Goal: Task Accomplishment & Management: Manage account settings

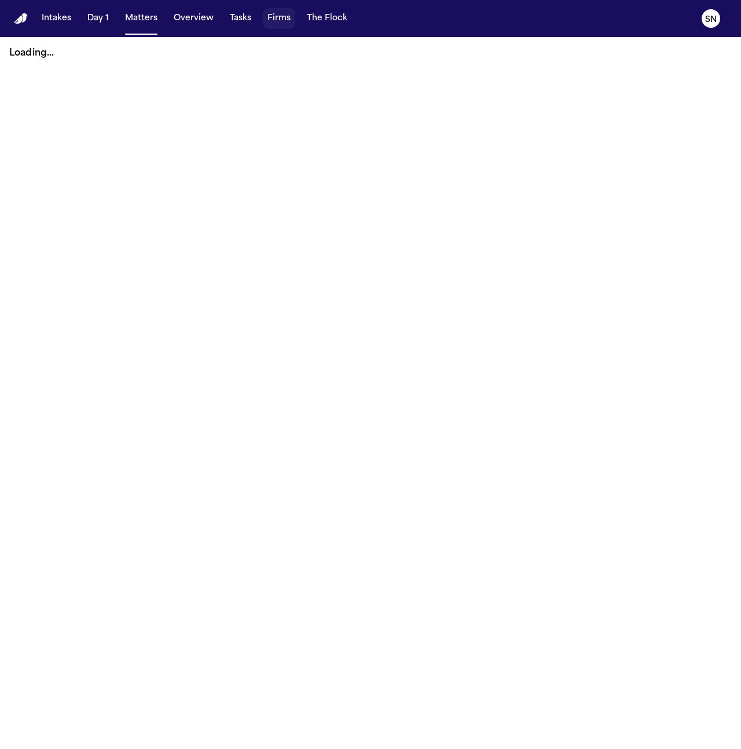
click at [263, 18] on button "Firms" at bounding box center [279, 18] width 32 height 21
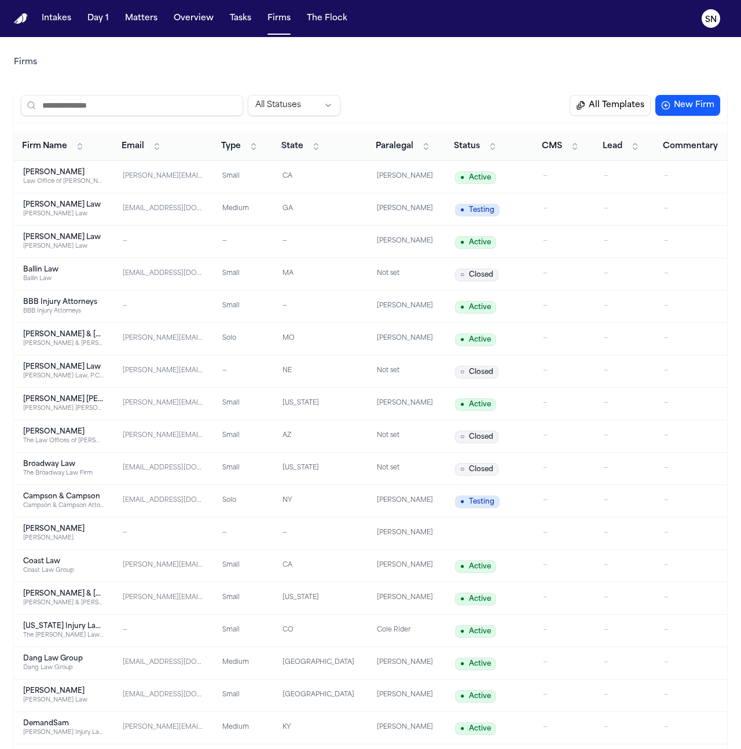
click at [150, 109] on input "search" at bounding box center [132, 105] width 222 height 21
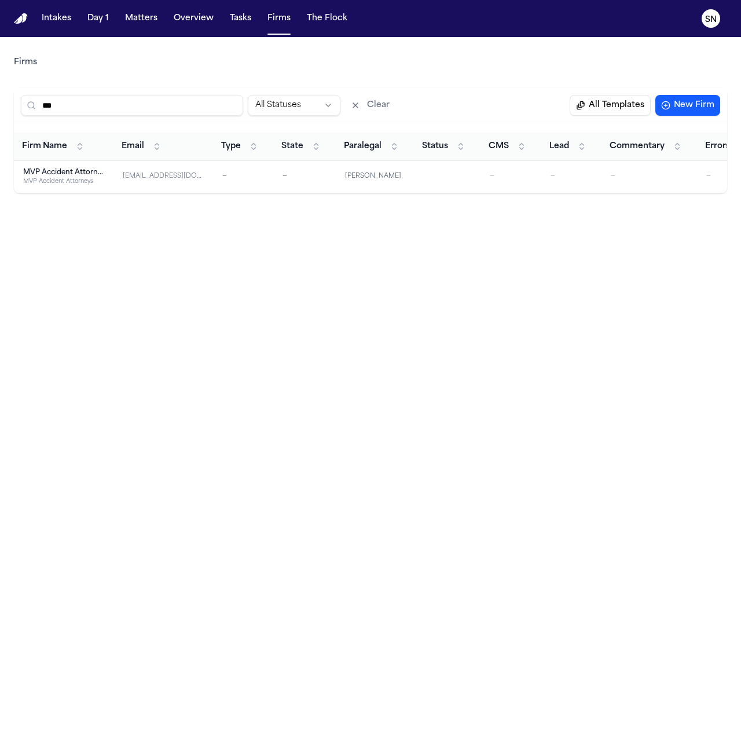
type input "***"
click at [113, 171] on td "chelsee@mvp.com" at bounding box center [163, 177] width 100 height 32
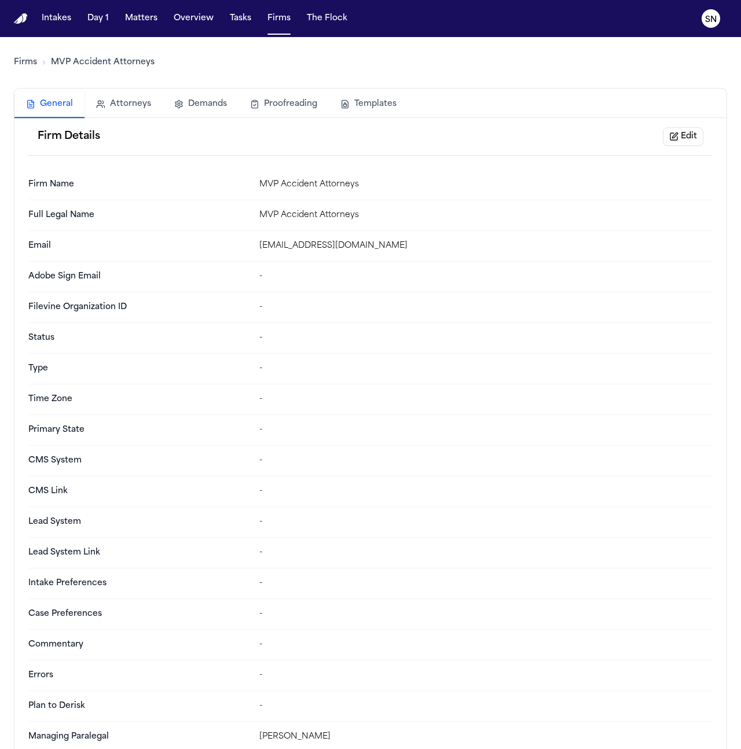
click at [672, 133] on button "Edit" at bounding box center [683, 136] width 41 height 19
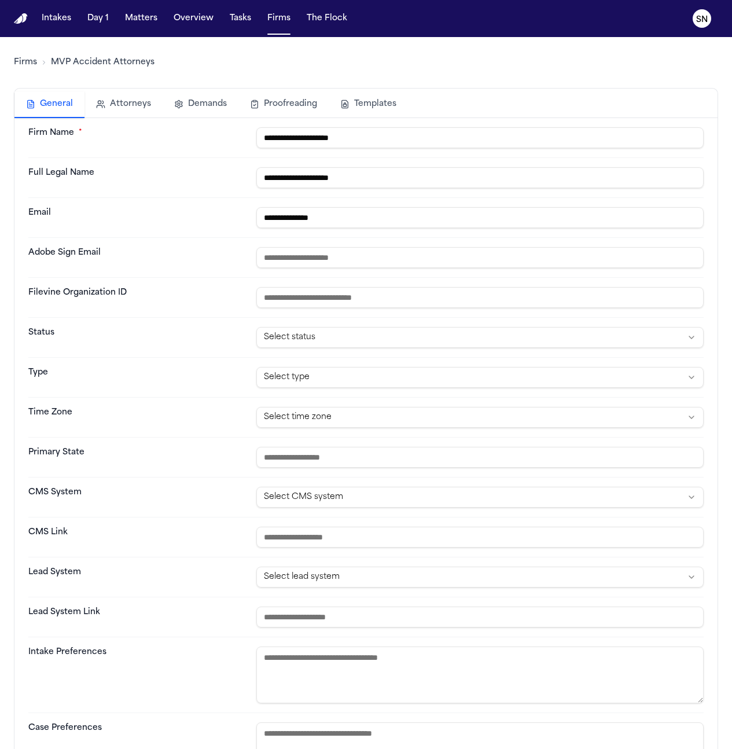
click at [431, 219] on input "**********" at bounding box center [479, 217] width 447 height 21
paste input "**"
type input "**********"
click at [414, 259] on input "email" at bounding box center [479, 257] width 447 height 21
paste input "**********"
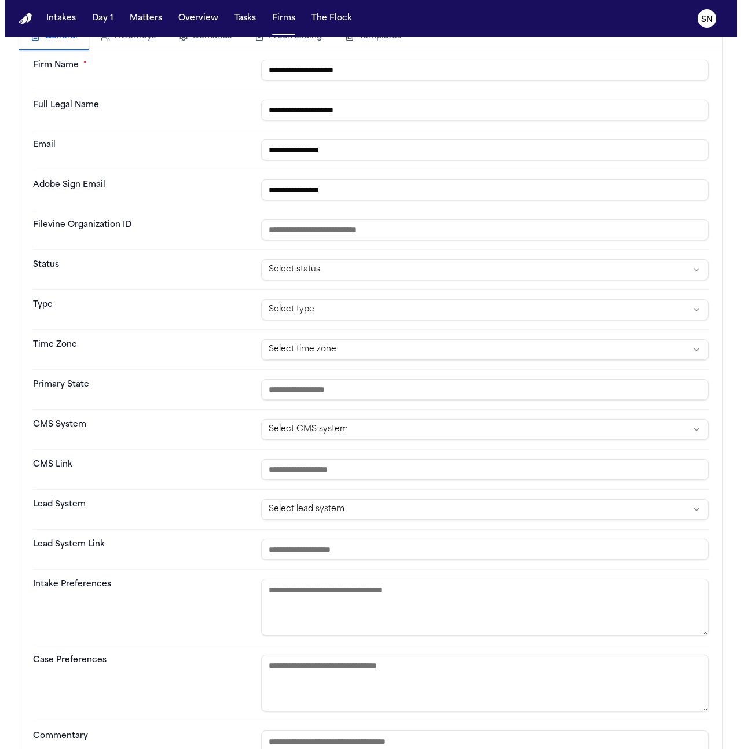
scroll to position [366, 0]
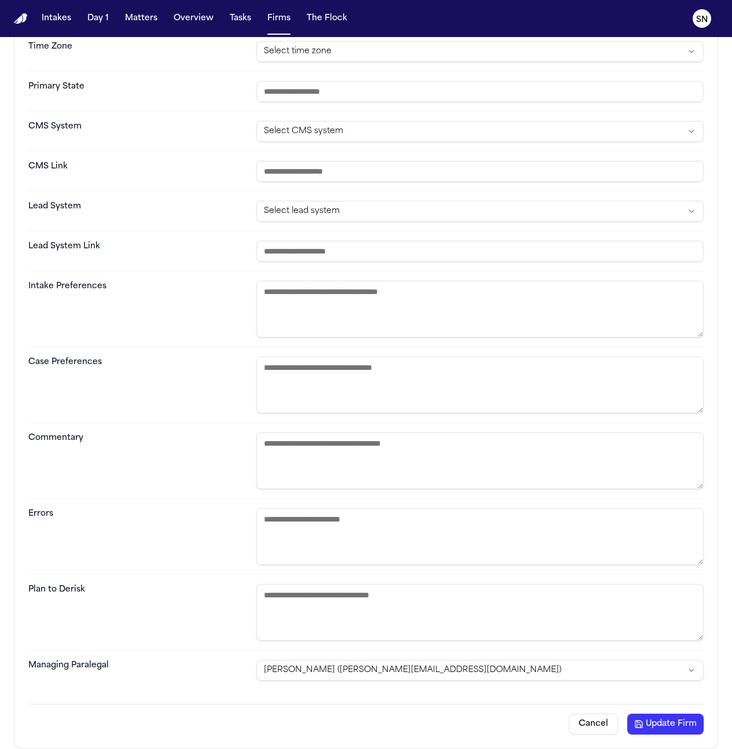
type input "**********"
click at [653, 723] on button "Update Firm" at bounding box center [666, 724] width 76 height 21
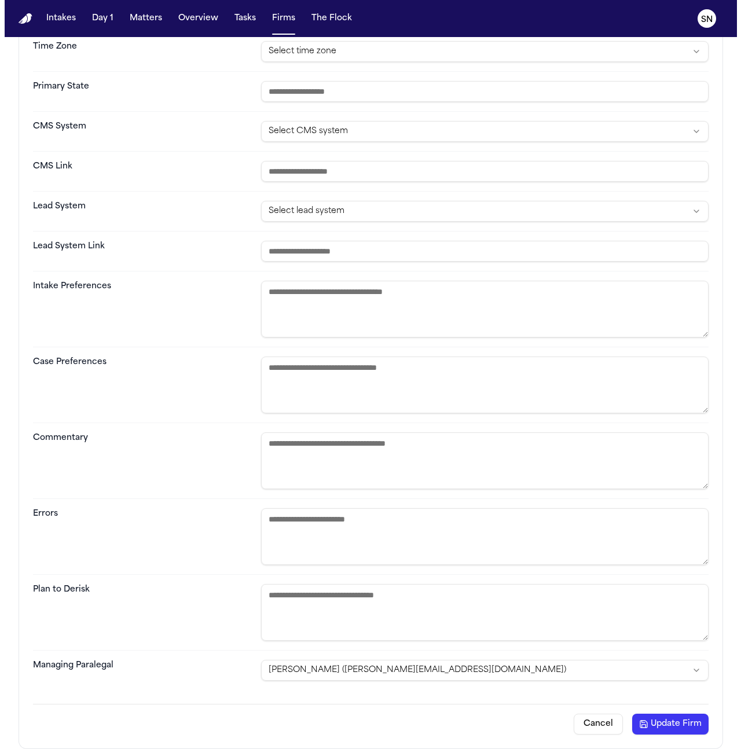
scroll to position [0, 0]
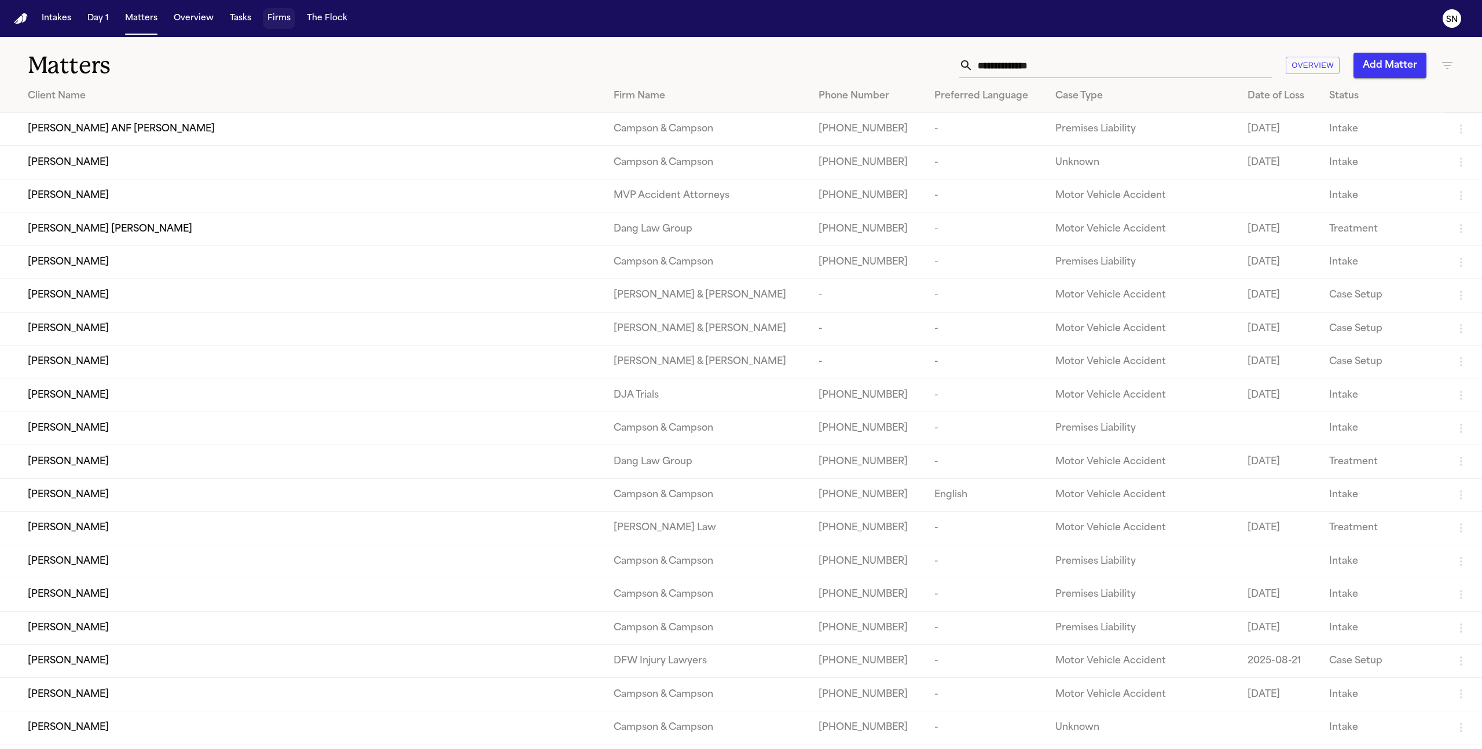
click at [280, 21] on button "Firms" at bounding box center [279, 18] width 32 height 21
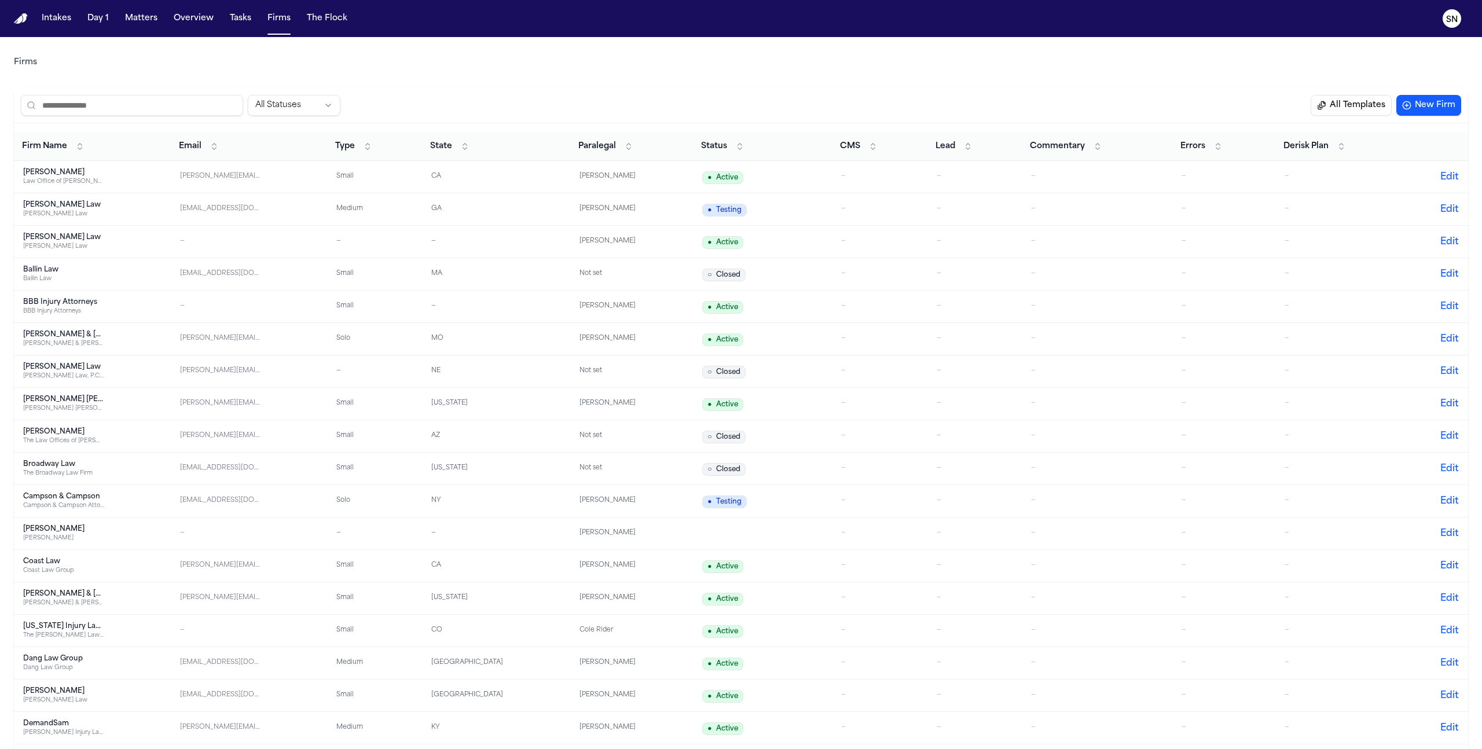
click at [188, 92] on div "All Statuses All Templates New Firm" at bounding box center [741, 105] width 1454 height 35
click at [189, 96] on input "search" at bounding box center [132, 105] width 222 height 21
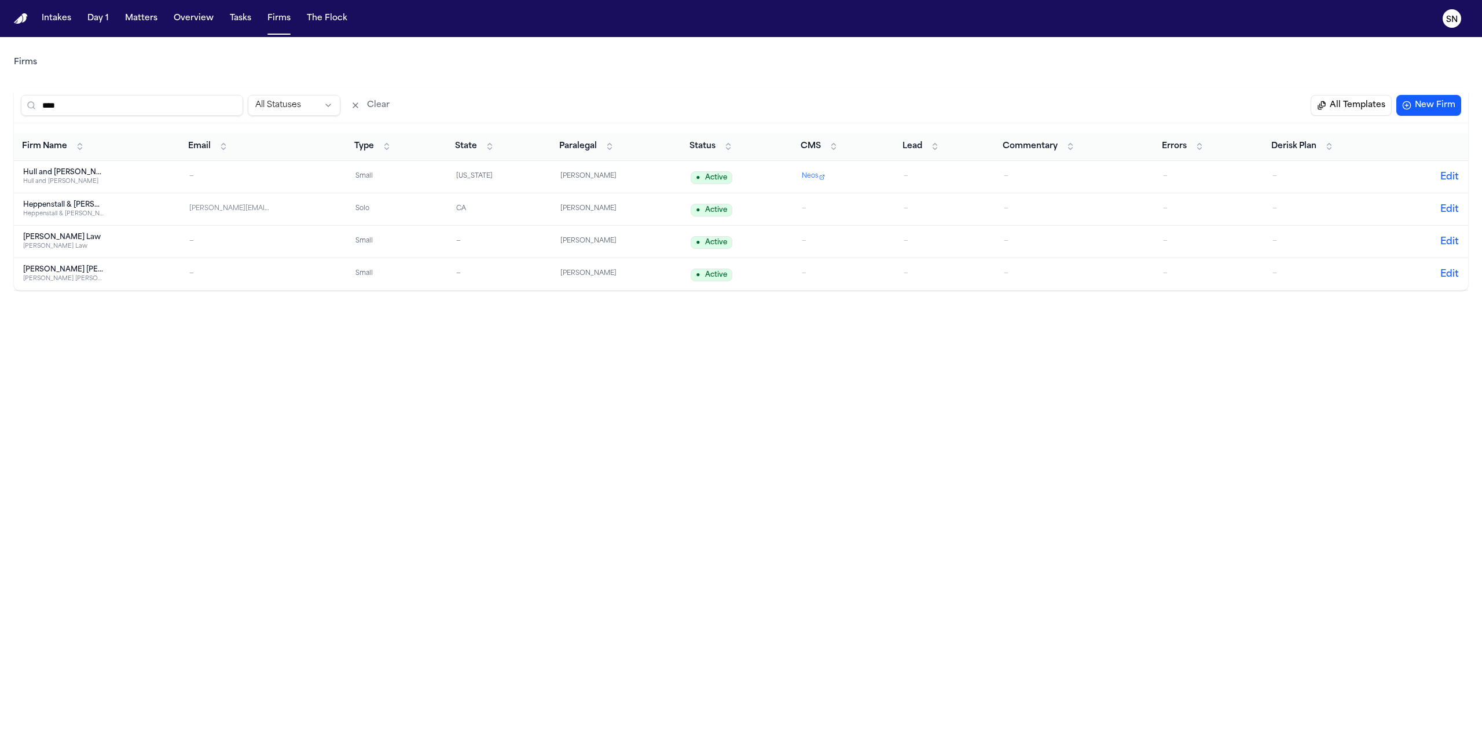
type input "****"
click at [155, 161] on td "[PERSON_NAME] and [PERSON_NAME] [PERSON_NAME] and [PERSON_NAME]" at bounding box center [97, 177] width 166 height 32
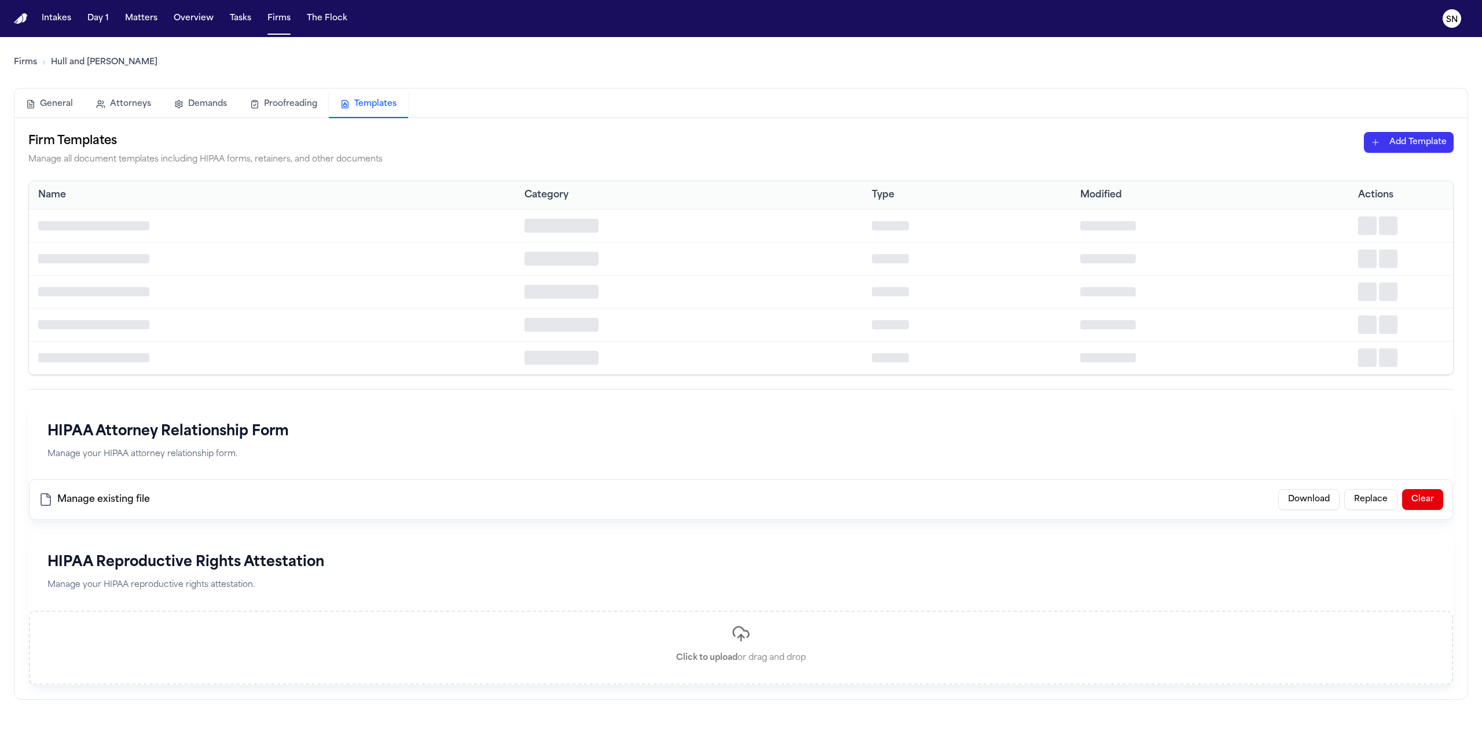
click at [365, 106] on button "Templates" at bounding box center [368, 104] width 79 height 27
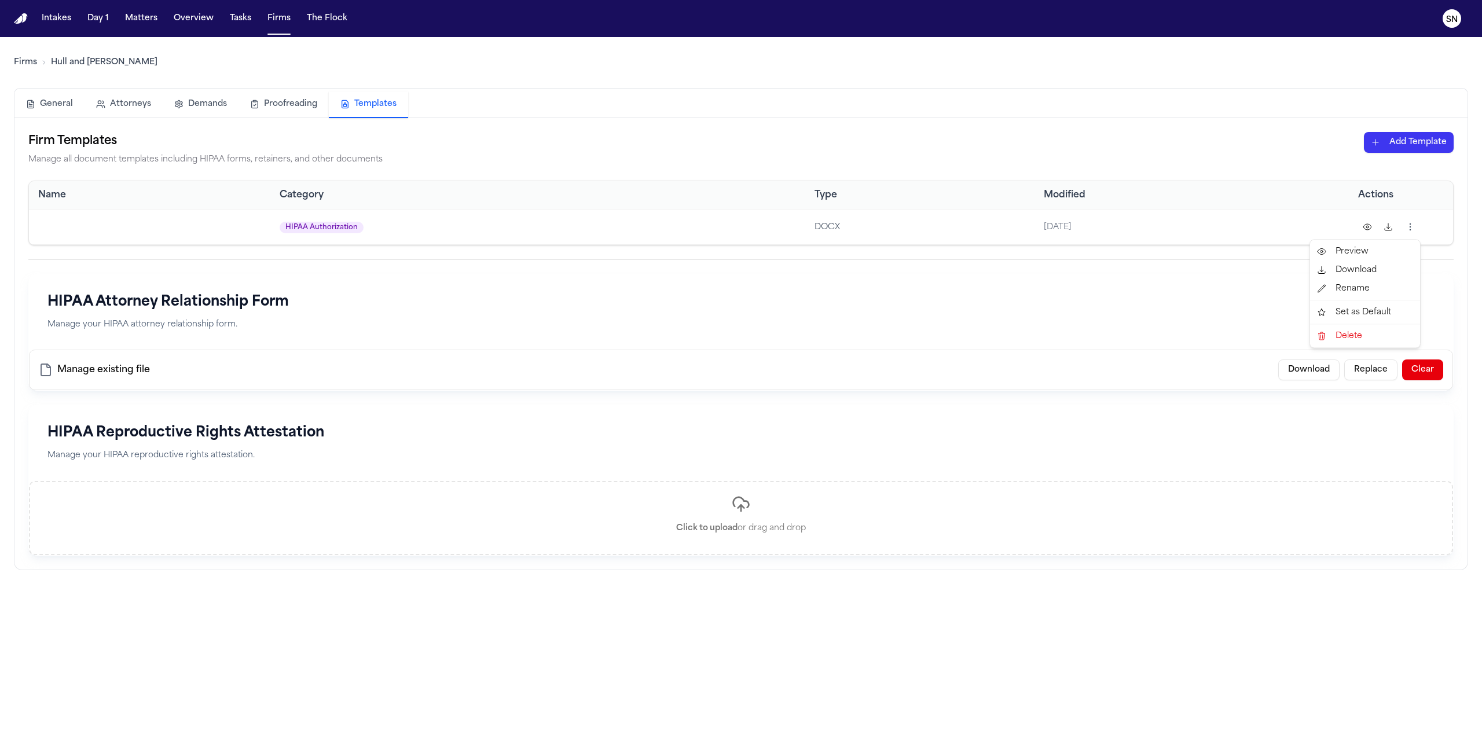
click at [1407, 227] on html "Intakes Day 1 Matters Overview Tasks Firms The Flock SN Firms Hull and Zimmerma…" at bounding box center [741, 374] width 1482 height 749
click at [1360, 339] on div "Delete" at bounding box center [1364, 336] width 105 height 19
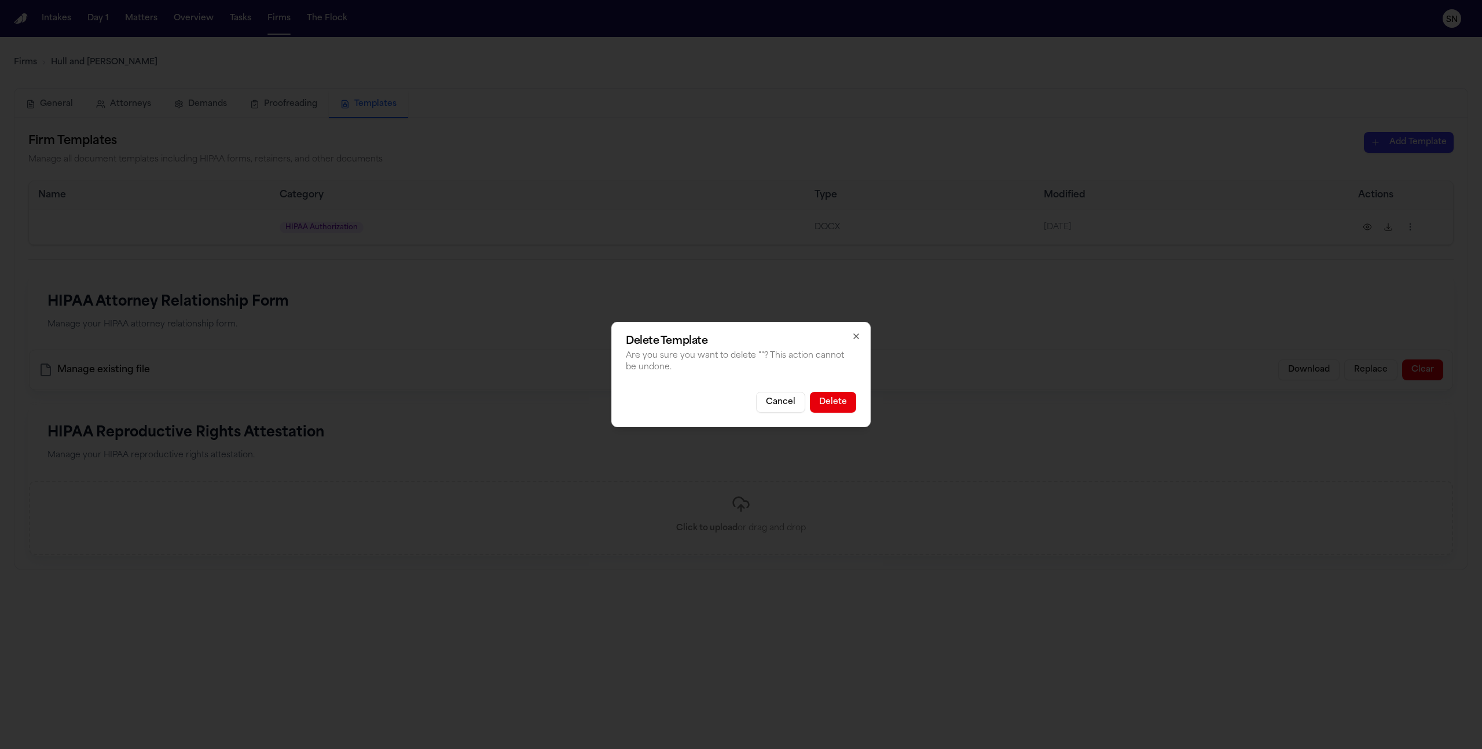
click at [843, 406] on button "Delete" at bounding box center [833, 402] width 46 height 21
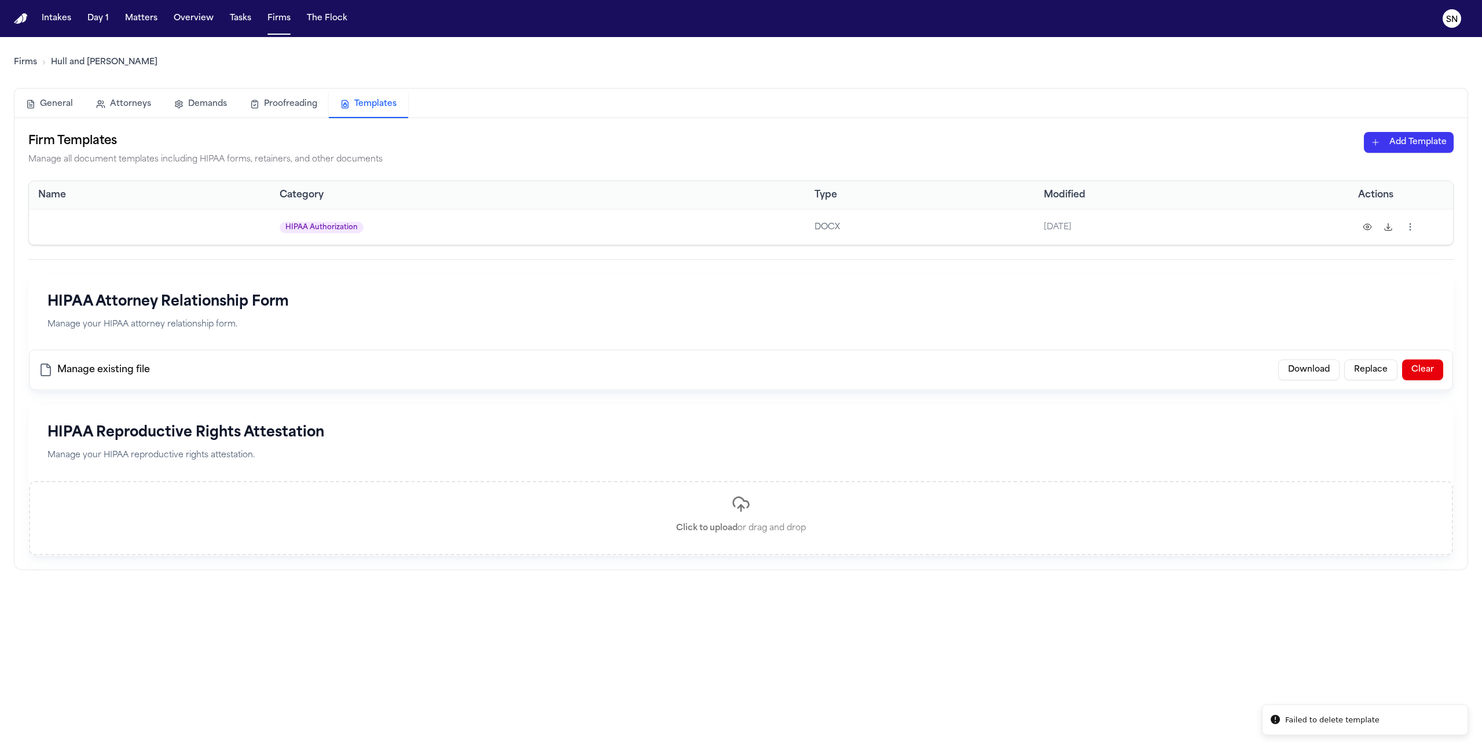
click at [1410, 148] on html "Failed to delete template Intakes Day 1 Matters Overview Tasks Firms The Flock …" at bounding box center [741, 374] width 1482 height 749
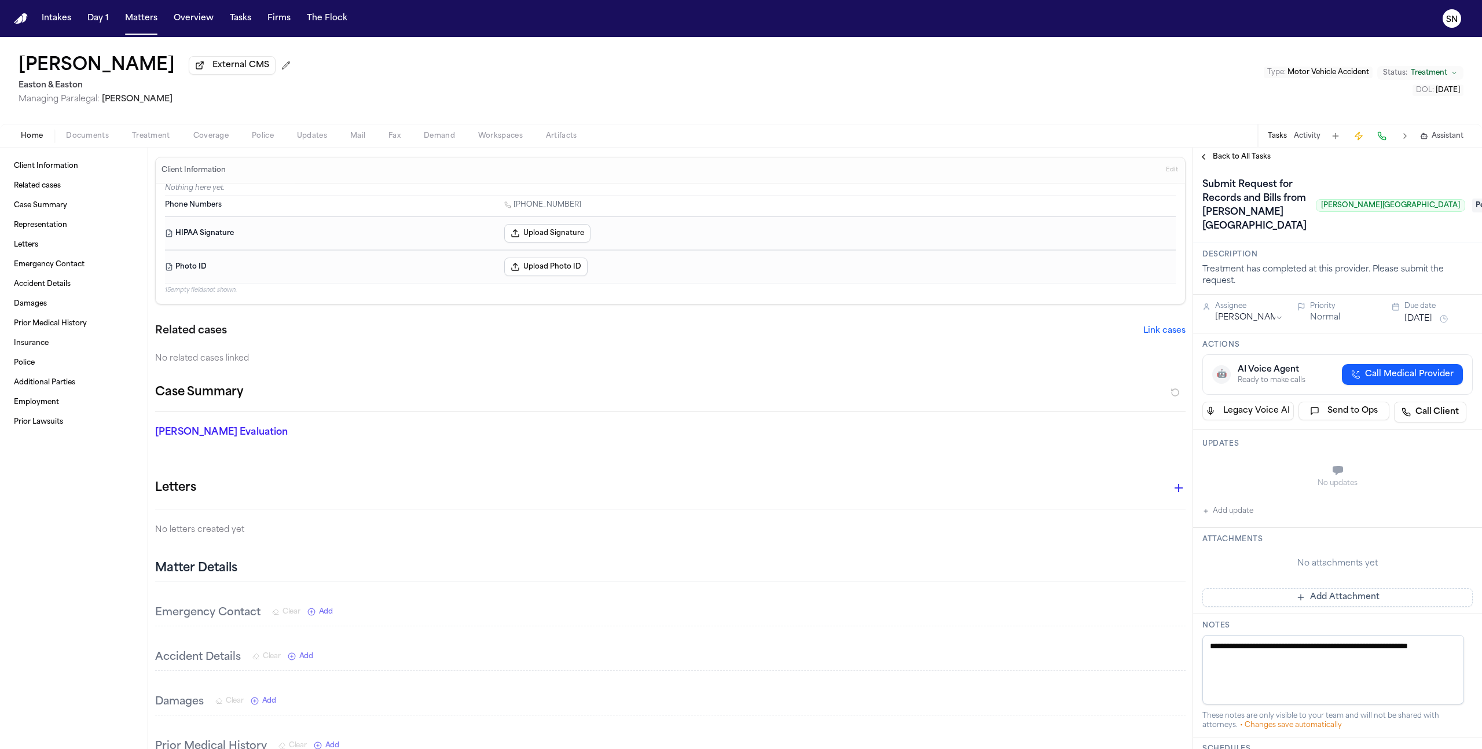
click at [175, 138] on button "Treatment" at bounding box center [150, 136] width 61 height 14
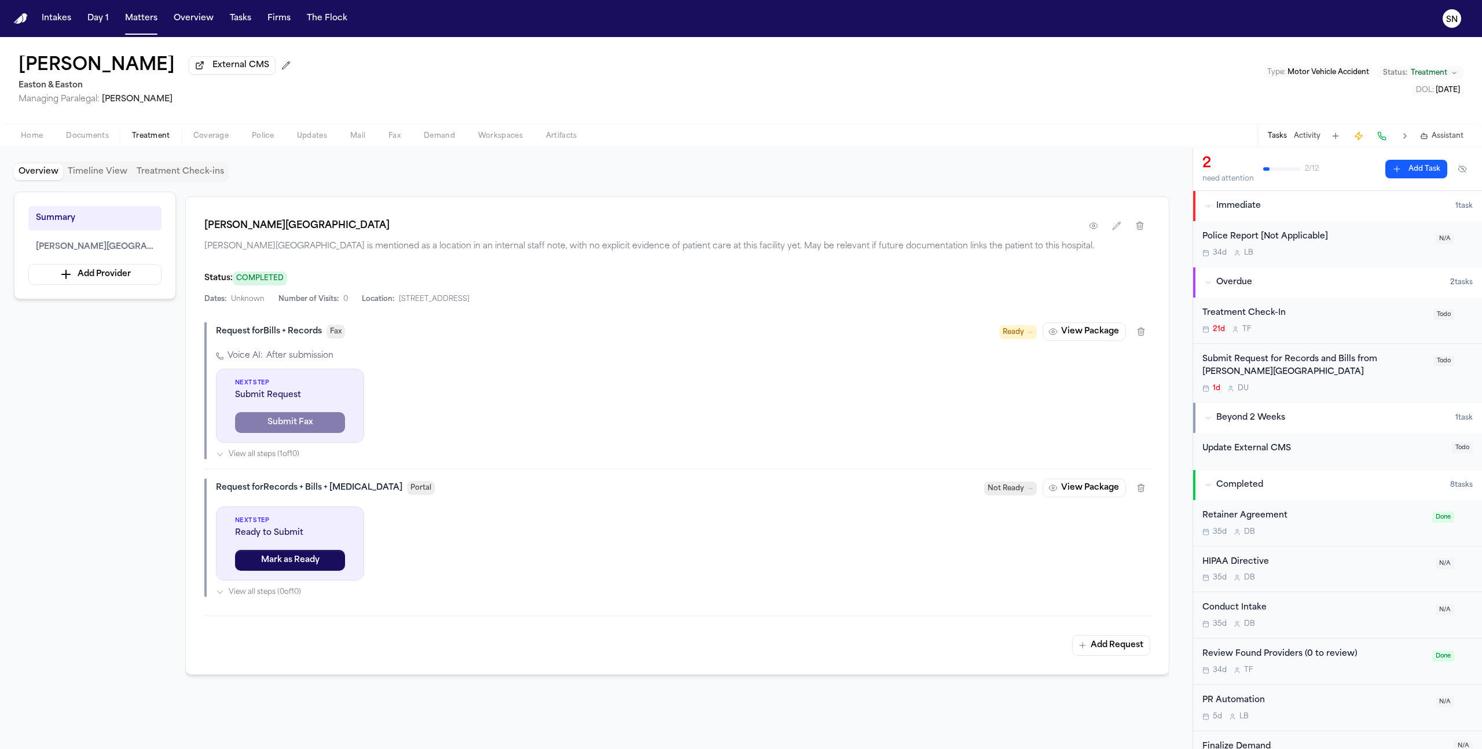
scroll to position [225, 0]
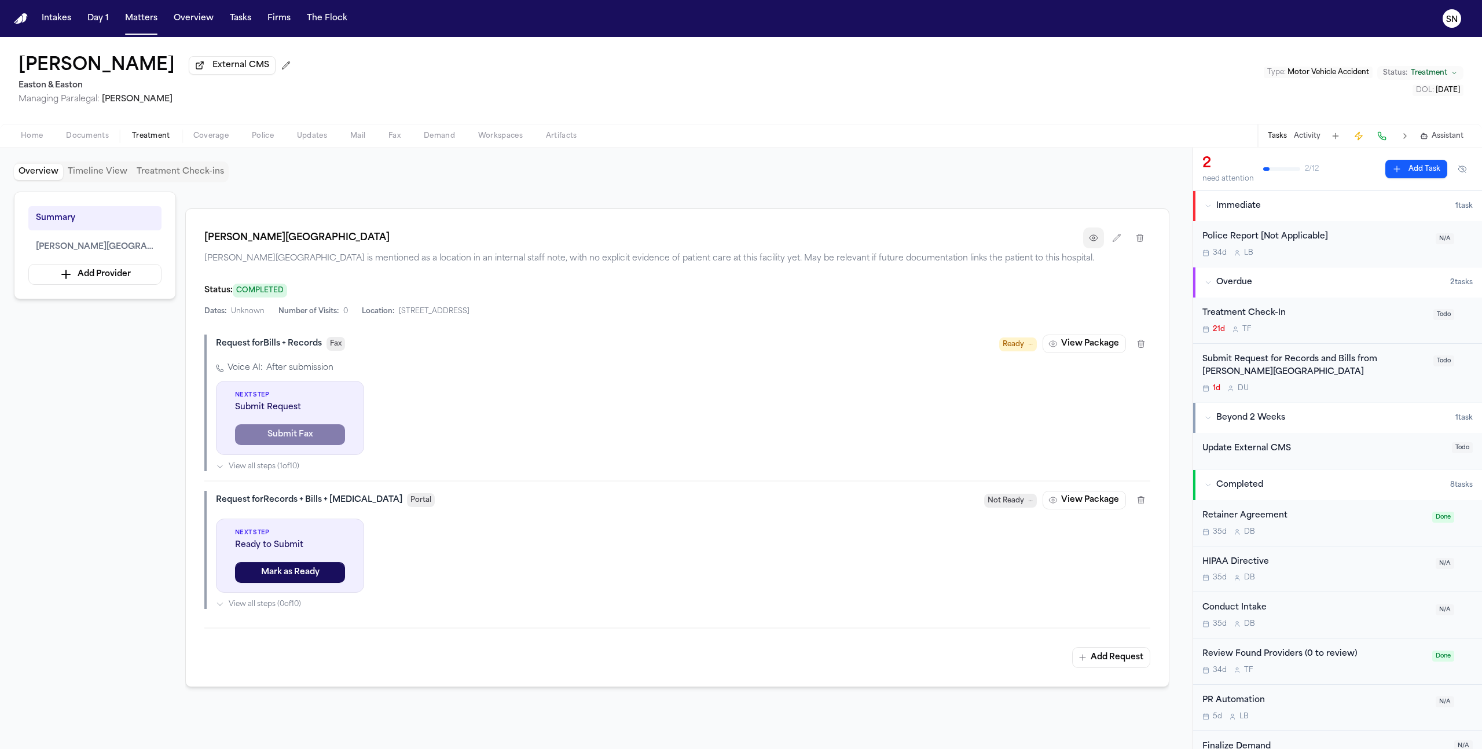
click at [1092, 237] on icon "button" at bounding box center [1093, 237] width 9 height 9
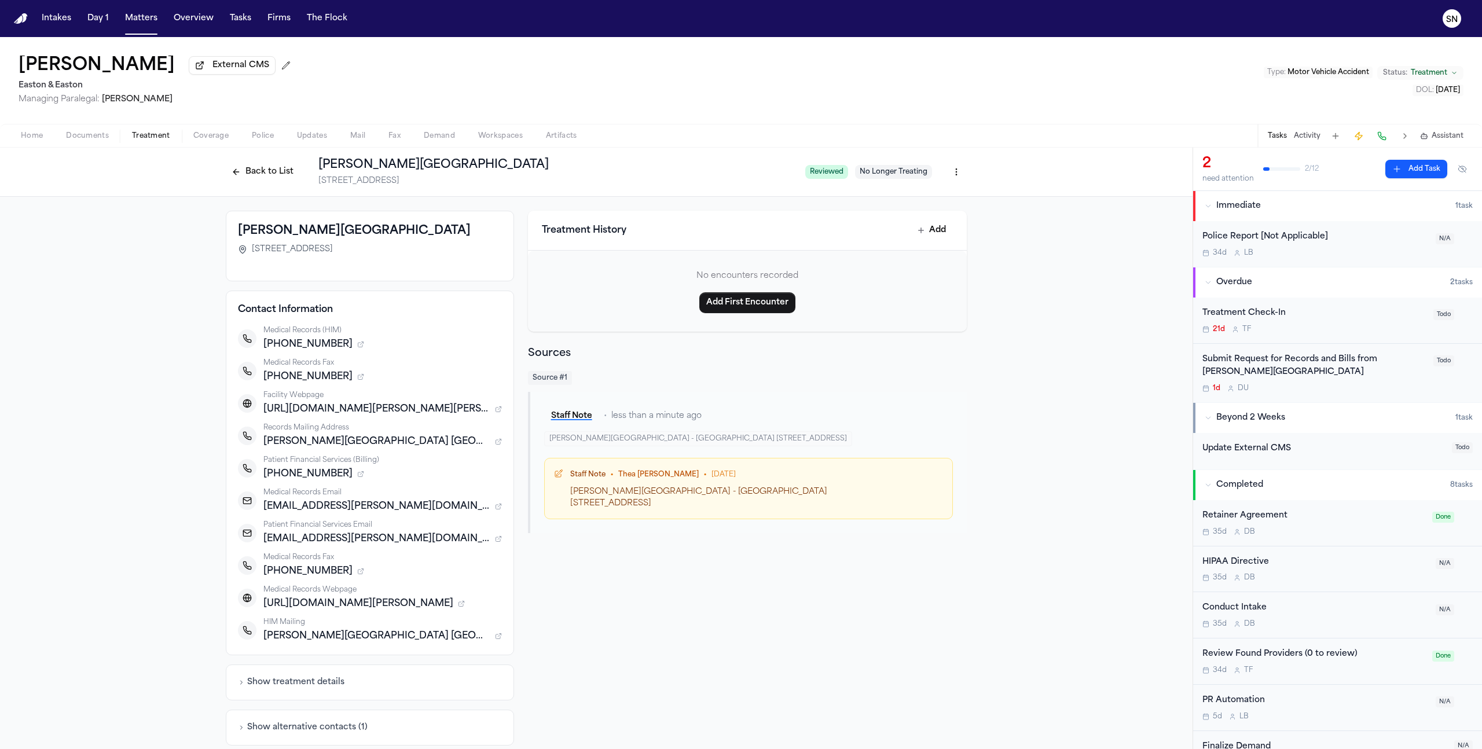
click at [139, 141] on span "Treatment" at bounding box center [151, 135] width 38 height 9
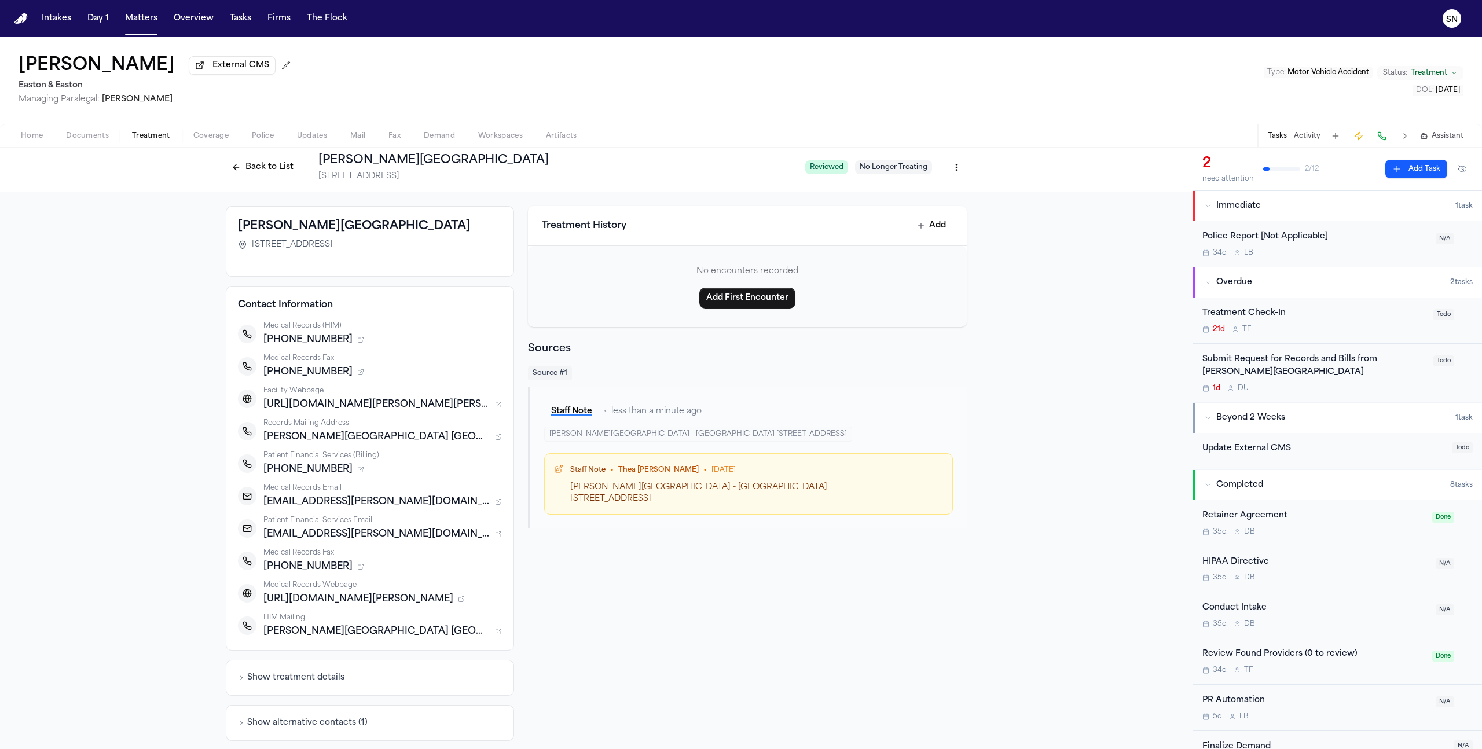
click at [240, 170] on button "Back to List" at bounding box center [263, 167] width 74 height 19
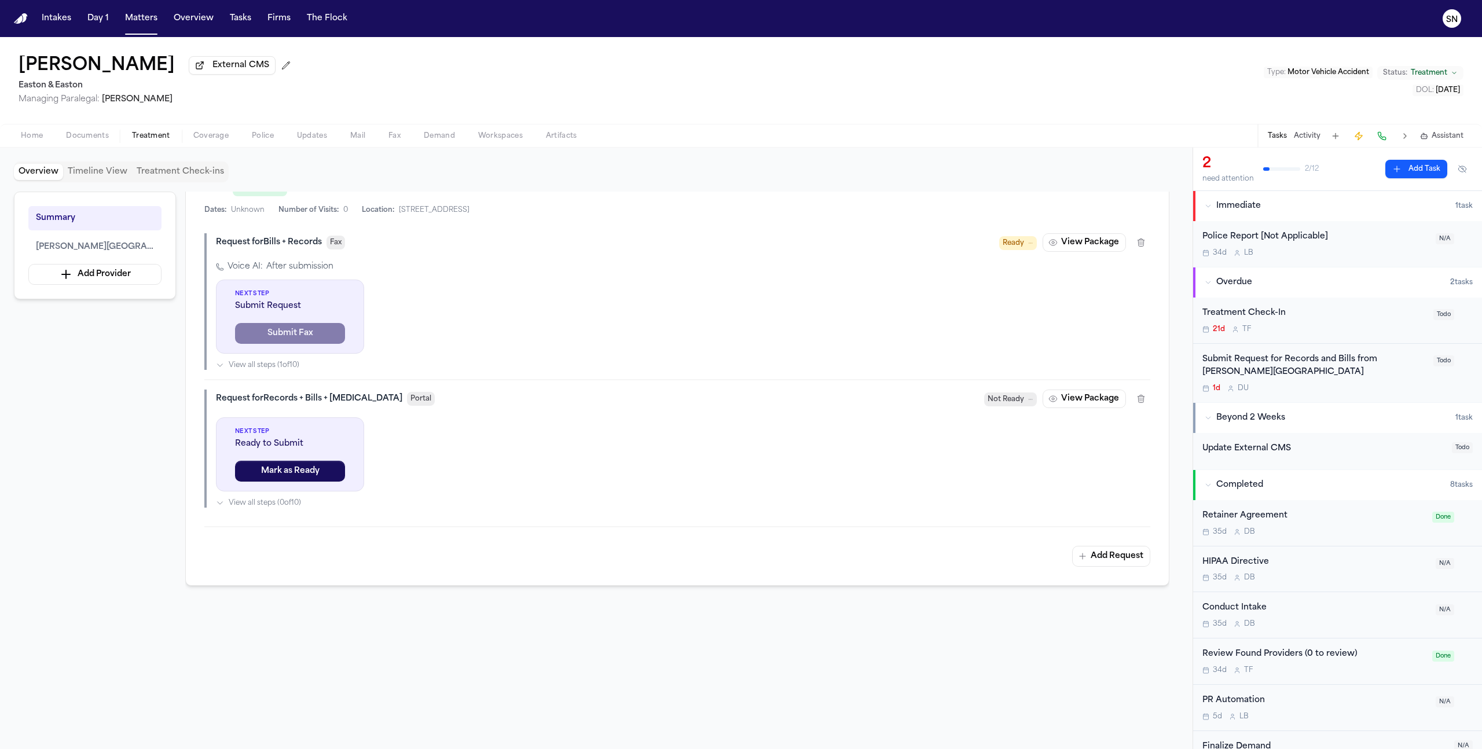
scroll to position [324, 0]
click at [1086, 250] on button "View Package" at bounding box center [1084, 245] width 83 height 19
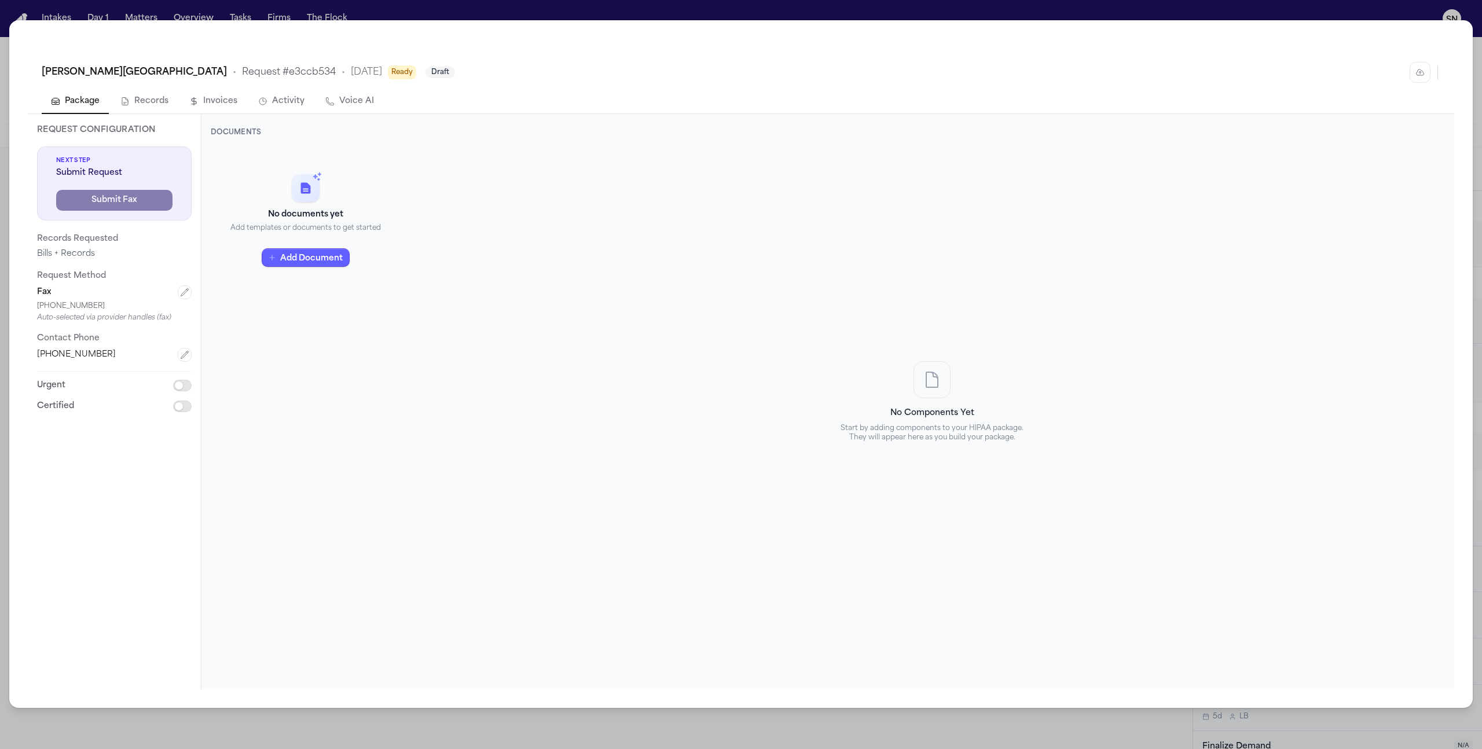
click at [154, 100] on button "Records" at bounding box center [144, 102] width 67 height 24
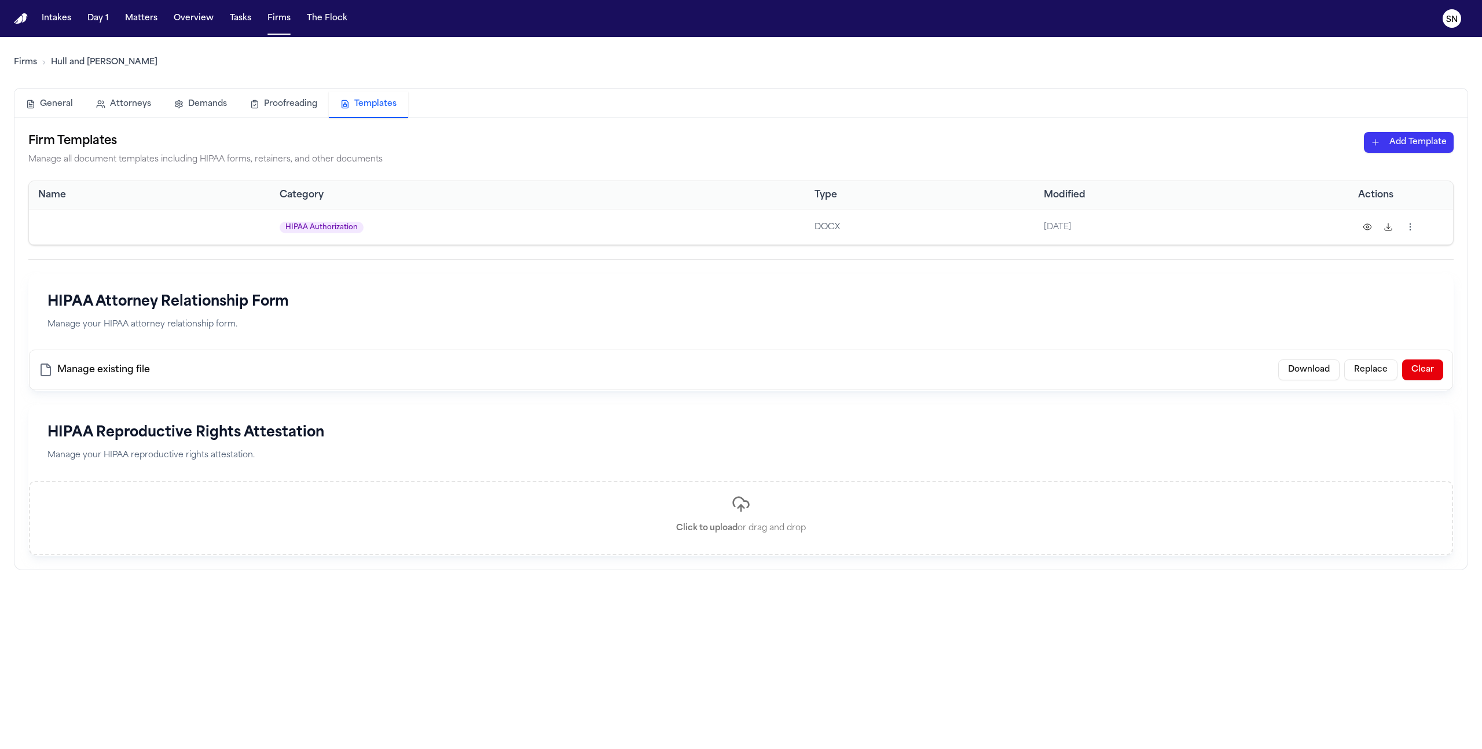
click at [1399, 144] on html "Intakes Day 1 Matters Overview Tasks Firms The Flock SN Firms Hull and [PERSON_…" at bounding box center [741, 374] width 1482 height 749
click at [1390, 185] on div "HIPAA Authorization" at bounding box center [1389, 186] width 124 height 19
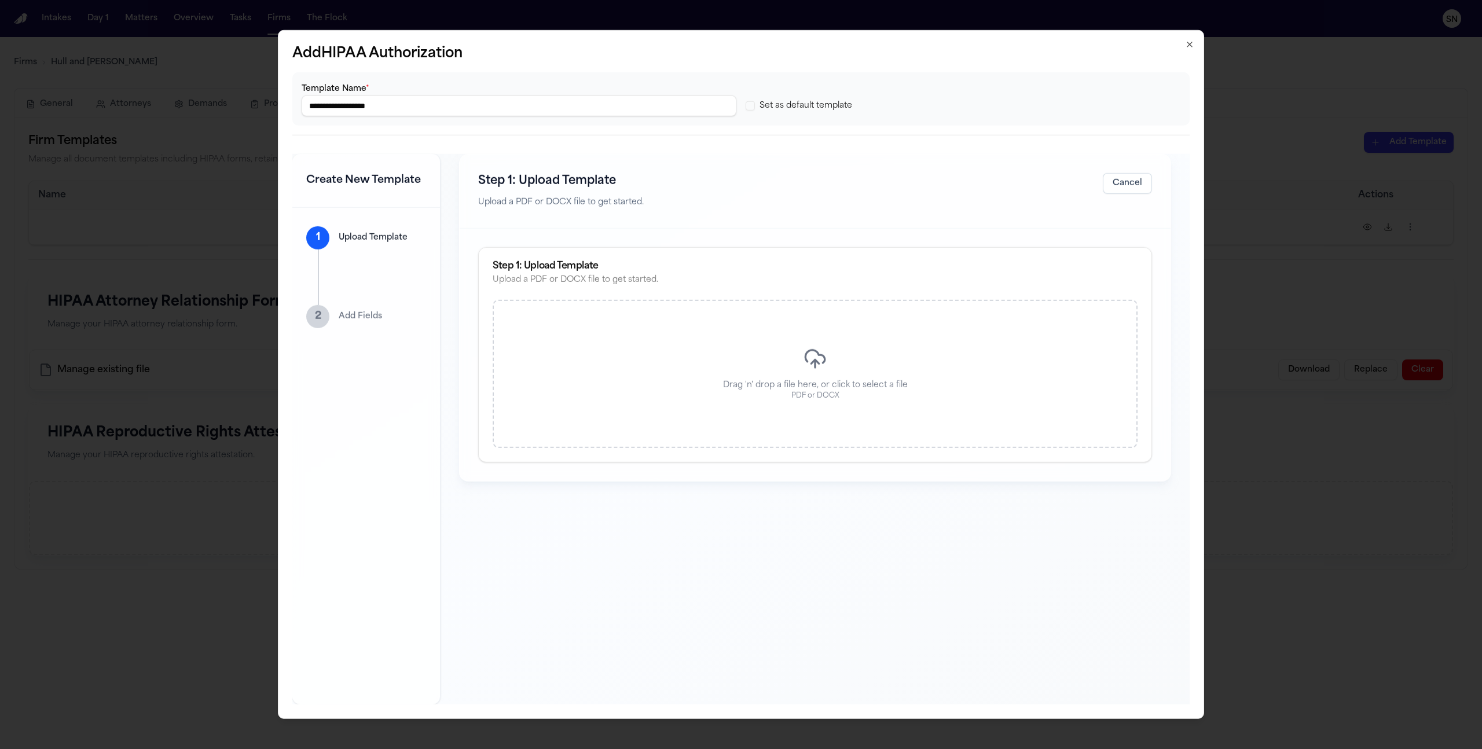
click at [688, 384] on div "Drag 'n' drop a file here, or click to select a file PDF or DOCX" at bounding box center [815, 374] width 645 height 148
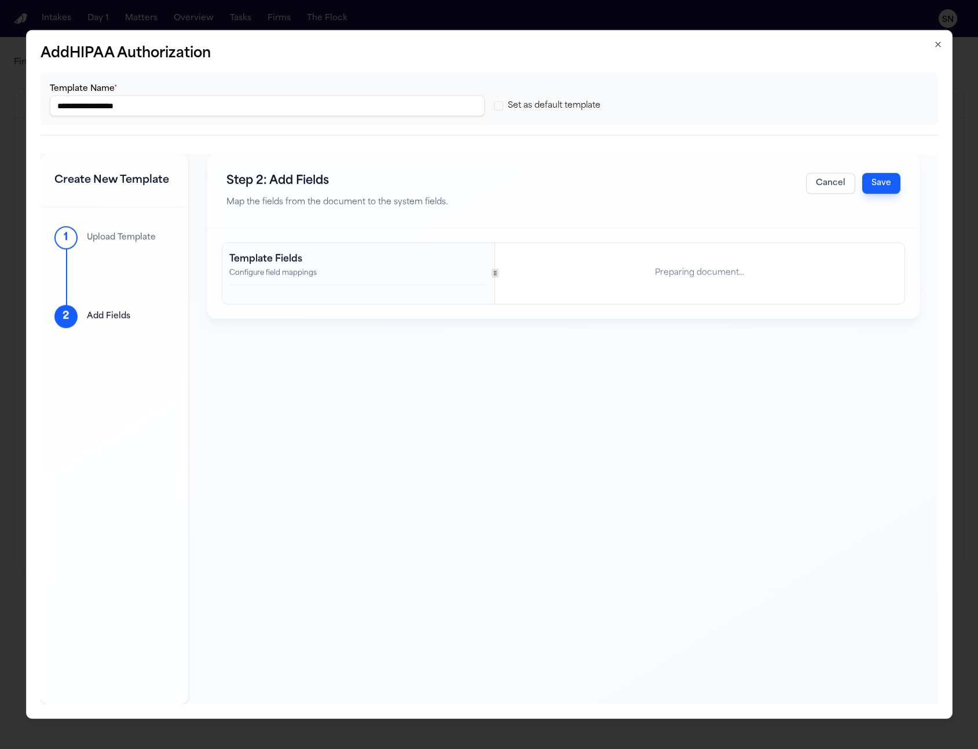
click at [595, 108] on label "Set as default template" at bounding box center [554, 106] width 93 height 12
click at [503, 108] on button "Set as default template" at bounding box center [498, 105] width 9 height 9
click at [862, 189] on button "Save" at bounding box center [881, 183] width 38 height 21
click at [838, 186] on button "Cancel" at bounding box center [830, 183] width 49 height 21
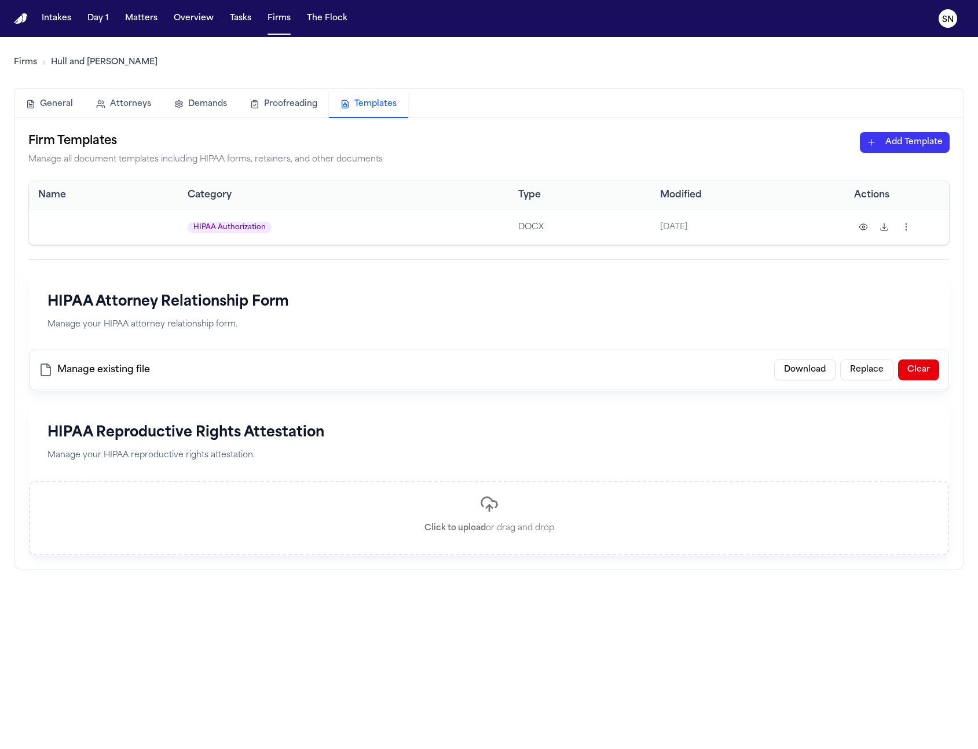
click at [162, 20] on div "Intakes Day 1 Matters Overview Tasks Firms The Flock" at bounding box center [194, 18] width 315 height 21
click at [152, 22] on button "Matters" at bounding box center [141, 18] width 42 height 21
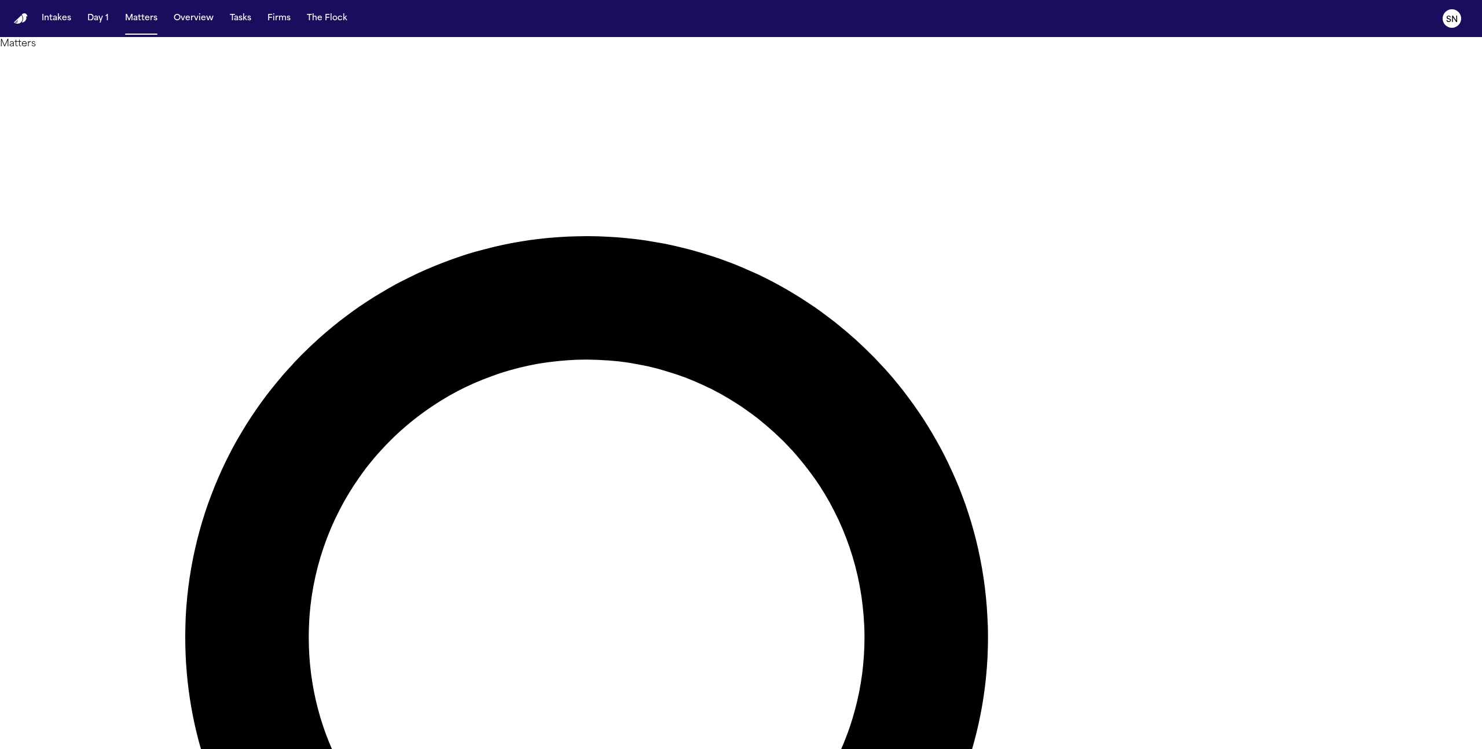
type input "****"
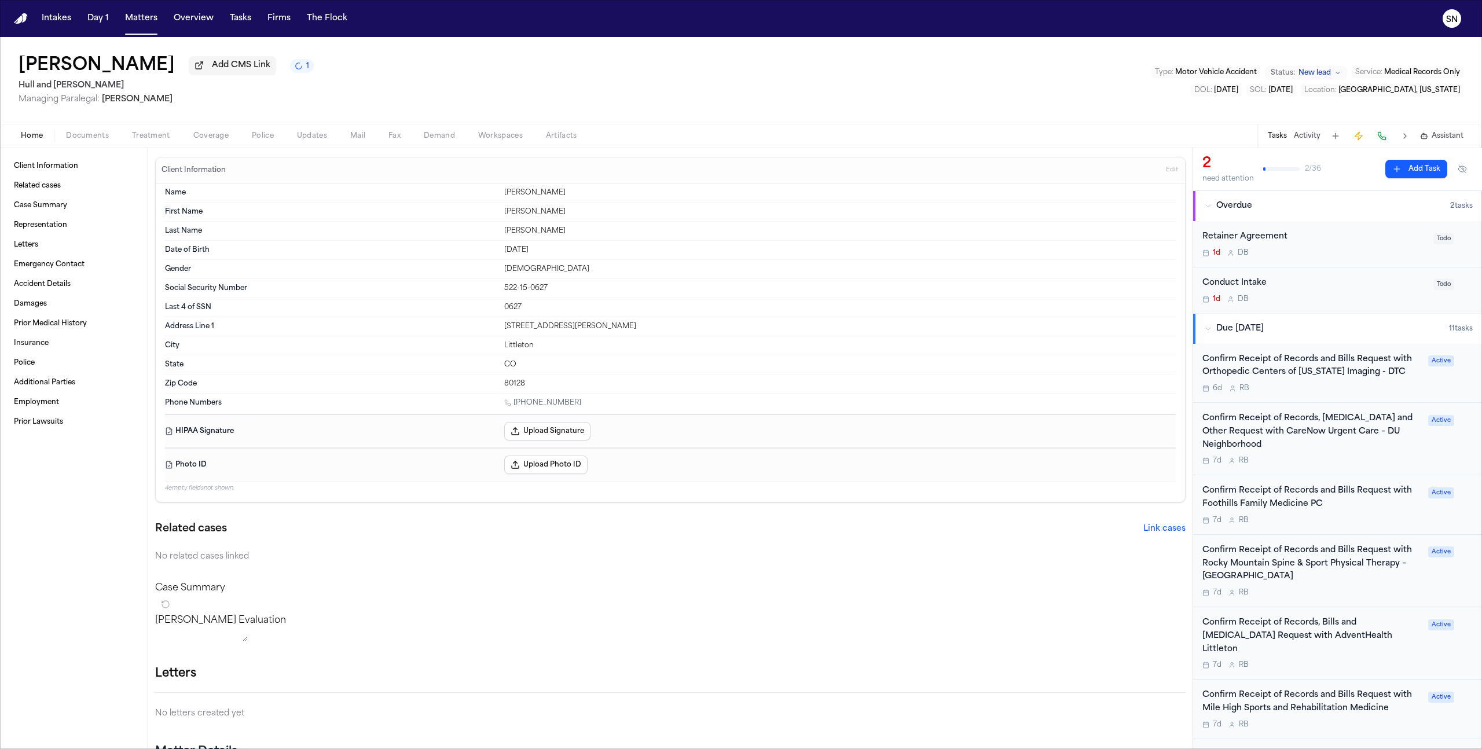
click at [159, 141] on span "Treatment" at bounding box center [151, 135] width 38 height 9
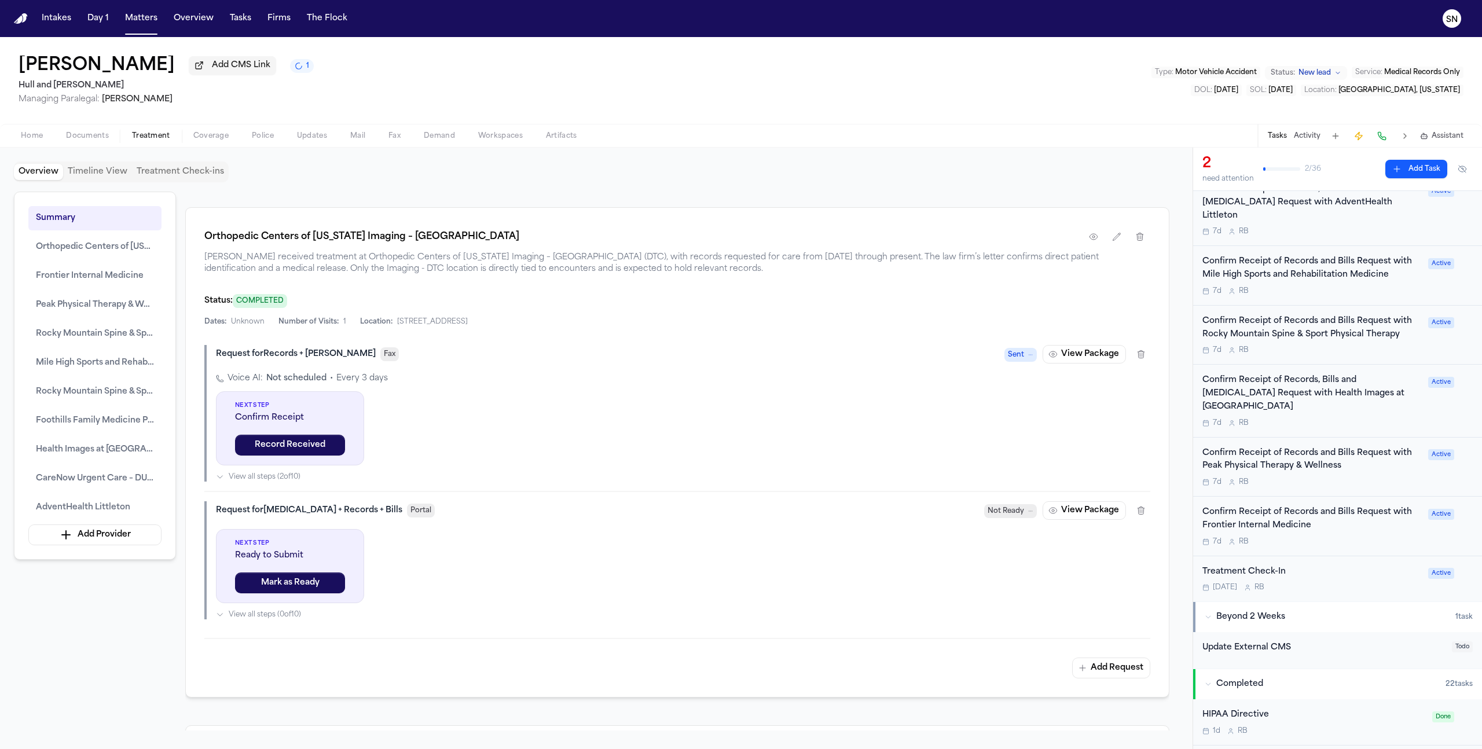
scroll to position [719, 0]
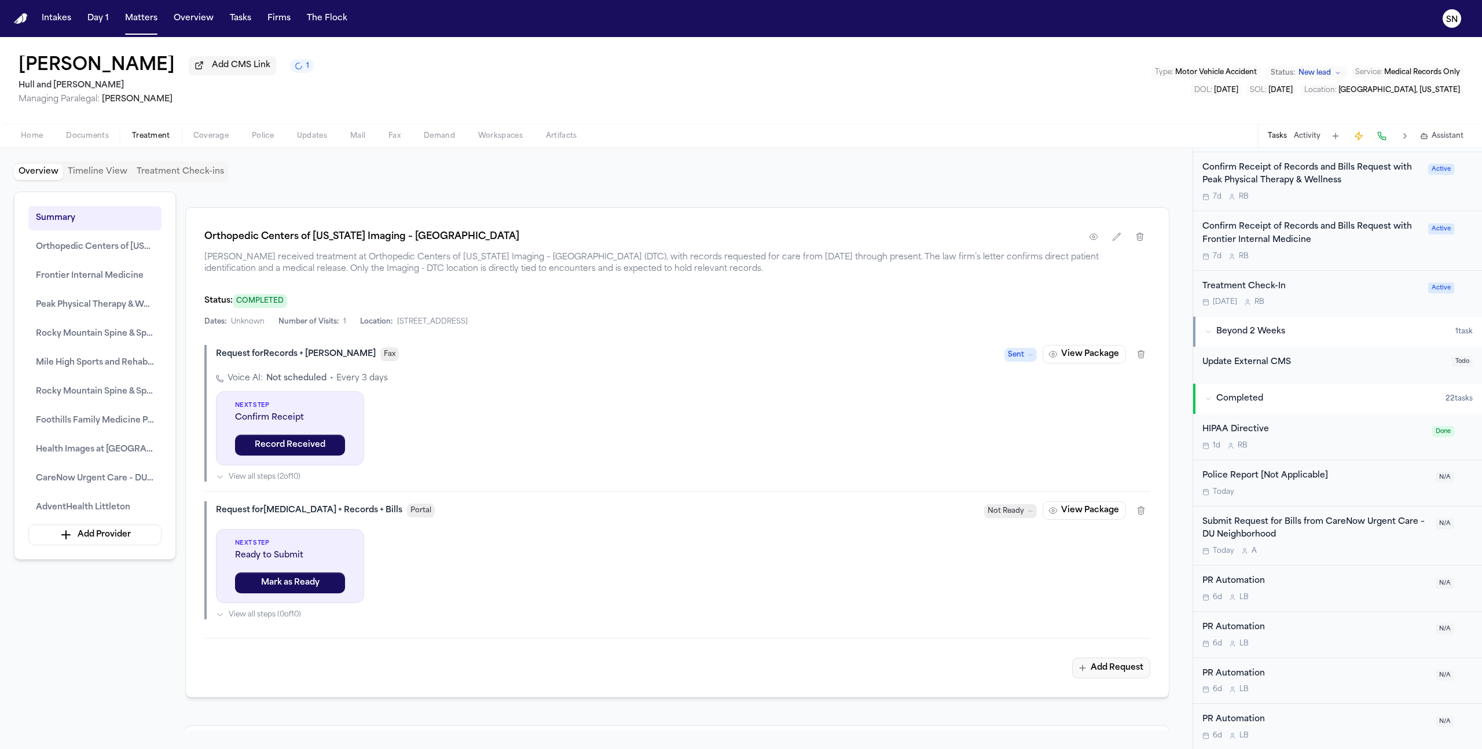
click at [1130, 669] on button "Add Request" at bounding box center [1111, 668] width 78 height 21
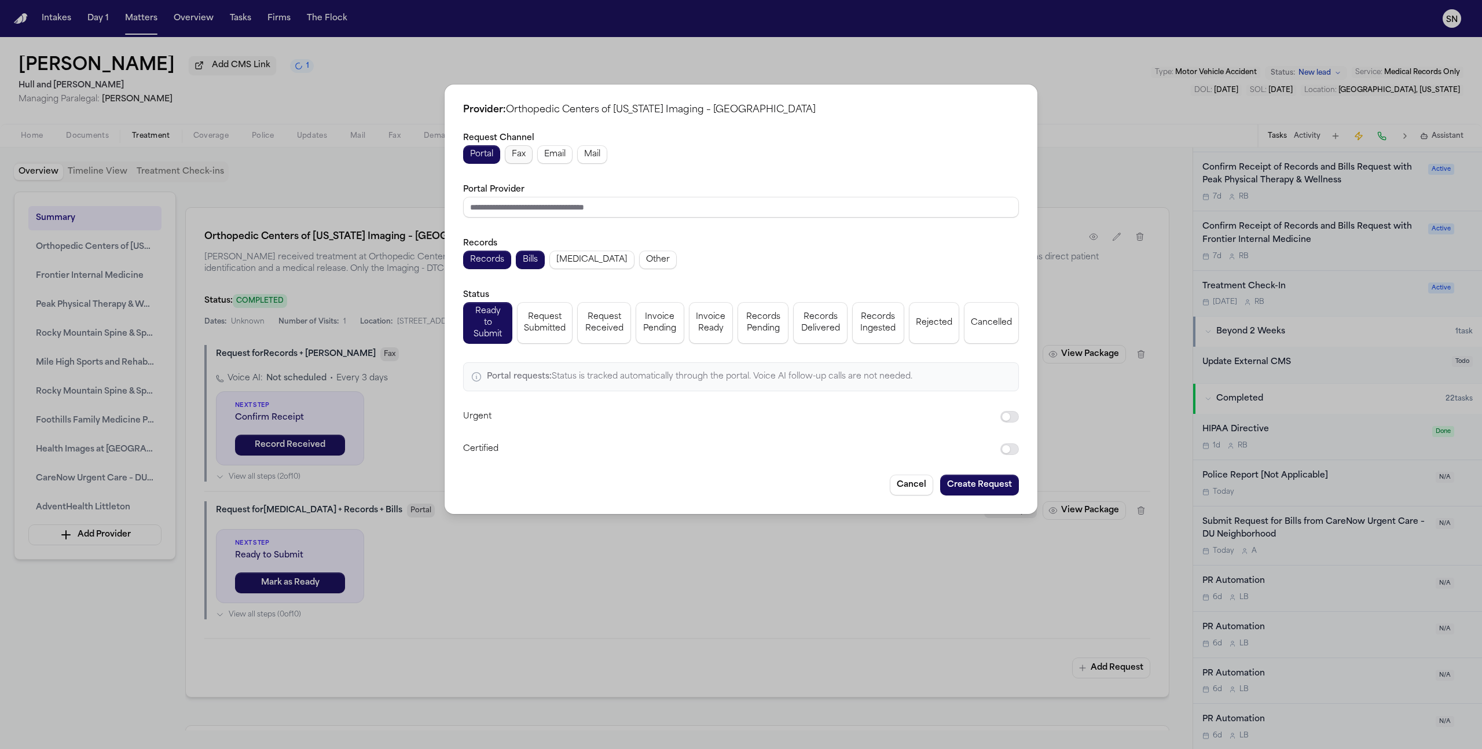
click at [511, 164] on button "Fax" at bounding box center [519, 154] width 28 height 19
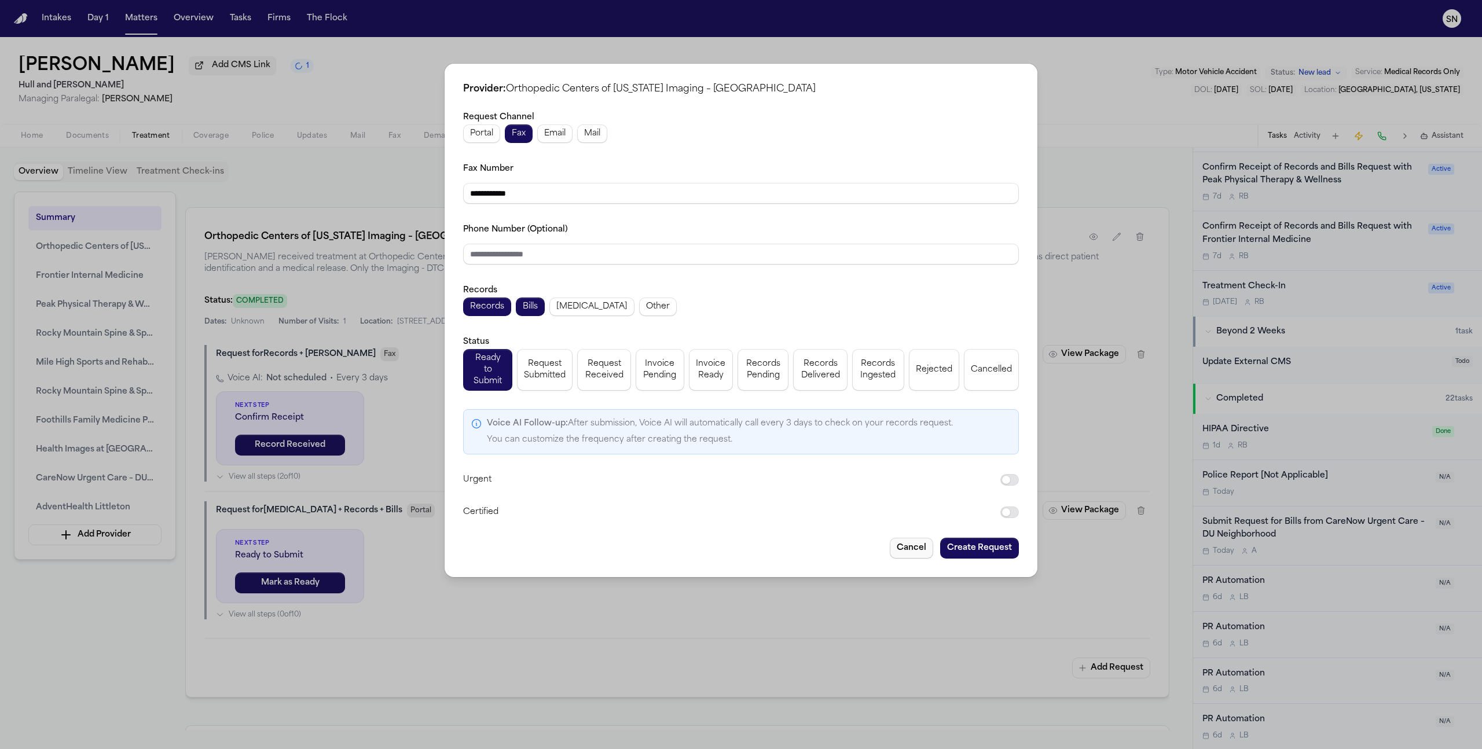
click at [904, 545] on button "Cancel" at bounding box center [911, 548] width 43 height 21
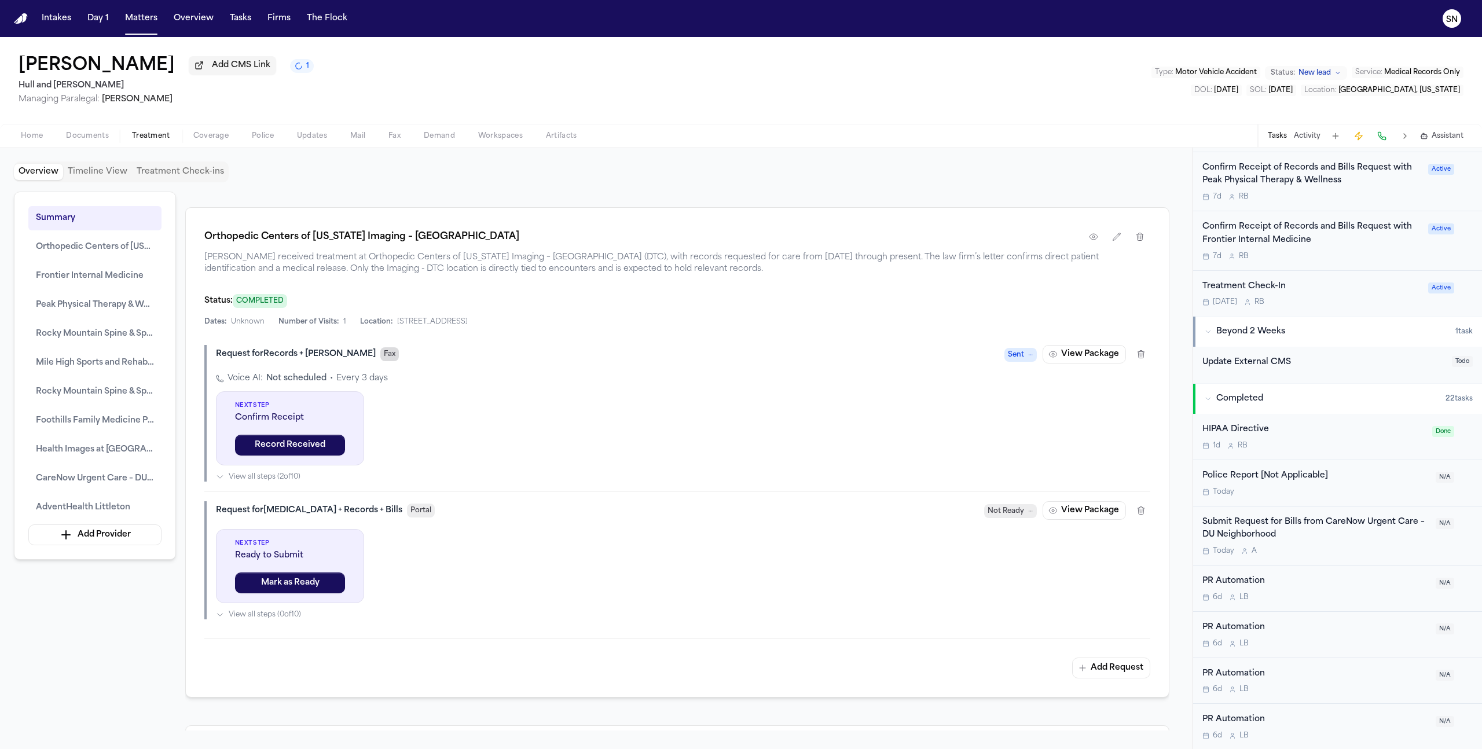
click at [380, 359] on span "Fax" at bounding box center [389, 354] width 19 height 14
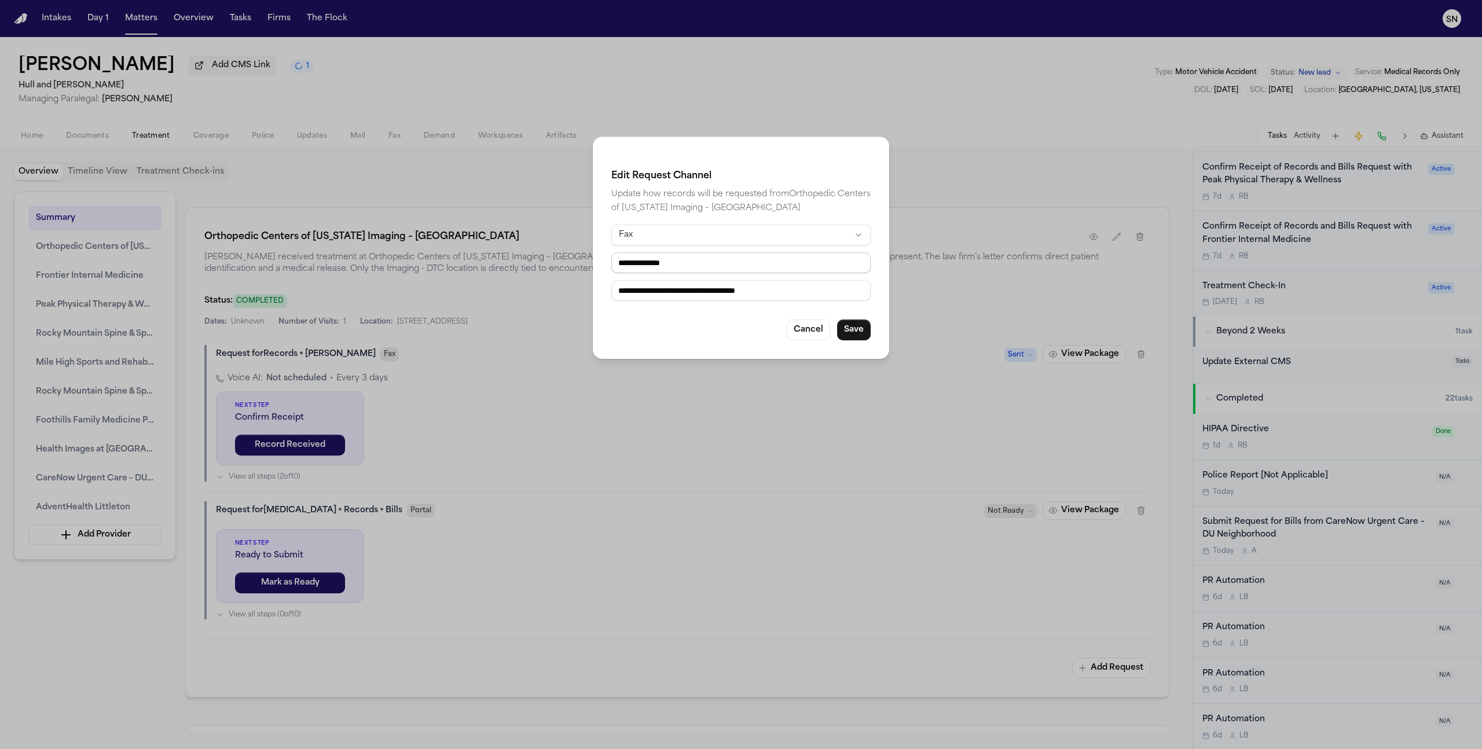
click at [735, 265] on input "**********" at bounding box center [740, 262] width 259 height 21
click at [790, 333] on button "Cancel" at bounding box center [808, 330] width 43 height 21
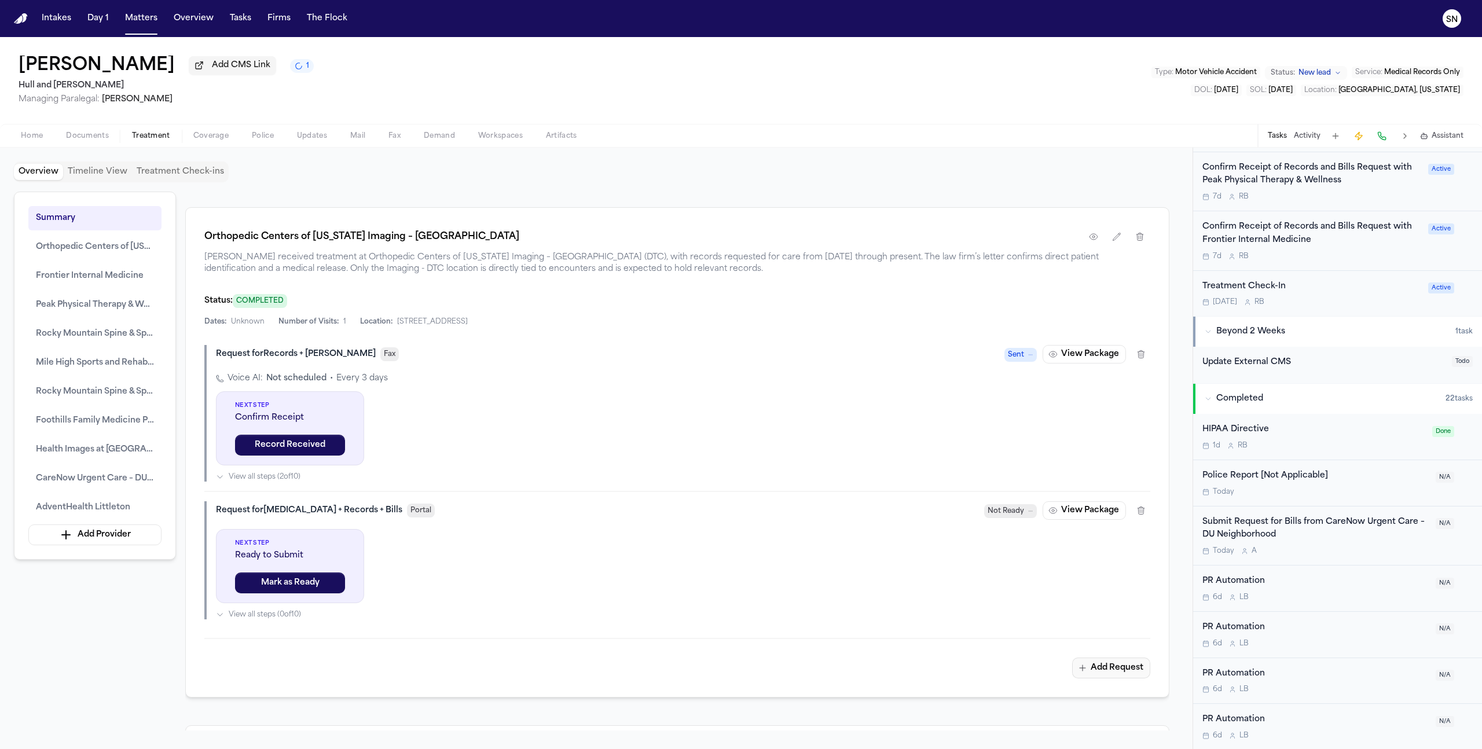
click at [1104, 672] on button "Add Request" at bounding box center [1111, 668] width 78 height 21
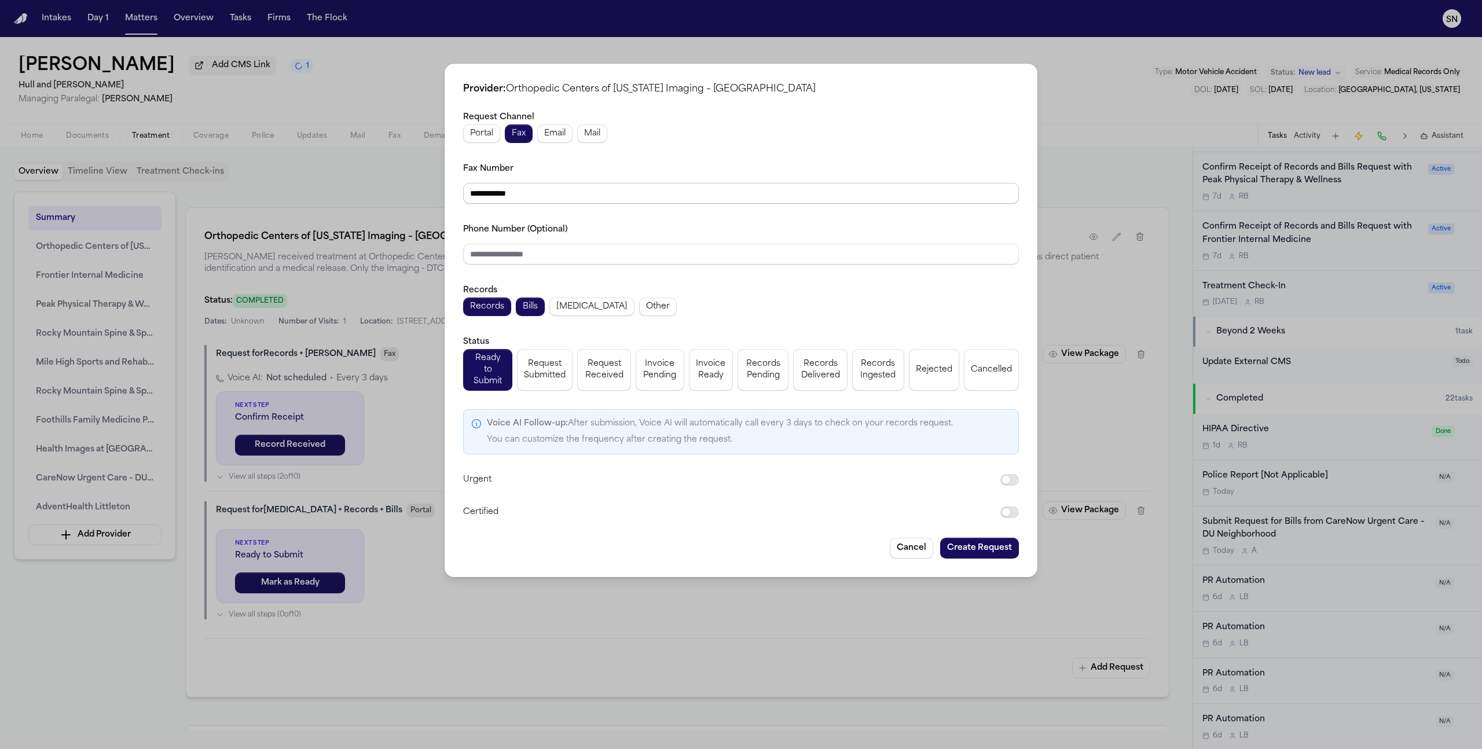
click at [534, 195] on input "**********" at bounding box center [741, 193] width 556 height 21
click at [933, 538] on button "Cancel" at bounding box center [911, 548] width 43 height 21
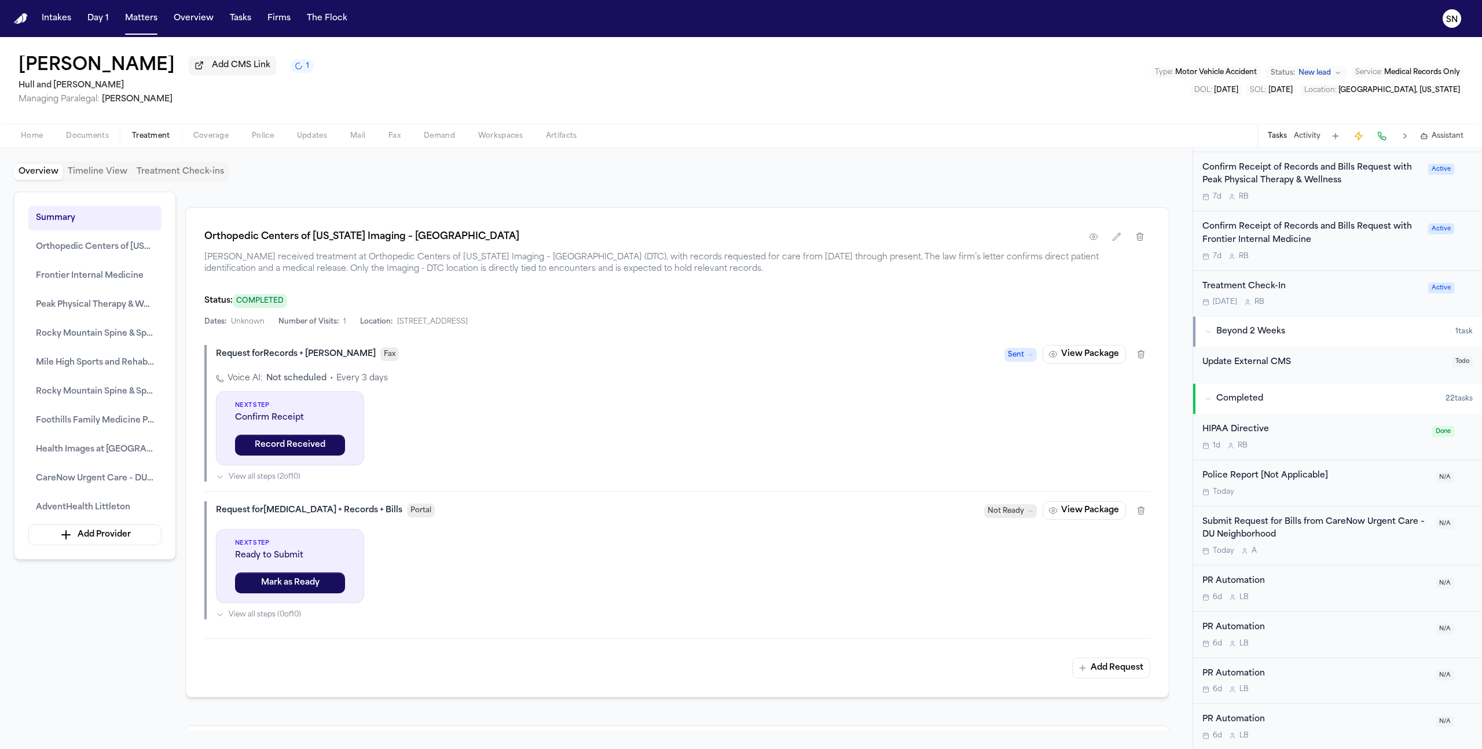
click at [346, 360] on div "Request for Records + Bills Fax Sent View Package" at bounding box center [683, 354] width 934 height 19
click at [380, 358] on span "Fax" at bounding box center [389, 354] width 19 height 14
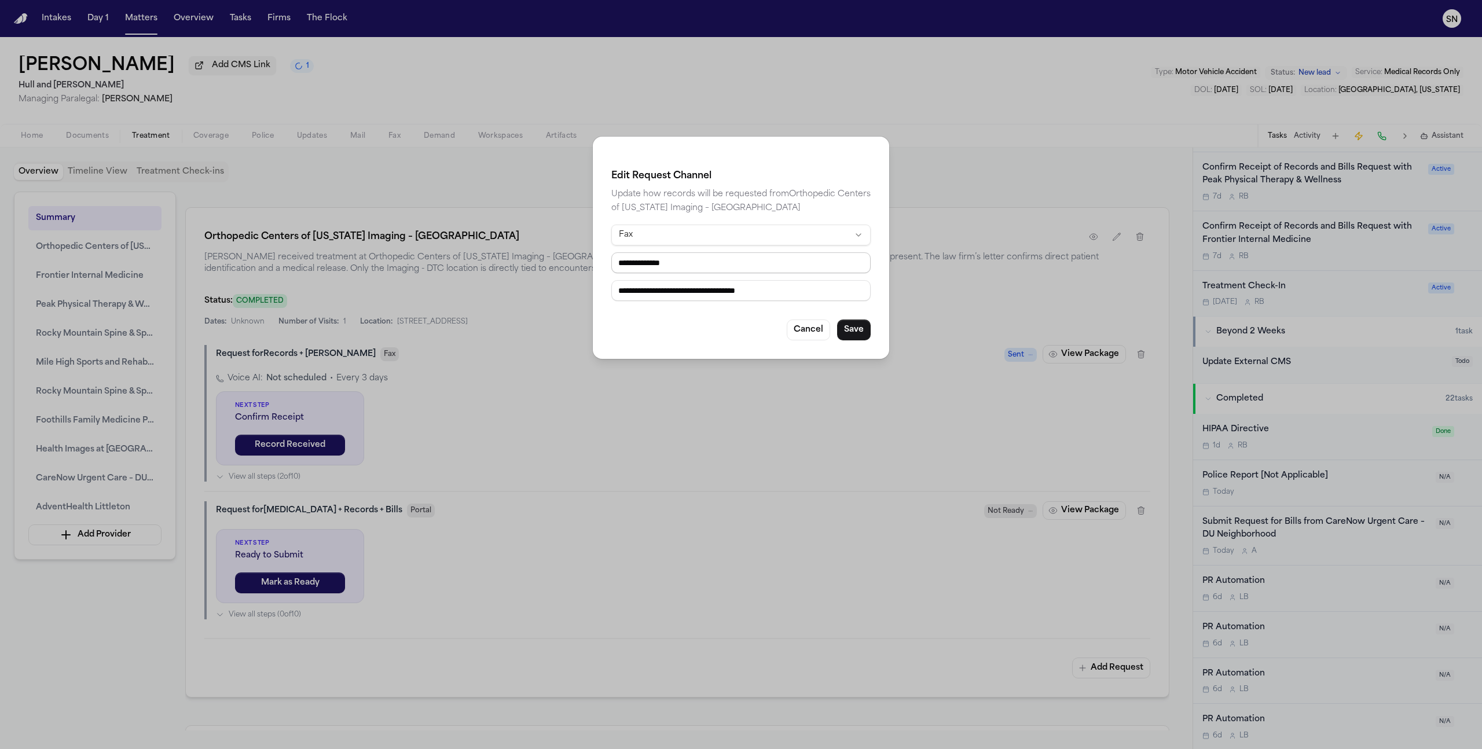
click at [675, 260] on input "**********" at bounding box center [740, 262] width 259 height 21
click at [798, 329] on button "Cancel" at bounding box center [808, 330] width 43 height 21
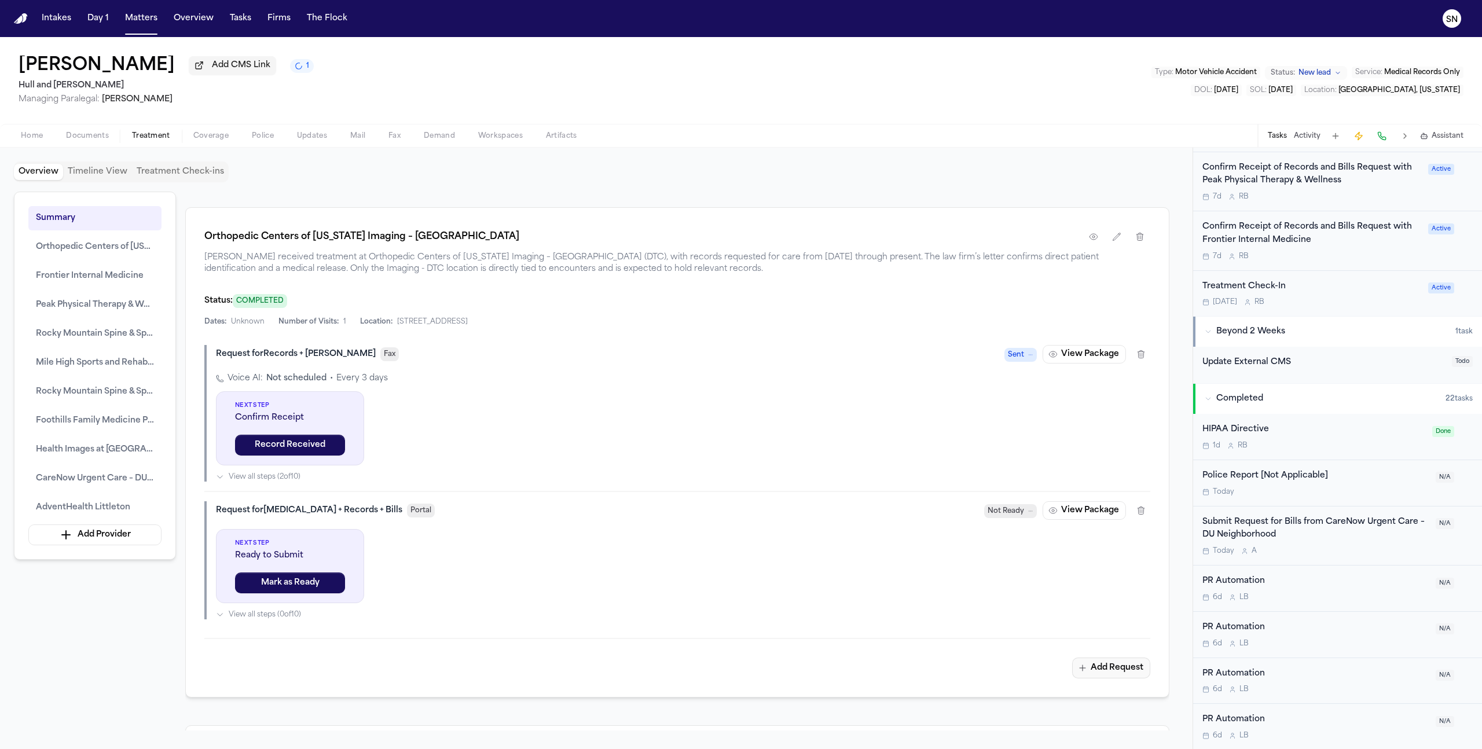
click at [1095, 678] on button "Add Request" at bounding box center [1111, 668] width 78 height 21
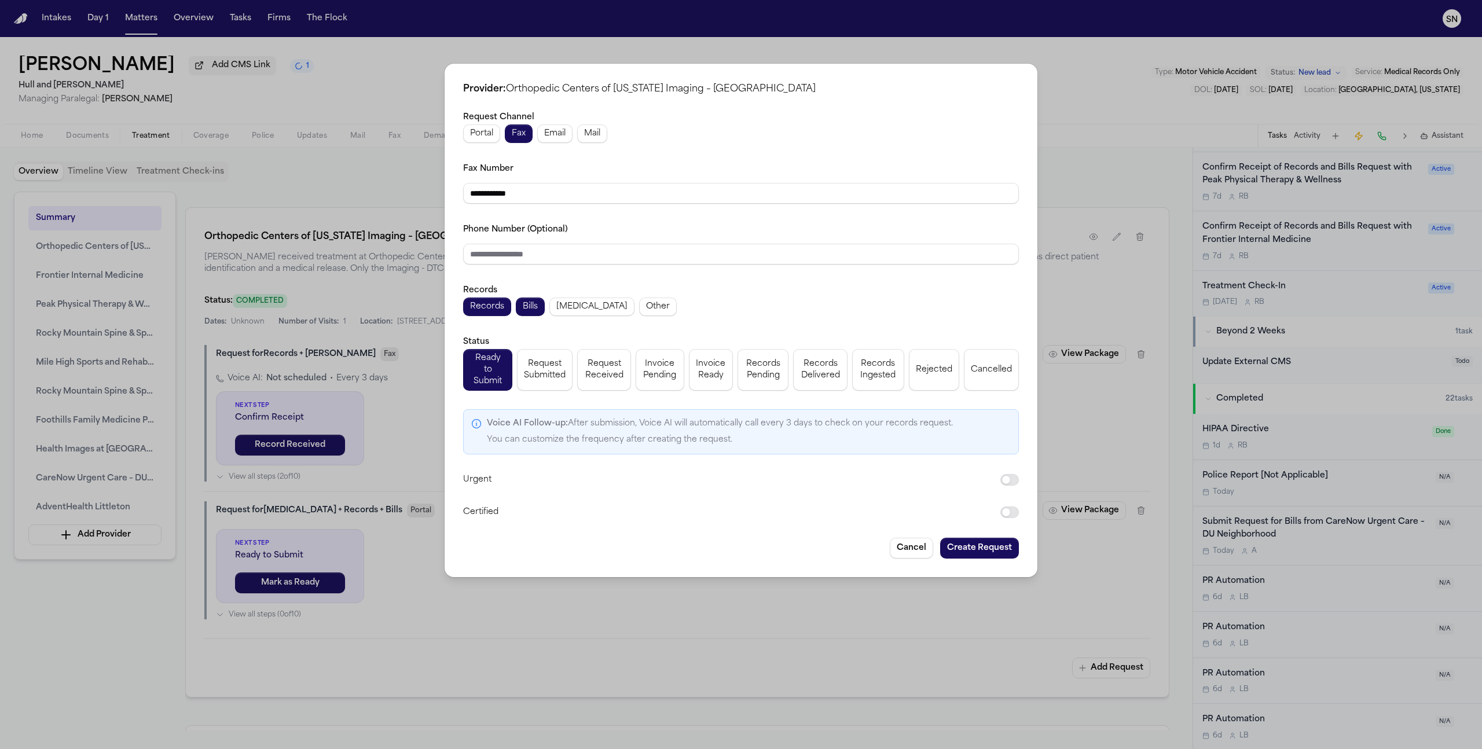
click at [618, 207] on div "**********" at bounding box center [741, 314] width 556 height 409
click at [618, 203] on input "**********" at bounding box center [741, 193] width 556 height 21
paste input "**"
type input "**********"
click at [535, 254] on input "Phone Number (Optional)" at bounding box center [741, 254] width 556 height 21
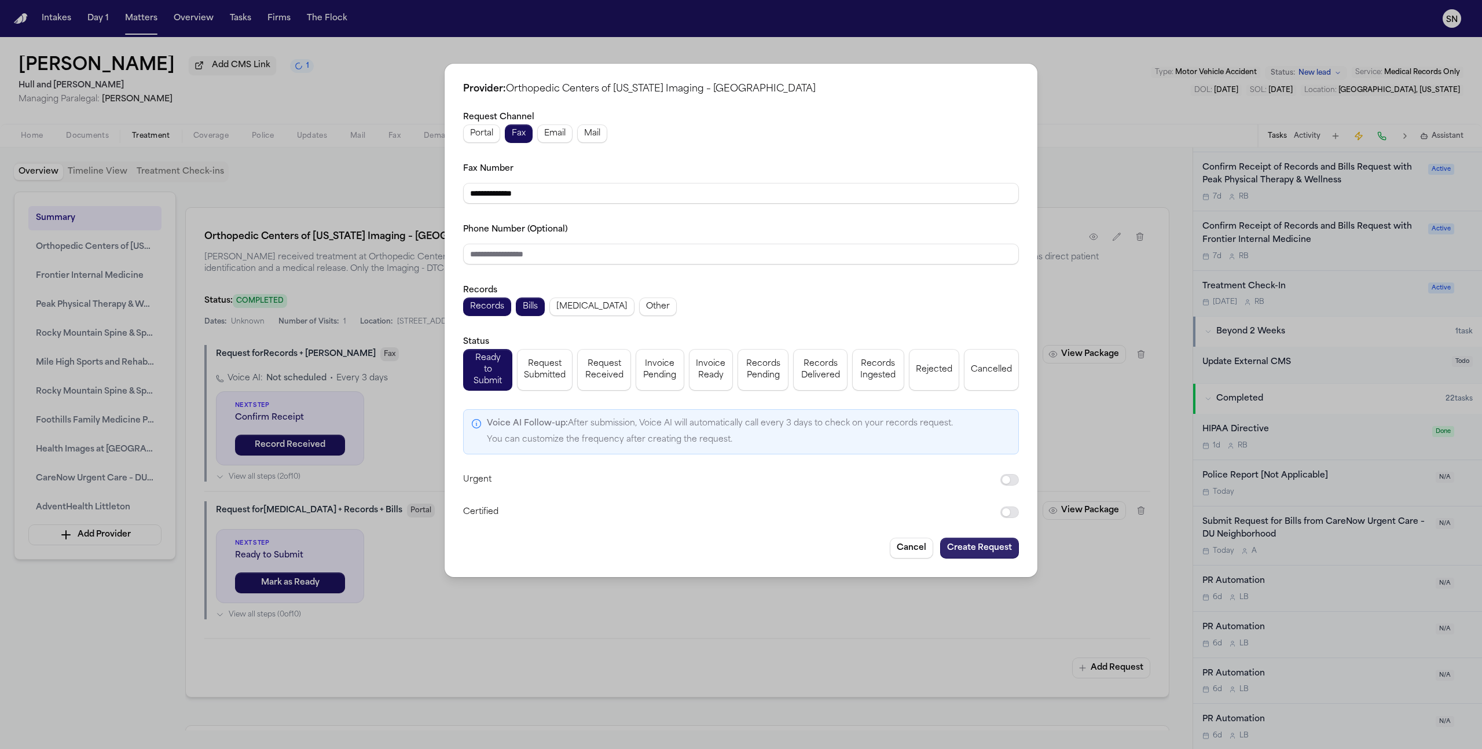
click at [959, 539] on button "Create Request" at bounding box center [979, 548] width 79 height 21
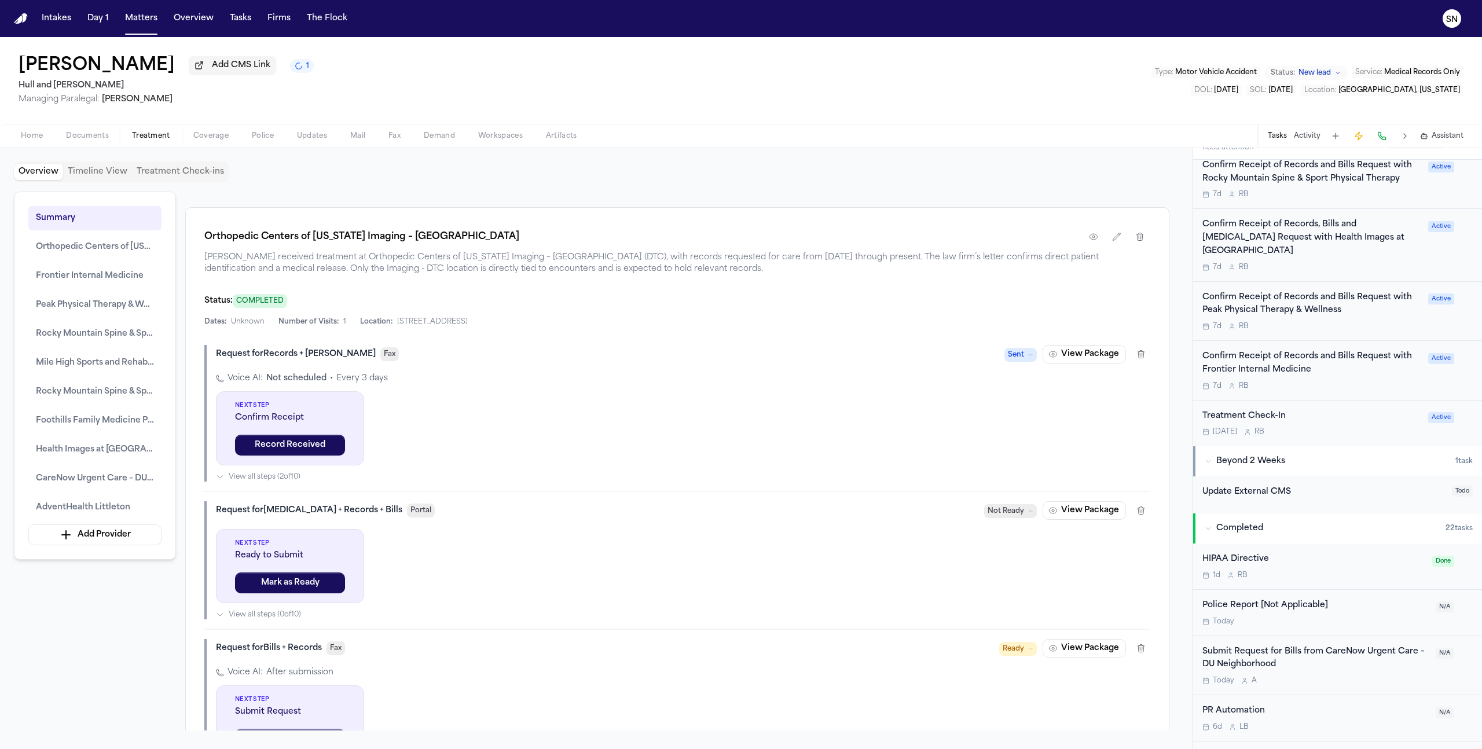
scroll to position [608, 0]
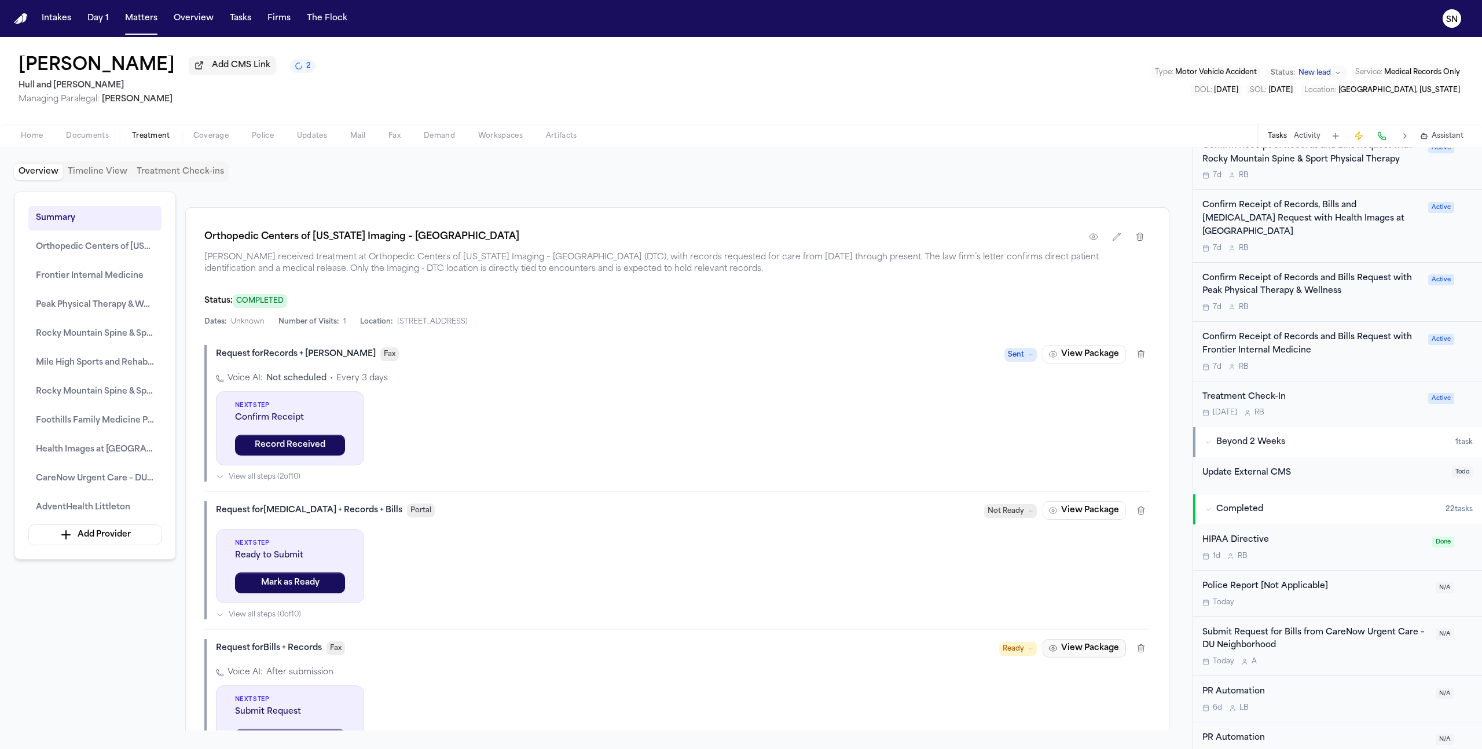
click at [1082, 647] on button "View Package" at bounding box center [1084, 648] width 83 height 19
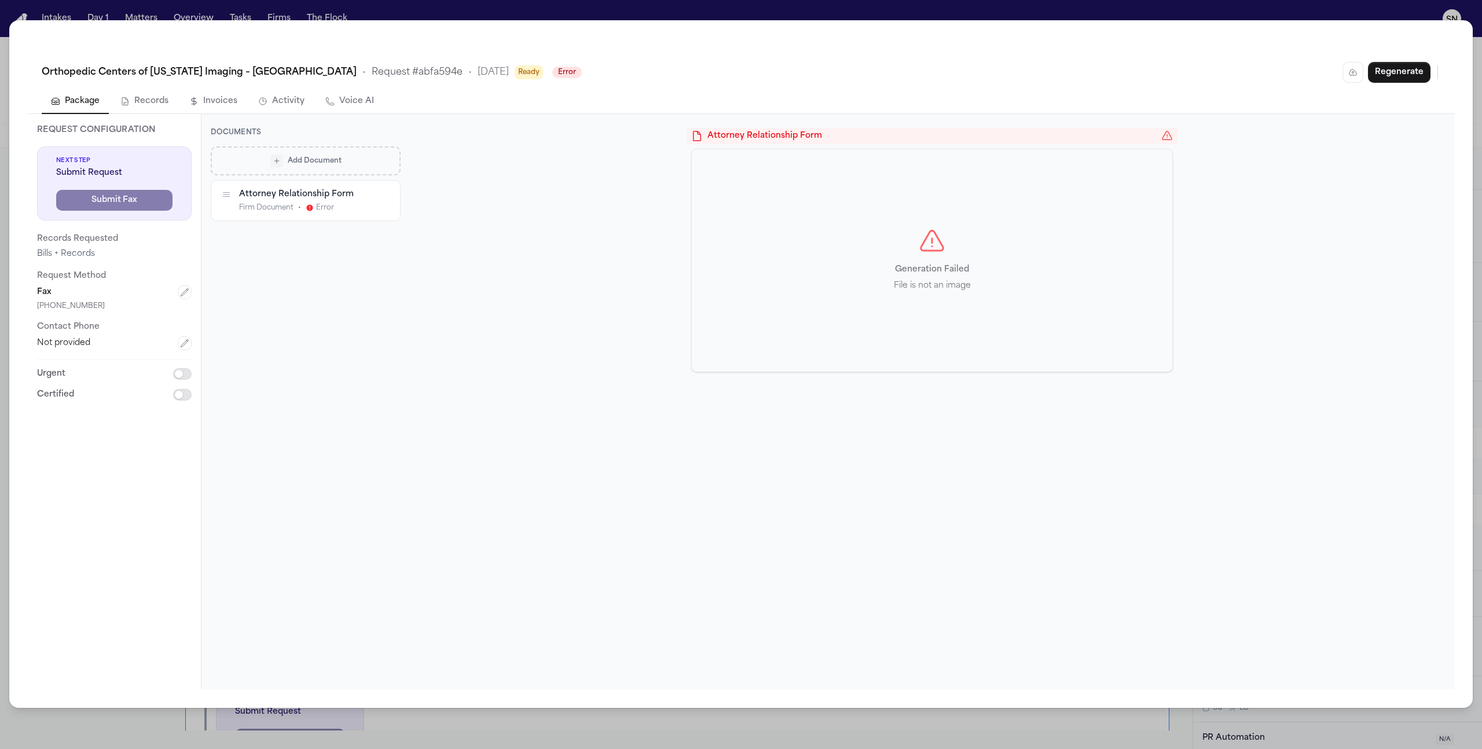
click at [317, 164] on span "Add Document" at bounding box center [315, 160] width 54 height 9
click at [321, 197] on p "Auto-filled merge fields" at bounding box center [312, 200] width 123 height 9
click at [347, 210] on button "Firm Template" at bounding box center [312, 203] width 174 height 27
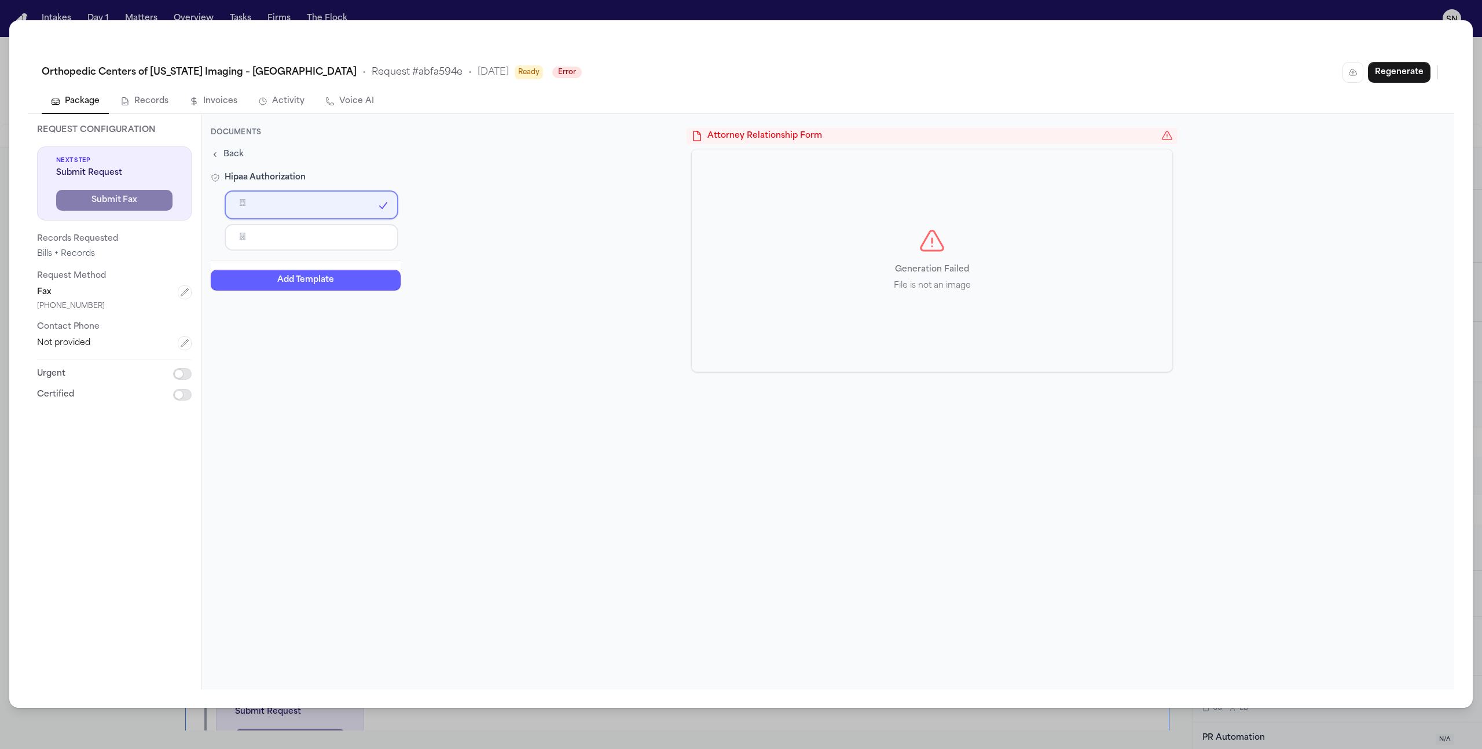
click at [347, 245] on button "Firm Template" at bounding box center [312, 237] width 174 height 27
click at [344, 199] on div "Firm Template" at bounding box center [311, 203] width 155 height 8
click at [232, 152] on span "Back" at bounding box center [233, 155] width 20 height 12
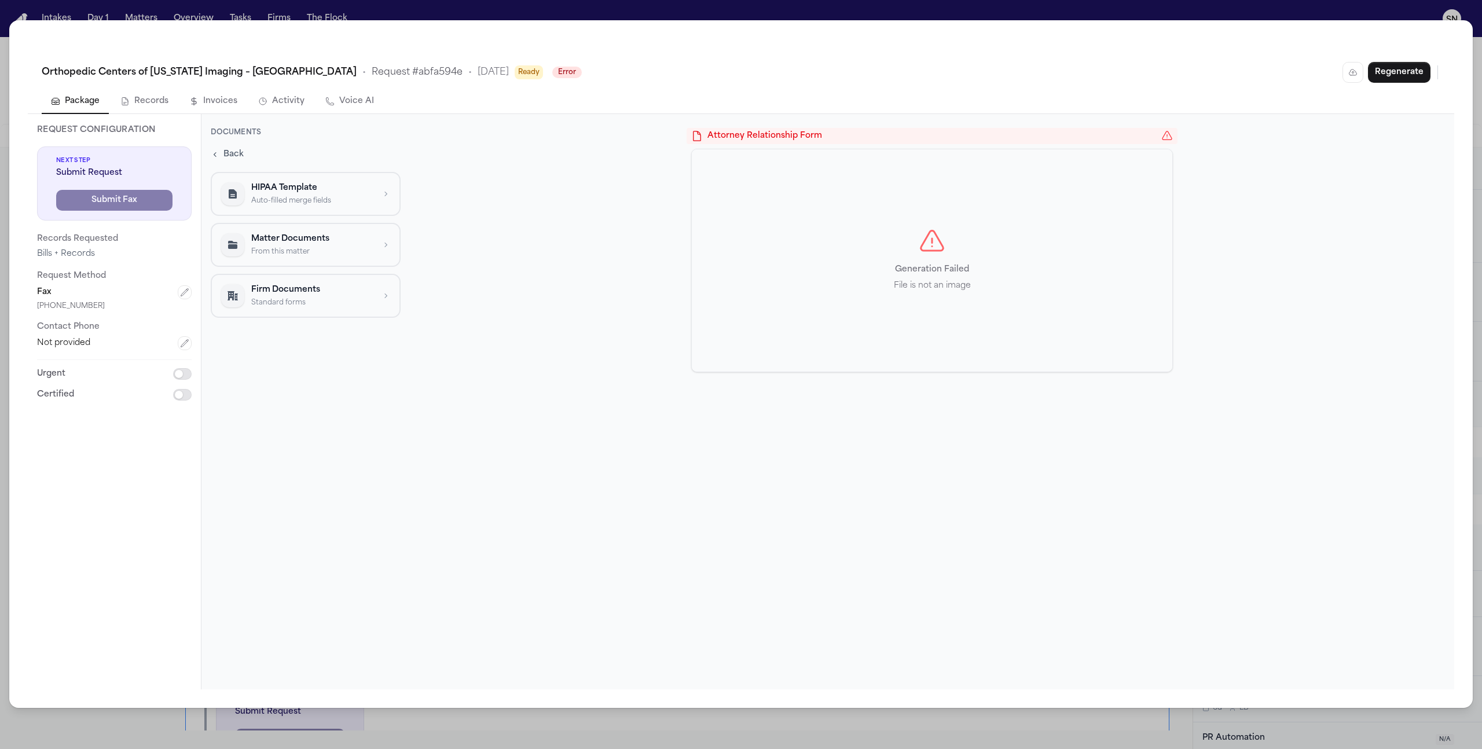
click at [311, 296] on div "Firm Documents Standard forms" at bounding box center [312, 295] width 123 height 23
click at [254, 150] on div "Back Attorney Relationship Form Document establishing attorney-client relations…" at bounding box center [306, 257] width 190 height 223
click at [245, 153] on button "Back" at bounding box center [227, 154] width 38 height 16
click at [298, 188] on p "HIPAA Template" at bounding box center [312, 188] width 123 height 12
click at [287, 208] on button "Firm Template" at bounding box center [312, 203] width 174 height 27
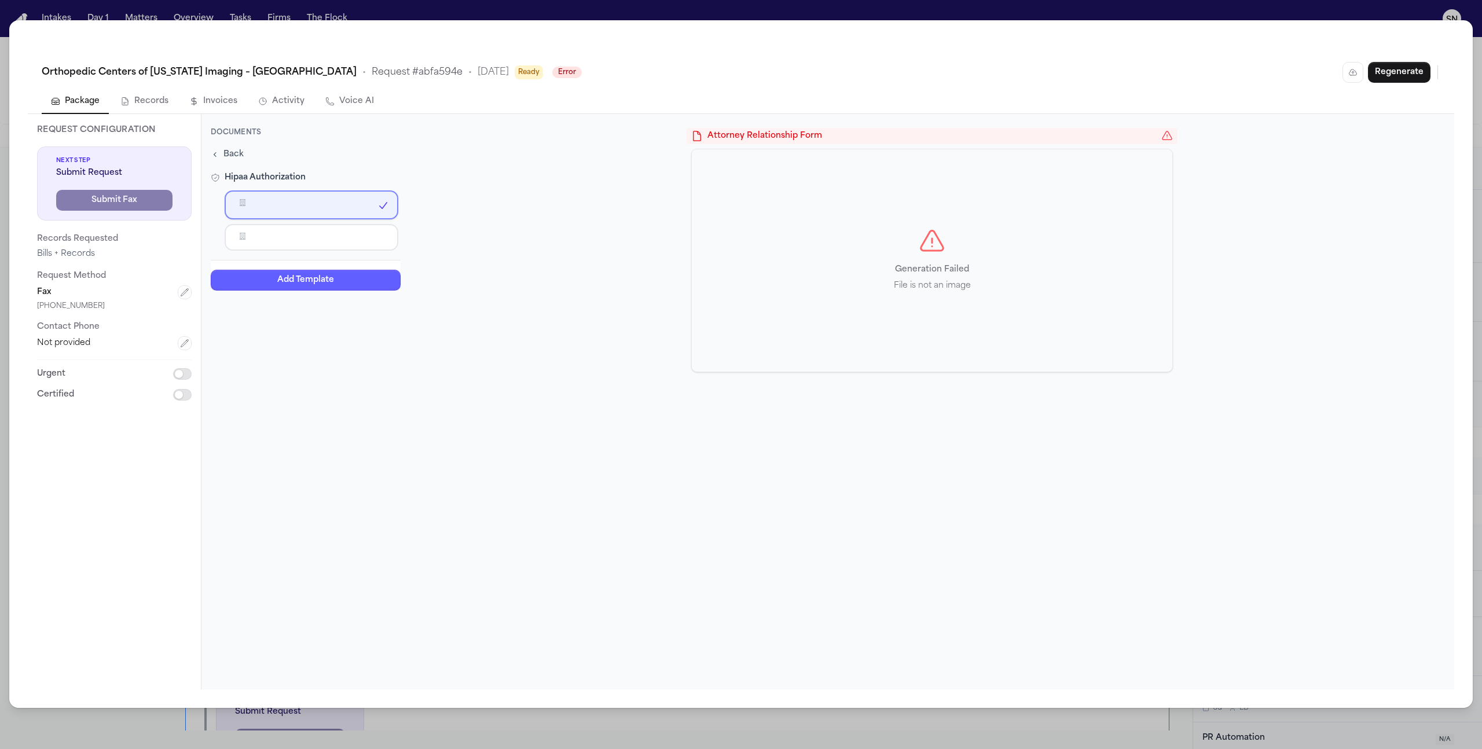
click at [246, 154] on div "Back Hipaa Authorization Firm Template Firm Template Add Template" at bounding box center [306, 218] width 190 height 144
click at [243, 155] on button "Back" at bounding box center [227, 154] width 38 height 16
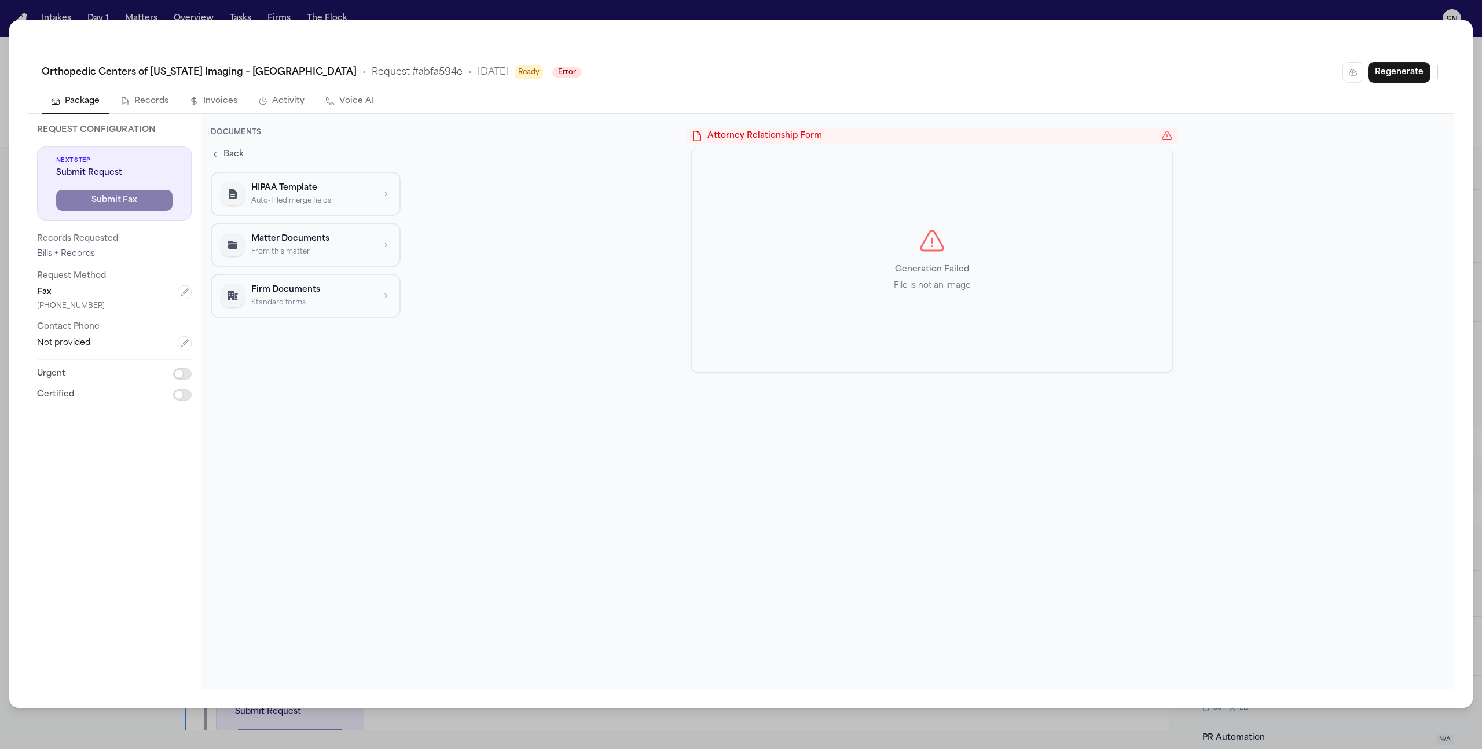
click at [1368, 5] on div "Orthopedic Centers of Colorado Imaging – Denver Tech Center • Request # abfa594…" at bounding box center [741, 374] width 1482 height 749
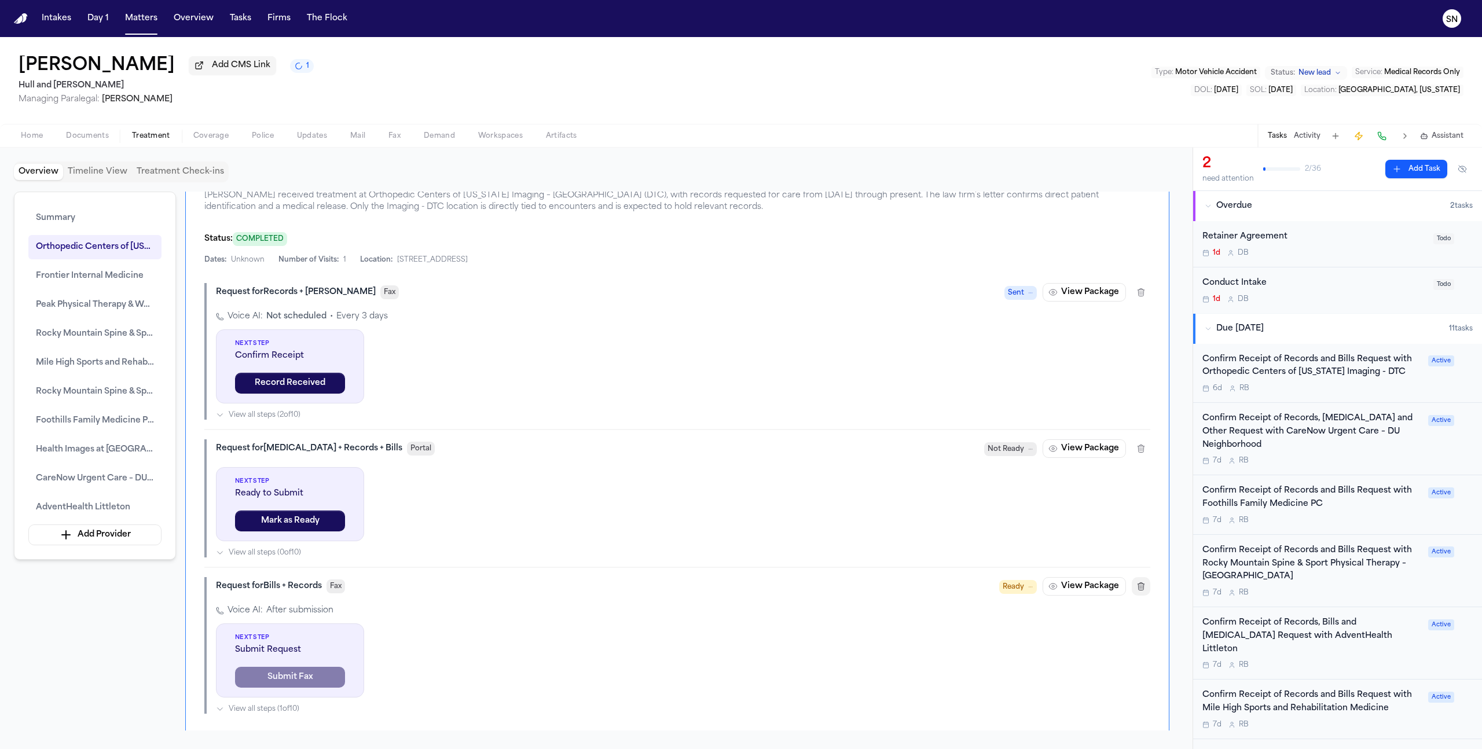
click at [1147, 588] on button "button" at bounding box center [1141, 586] width 19 height 19
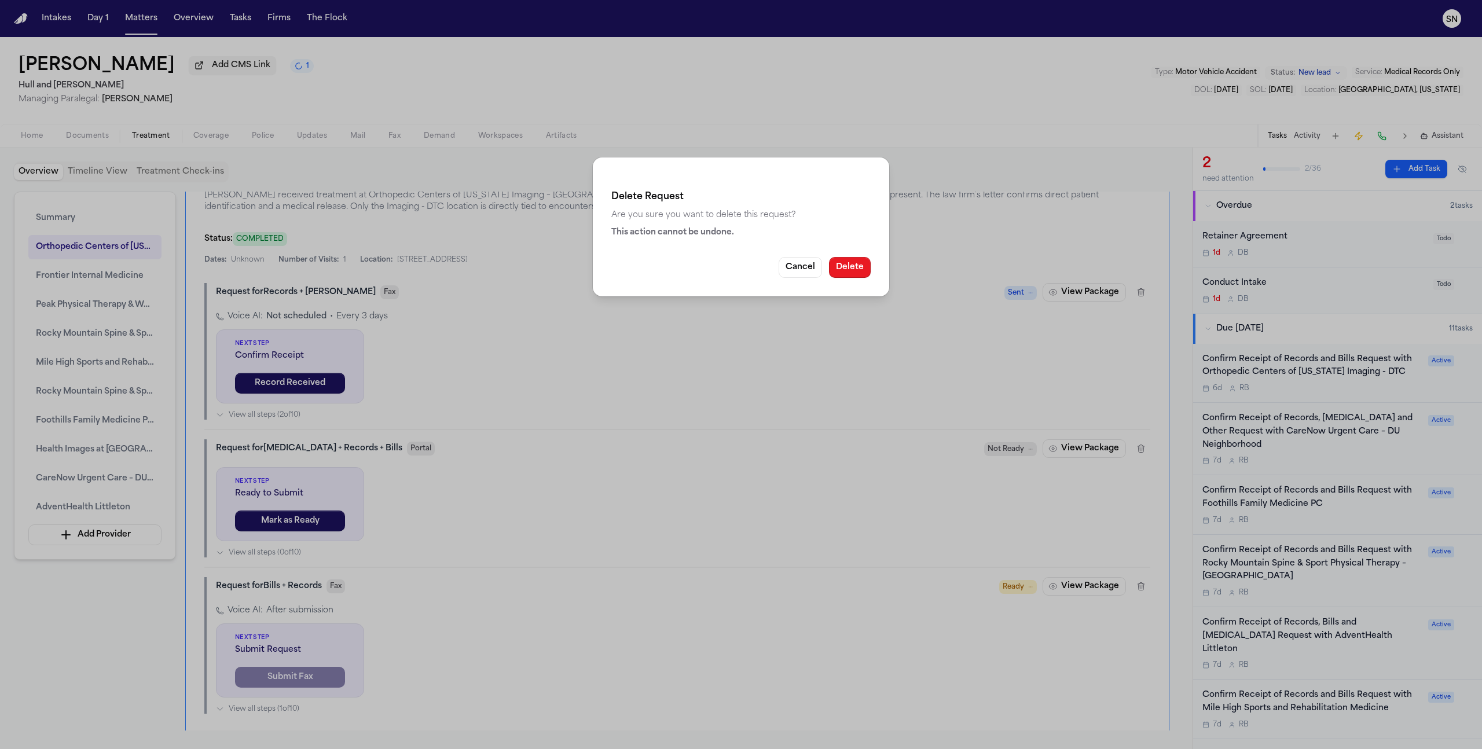
click at [855, 259] on button "Delete" at bounding box center [850, 267] width 42 height 21
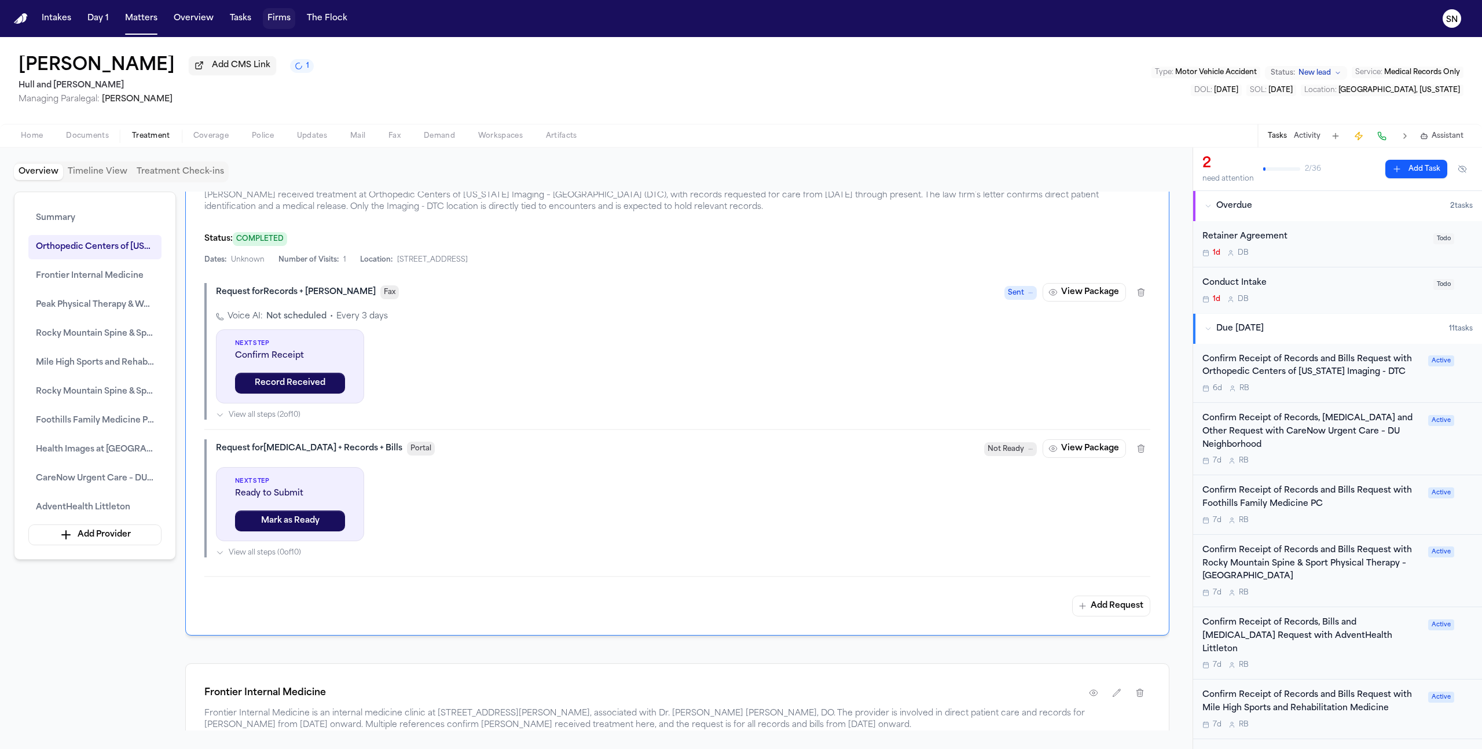
click at [286, 25] on button "Firms" at bounding box center [279, 18] width 32 height 21
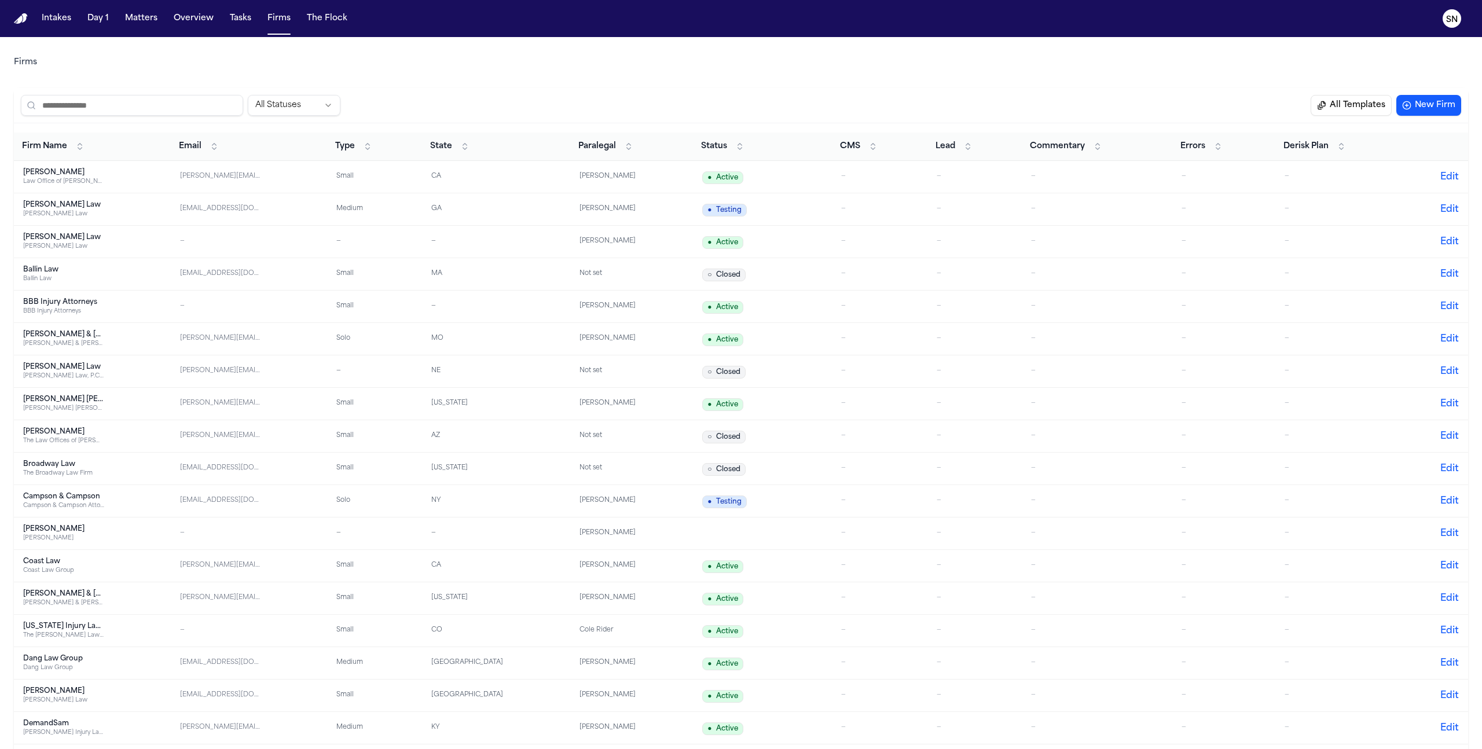
click at [199, 106] on input "search" at bounding box center [132, 105] width 222 height 21
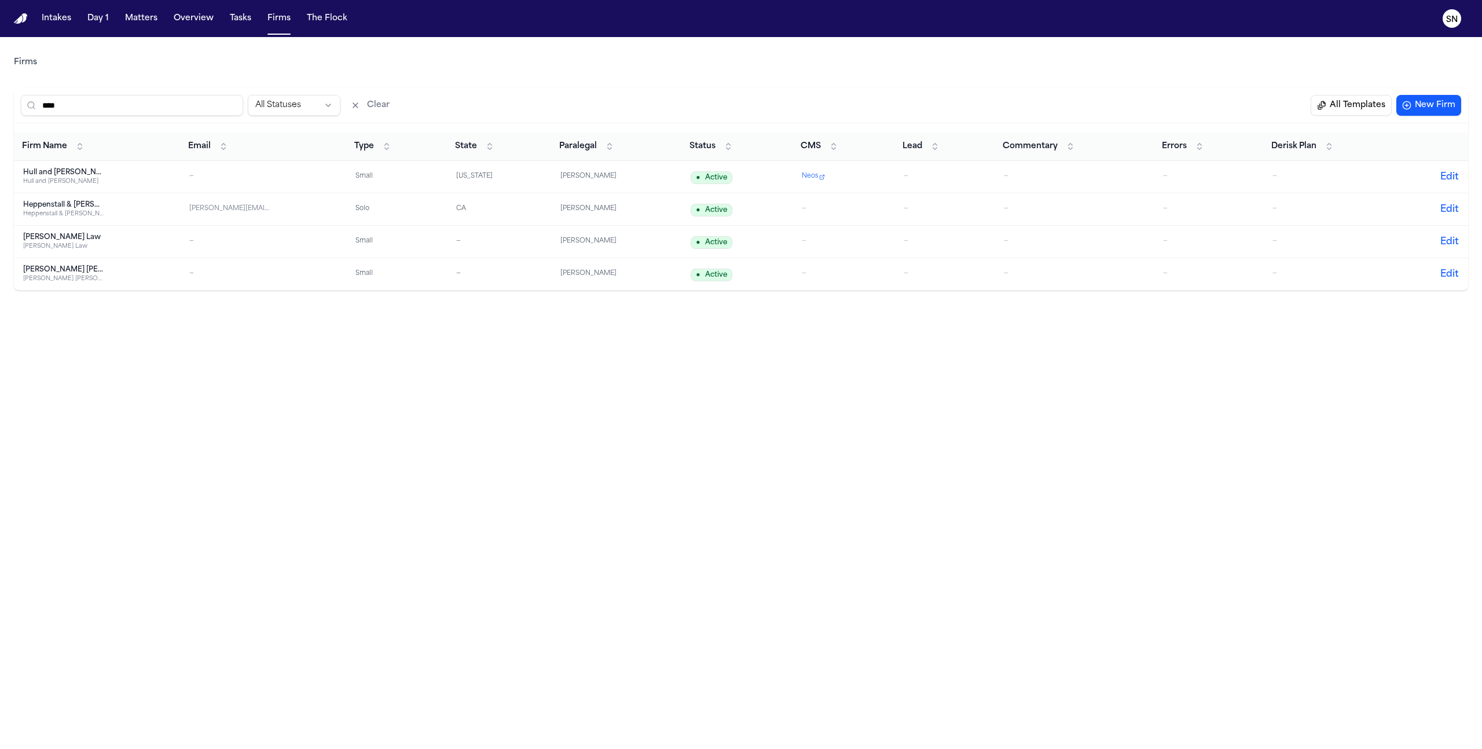
type input "****"
click at [130, 173] on div "Hull and Zimmerman Hull and Zimmerman" at bounding box center [95, 177] width 145 height 18
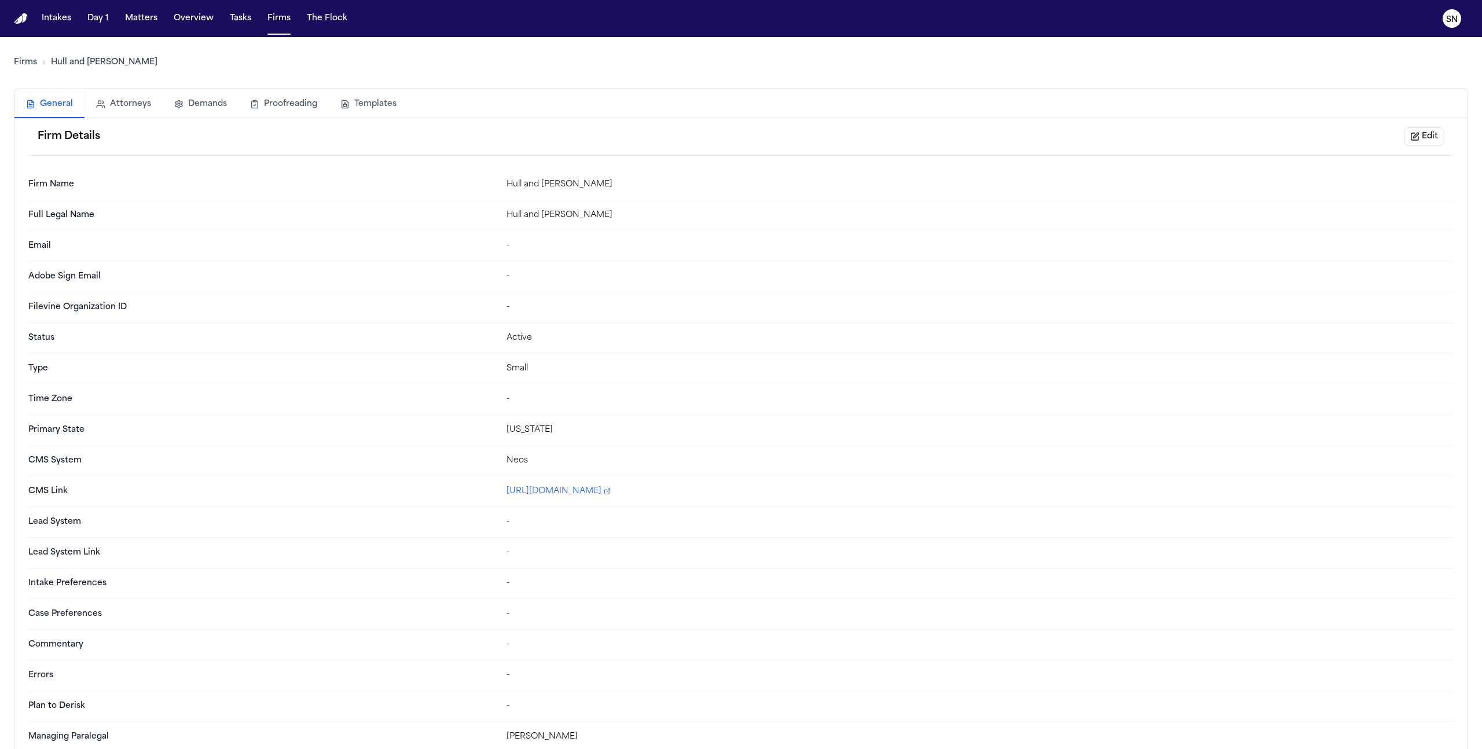
click at [372, 110] on button "Templates" at bounding box center [368, 103] width 79 height 25
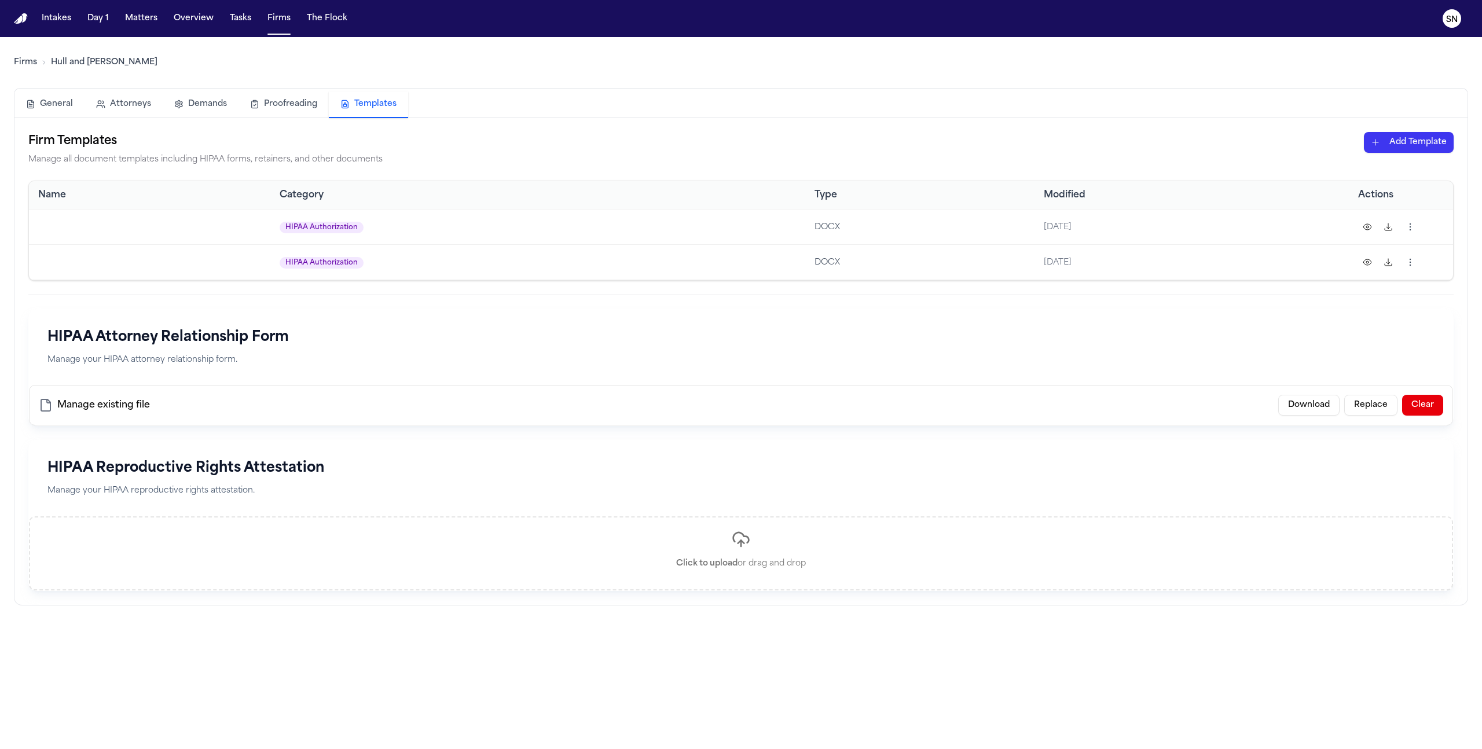
click at [1416, 225] on html "Intakes Day 1 Matters Overview Tasks Firms The Flock SN Firms Hull and Zimmerma…" at bounding box center [741, 374] width 1482 height 749
click at [1351, 336] on div "Delete" at bounding box center [1364, 336] width 105 height 19
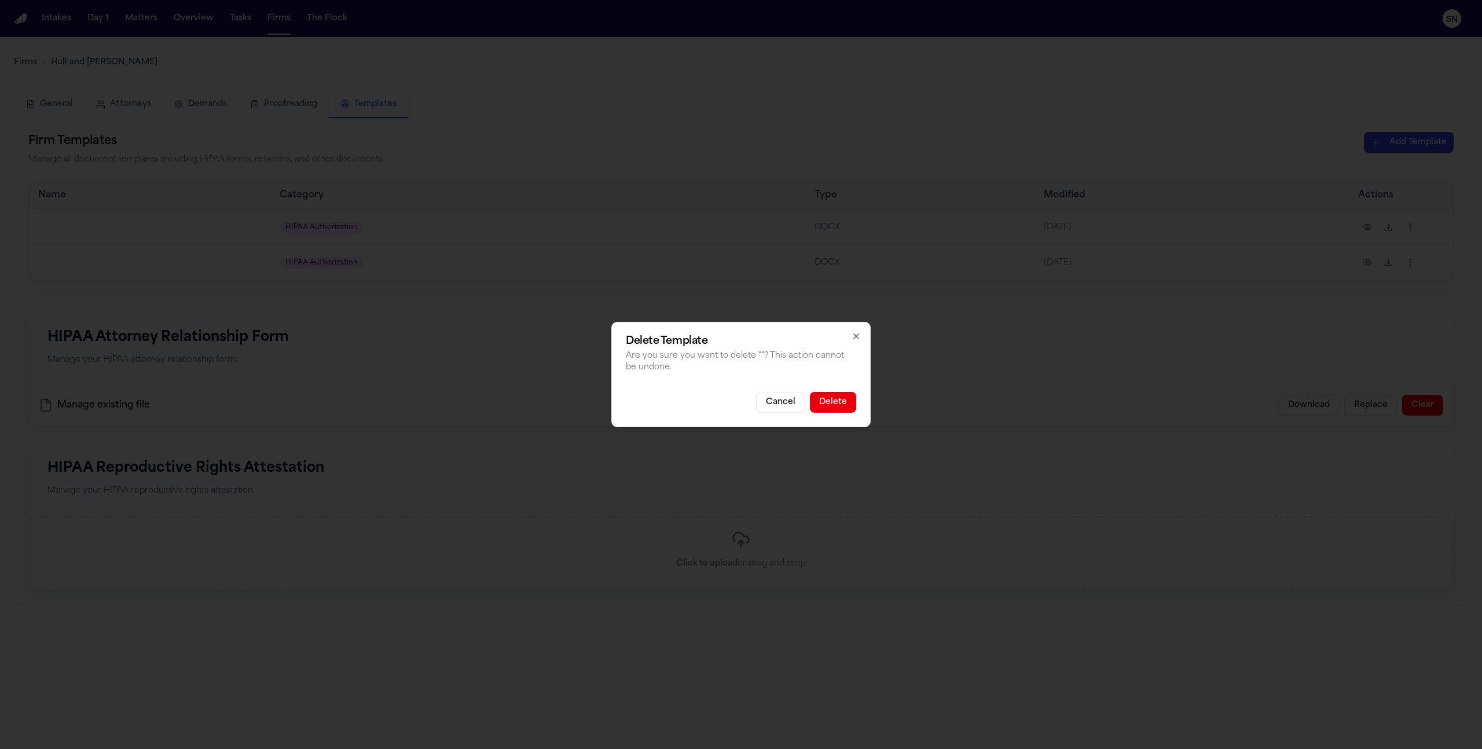
click at [839, 405] on button "Delete" at bounding box center [833, 402] width 46 height 21
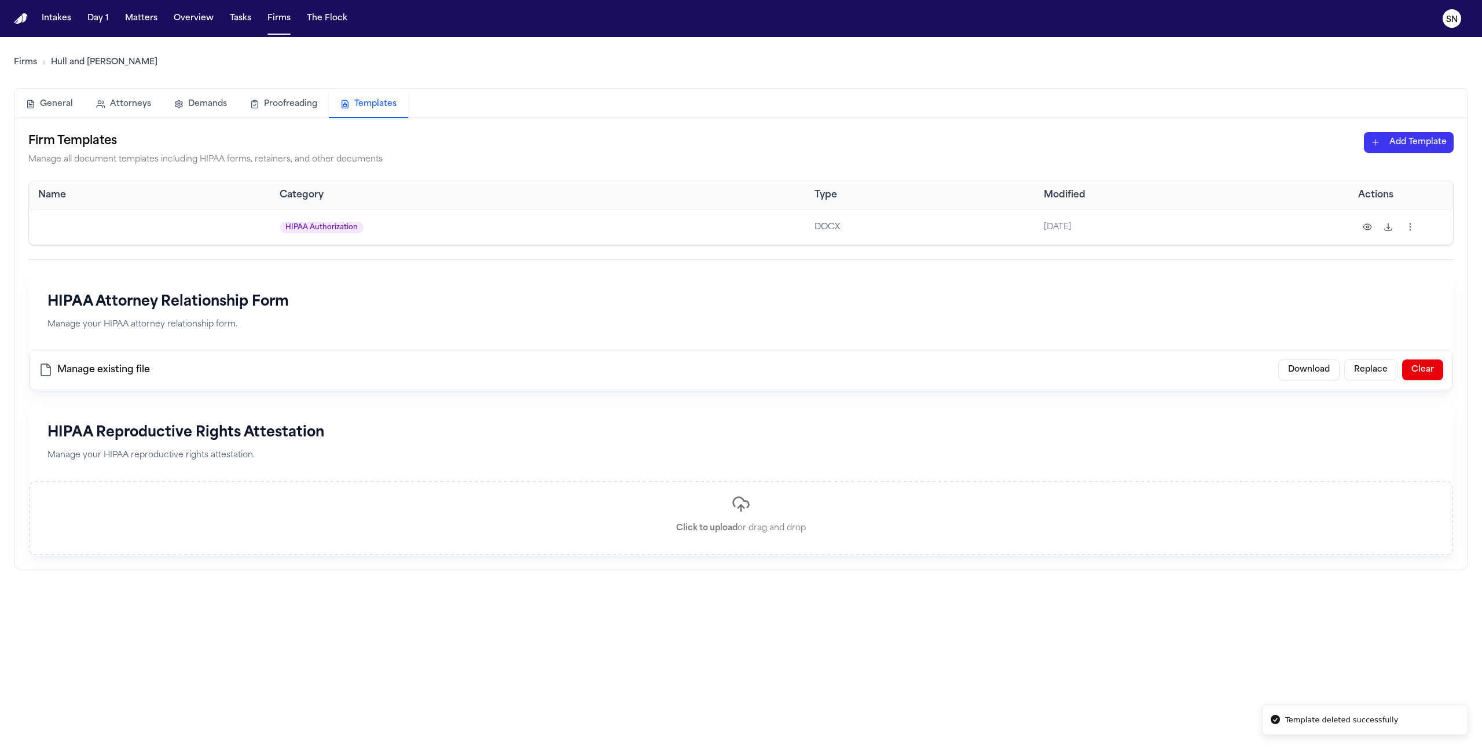
click at [1407, 226] on html "Template deleted successfully Intakes Day 1 Matters Overview Tasks Firms The Fl…" at bounding box center [741, 374] width 1482 height 749
click at [1330, 331] on div "Delete" at bounding box center [1364, 336] width 105 height 19
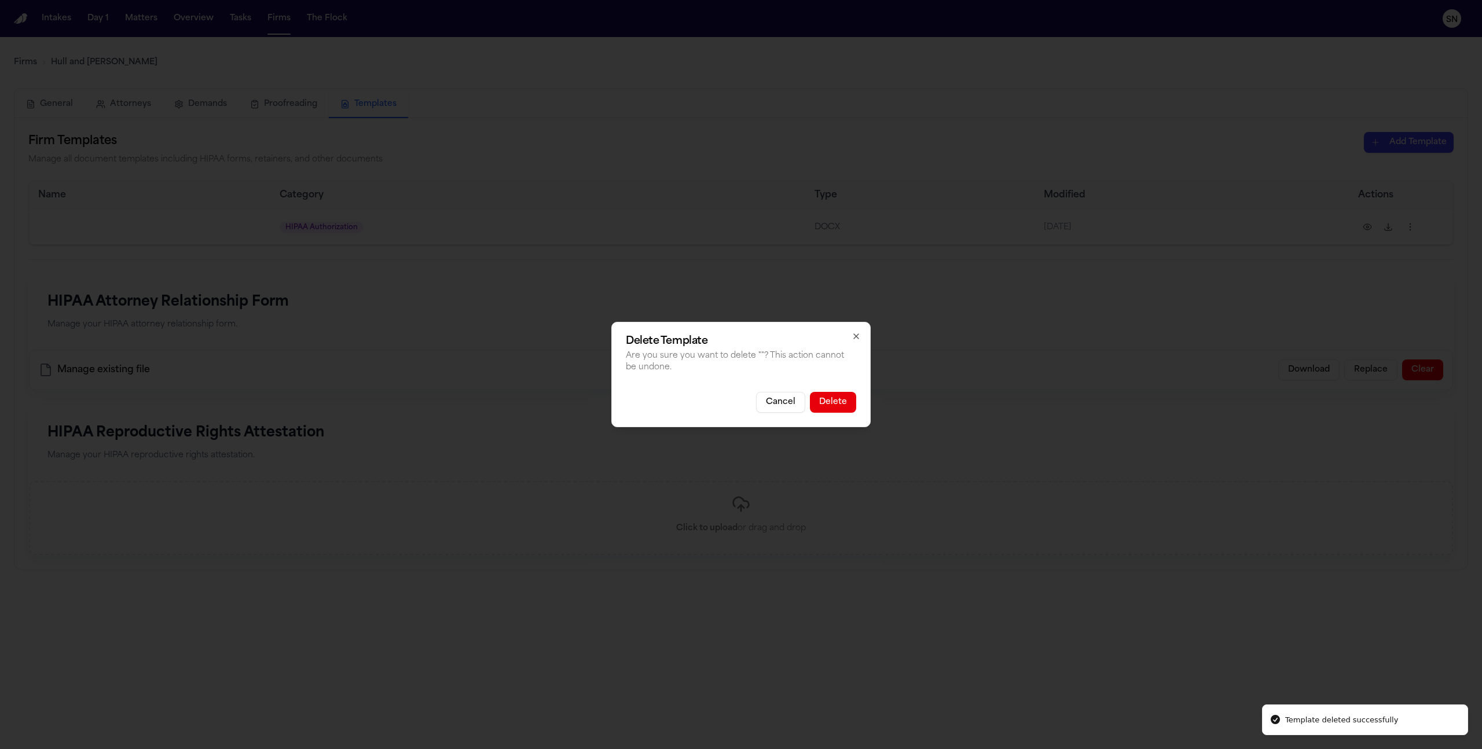
click at [823, 398] on button "Delete" at bounding box center [833, 402] width 46 height 21
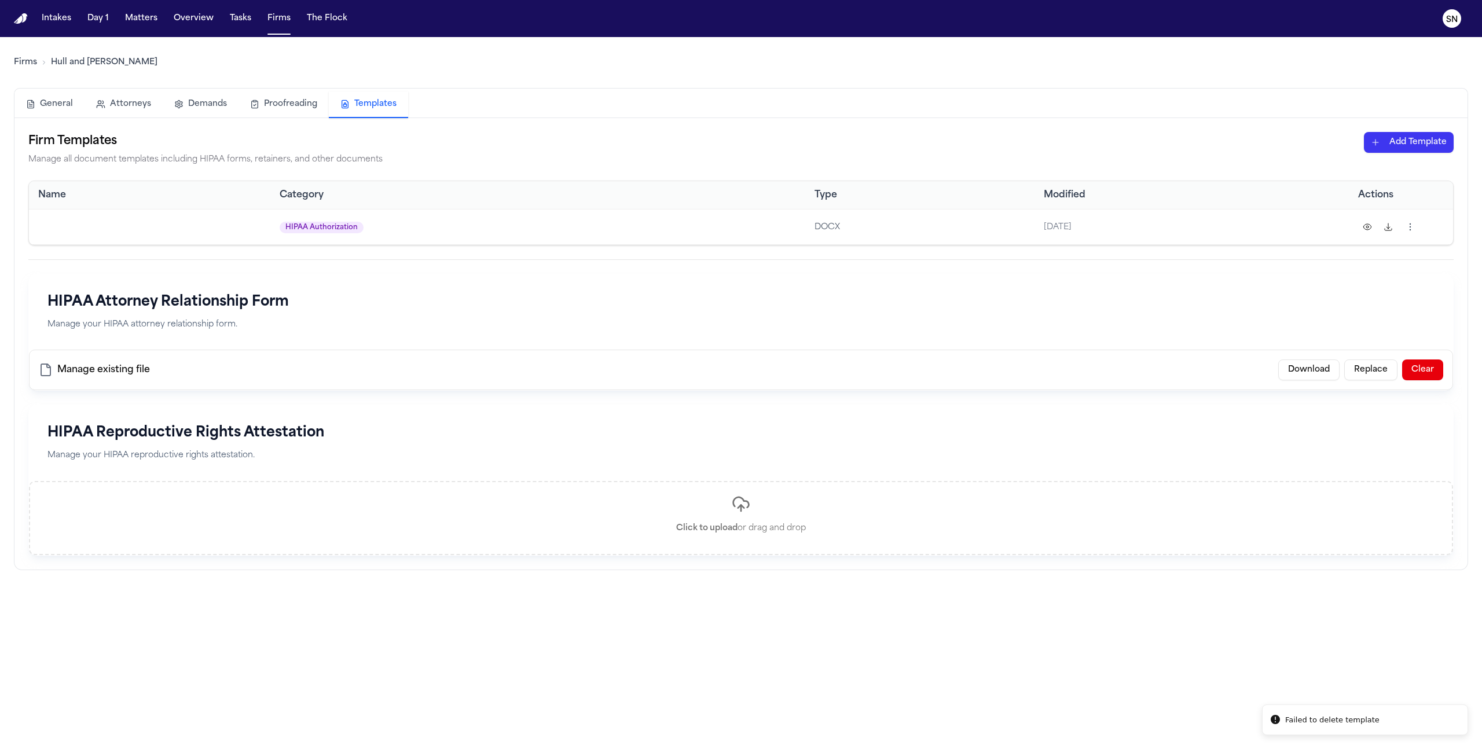
click at [1408, 147] on html "Failed to delete template Intakes Day 1 Matters Overview Tasks Firms The Flock …" at bounding box center [741, 374] width 1482 height 749
click at [1361, 186] on div "HIPAA Authorization" at bounding box center [1389, 186] width 124 height 19
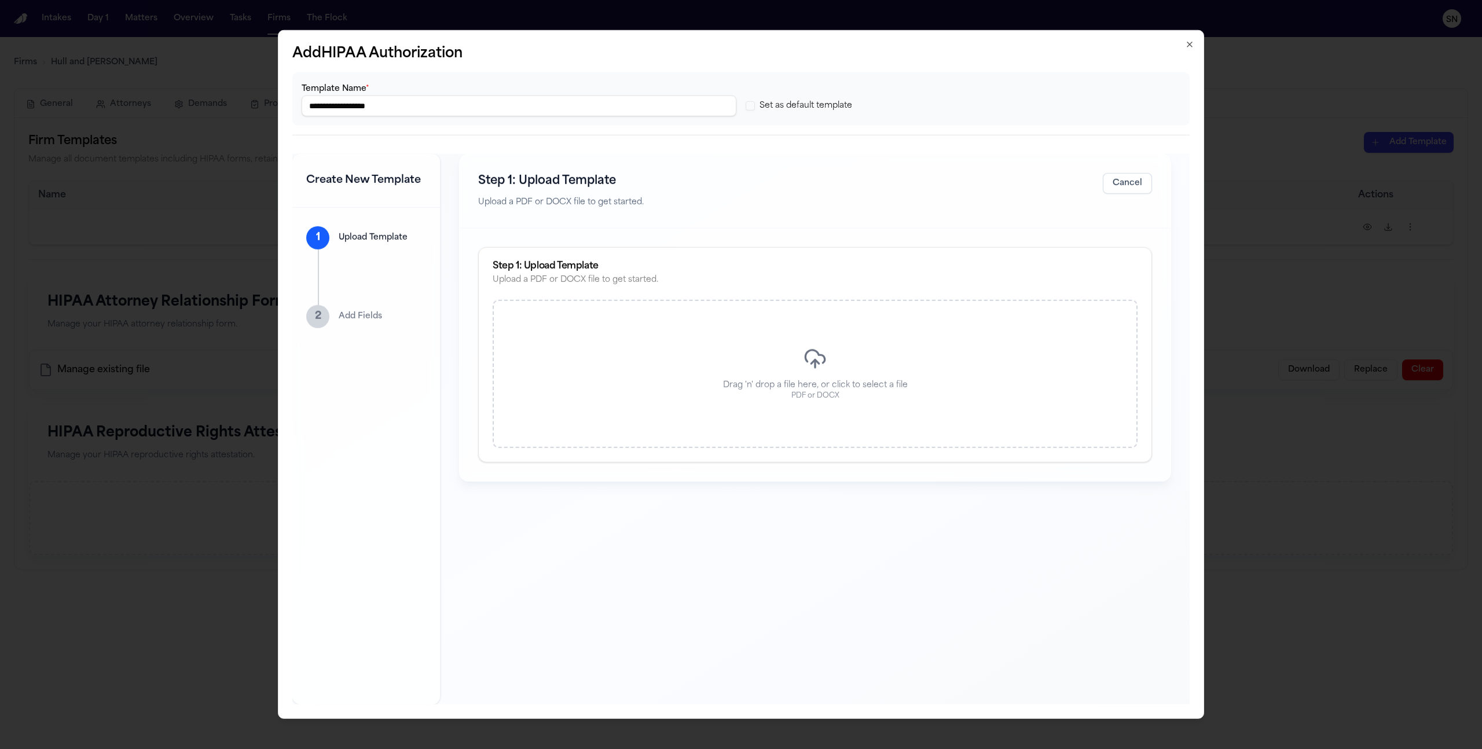
click at [765, 360] on div "Drag 'n' drop a file here, or click to select a file PDF or DOCX" at bounding box center [815, 374] width 645 height 148
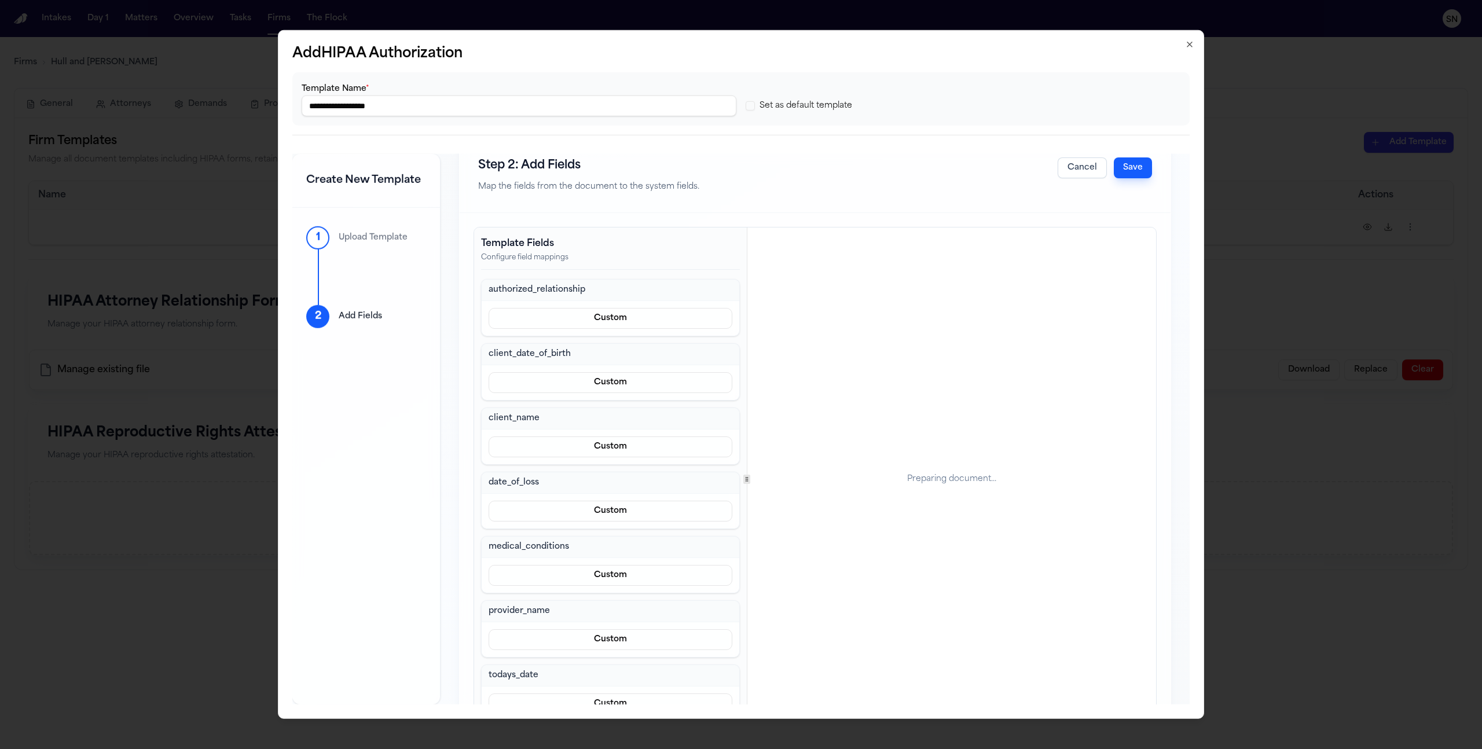
scroll to position [57, 0]
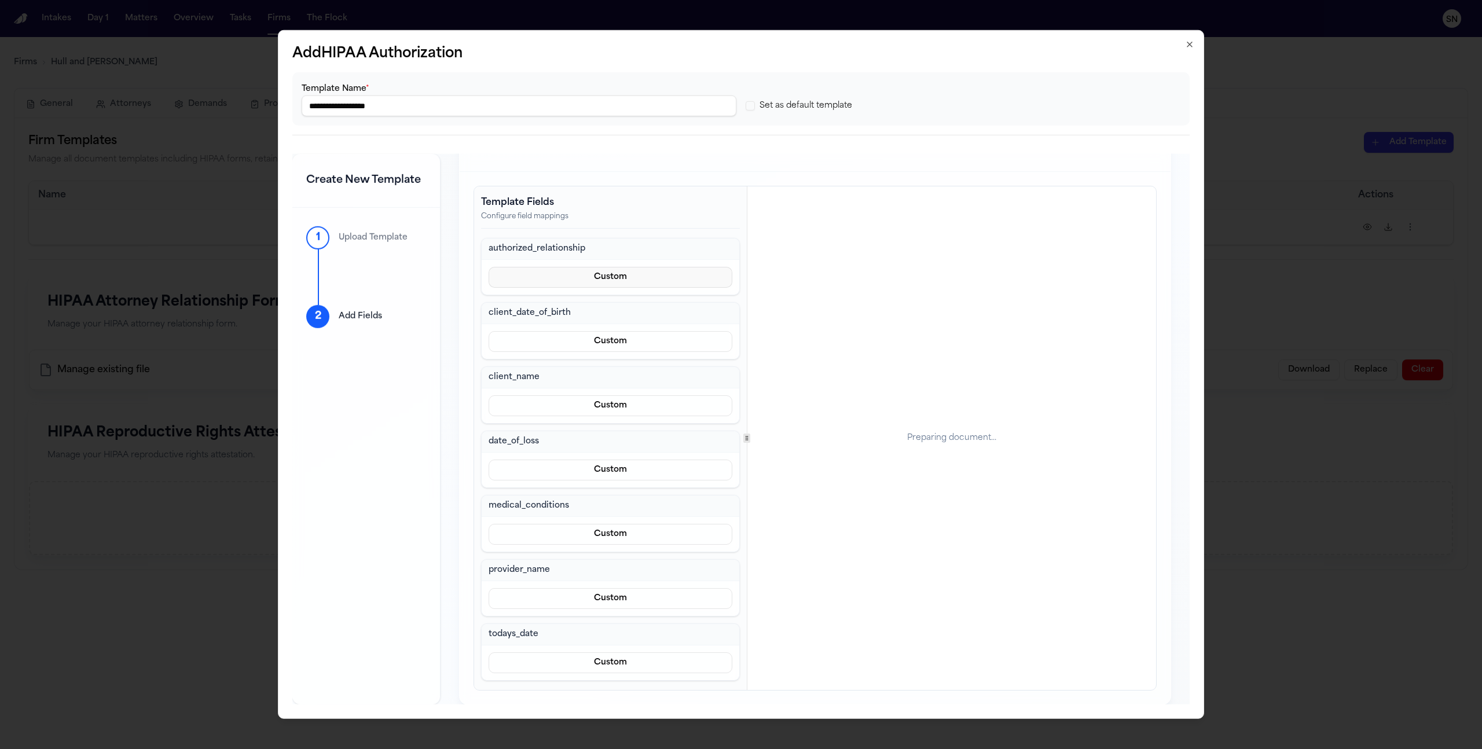
click at [581, 285] on button "Custom" at bounding box center [611, 277] width 244 height 21
click at [489, 343] on div "authorized_relationship Custom client_date_of_birth Custom client_name Custom d…" at bounding box center [610, 459] width 259 height 443
click at [555, 348] on button "Custom" at bounding box center [611, 341] width 244 height 21
click at [578, 375] on div "authorized_relationship Custom client_date_of_birth Custom client_name Custom d…" at bounding box center [610, 459] width 259 height 443
click at [582, 666] on button "Custom" at bounding box center [611, 662] width 244 height 21
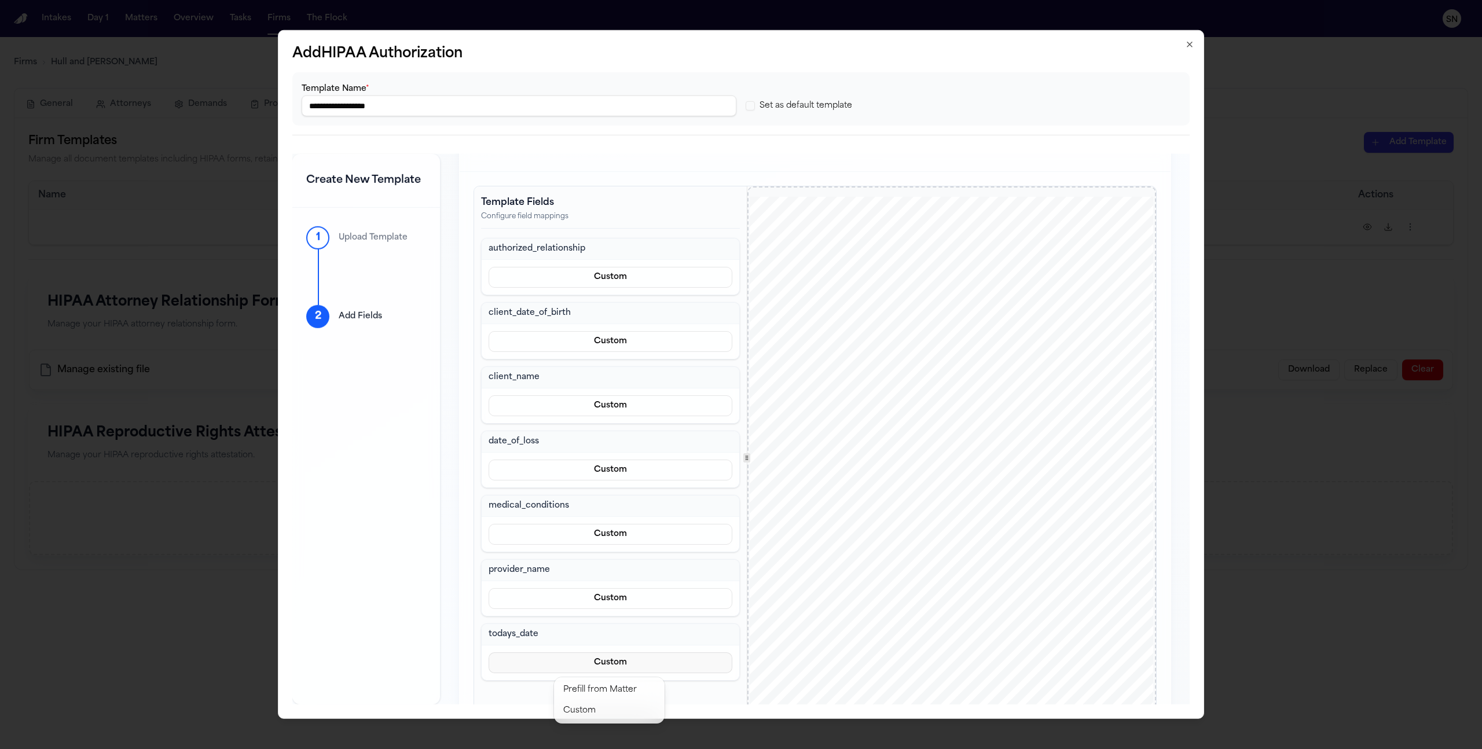
click at [584, 700] on div "Template Fields Configure field mappings authorized_relationship Custom client_…" at bounding box center [610, 457] width 273 height 543
click at [595, 666] on button "Custom" at bounding box center [611, 662] width 244 height 21
click at [597, 698] on div "Template Fields Configure field mappings authorized_relationship Custom client_…" at bounding box center [610, 457] width 273 height 543
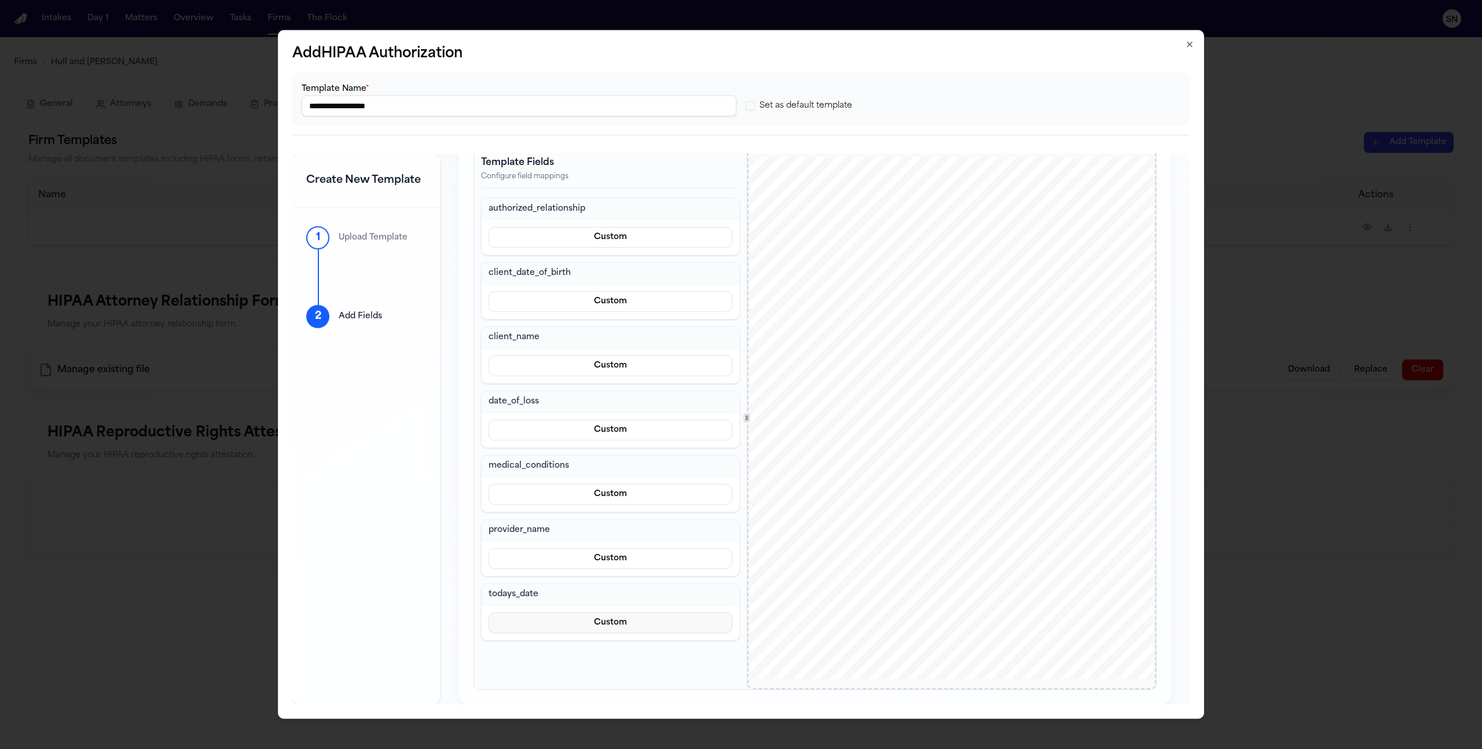
scroll to position [102, 0]
click at [603, 629] on div "Custom" at bounding box center [611, 623] width 258 height 35
click at [612, 619] on button "Custom" at bounding box center [611, 622] width 244 height 21
click at [620, 649] on div "Template Fields Configure field mappings authorized_relationship Custom client_…" at bounding box center [610, 417] width 273 height 543
click at [622, 645] on div "Template Fields Configure field mappings authorized_relationship Custom client_…" at bounding box center [610, 417] width 273 height 543
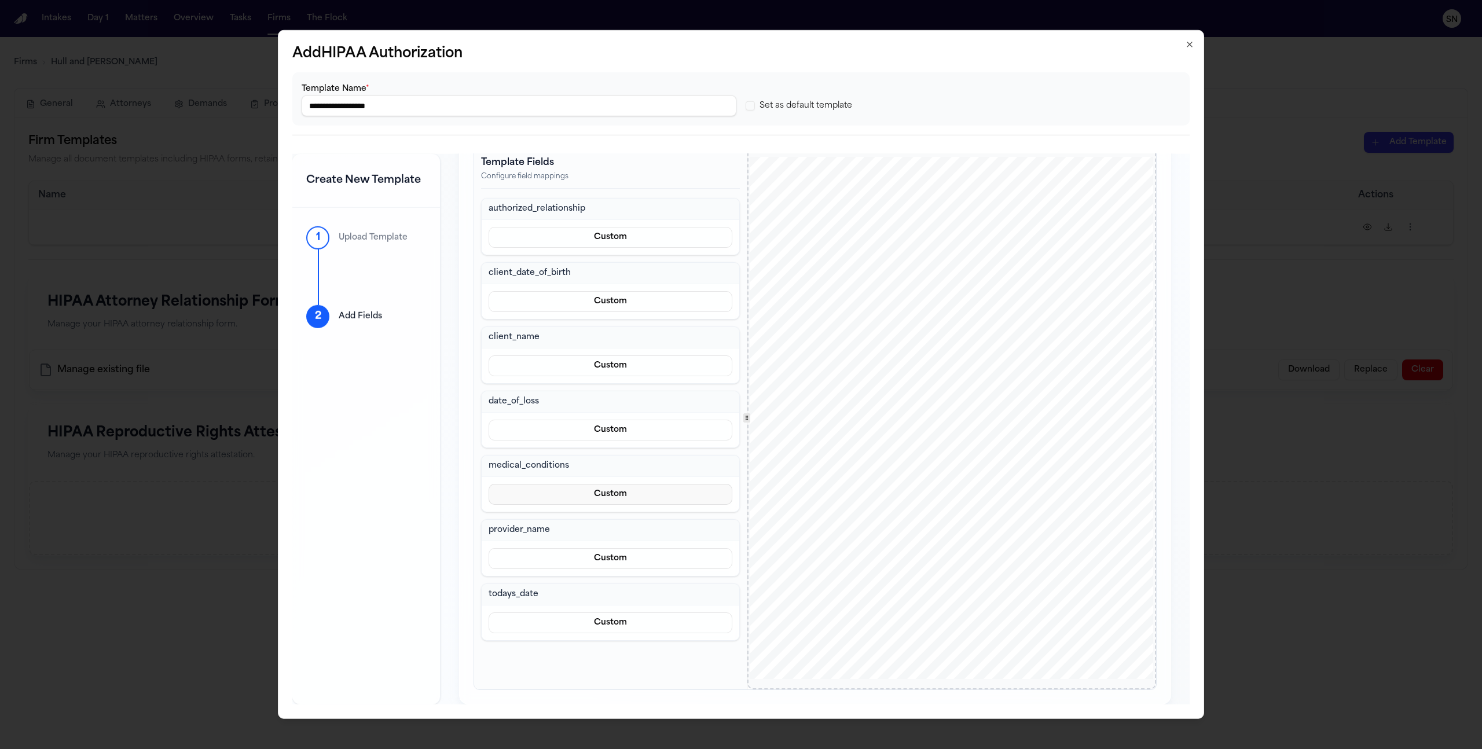
click at [632, 484] on button "Custom" at bounding box center [611, 494] width 244 height 21
click at [622, 523] on div "authorized_relationship Custom client_date_of_birth Custom client_name Custom d…" at bounding box center [610, 419] width 259 height 443
click at [622, 524] on h3 "provider_name" at bounding box center [611, 530] width 244 height 12
click at [794, 100] on label "Set as default template" at bounding box center [805, 106] width 93 height 12
click at [755, 101] on button "Set as default template" at bounding box center [750, 105] width 9 height 9
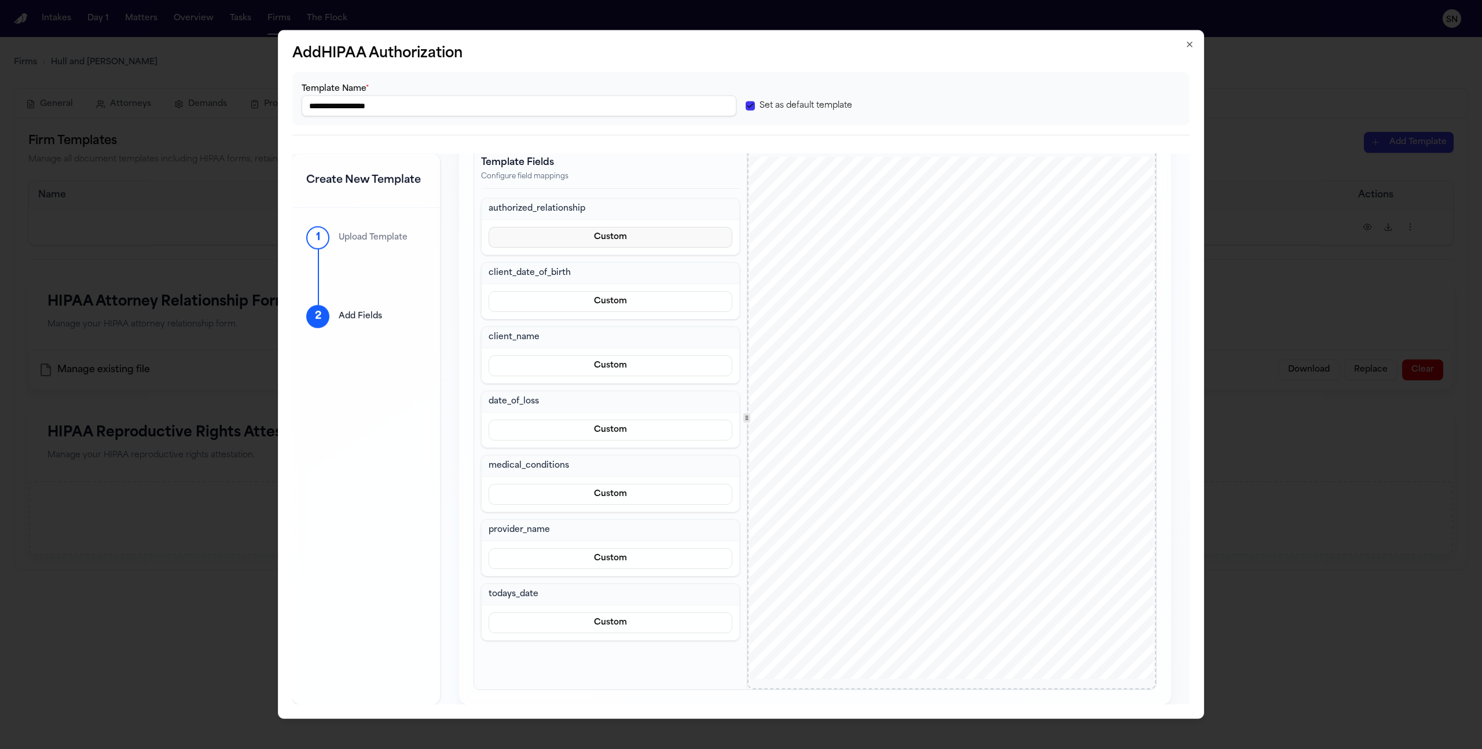
click at [623, 237] on button "Custom" at bounding box center [611, 237] width 244 height 21
click at [615, 281] on div "authorized_relationship Custom client_date_of_birth Custom client_name Custom d…" at bounding box center [610, 419] width 259 height 443
drag, startPoint x: 614, startPoint y: 256, endPoint x: 608, endPoint y: 286, distance: 30.5
click at [614, 255] on div "authorized_relationship Custom client_date_of_birth Custom client_name Custom d…" at bounding box center [610, 419] width 259 height 443
click at [603, 310] on div "Custom" at bounding box center [611, 301] width 258 height 35
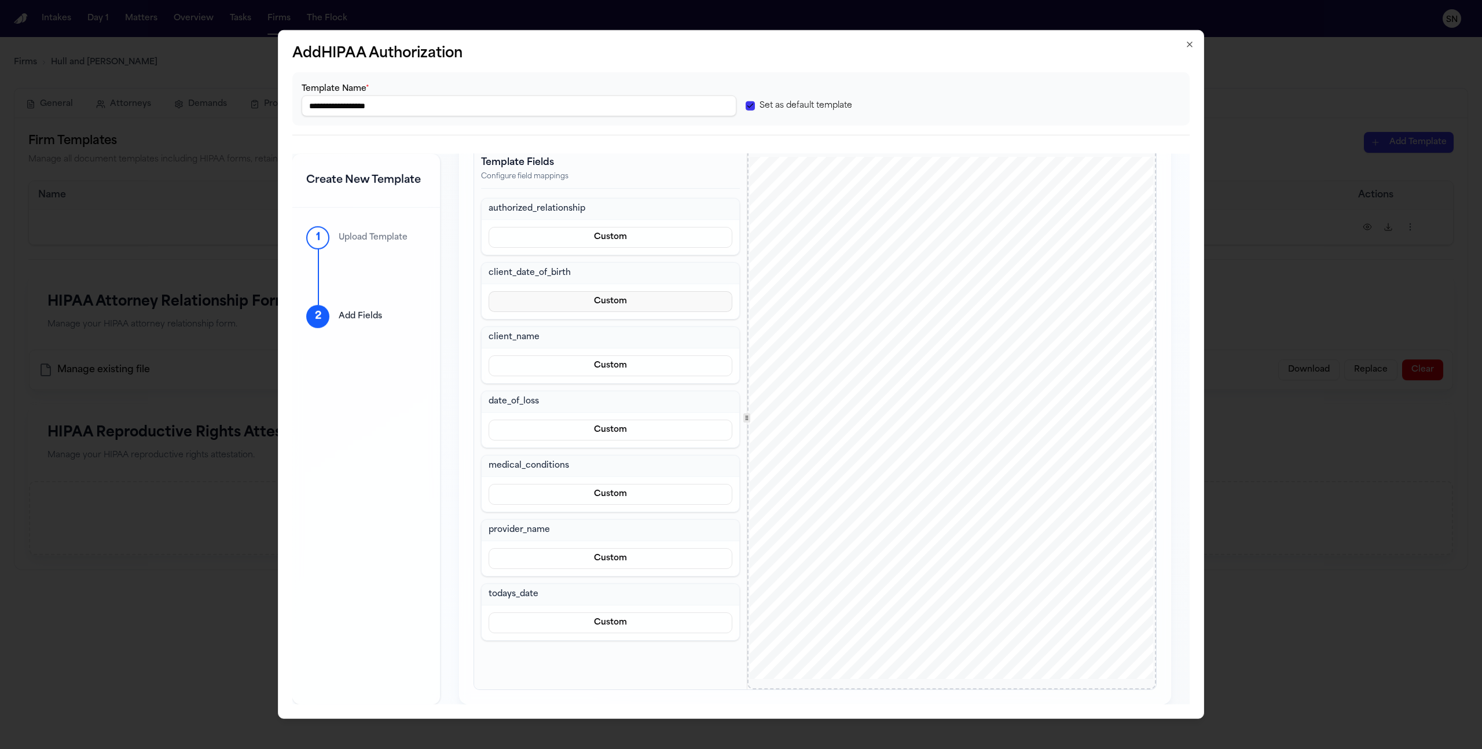
drag, startPoint x: 605, startPoint y: 301, endPoint x: 604, endPoint y: 307, distance: 5.8
click at [605, 302] on button "Custom" at bounding box center [611, 301] width 244 height 21
click at [605, 332] on div "authorized_relationship Custom client_date_of_birth Custom client_name Custom d…" at bounding box center [610, 419] width 259 height 443
click at [606, 332] on h3 "client_name" at bounding box center [611, 338] width 244 height 12
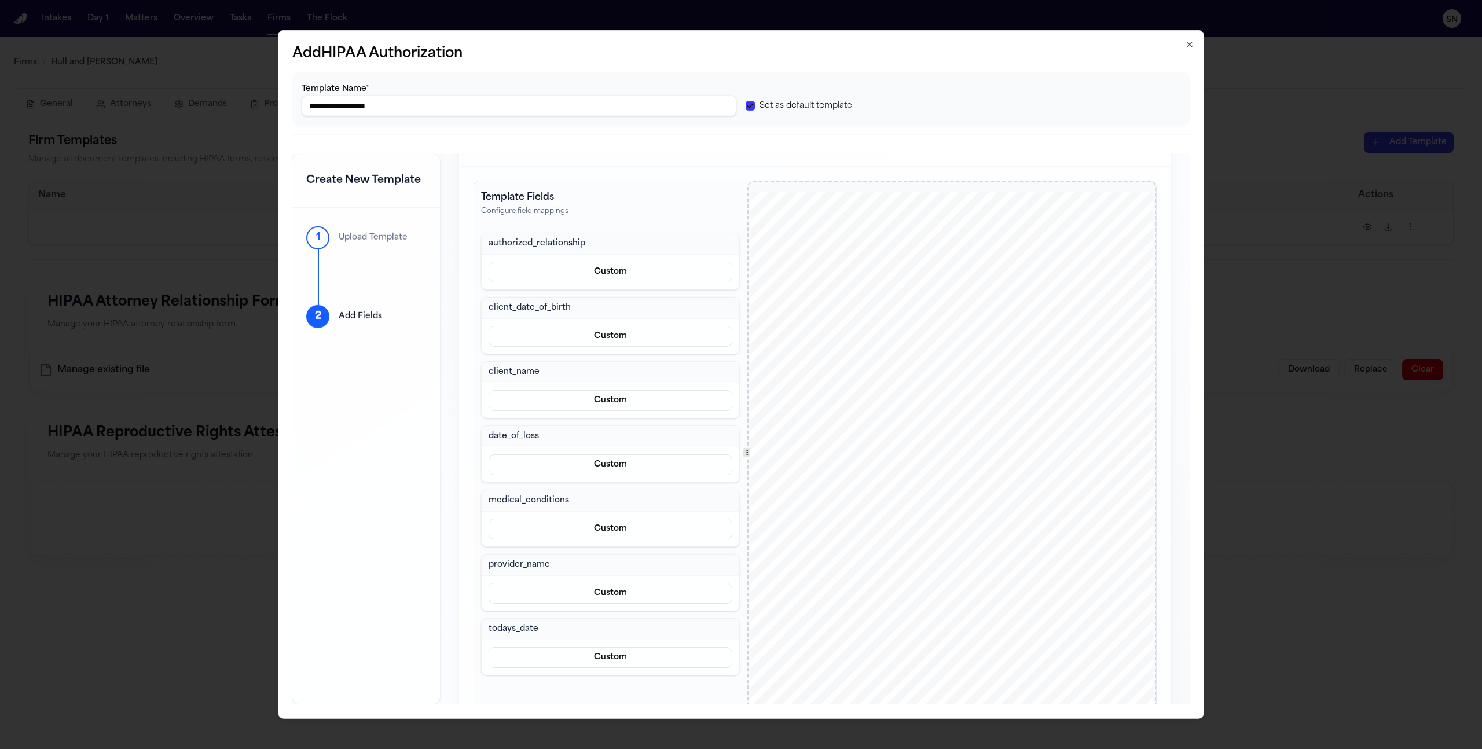
scroll to position [0, 0]
click at [1121, 185] on button "Save" at bounding box center [1133, 183] width 38 height 21
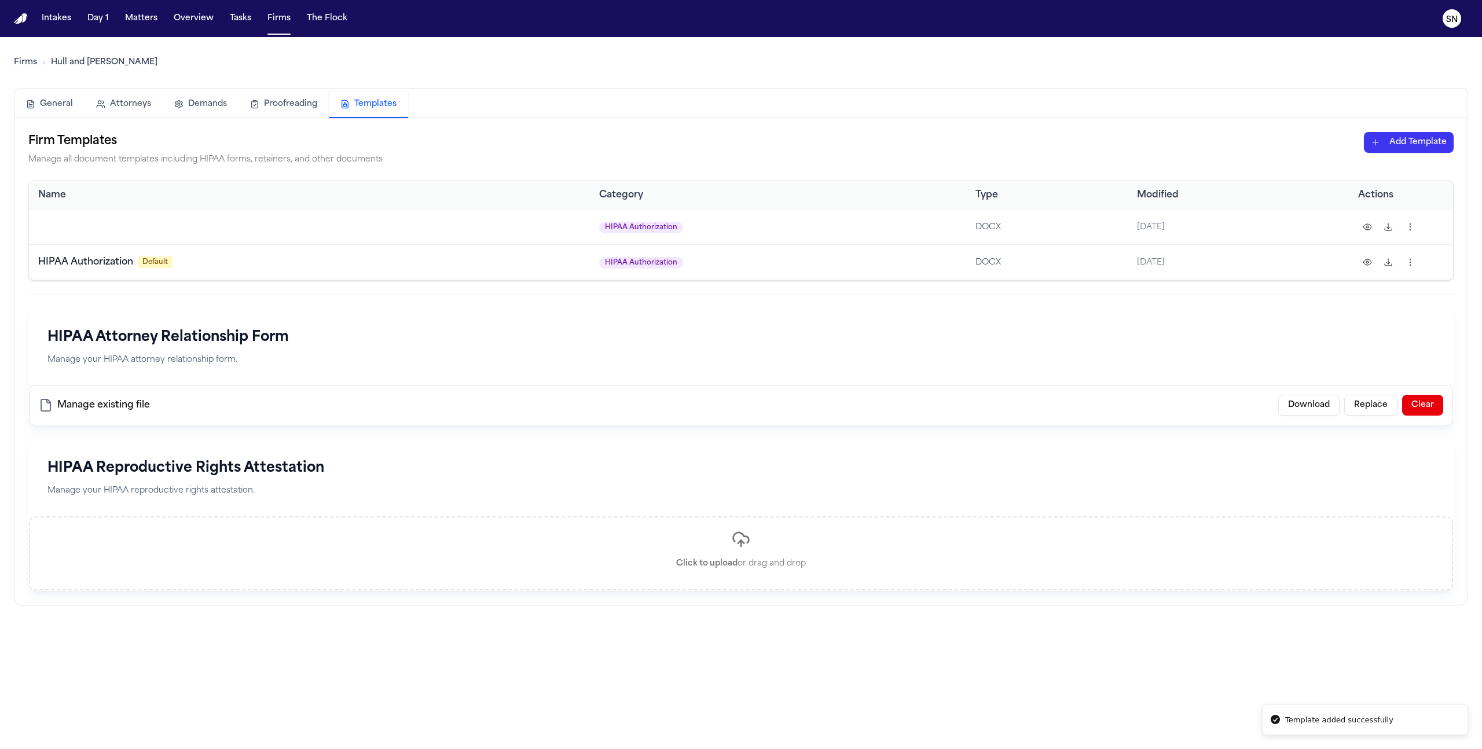
click at [1365, 262] on button at bounding box center [1367, 262] width 19 height 19
click at [1411, 221] on html "Intakes Day 1 Matters Overview Tasks Firms The Flock SN Firms Hull and Zimmerma…" at bounding box center [741, 374] width 1482 height 749
click at [1357, 329] on div "Delete" at bounding box center [1364, 336] width 105 height 19
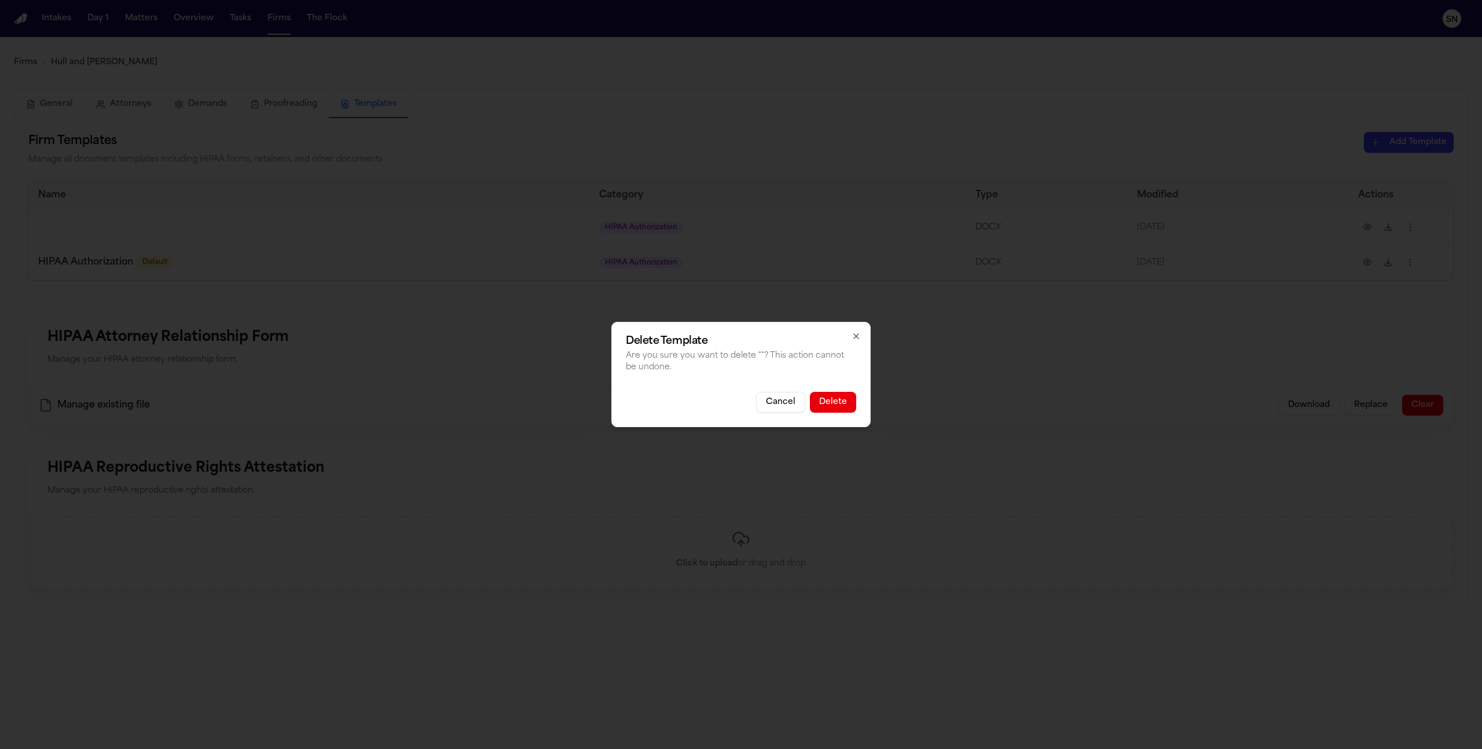
click at [848, 396] on button "Delete" at bounding box center [833, 402] width 46 height 21
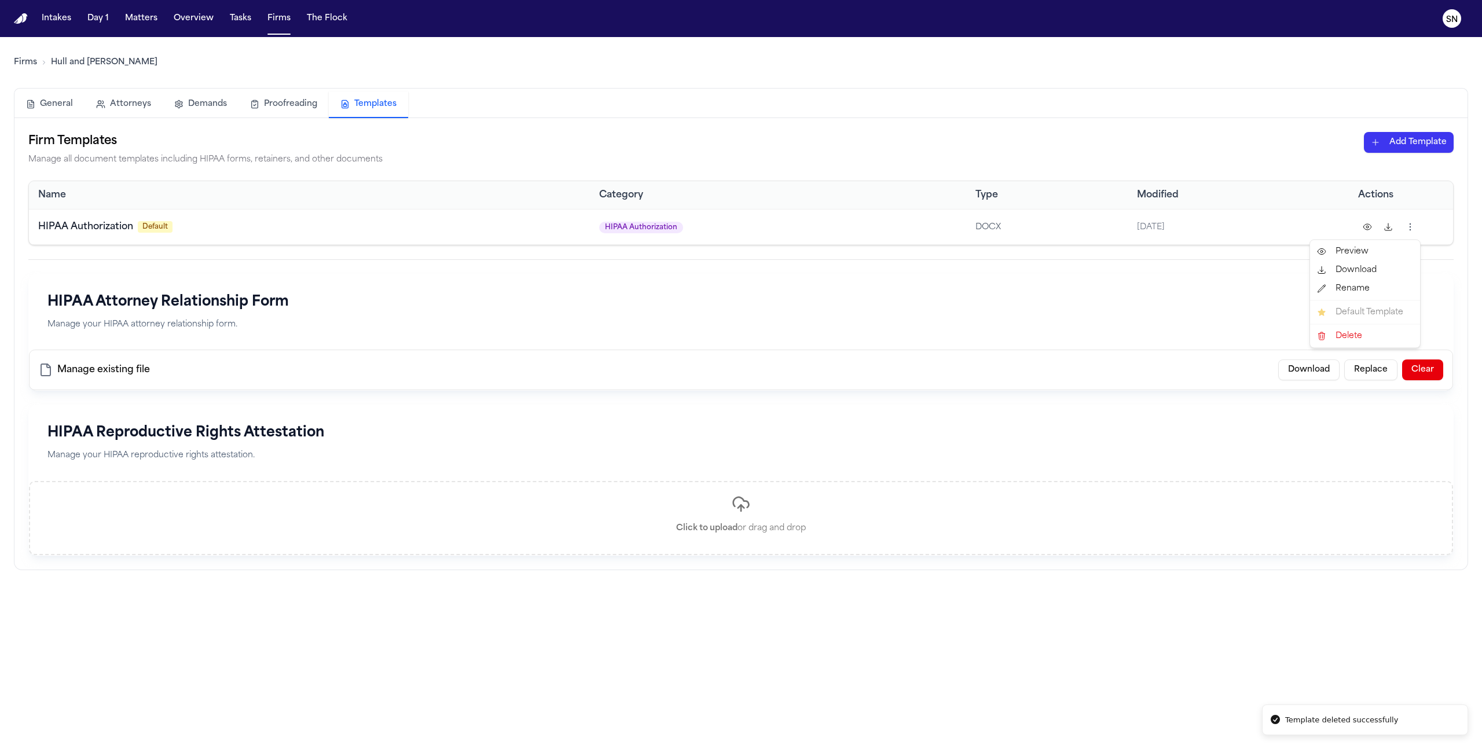
click at [1411, 230] on html "Template deleted successfully Intakes Day 1 Matters Overview Tasks Firms The Fl…" at bounding box center [741, 374] width 1482 height 749
click at [1209, 223] on html "Intakes Day 1 Matters Overview Tasks Firms The Flock SN Firms Hull and Zimmerma…" at bounding box center [741, 374] width 1482 height 749
click at [1146, 227] on span "10/8/2025" at bounding box center [1151, 227] width 28 height 9
click at [1374, 228] on button at bounding box center [1367, 227] width 19 height 19
click at [1425, 230] on div at bounding box center [1401, 227] width 86 height 21
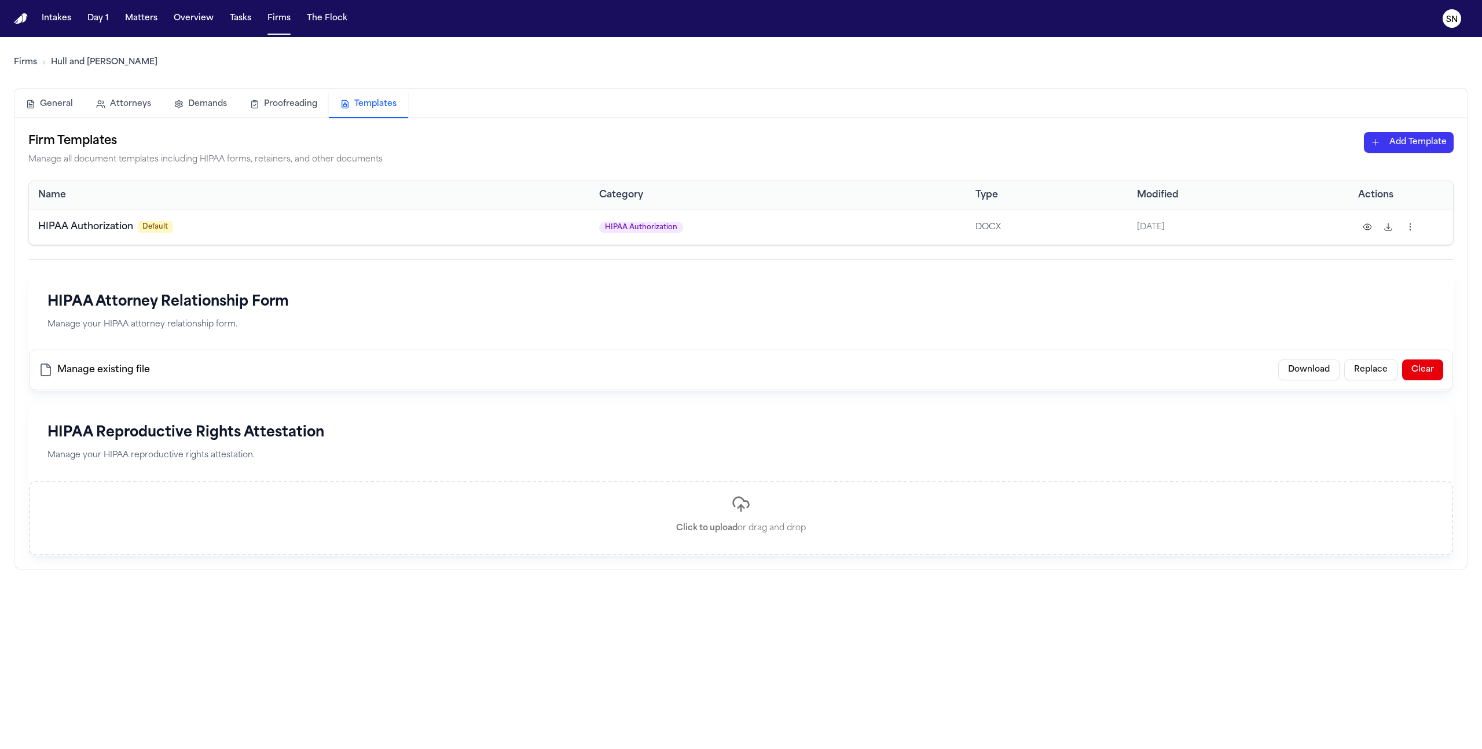
click at [1413, 230] on html "Intakes Day 1 Matters Overview Tasks Firms The Flock SN Firms Hull and Zimmerma…" at bounding box center [741, 374] width 1482 height 749
click at [1175, 265] on html "Intakes Day 1 Matters Overview Tasks Firms The Flock SN Firms Hull and Zimmerma…" at bounding box center [741, 374] width 1482 height 749
click at [221, 236] on td "HIPAA Authorization Default" at bounding box center [309, 226] width 561 height 35
click at [223, 234] on td "HIPAA Authorization Default" at bounding box center [309, 226] width 561 height 35
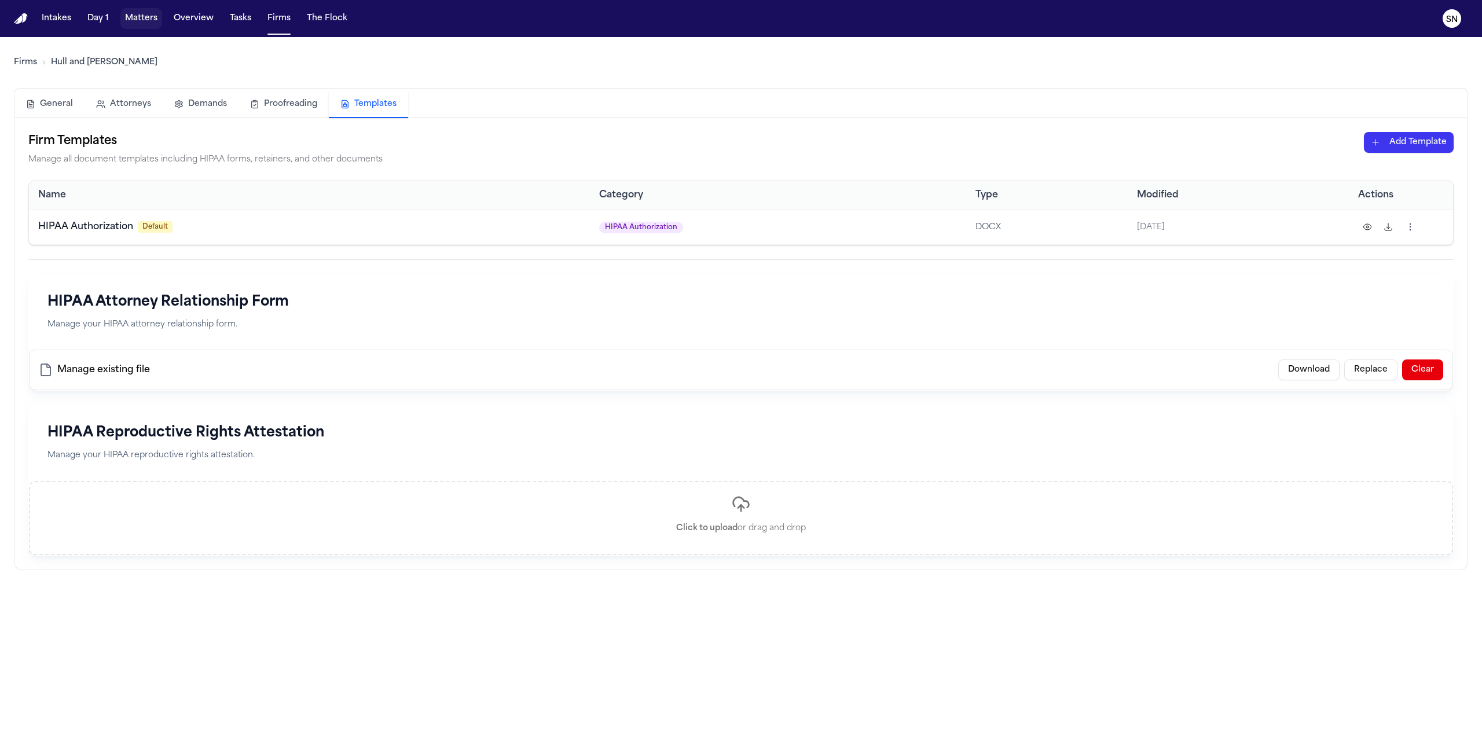
click at [141, 27] on button "Matters" at bounding box center [141, 18] width 42 height 21
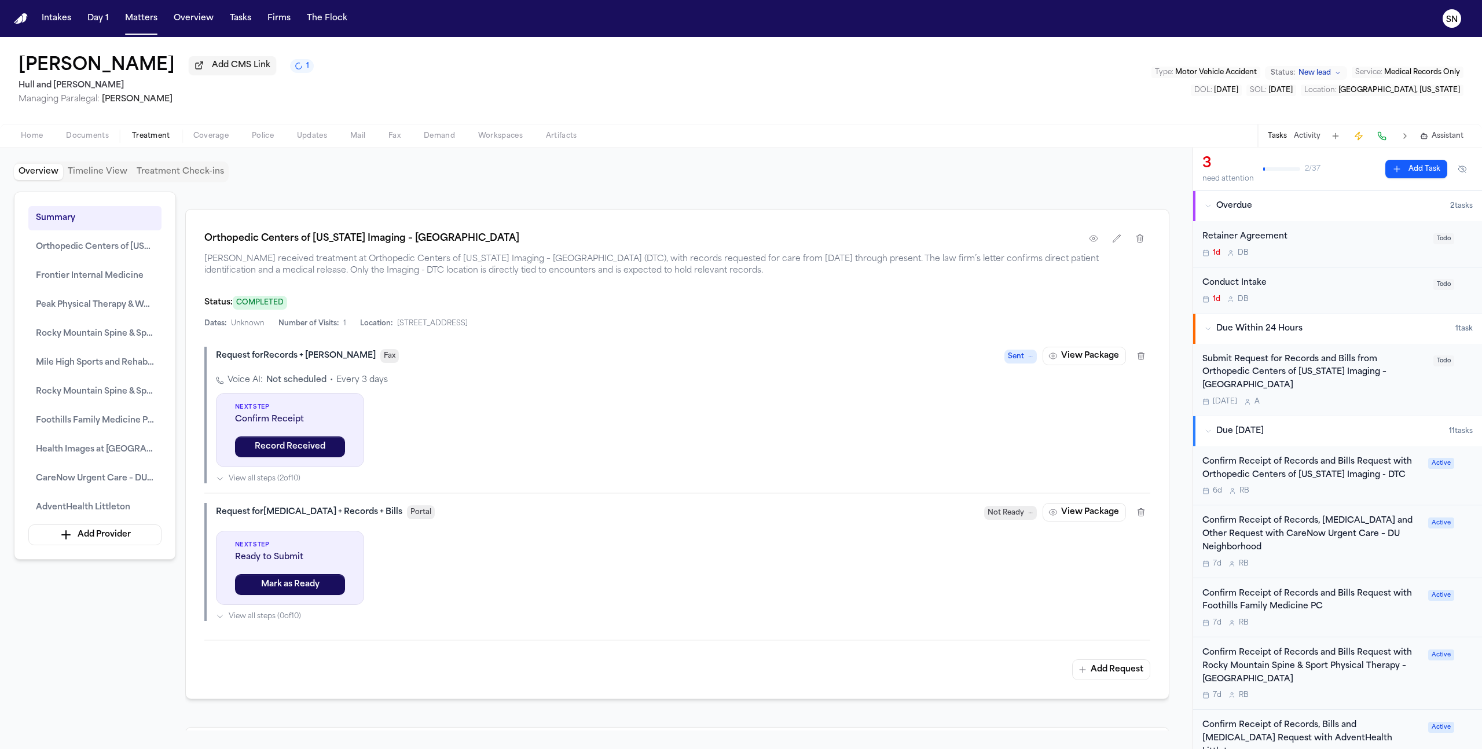
scroll to position [1308, 0]
click at [1322, 374] on div "Submit Request for Records and Bills from Orthopedic Centers of Colorado Imagin…" at bounding box center [1314, 372] width 224 height 39
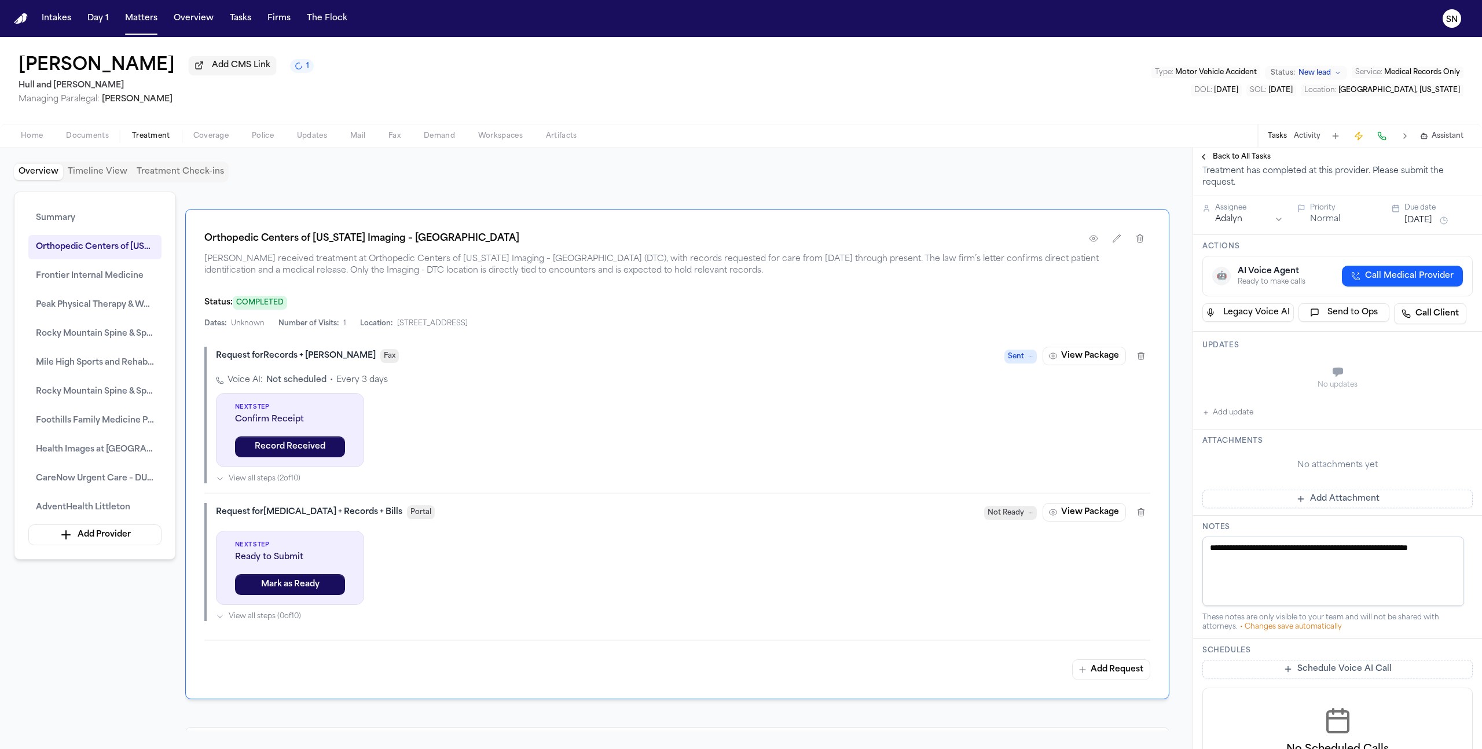
scroll to position [206, 0]
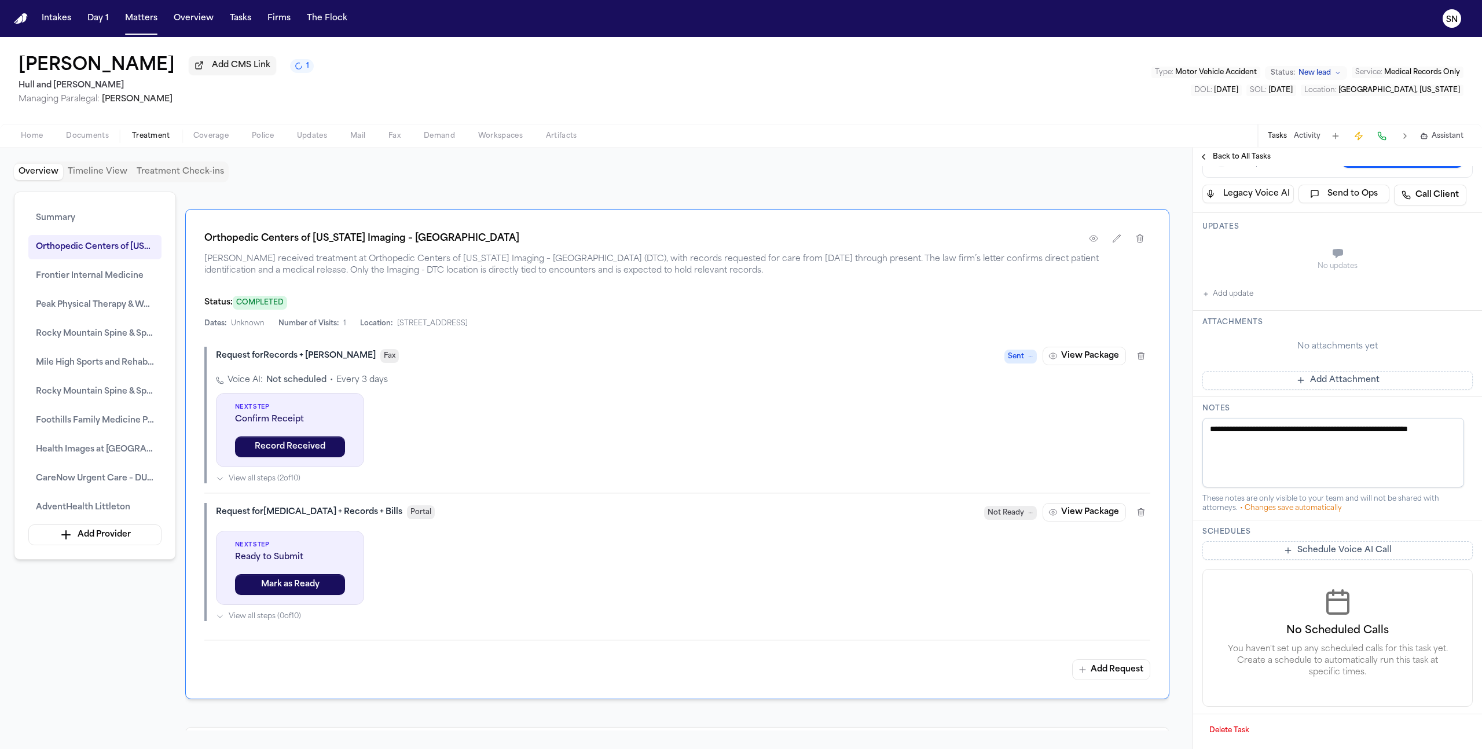
click at [1236, 729] on button "Delete Task" at bounding box center [1229, 730] width 54 height 19
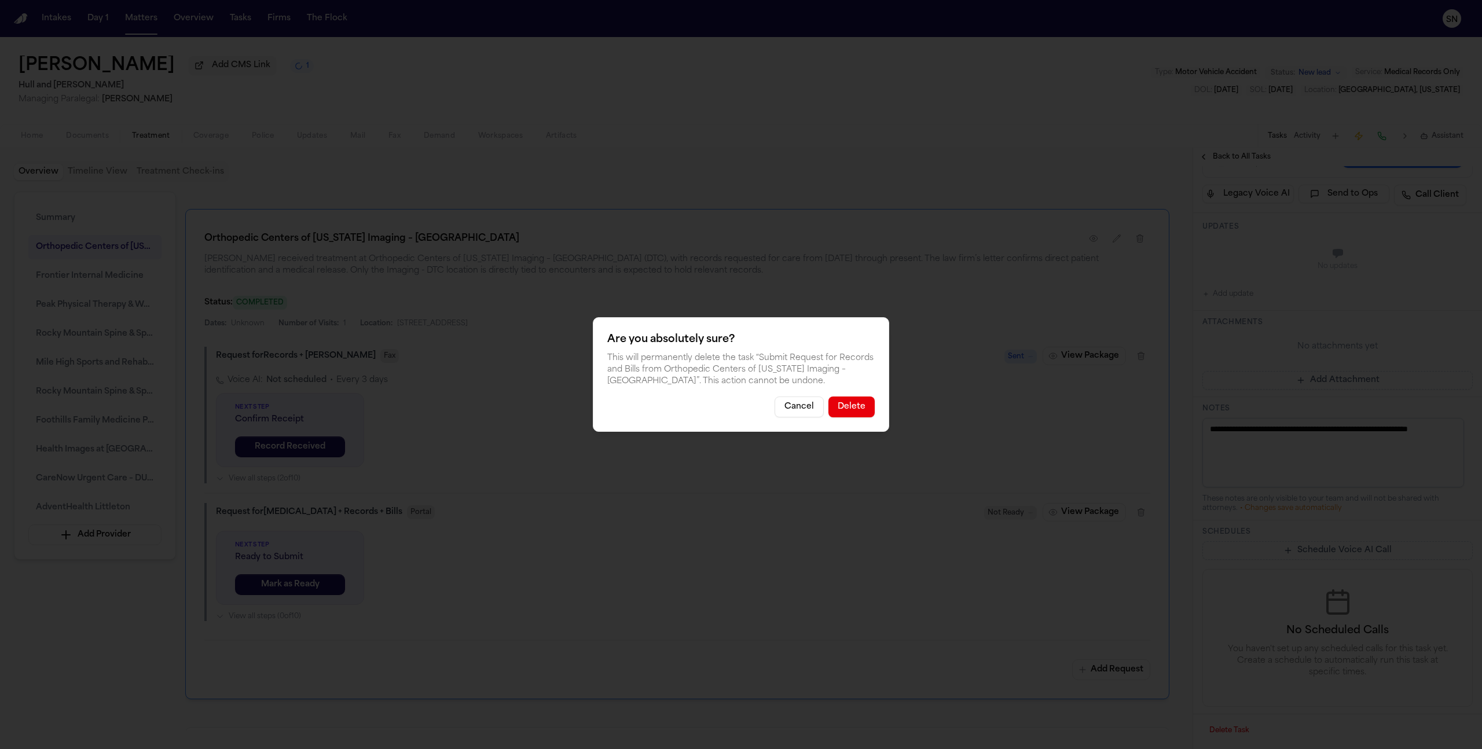
click at [863, 408] on button "Delete" at bounding box center [851, 407] width 46 height 21
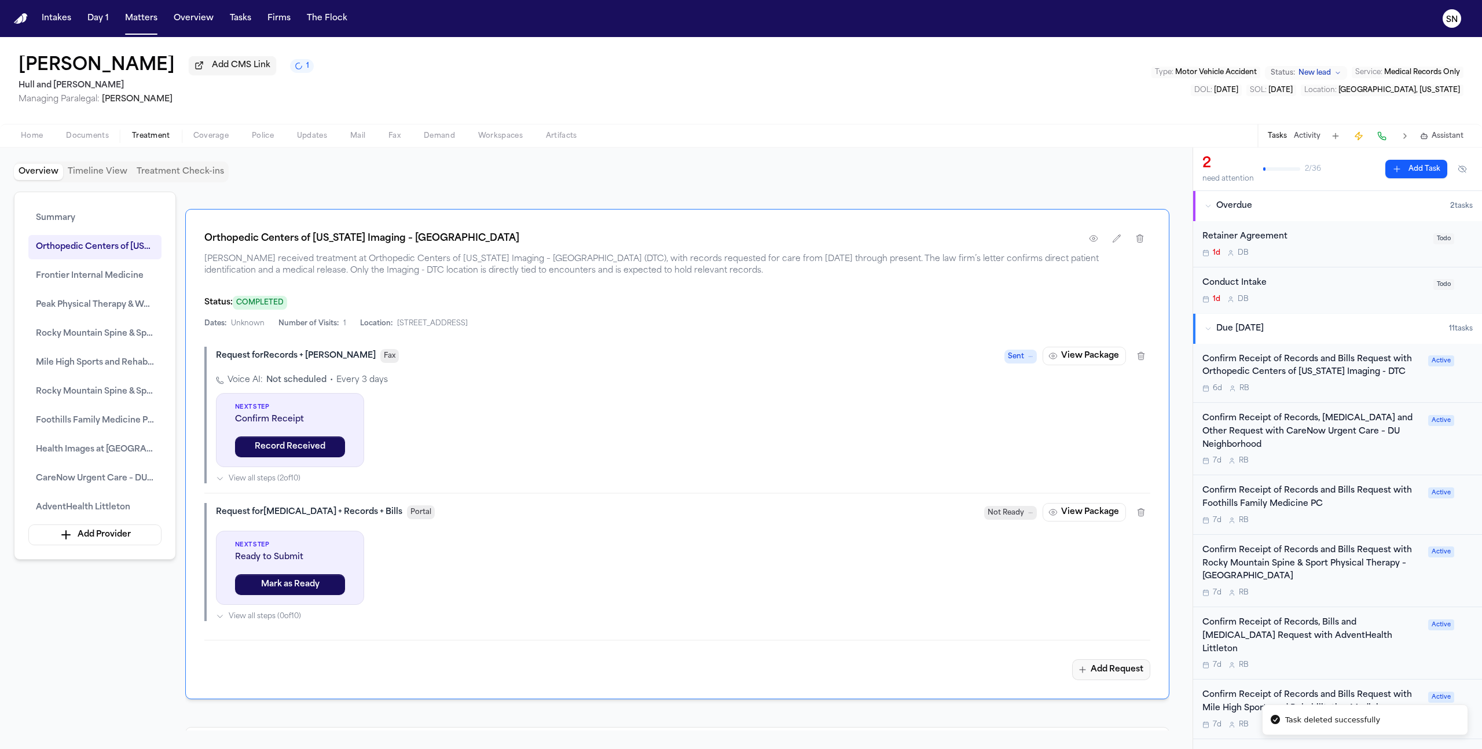
click at [1121, 678] on button "Add Request" at bounding box center [1111, 669] width 78 height 21
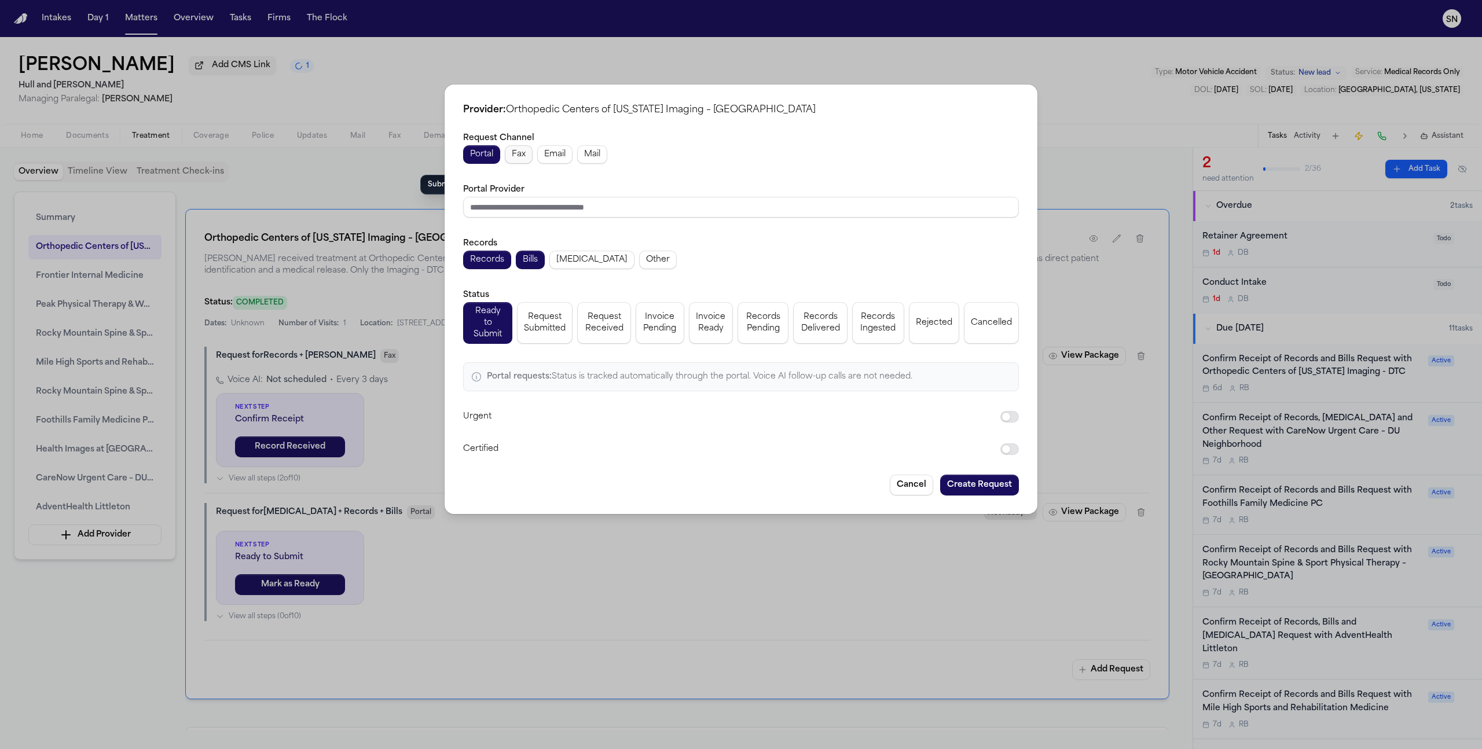
click at [508, 156] on button "Fax" at bounding box center [519, 154] width 28 height 19
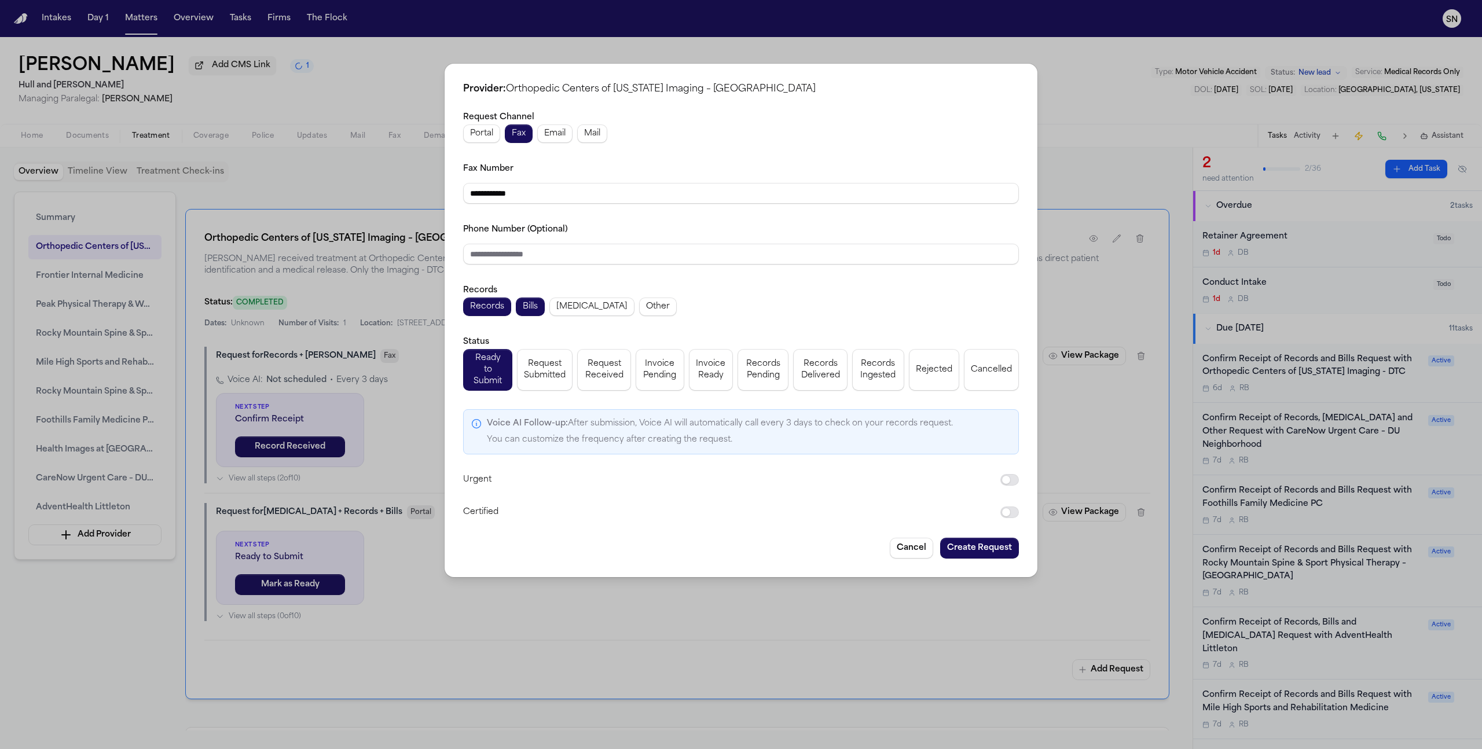
drag, startPoint x: 548, startPoint y: 201, endPoint x: 435, endPoint y: 192, distance: 112.7
click at [435, 192] on div "**********" at bounding box center [741, 374] width 1482 height 749
click at [971, 540] on button "Create Request" at bounding box center [979, 548] width 79 height 21
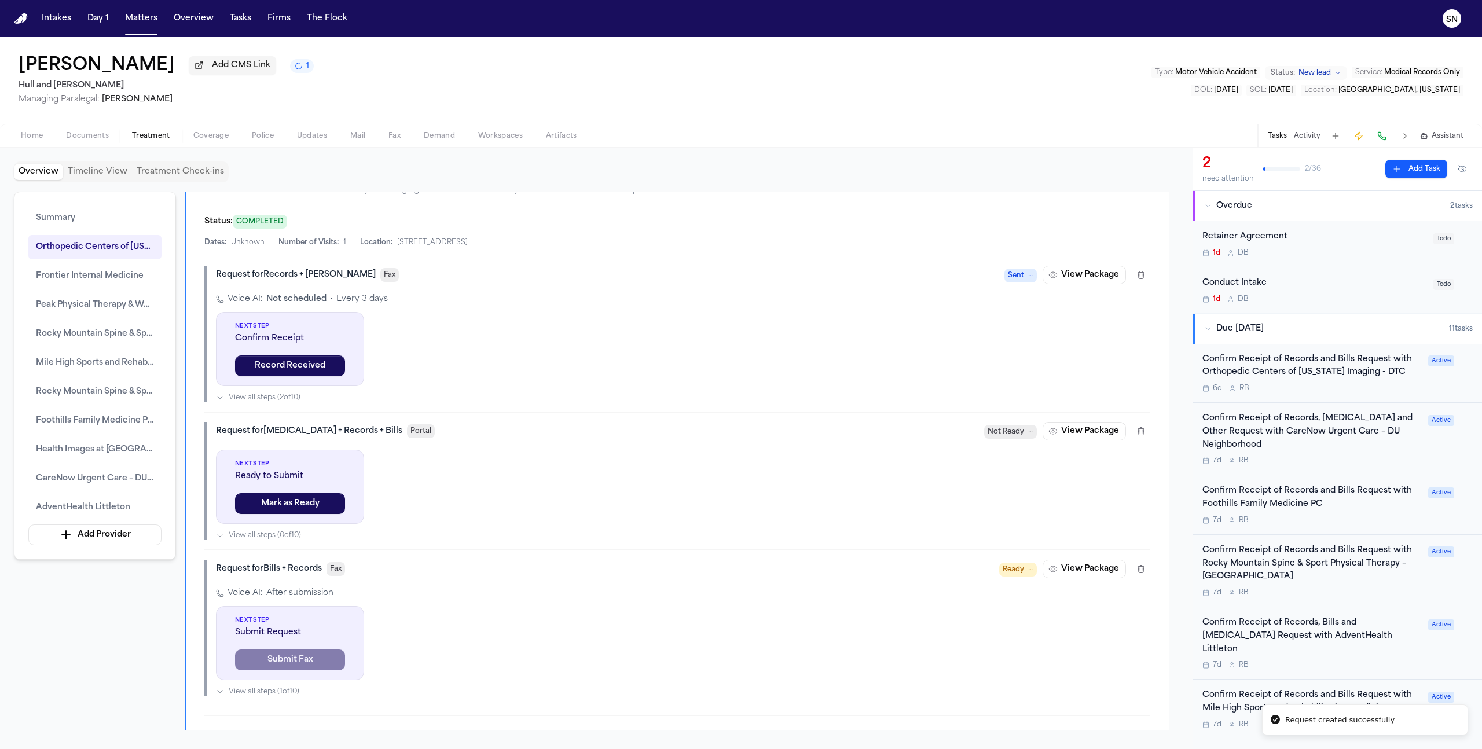
scroll to position [1411, 0]
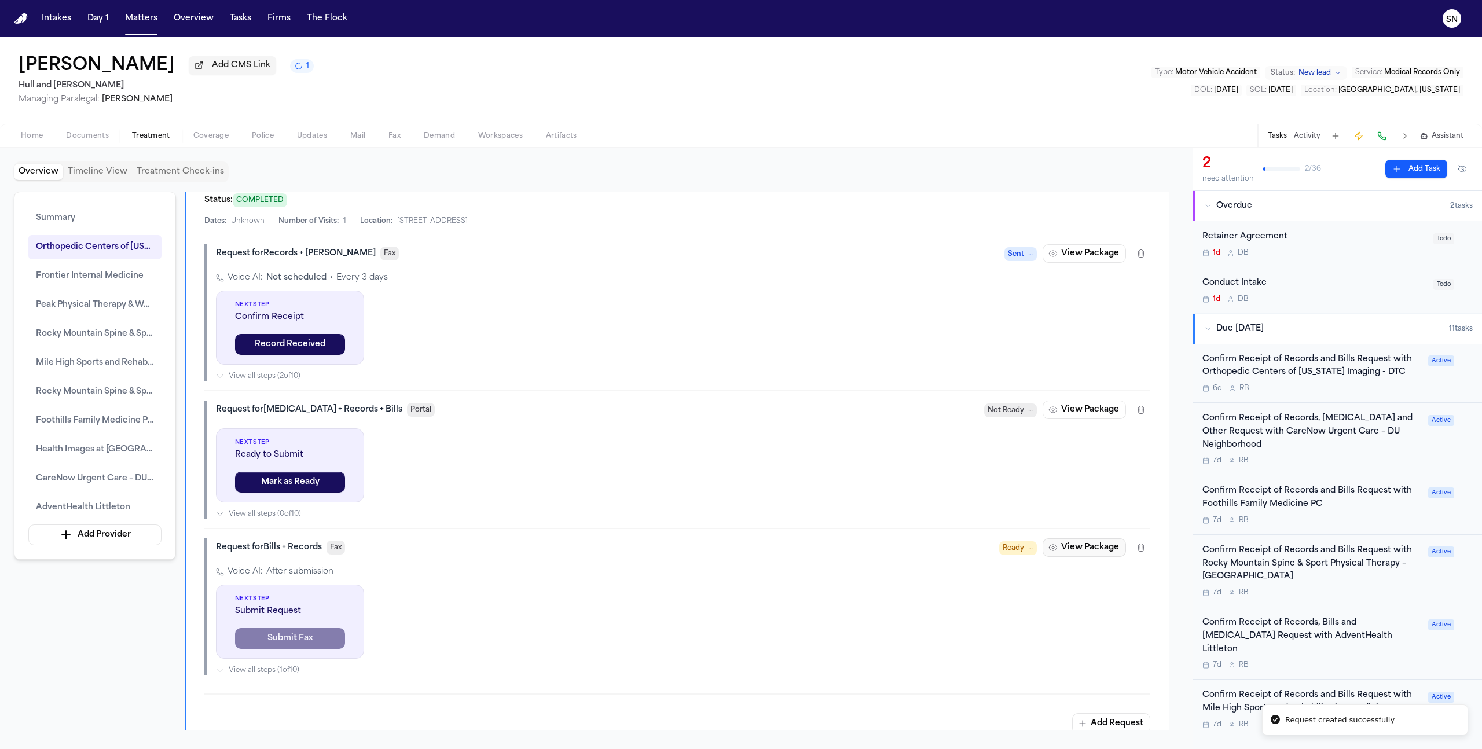
click at [1070, 547] on button "View Package" at bounding box center [1084, 547] width 83 height 19
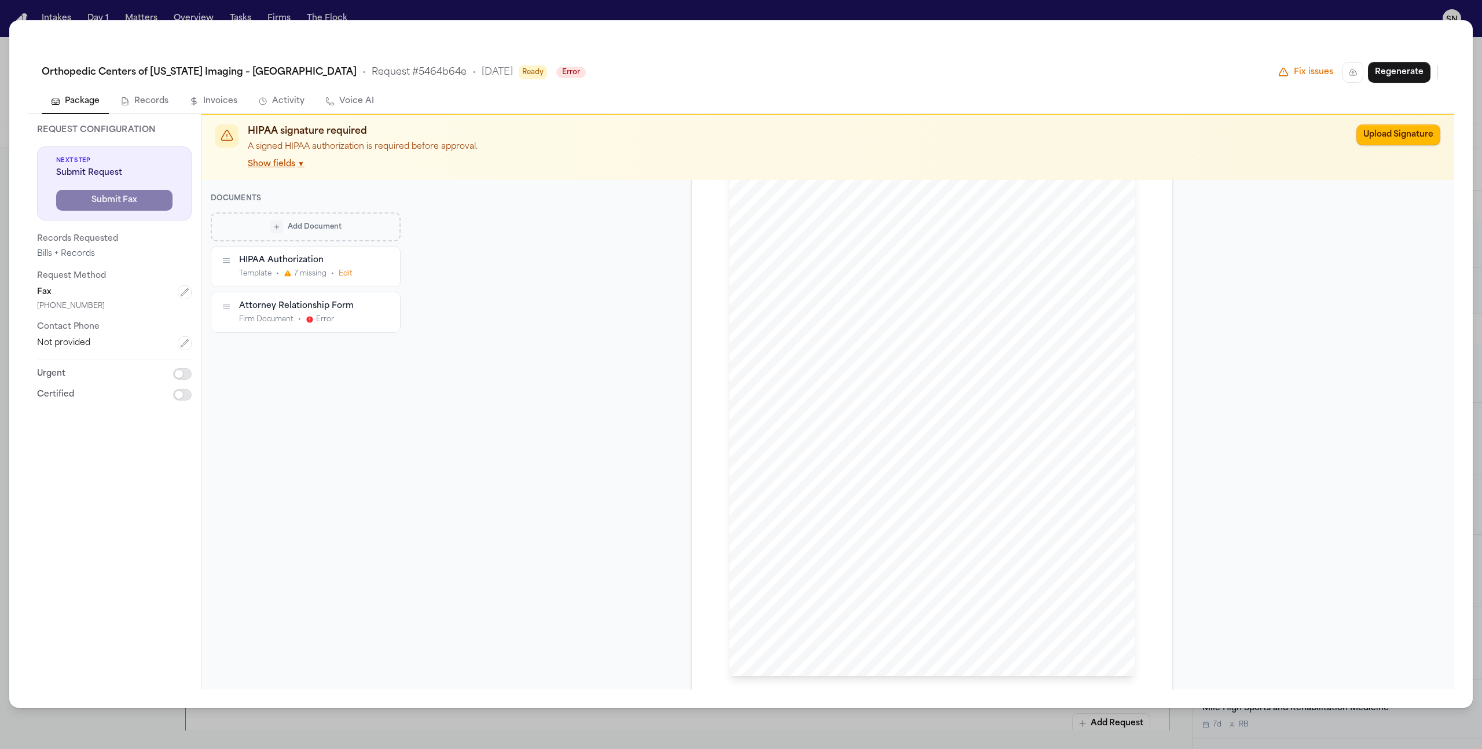
scroll to position [102, 0]
click at [292, 163] on button "Show fields ▼" at bounding box center [276, 164] width 57 height 12
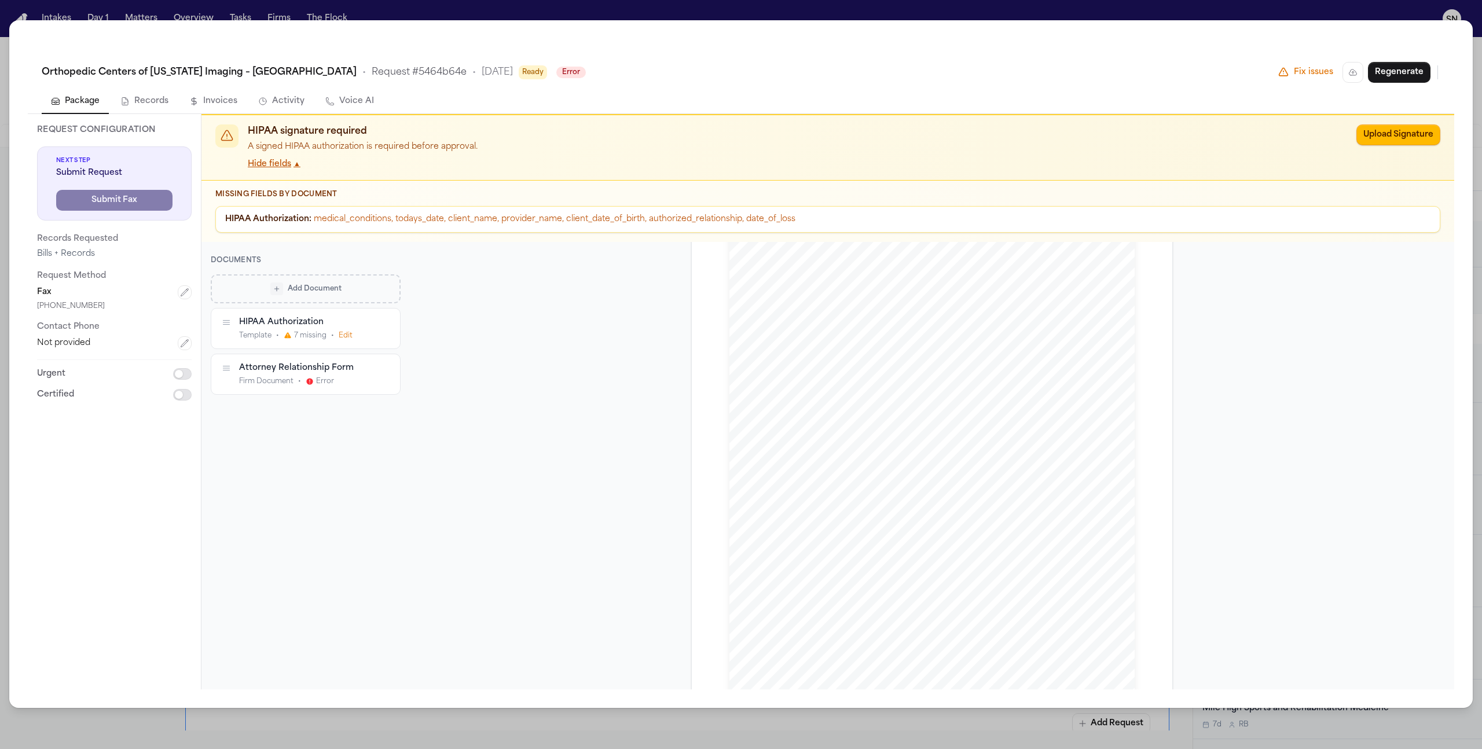
click at [222, 326] on icon "button" at bounding box center [226, 321] width 9 height 9
click at [311, 327] on div "HIPAA Authorization" at bounding box center [305, 321] width 132 height 11
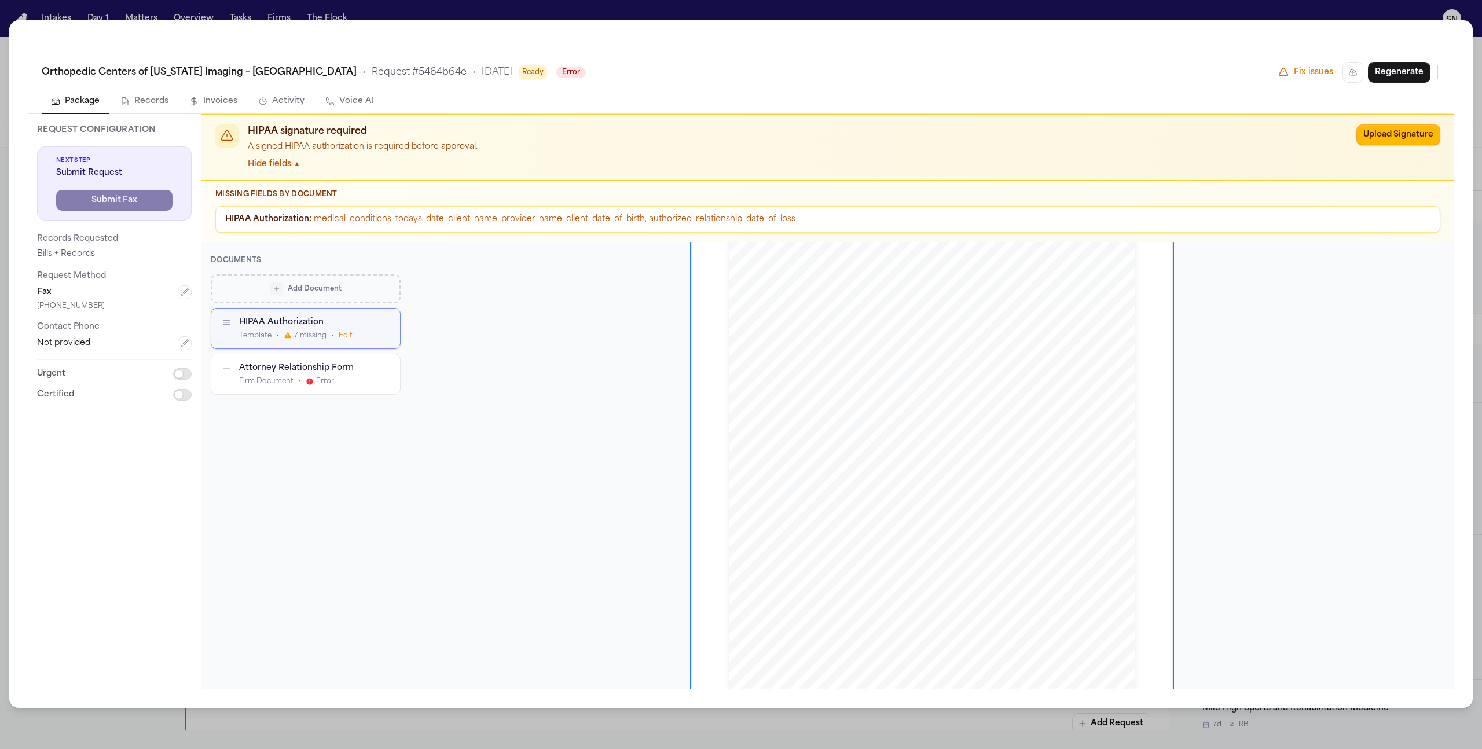
click at [352, 335] on div "Template • 7 missing • Edit" at bounding box center [305, 335] width 132 height 9
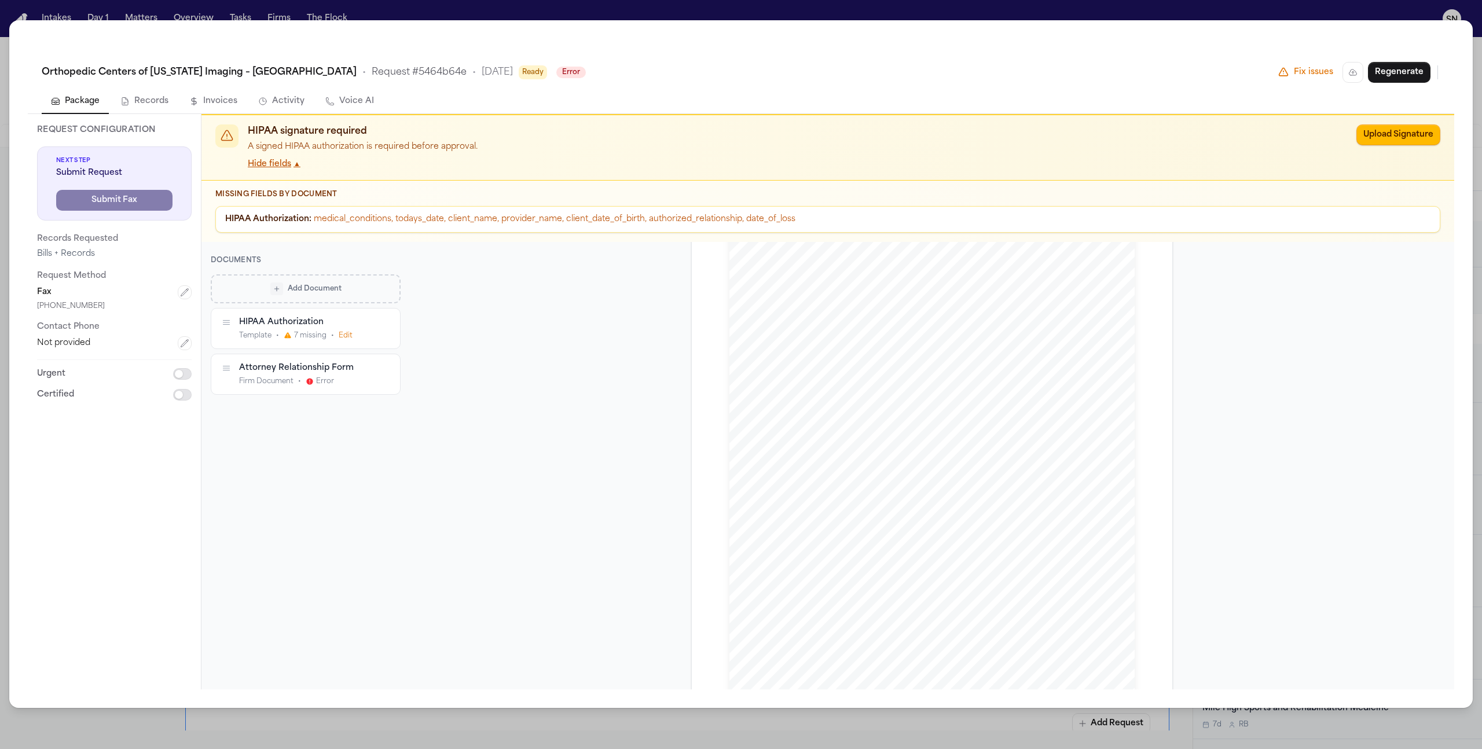
click at [350, 336] on button "Edit" at bounding box center [346, 335] width 14 height 9
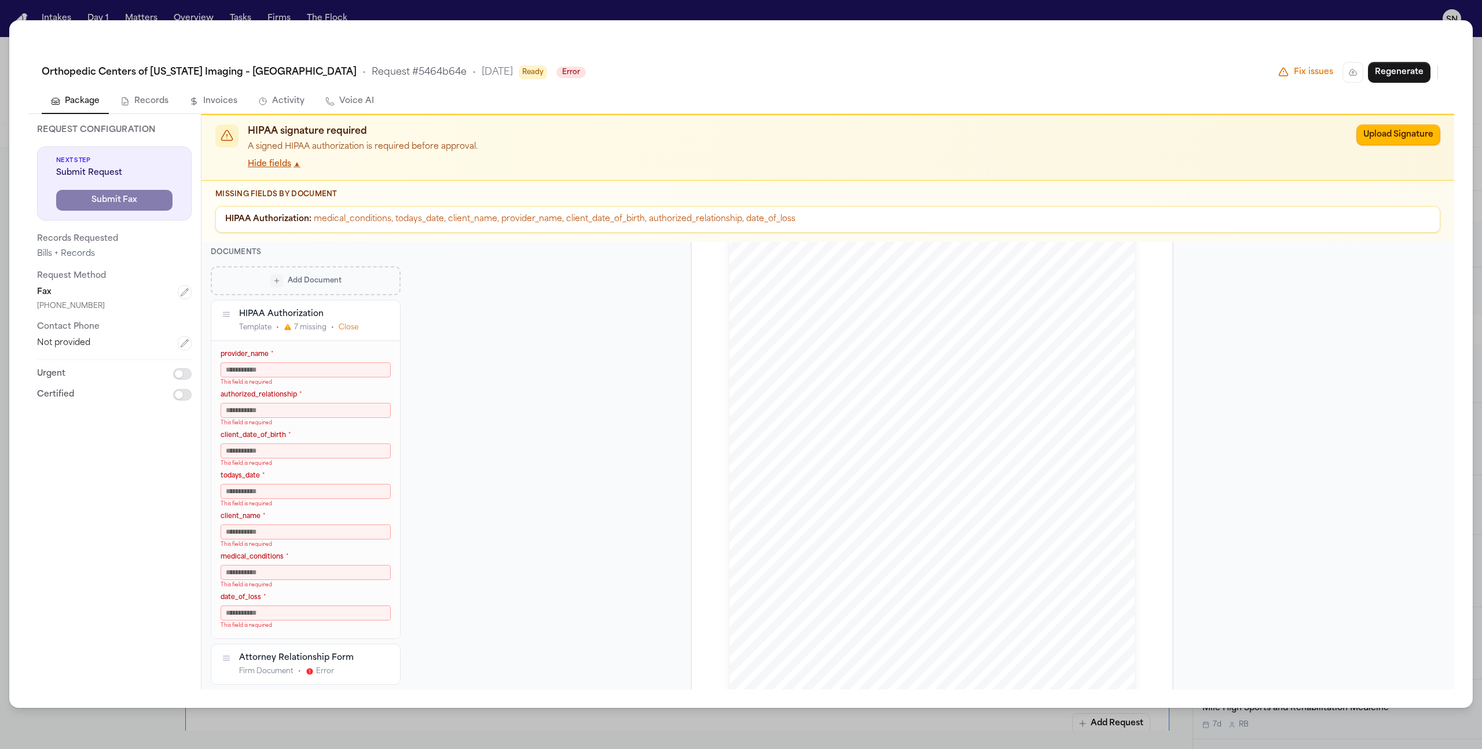
scroll to position [101, 0]
drag, startPoint x: 735, startPoint y: 615, endPoint x: 840, endPoint y: 639, distance: 107.6
click at [840, 639] on div "AUTHORIZATION FOR RELEASE OF PROTECTED HEALTH INFORMATION This Authorization is…" at bounding box center [931, 447] width 405 height 524
click at [825, 668] on div "AUTHORIZATION FOR RELEASE OF PROTECTED HEALTH INFORMATION This Authorization is…" at bounding box center [931, 447] width 405 height 524
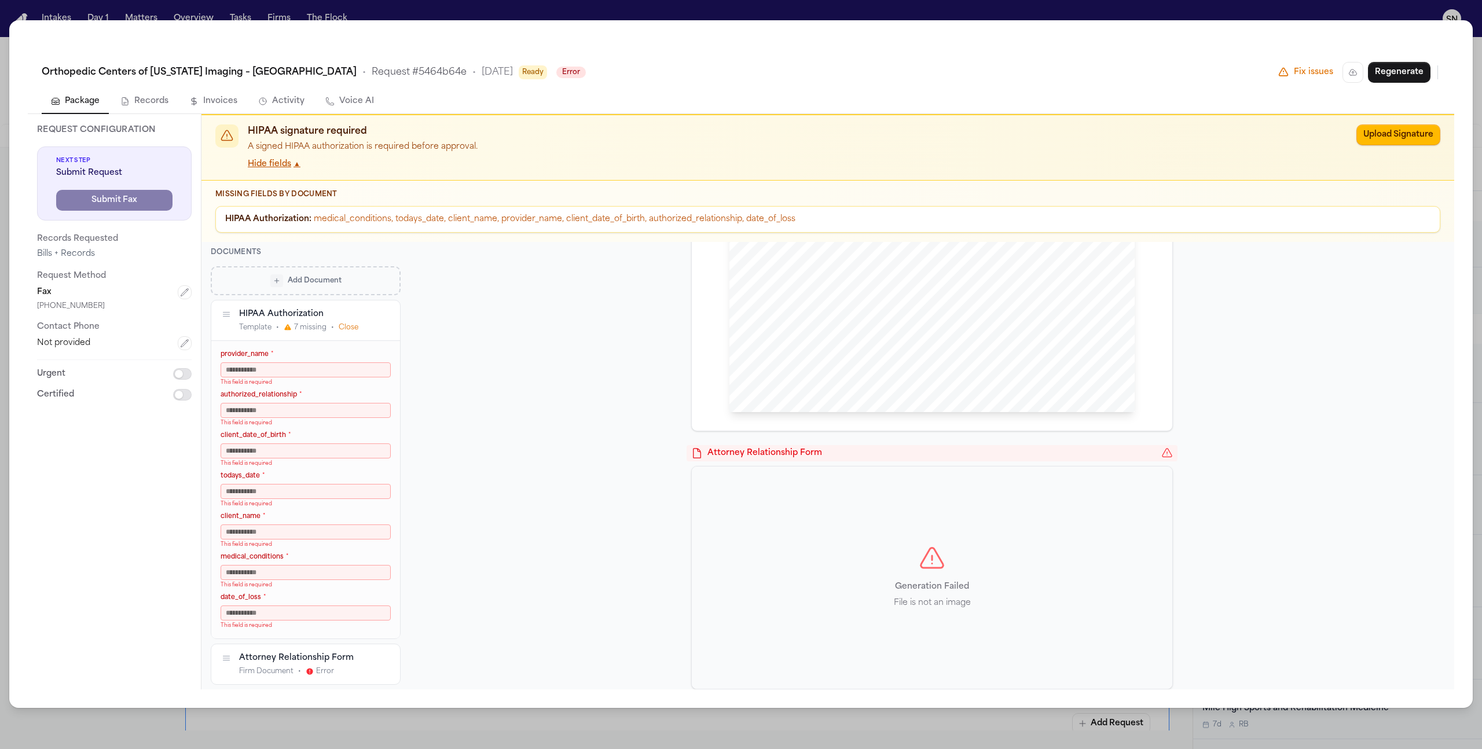
drag, startPoint x: 735, startPoint y: 310, endPoint x: 847, endPoint y: 362, distance: 123.5
click at [847, 362] on div "AUTHORIZATION FOR RELEASE OF PROTECTED HEALTH INFORMATION This Authorization is…" at bounding box center [931, 150] width 405 height 524
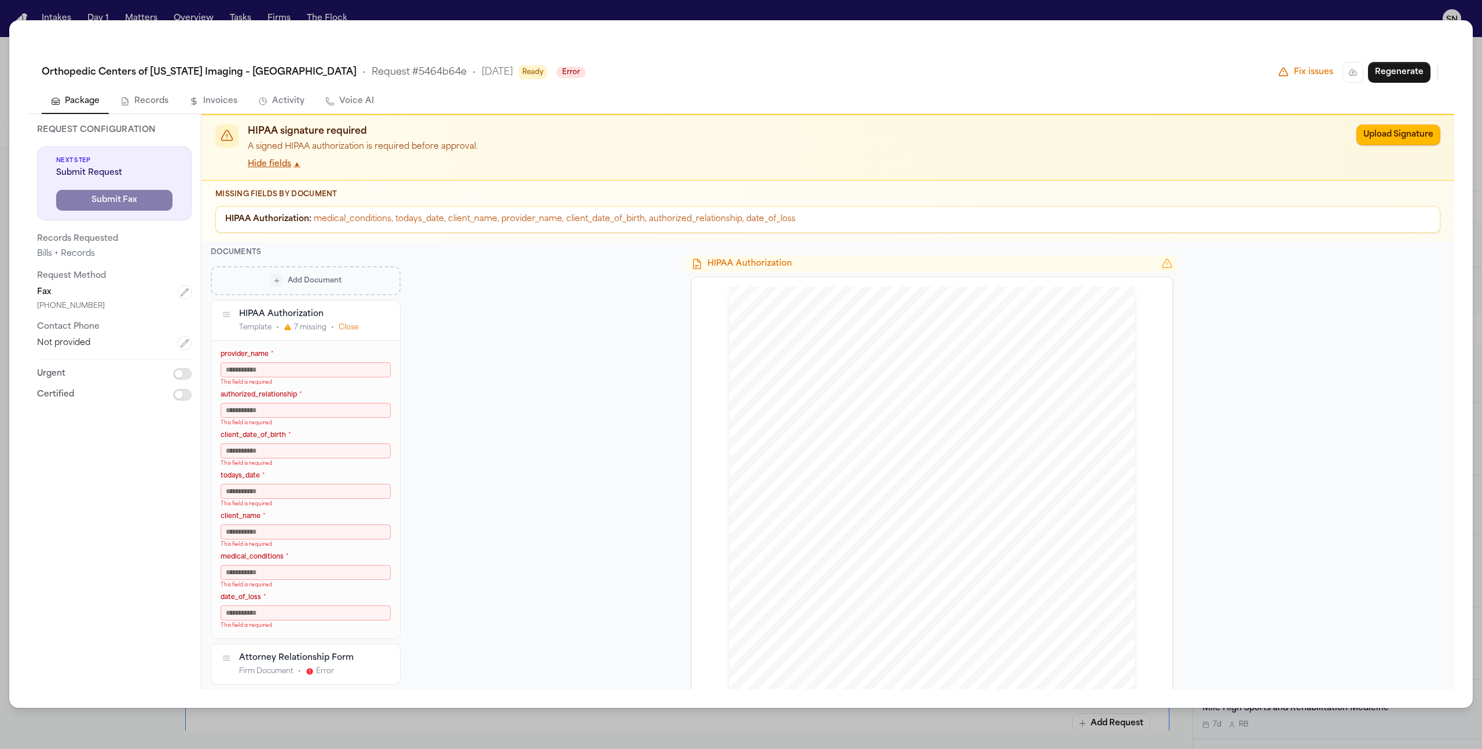
click at [1346, 11] on div "Orthopedic Centers of Colorado Imaging – Denver Tech Center • Request # 5464b64…" at bounding box center [741, 374] width 1482 height 749
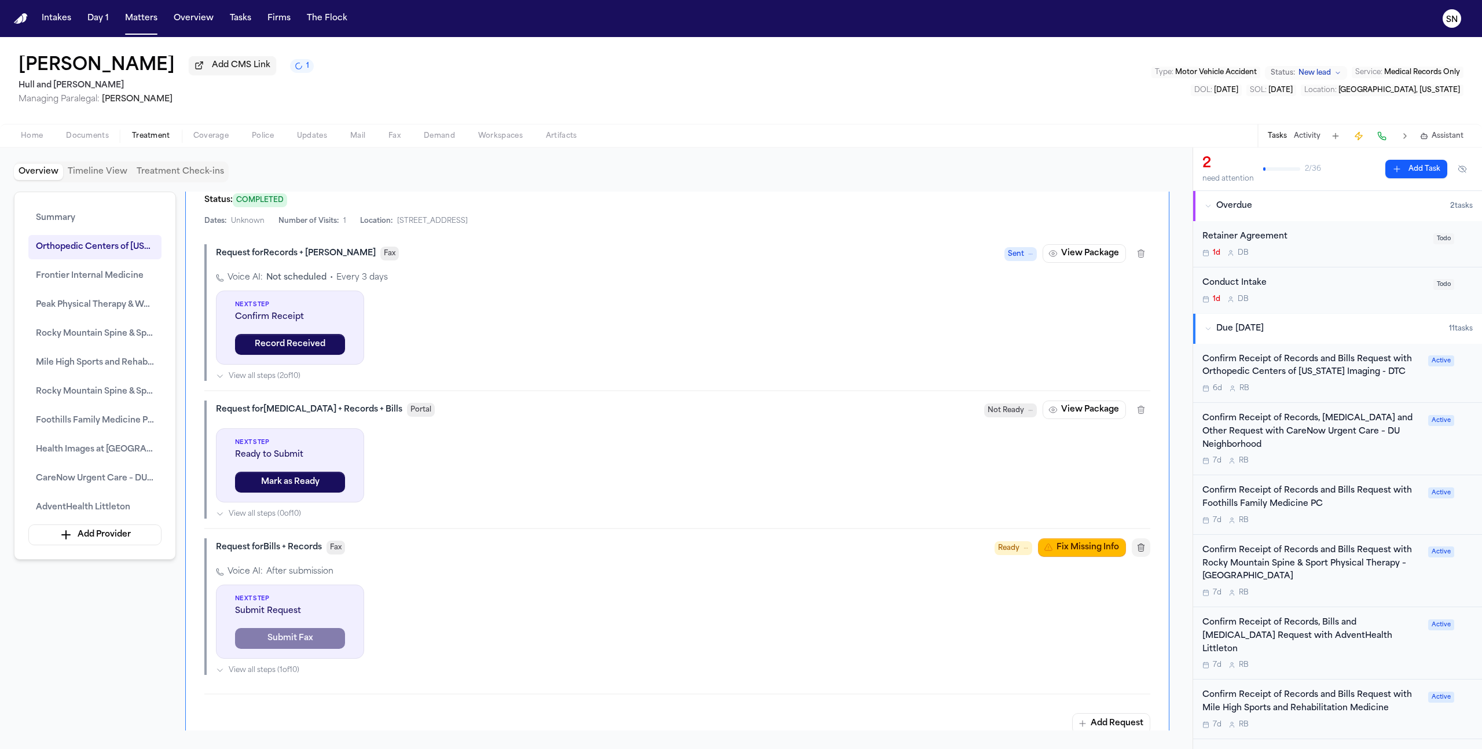
click at [1141, 549] on icon "button" at bounding box center [1140, 547] width 9 height 9
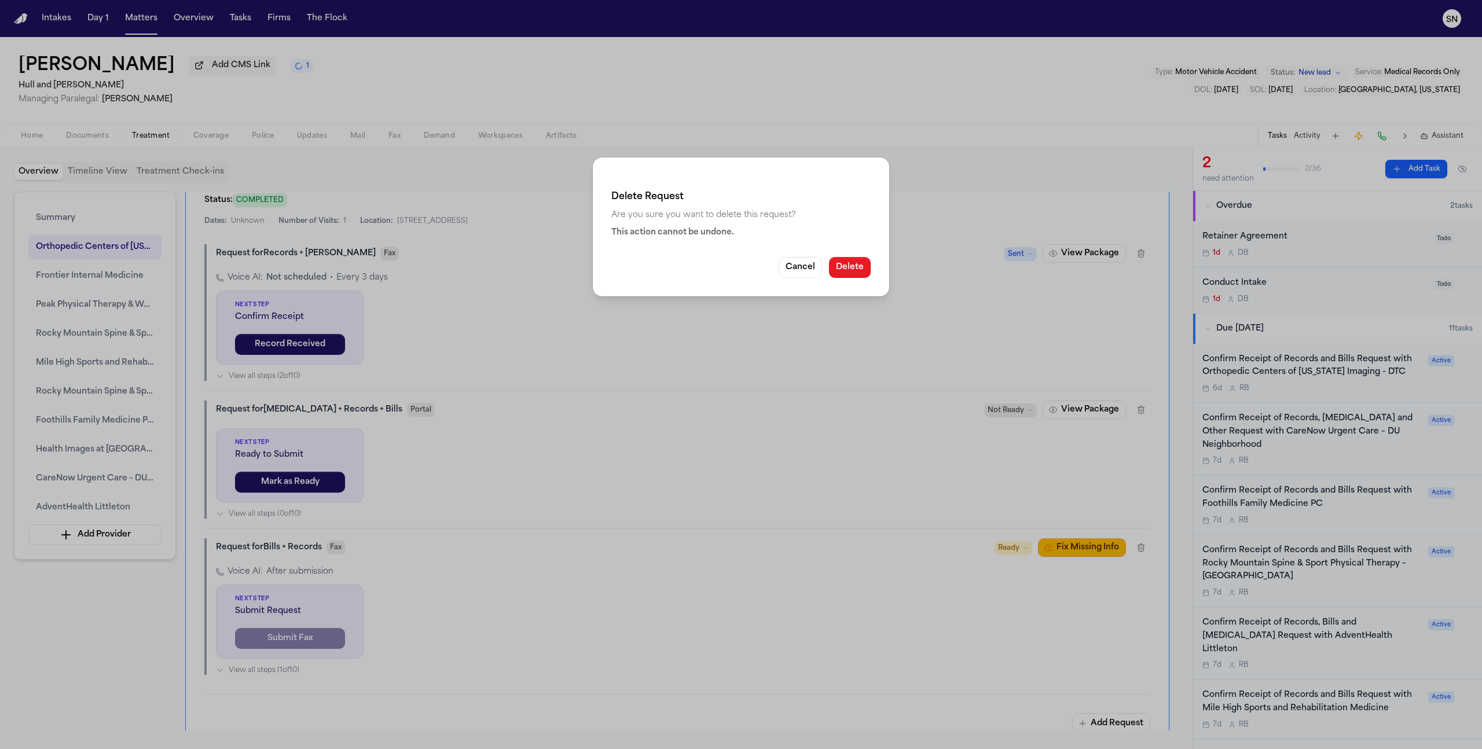
click at [870, 266] on button "Delete" at bounding box center [850, 267] width 42 height 21
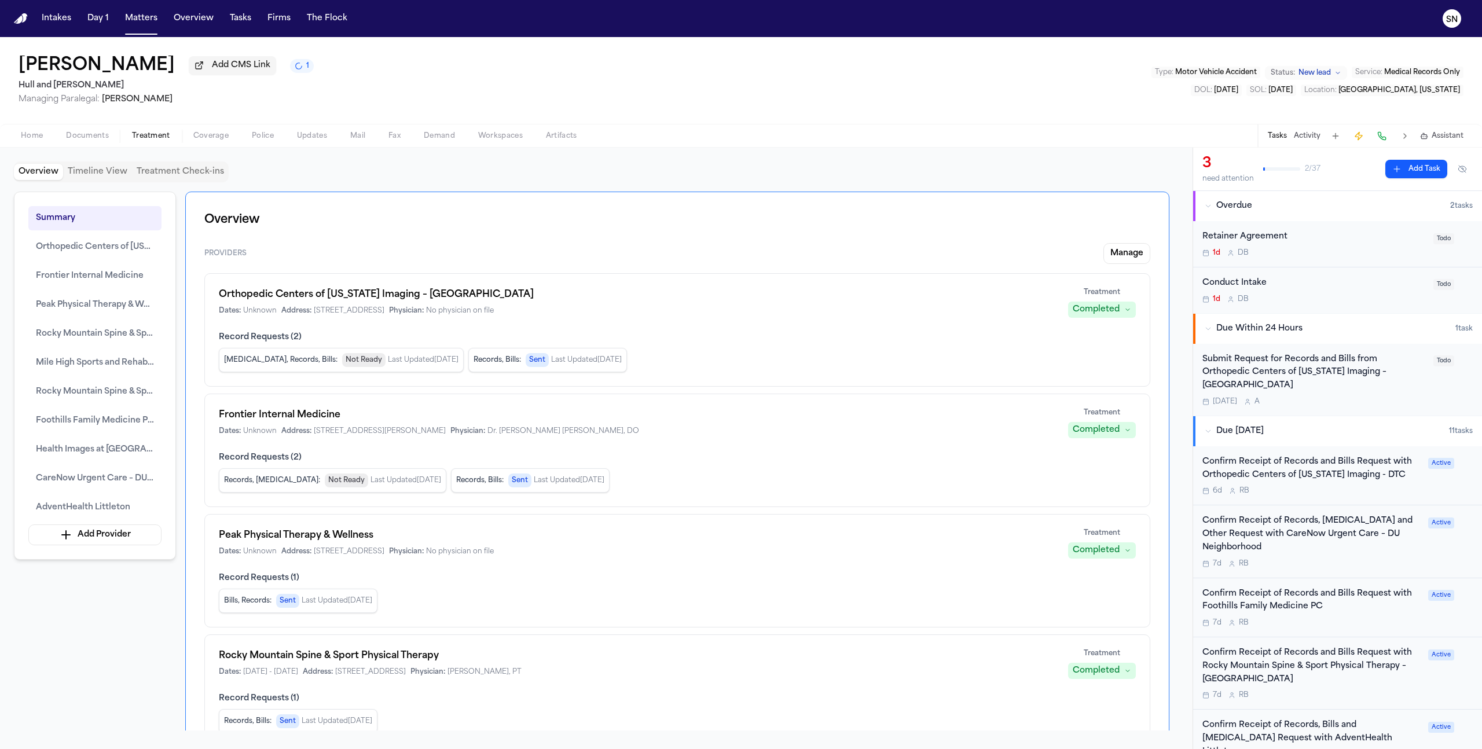
click at [1305, 380] on div "Submit Request for Records and Bills from Orthopedic Centers of [US_STATE] Imag…" at bounding box center [1314, 372] width 224 height 39
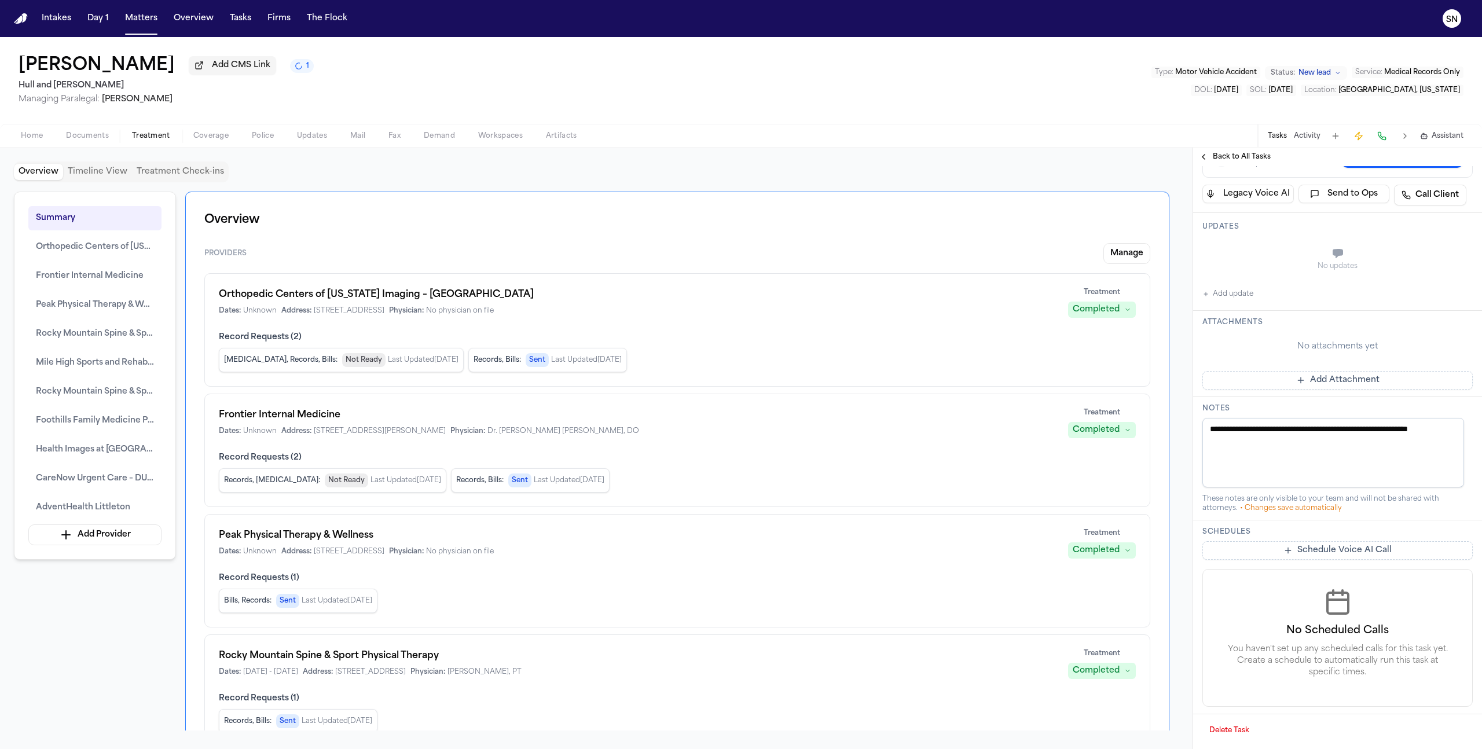
scroll to position [206, 0]
click at [1225, 724] on button "Delete Task" at bounding box center [1229, 730] width 54 height 19
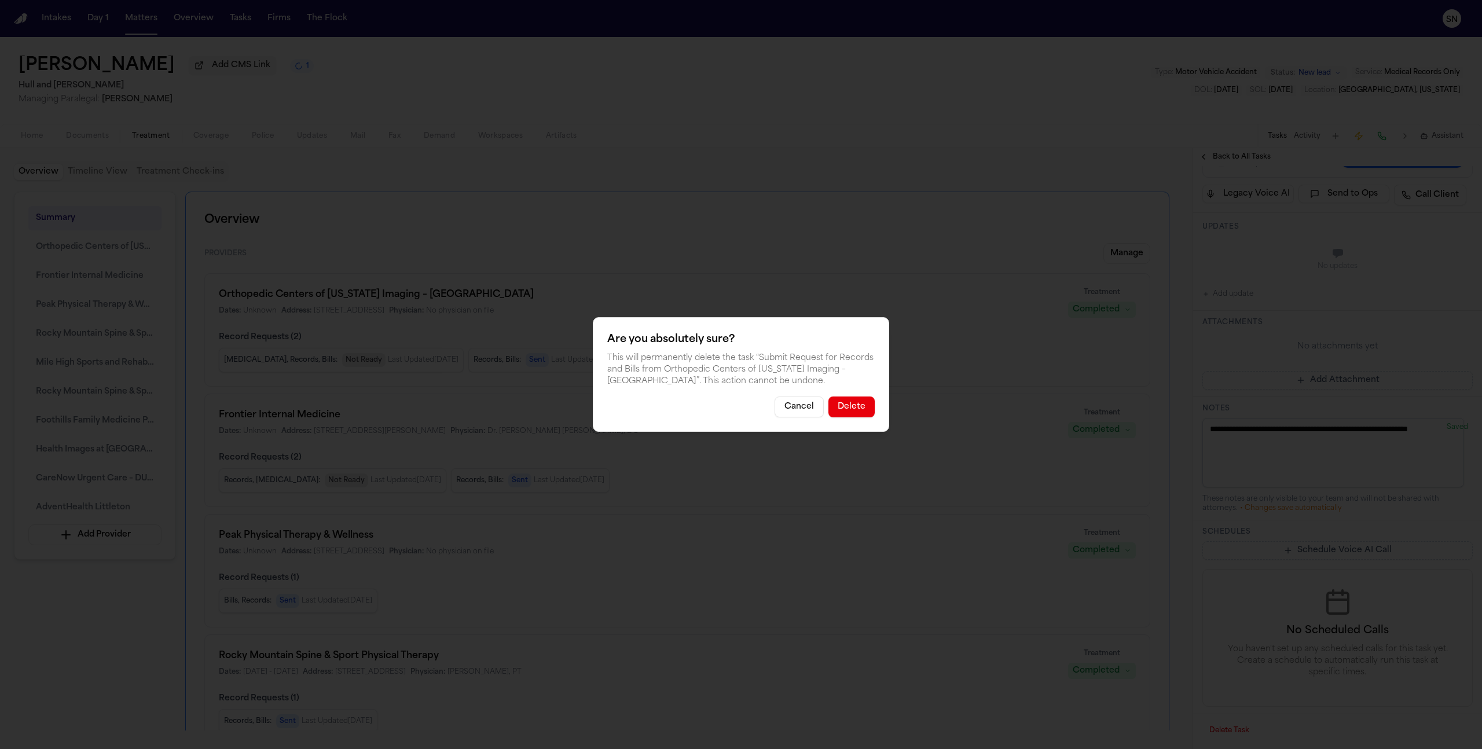
click at [847, 414] on button "Delete" at bounding box center [851, 407] width 46 height 21
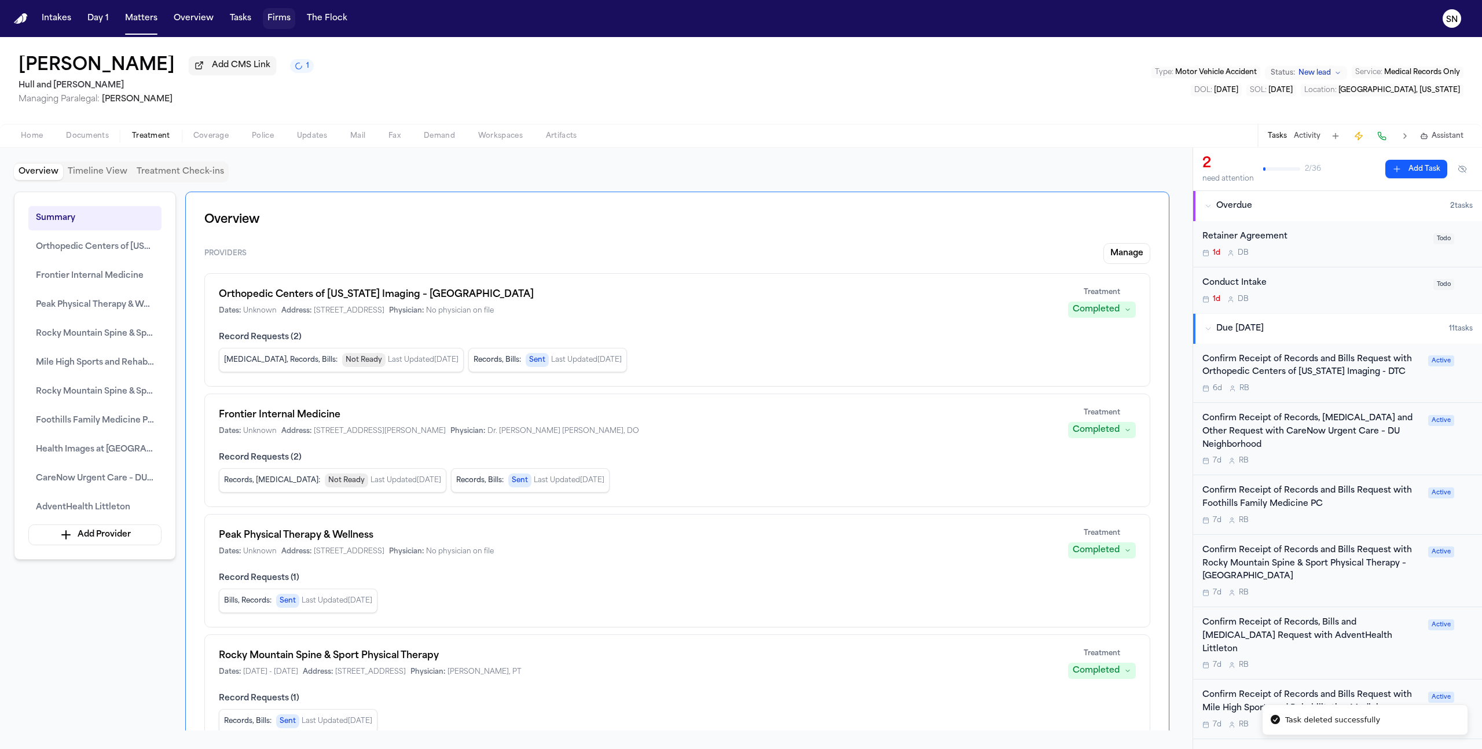
click at [274, 10] on button "Firms" at bounding box center [279, 18] width 32 height 21
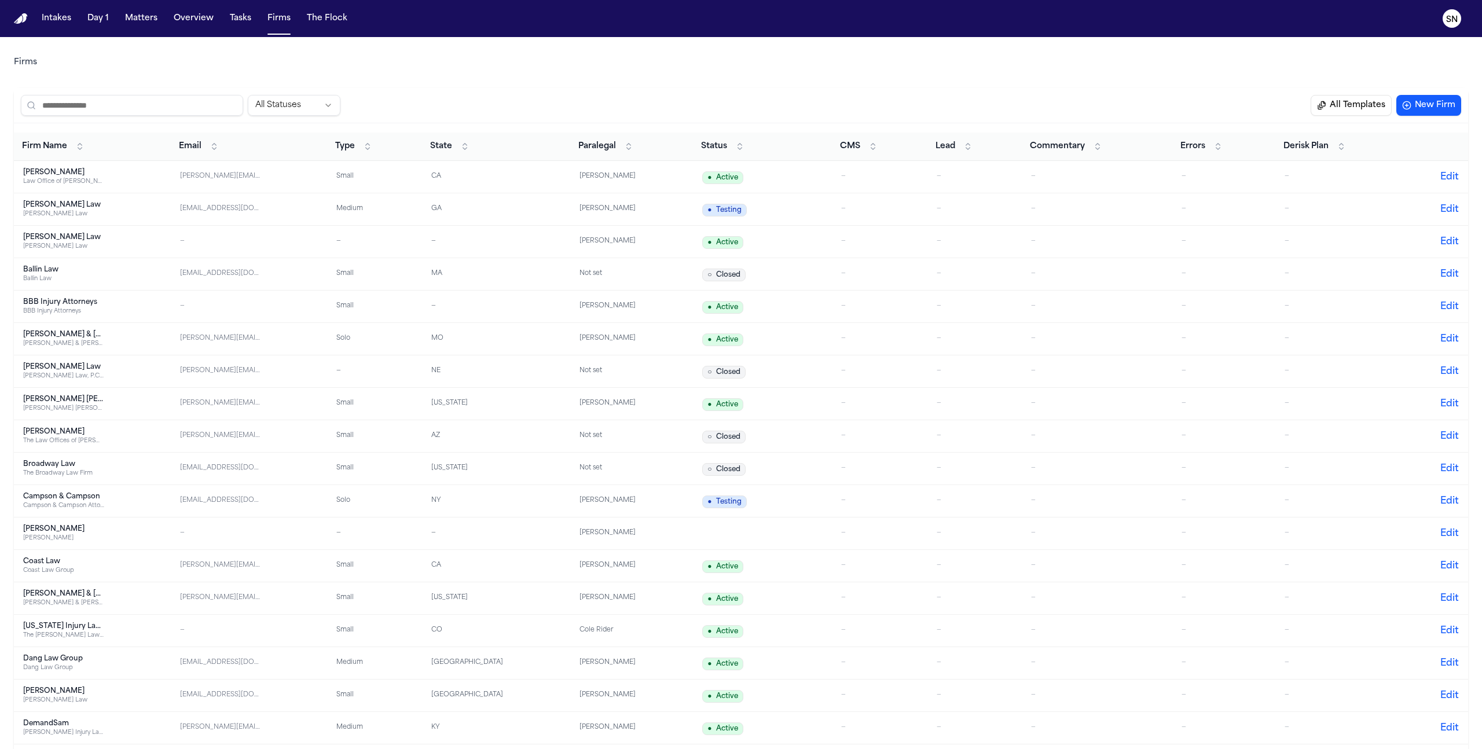
click at [144, 95] on input "search" at bounding box center [132, 105] width 222 height 21
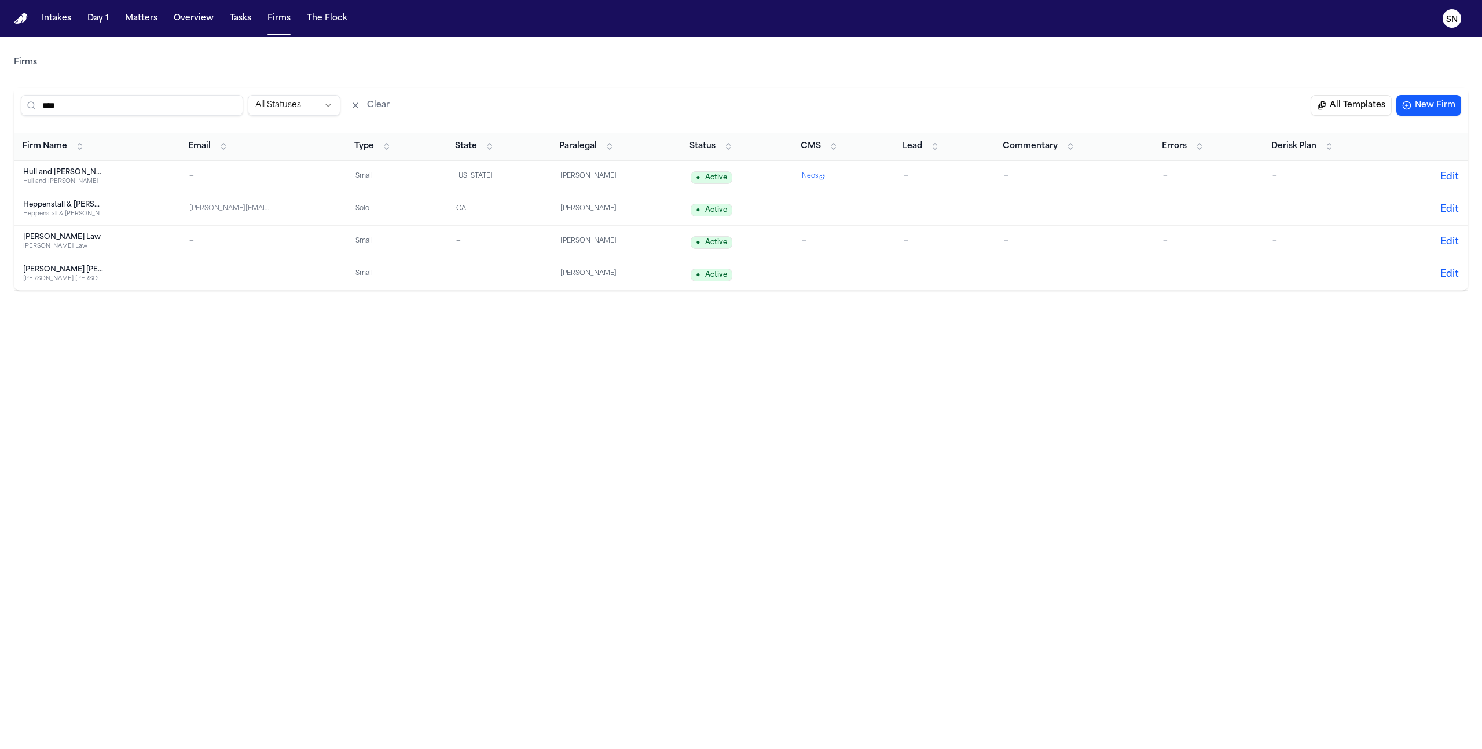
type input "****"
click at [73, 178] on div "Hull and [PERSON_NAME]" at bounding box center [63, 181] width 81 height 9
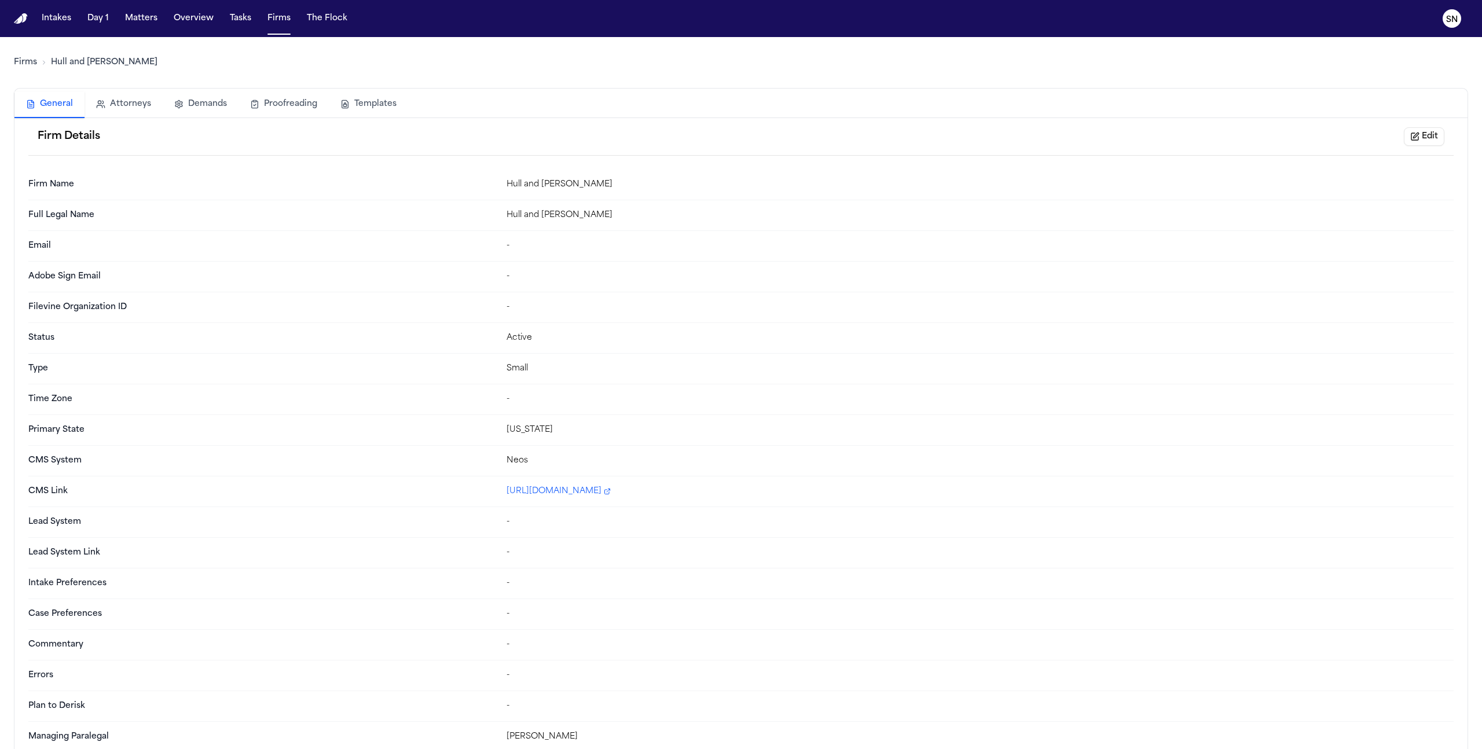
click at [337, 111] on button "Templates" at bounding box center [368, 103] width 79 height 25
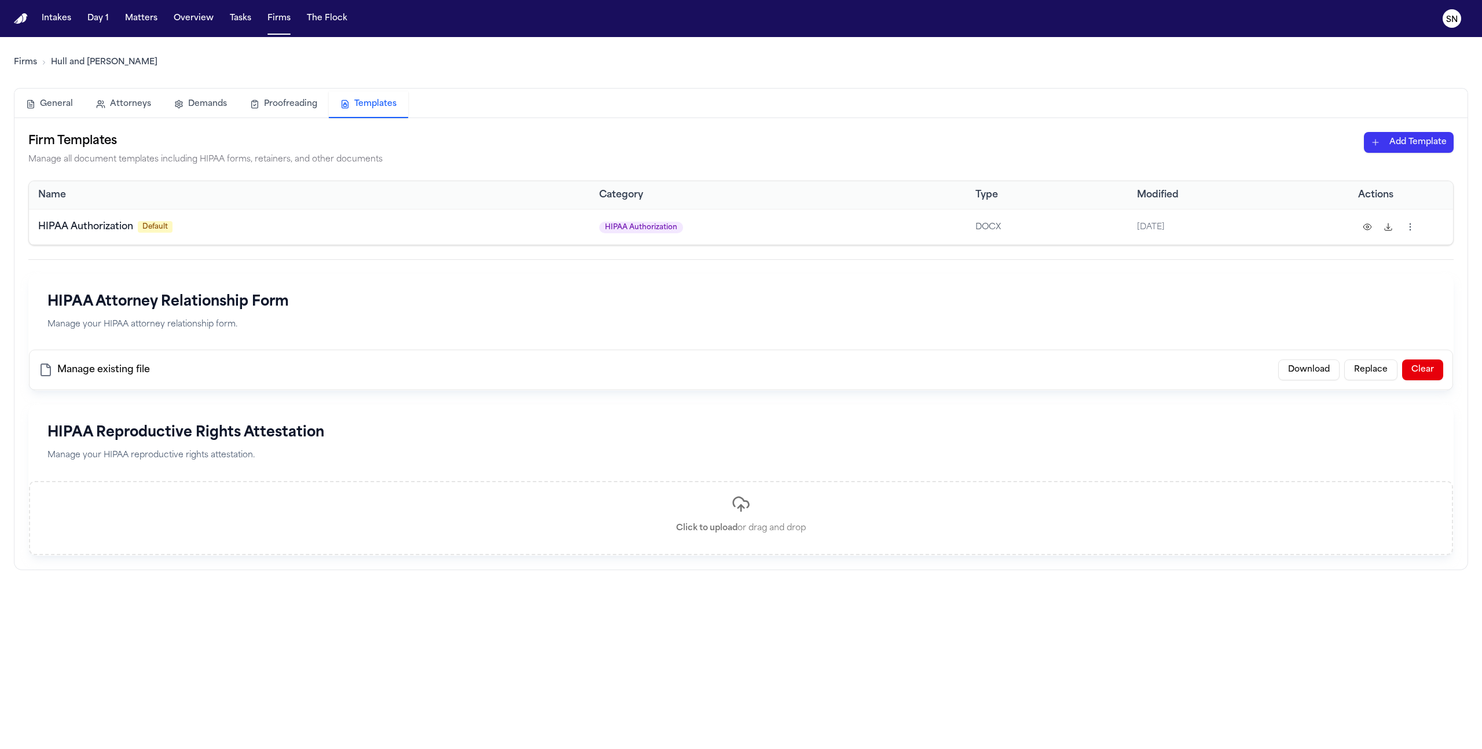
click at [1401, 141] on html "Intakes Day 1 Matters Overview Tasks Firms The Flock SN Firms Hull and [PERSON_…" at bounding box center [741, 374] width 1482 height 749
click at [1355, 186] on div "HIPAA Authorization" at bounding box center [1389, 186] width 124 height 19
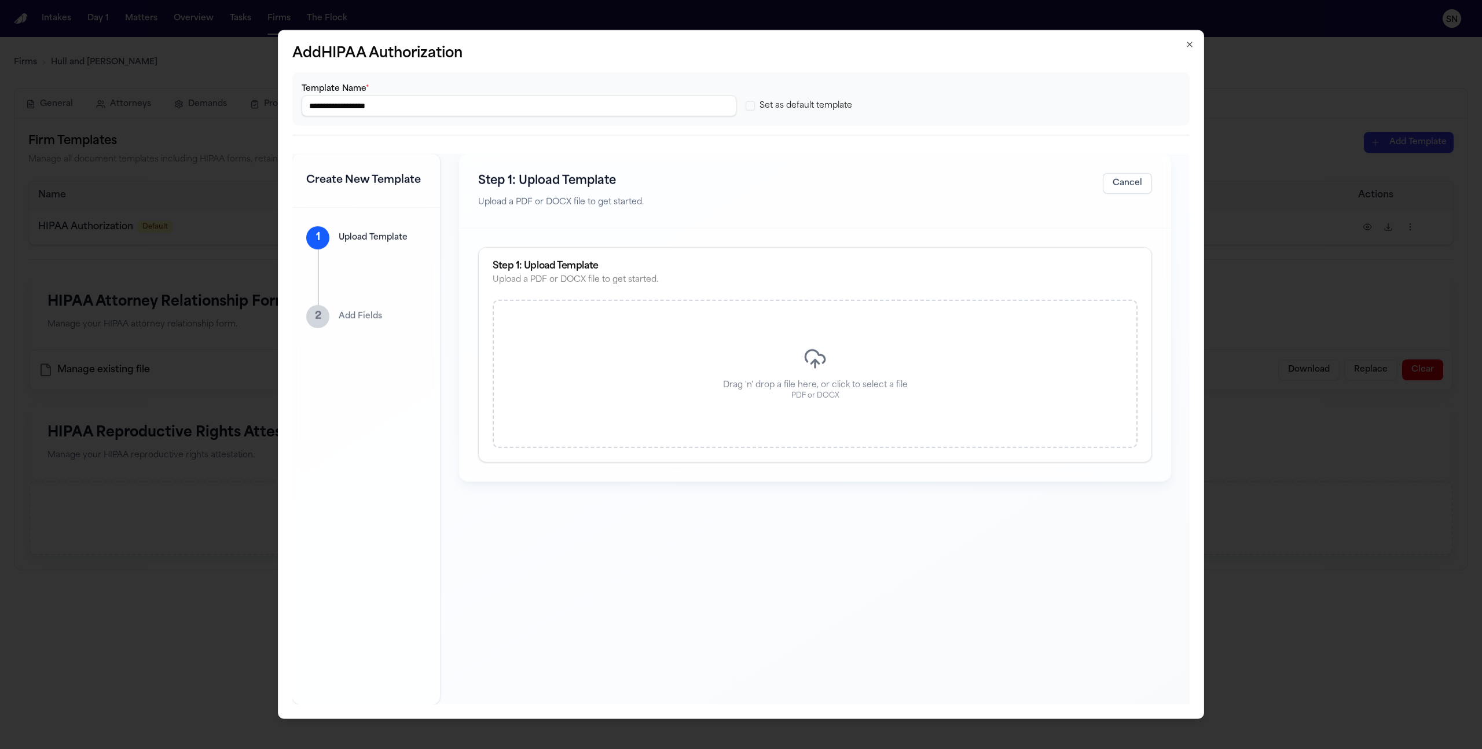
click at [725, 337] on div "Drag 'n' drop a file here, or click to select a file PDF or DOCX" at bounding box center [815, 374] width 645 height 148
click at [1141, 181] on button "Save" at bounding box center [1133, 183] width 38 height 21
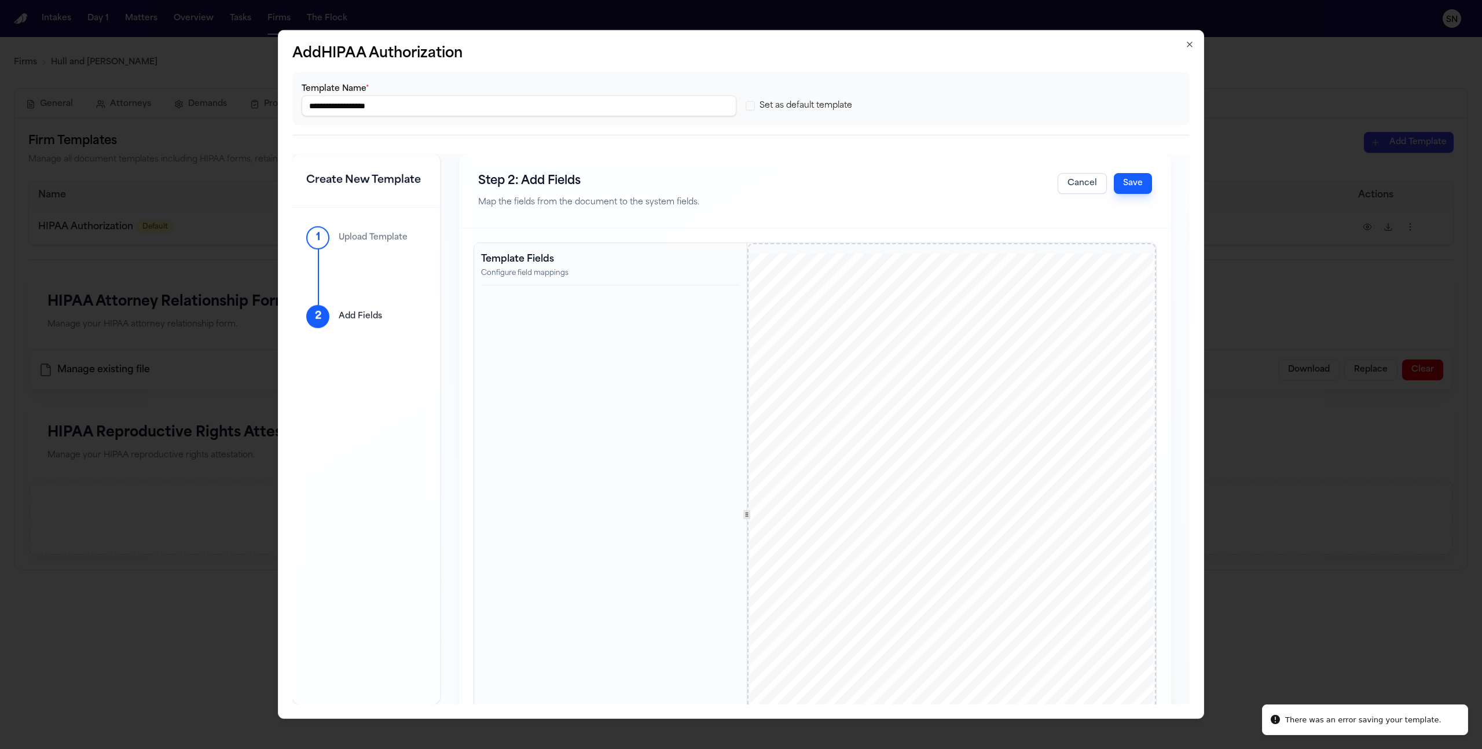
scroll to position [105, 0]
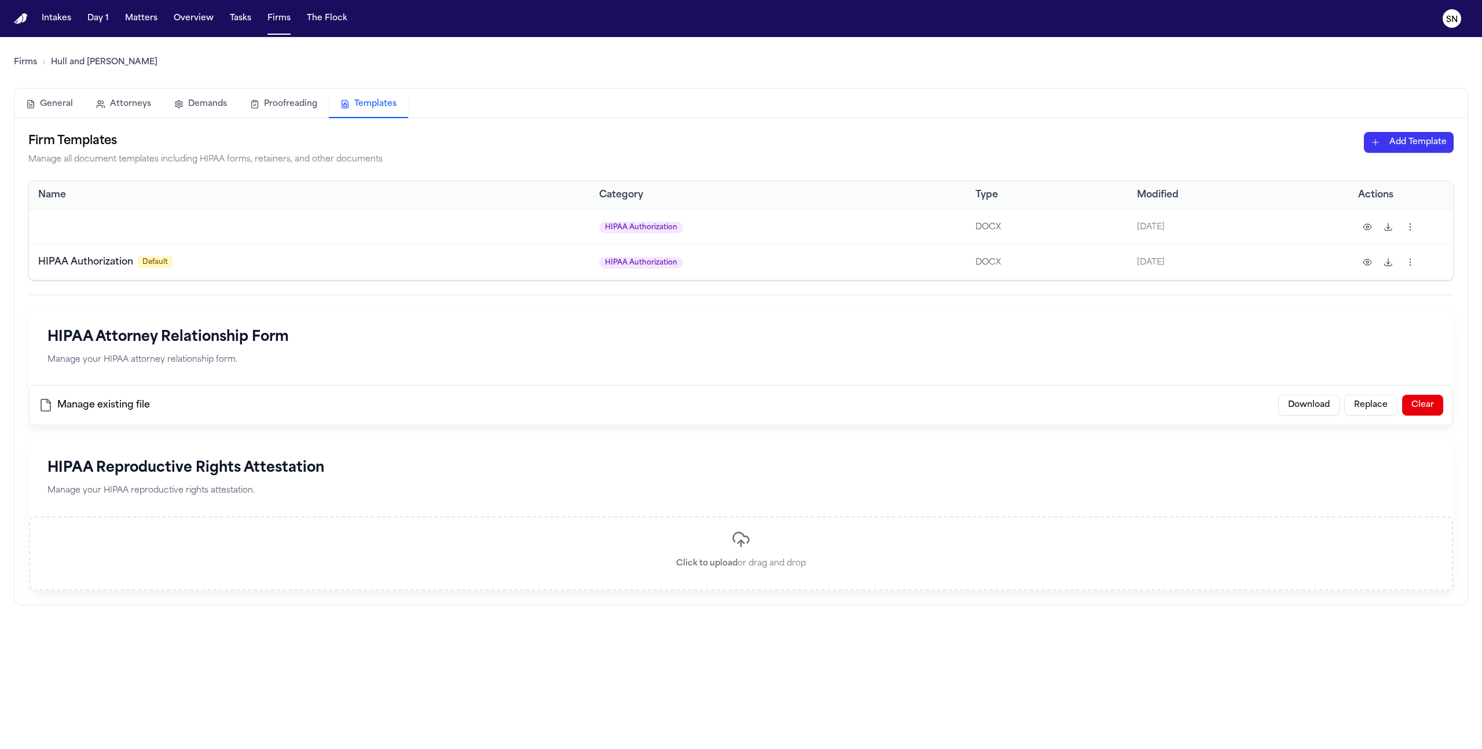
click at [1417, 227] on html "Intakes Day 1 Matters Overview Tasks Firms The Flock SN Firms Hull and [PERSON_…" at bounding box center [741, 374] width 1482 height 749
click at [1357, 337] on div "Delete" at bounding box center [1364, 336] width 105 height 19
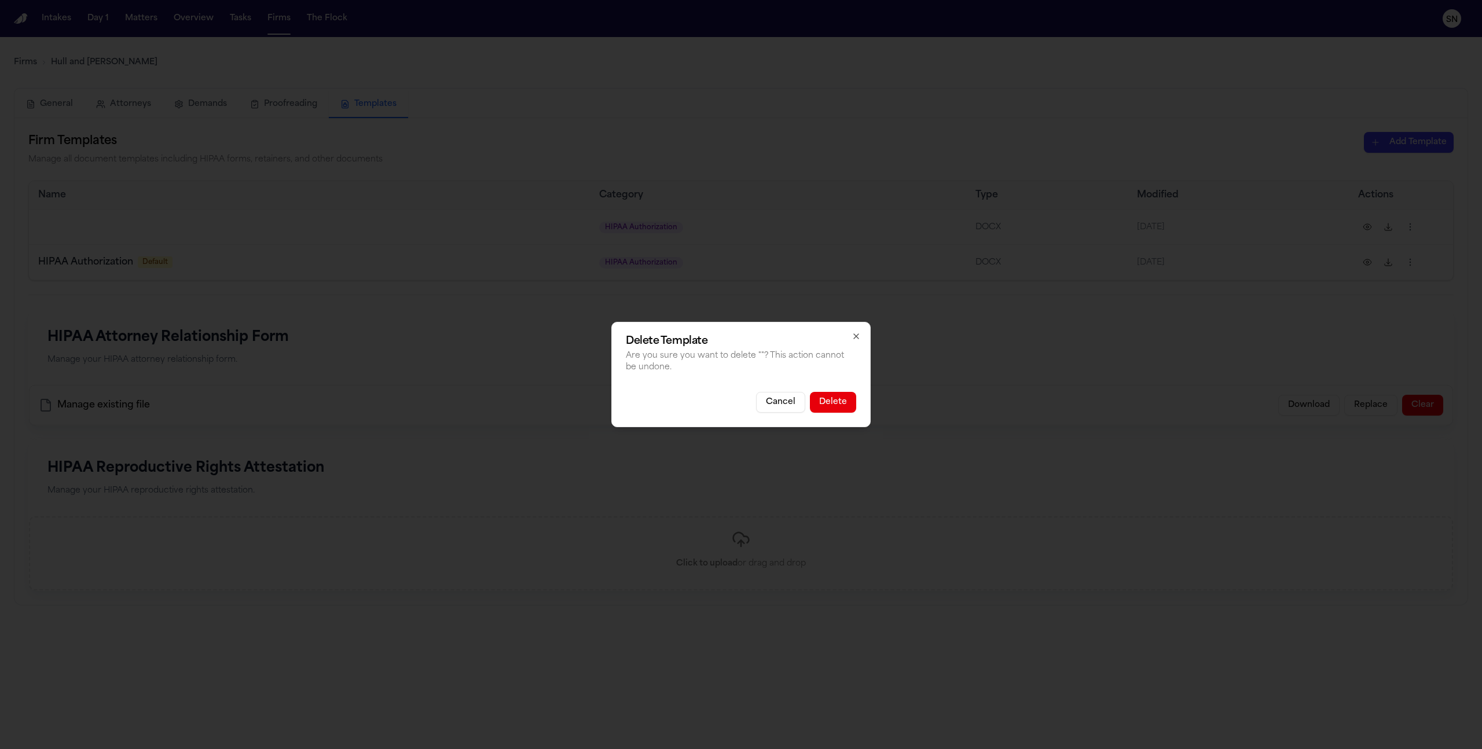
click at [841, 403] on button "Delete" at bounding box center [833, 402] width 46 height 21
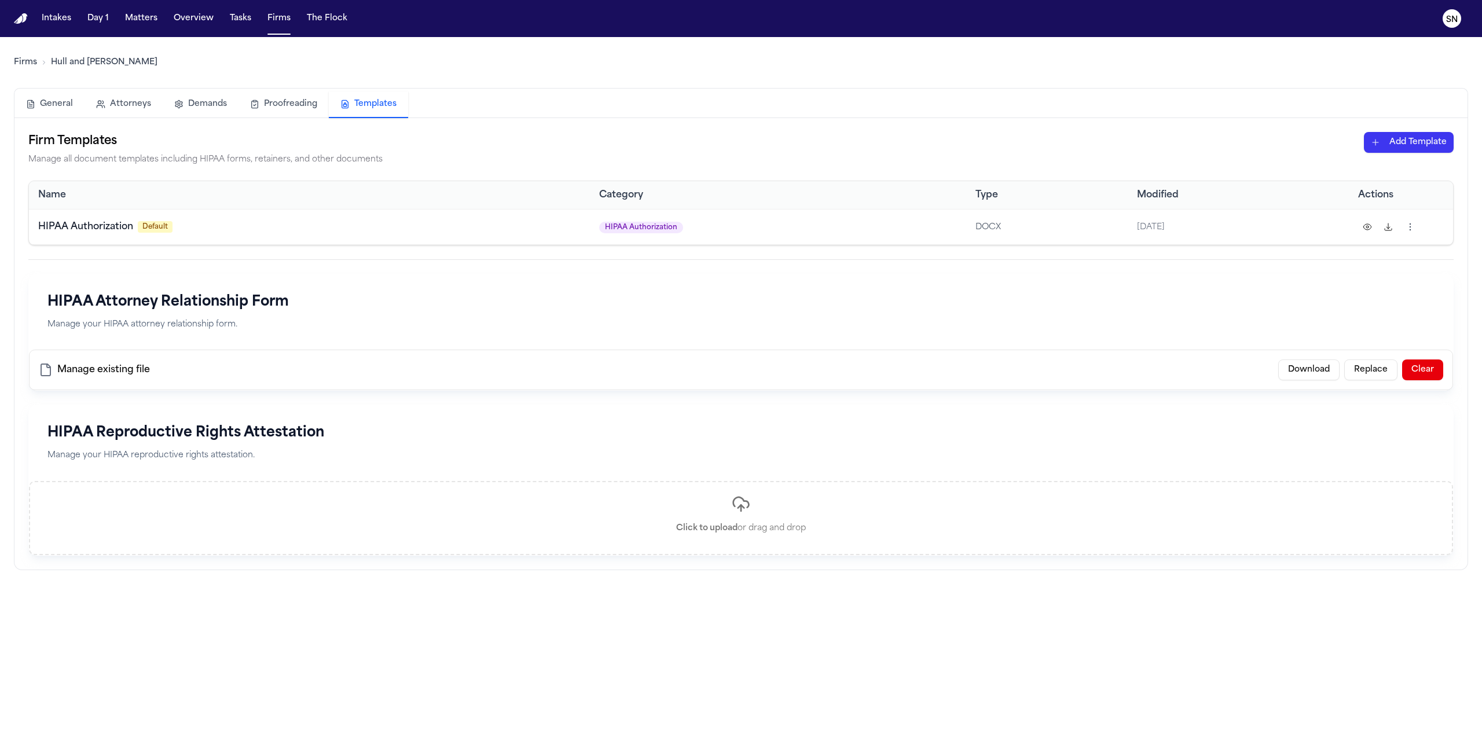
click at [1407, 137] on html "Intakes Day 1 Matters Overview Tasks Firms The Flock SN Firms Hull and Zimmerma…" at bounding box center [741, 374] width 1482 height 749
click at [1363, 181] on div "HIPAA Authorization" at bounding box center [1389, 186] width 124 height 19
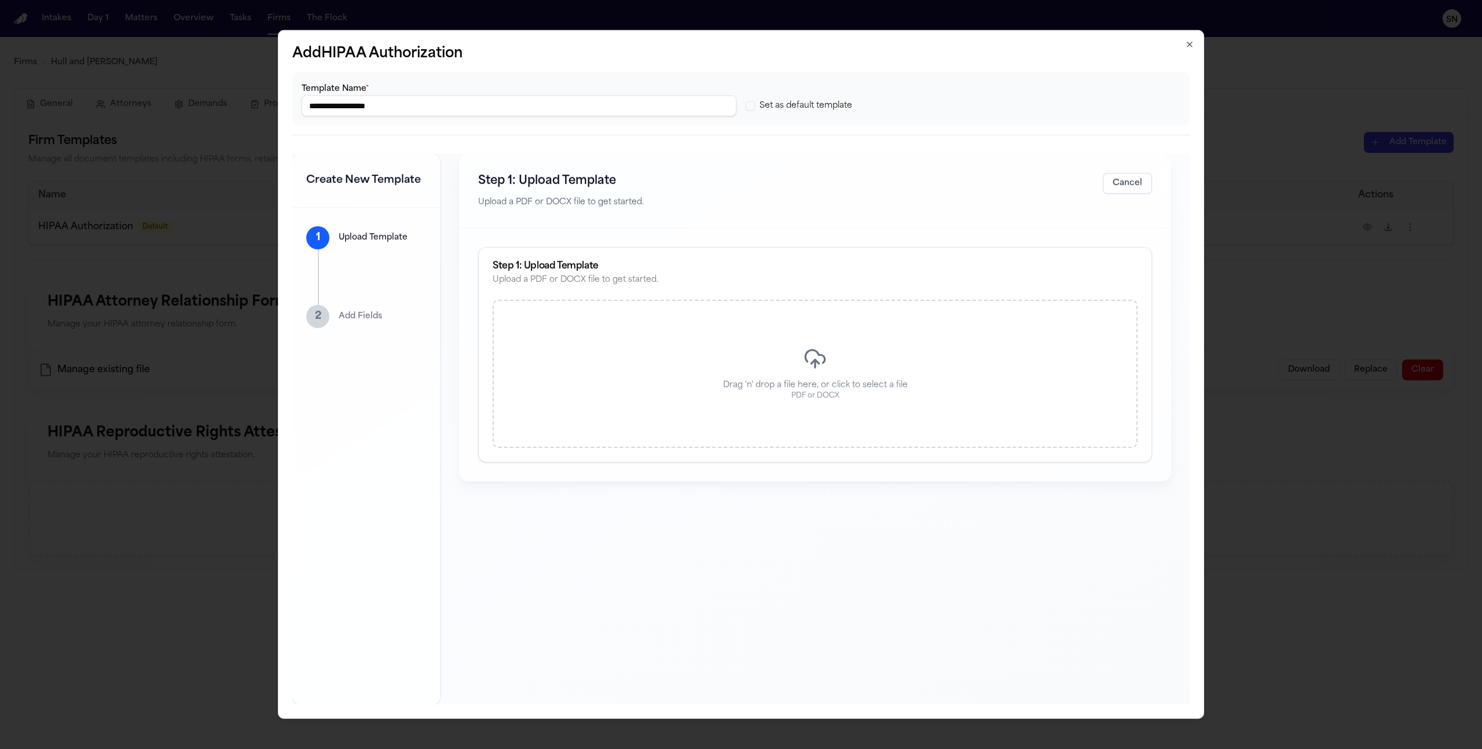
click at [772, 403] on div "Drag 'n' drop a file here, or click to select a file PDF or DOCX" at bounding box center [815, 374] width 645 height 148
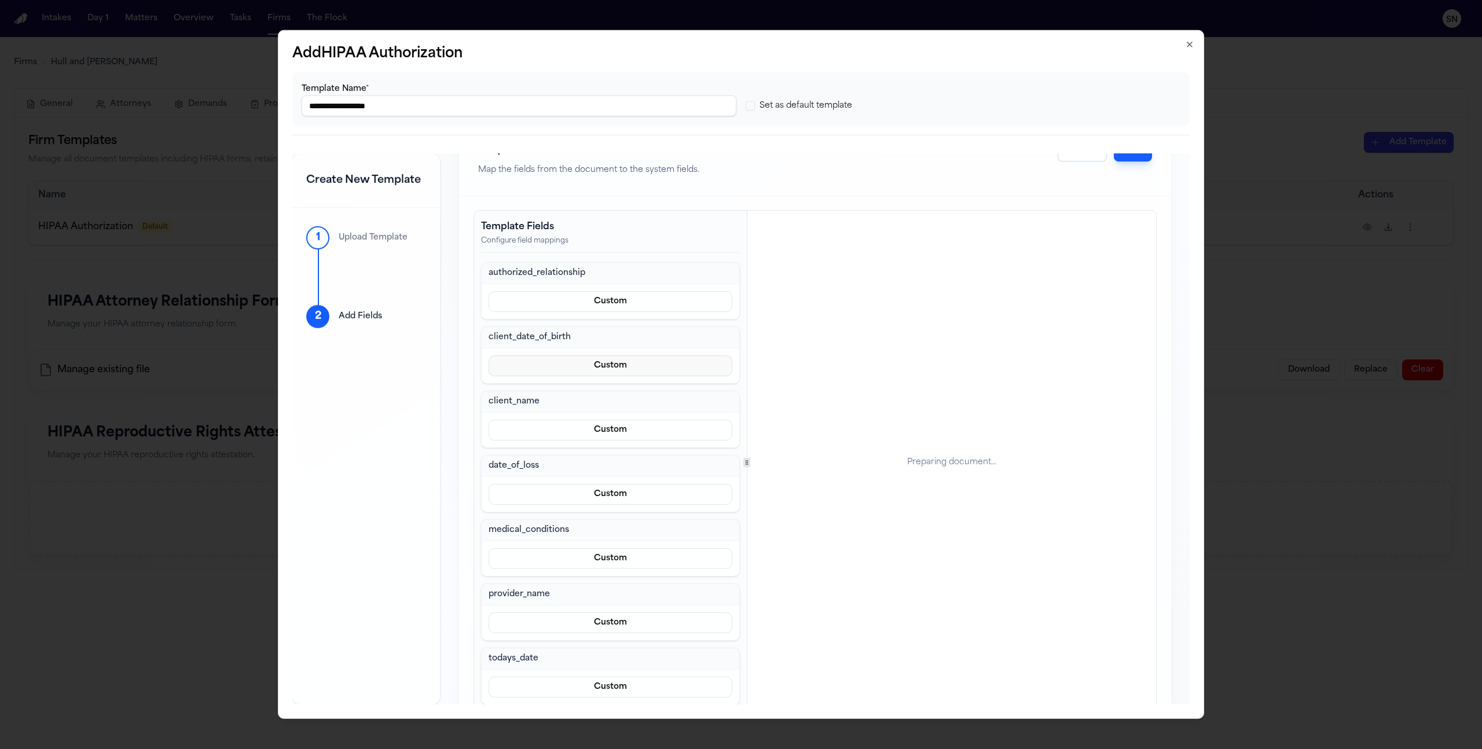
scroll to position [57, 0]
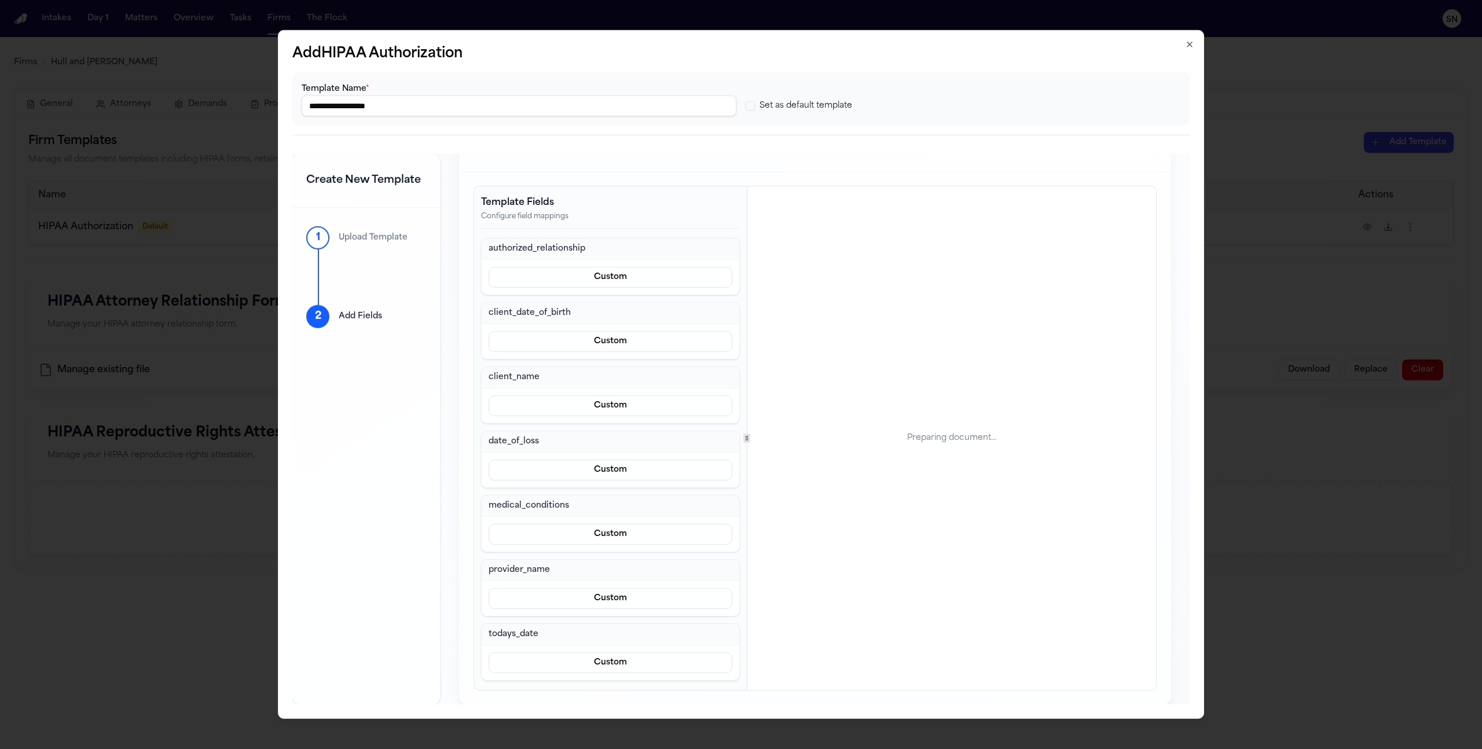
click at [684, 291] on div "Custom" at bounding box center [611, 277] width 258 height 35
click at [685, 284] on button "Custom" at bounding box center [611, 277] width 244 height 21
click at [629, 289] on div "Custom" at bounding box center [611, 277] width 258 height 35
click at [629, 284] on button "Custom" at bounding box center [611, 277] width 244 height 21
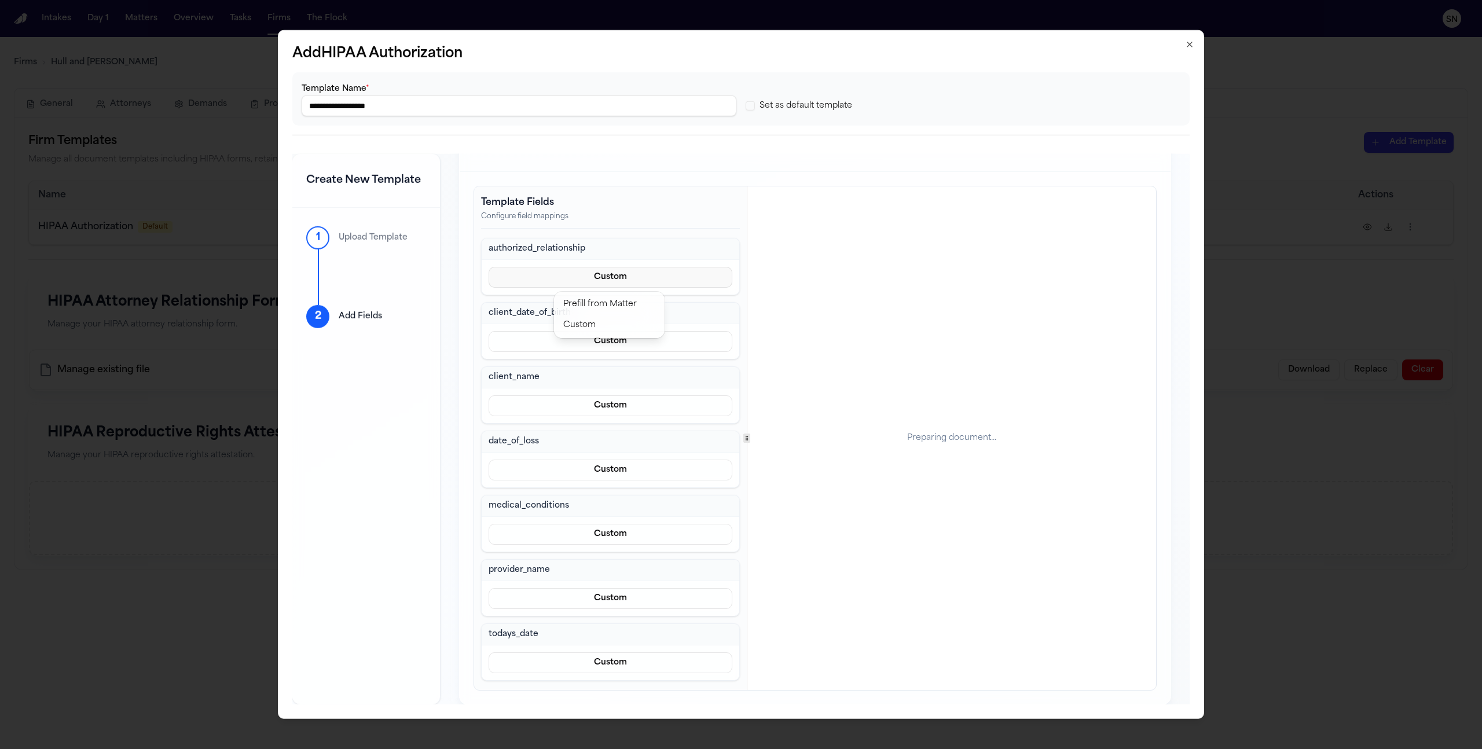
click at [619, 304] on div "authorized_relationship Custom client_date_of_birth Custom client_name Custom d…" at bounding box center [610, 459] width 259 height 443
click at [619, 304] on div "client_date_of_birth" at bounding box center [611, 313] width 258 height 21
click at [641, 275] on button "Custom" at bounding box center [611, 277] width 244 height 21
click at [600, 304] on div "authorized_relationship Custom client_date_of_birth Custom client_name Custom d…" at bounding box center [610, 459] width 259 height 443
click at [590, 348] on button "Custom" at bounding box center [611, 341] width 244 height 21
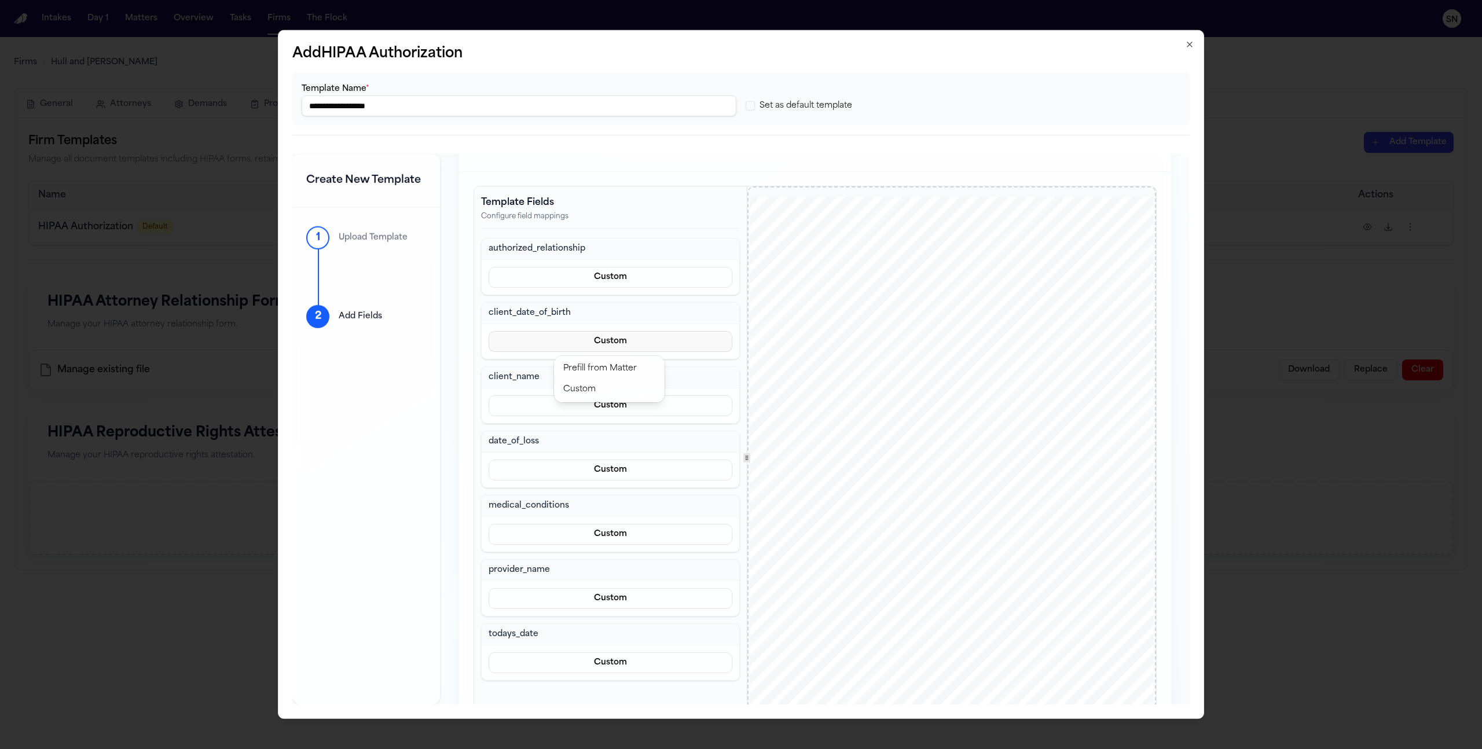
click at [586, 379] on div "authorized_relationship Custom client_date_of_birth Custom client_name Custom d…" at bounding box center [610, 459] width 259 height 443
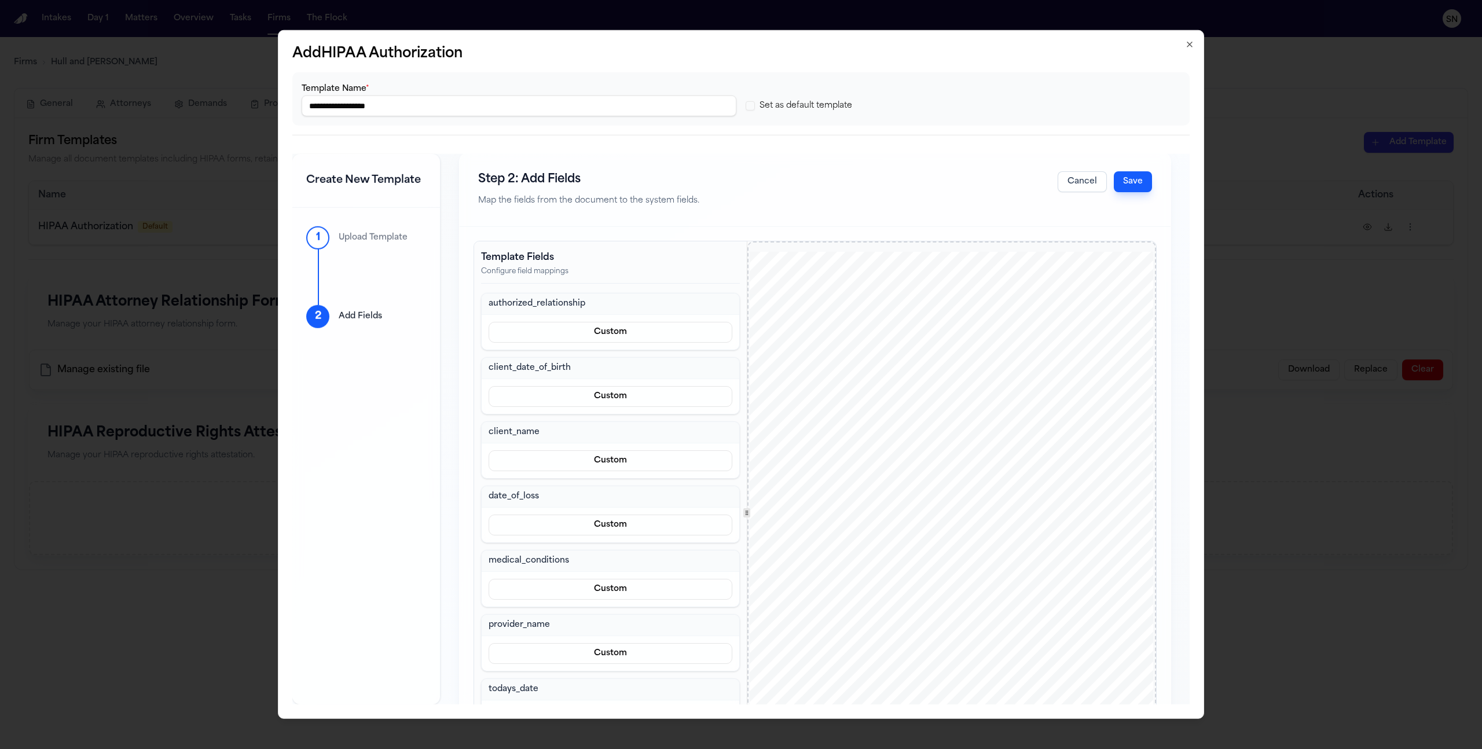
scroll to position [2, 0]
click at [631, 339] on button "Custom" at bounding box center [611, 331] width 244 height 21
click at [687, 260] on div "Template Fields Configure field mappings authorized_relationship Custom client_…" at bounding box center [610, 512] width 273 height 543
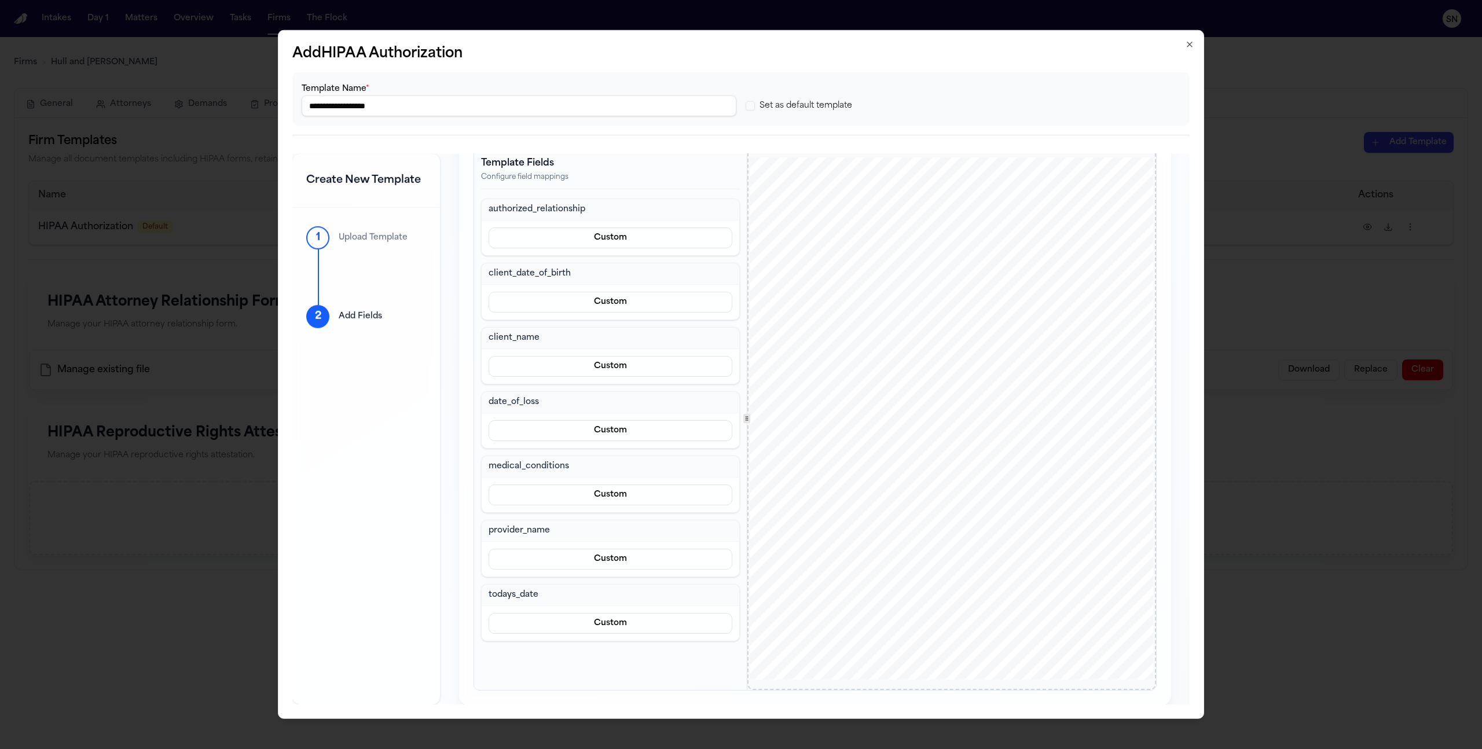
scroll to position [105, 0]
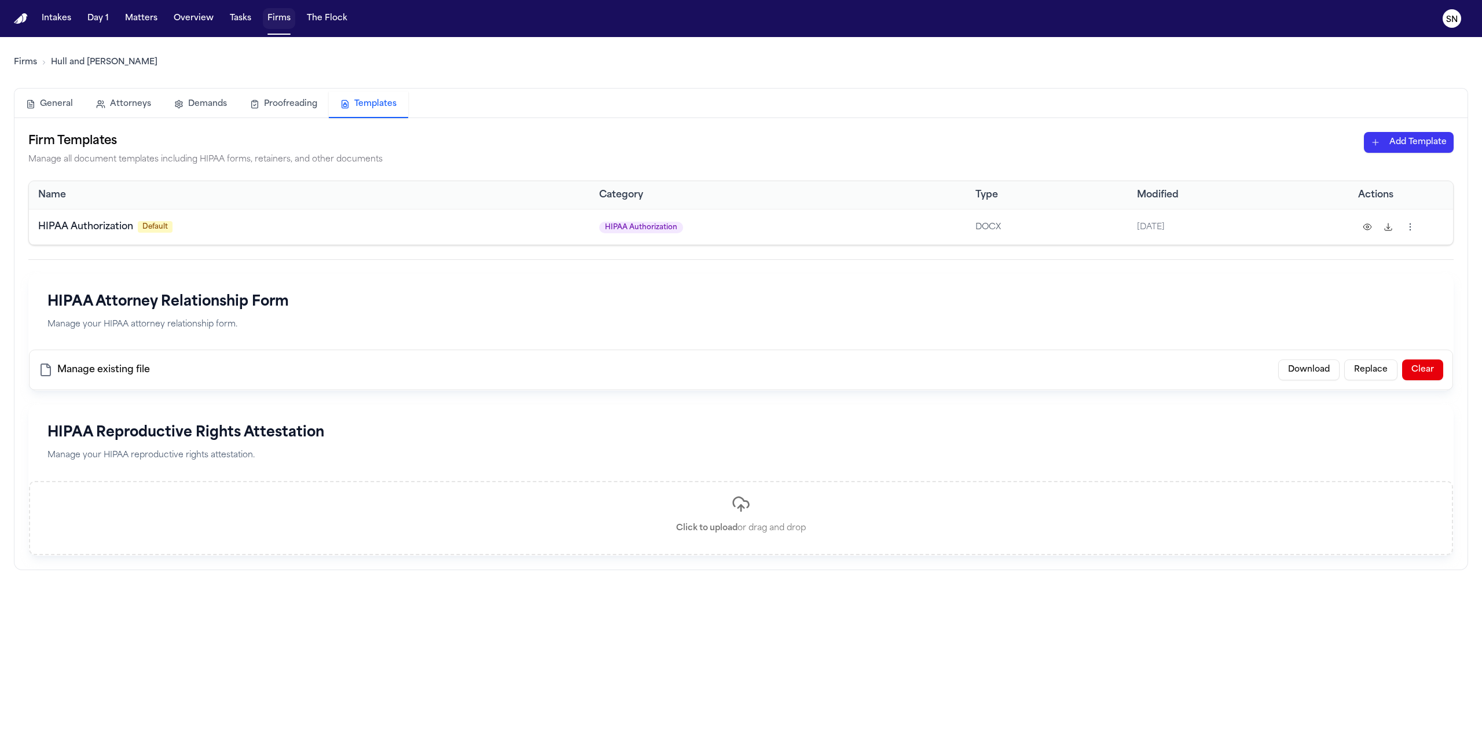
click at [271, 24] on button "Firms" at bounding box center [279, 18] width 32 height 21
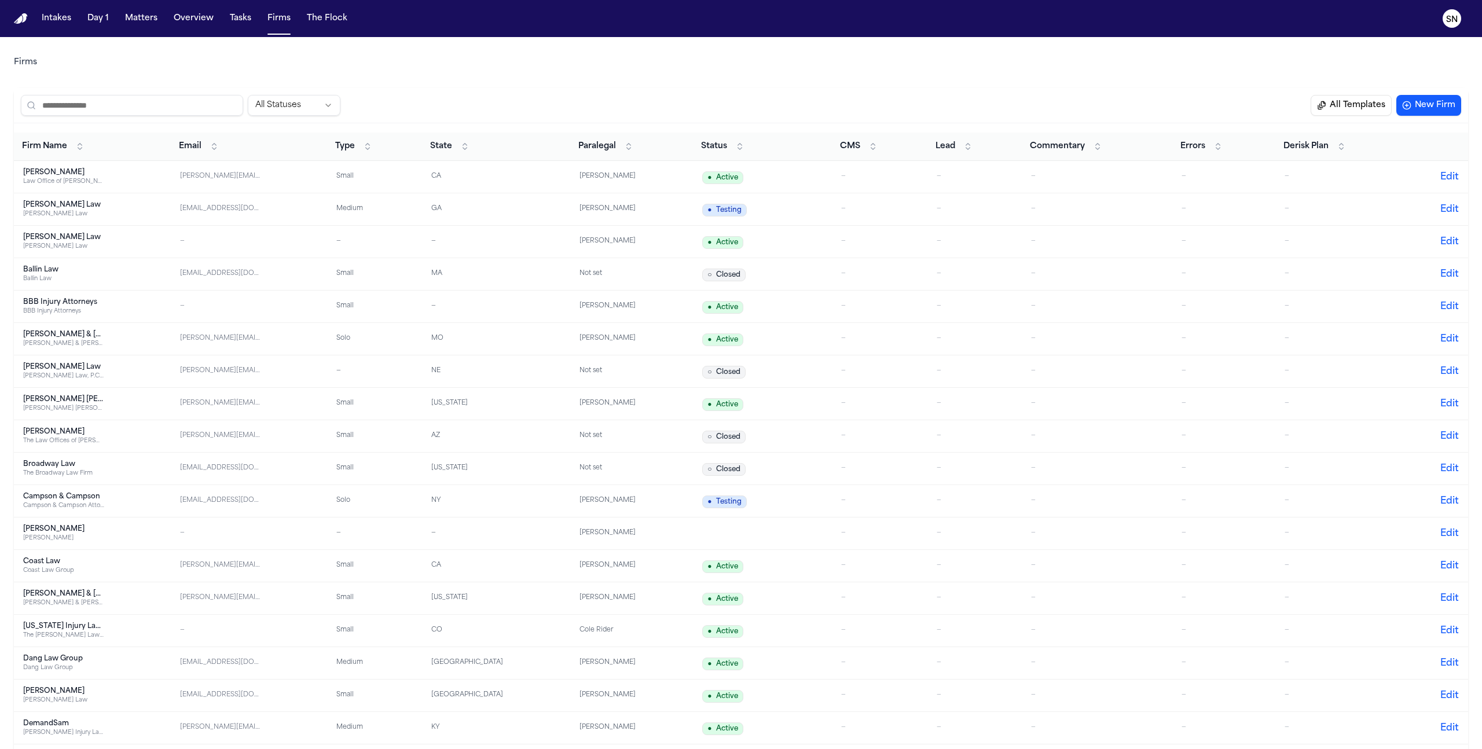
click at [1331, 112] on button "All Templates" at bounding box center [1351, 105] width 81 height 21
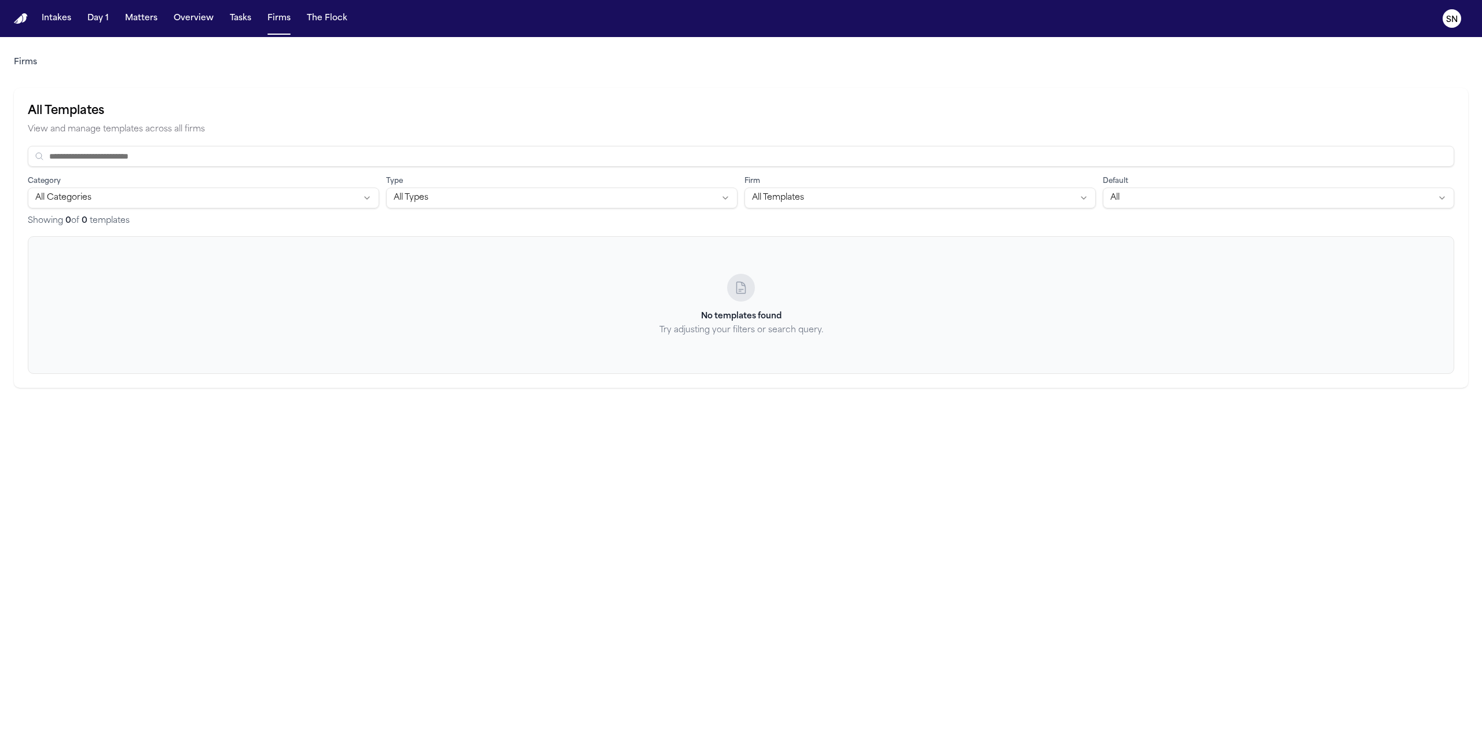
click at [309, 195] on html "Intakes Day 1 Matters Overview Tasks Firms The Flock SN Firms All Templates Vie…" at bounding box center [741, 374] width 1482 height 749
click at [288, 198] on html "Intakes Day 1 Matters Overview Tasks Firms The Flock SN Firms All Templates Vie…" at bounding box center [741, 374] width 1482 height 749
click at [563, 203] on html "Intakes Day 1 Matters Overview Tasks Firms The Flock SN Firms All Templates Vie…" at bounding box center [741, 374] width 1482 height 749
click at [787, 210] on div "Category All Categories Type DOCX Firm All Templates Default All Showing 0 of 0…" at bounding box center [741, 190] width 1426 height 88
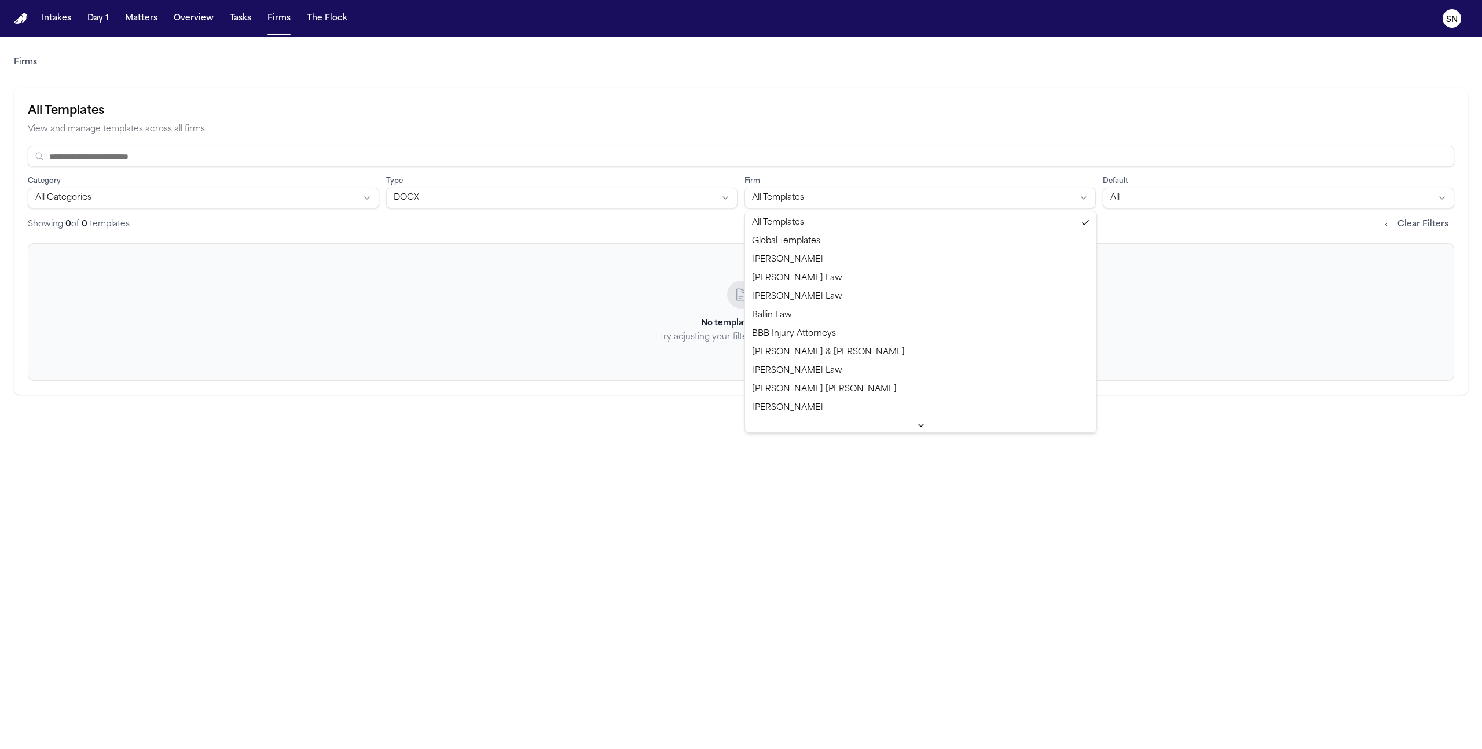
click at [791, 204] on html "Intakes Day 1 Matters Overview Tasks Firms The Flock SN Firms All Templates Vie…" at bounding box center [741, 374] width 1482 height 749
click at [1229, 185] on div "Default All" at bounding box center [1278, 191] width 351 height 35
click at [1392, 220] on button "Clear Filters" at bounding box center [1414, 224] width 79 height 19
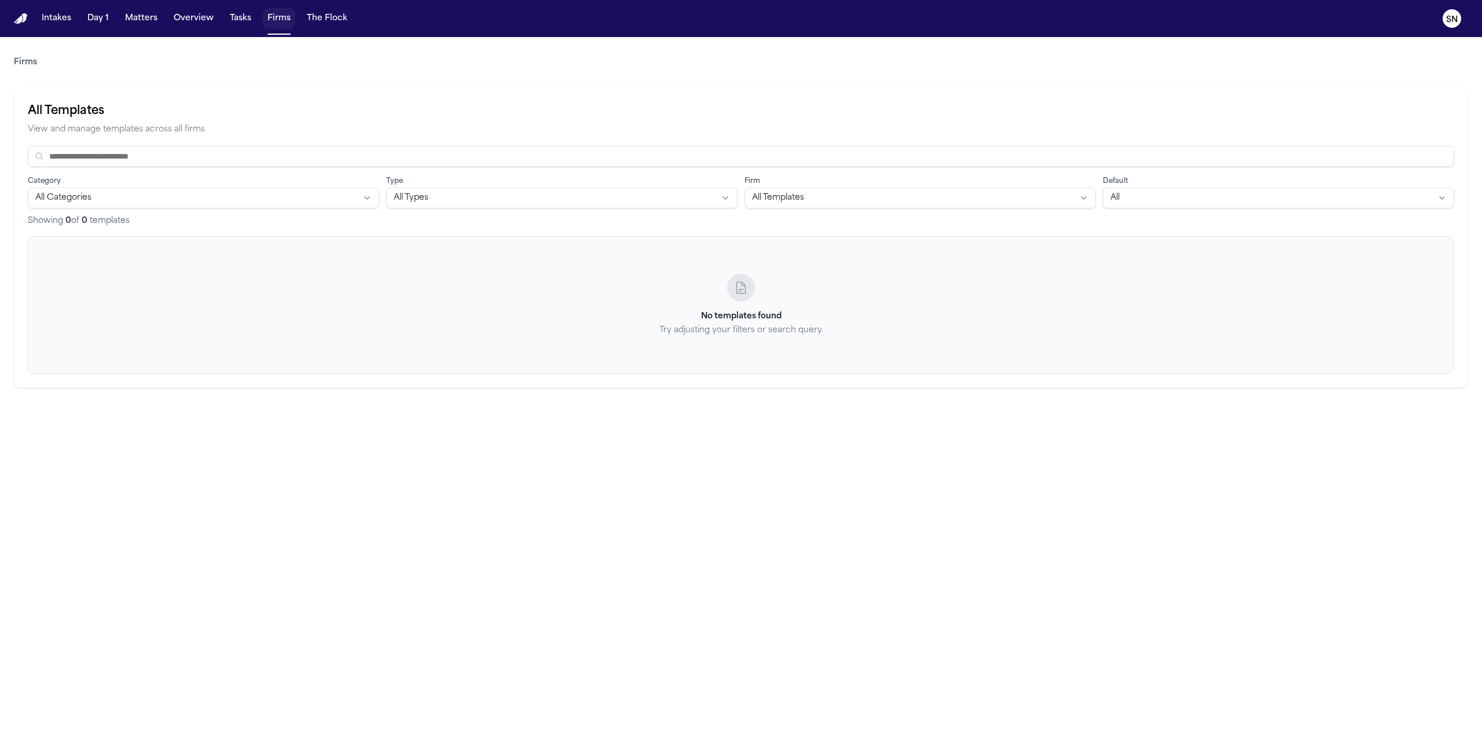
click at [276, 12] on button "Firms" at bounding box center [279, 18] width 32 height 21
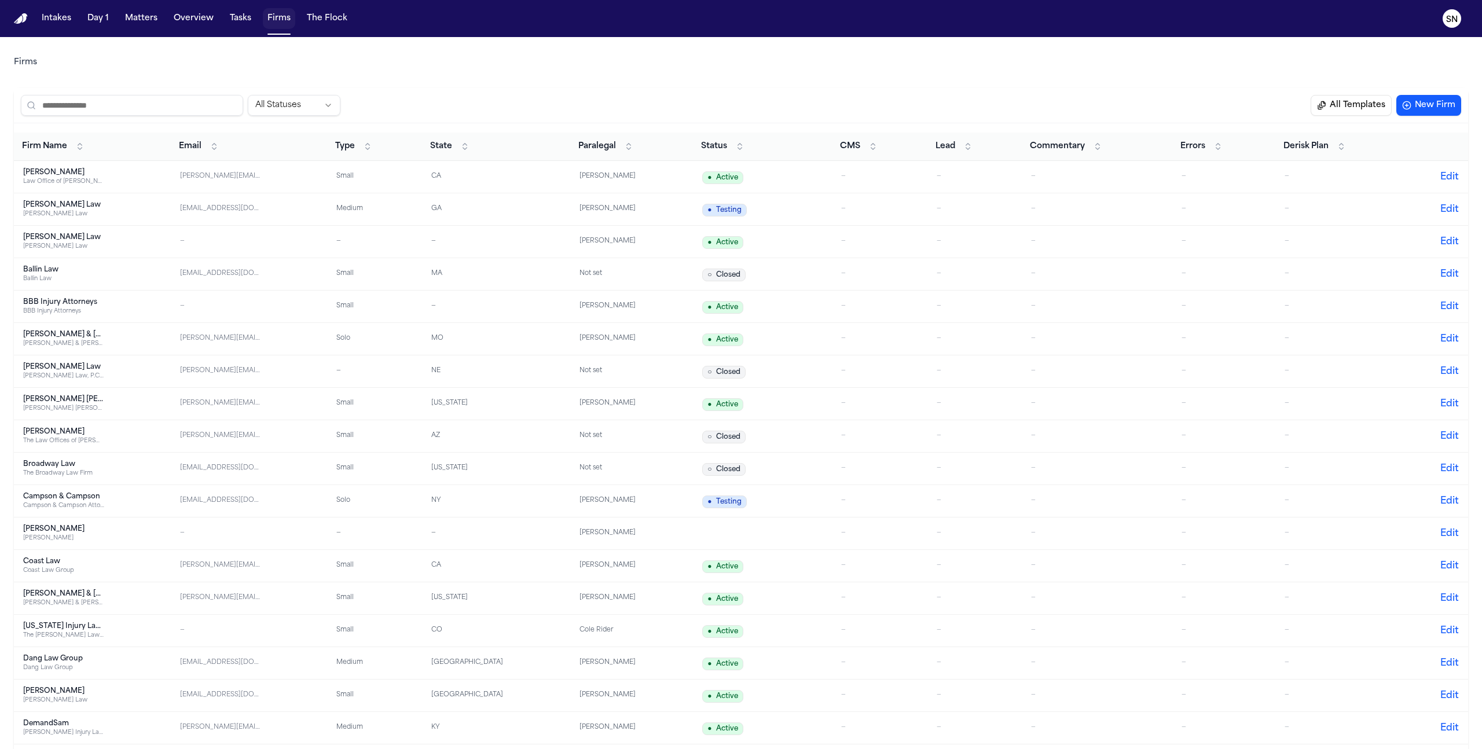
click at [271, 21] on button "Firms" at bounding box center [279, 18] width 32 height 21
click at [169, 95] on input "search" at bounding box center [132, 105] width 222 height 21
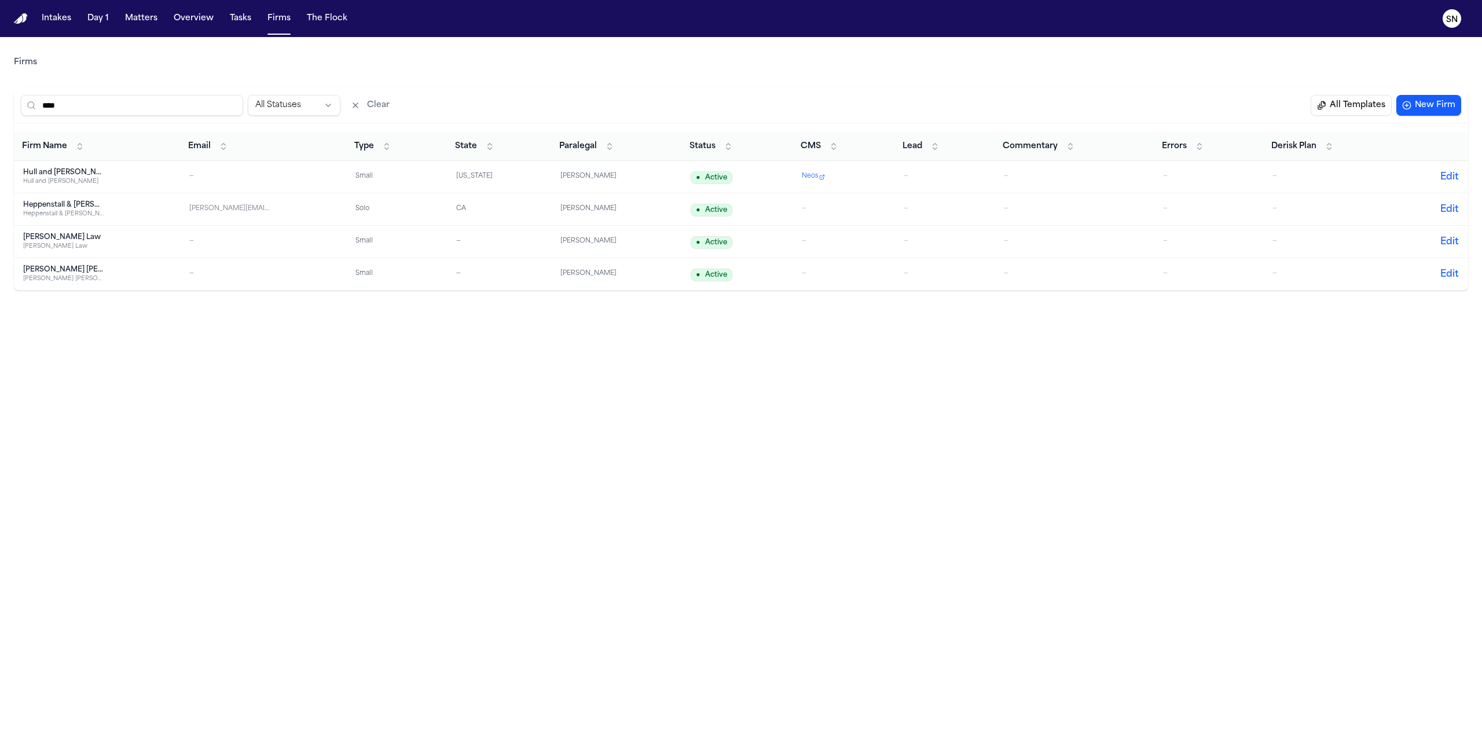
type input "****"
click at [99, 171] on div "Hull and Zimmerman" at bounding box center [63, 172] width 81 height 9
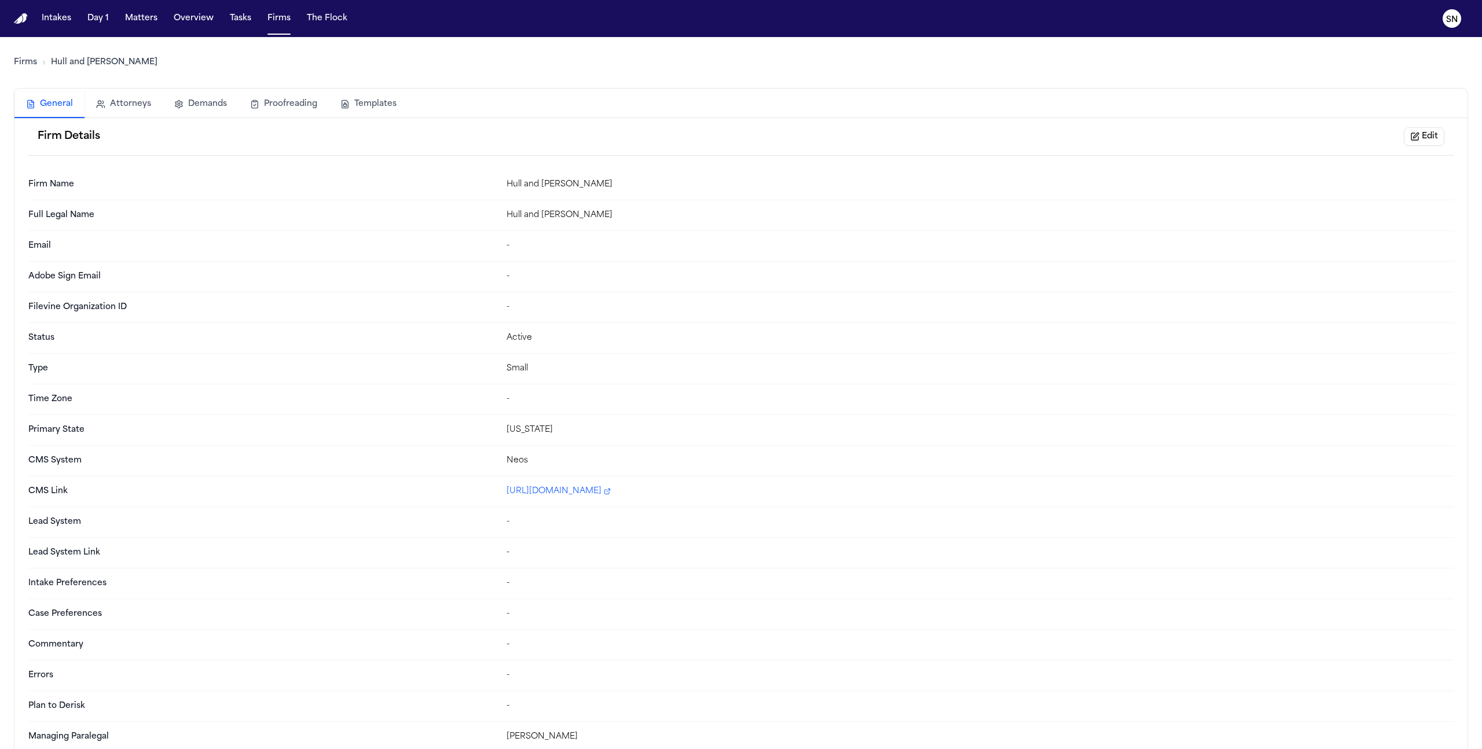
click at [376, 108] on button "Templates" at bounding box center [368, 103] width 79 height 25
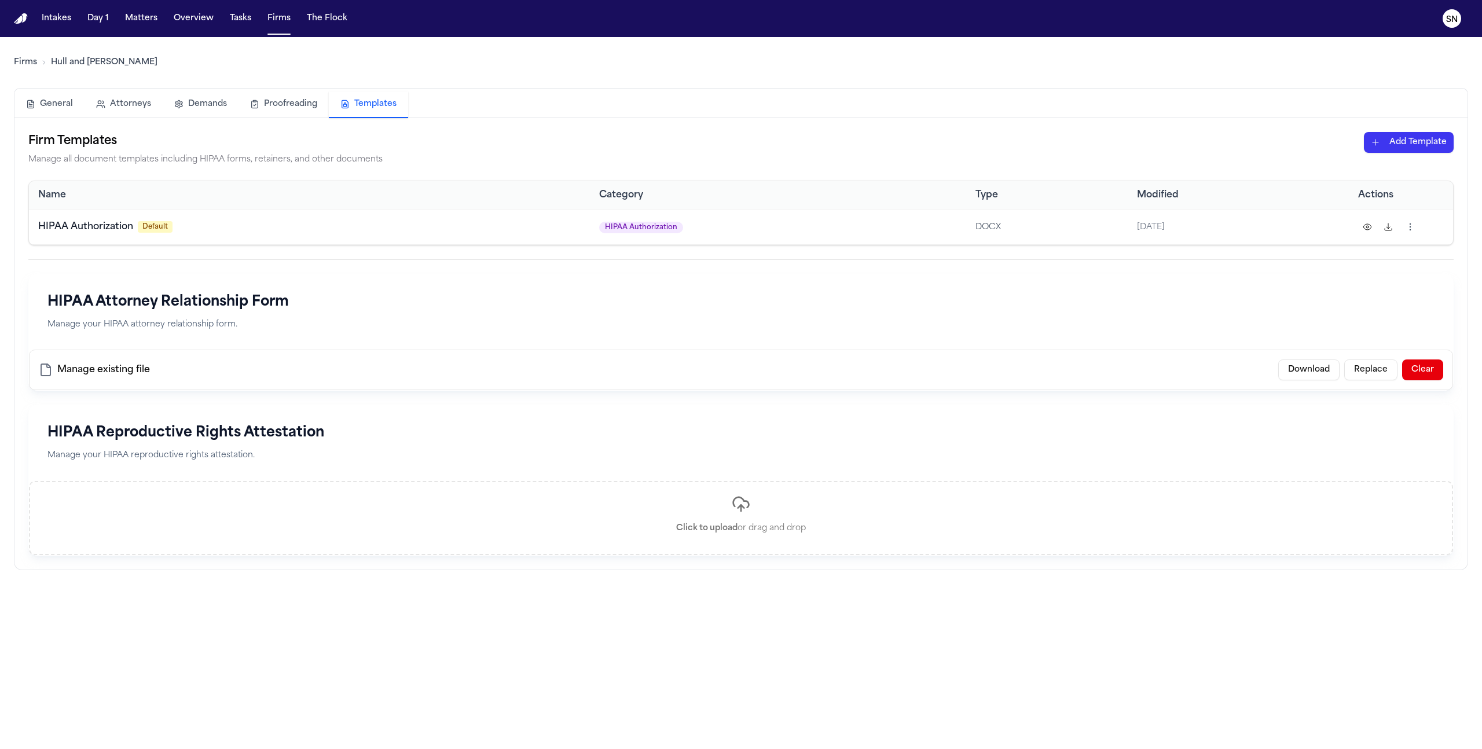
click at [1403, 230] on html "Intakes Day 1 Matters Overview Tasks Firms The Flock SN Firms Hull and Zimmerma…" at bounding box center [741, 374] width 1482 height 749
click at [1351, 335] on div "Delete" at bounding box center [1364, 336] width 105 height 19
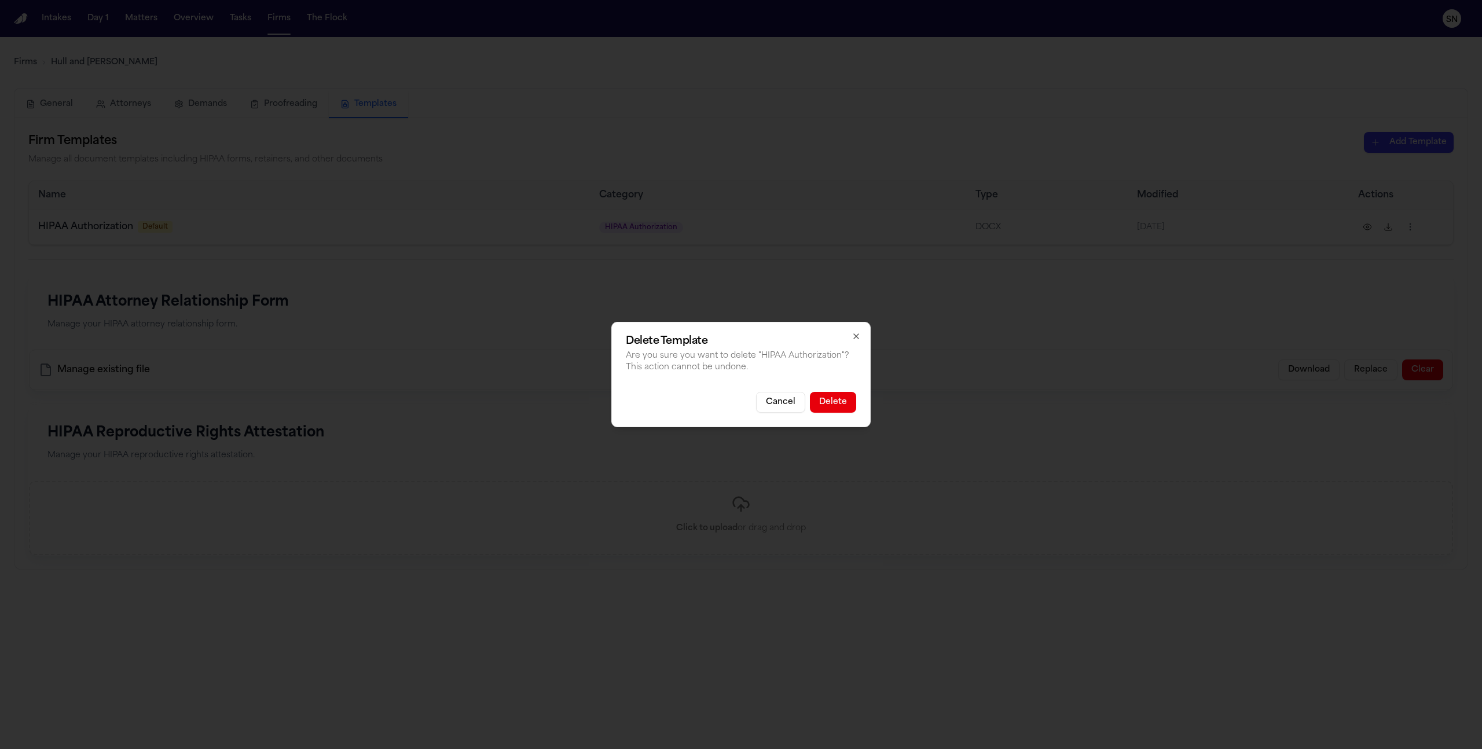
click at [834, 400] on button "Delete" at bounding box center [833, 402] width 46 height 21
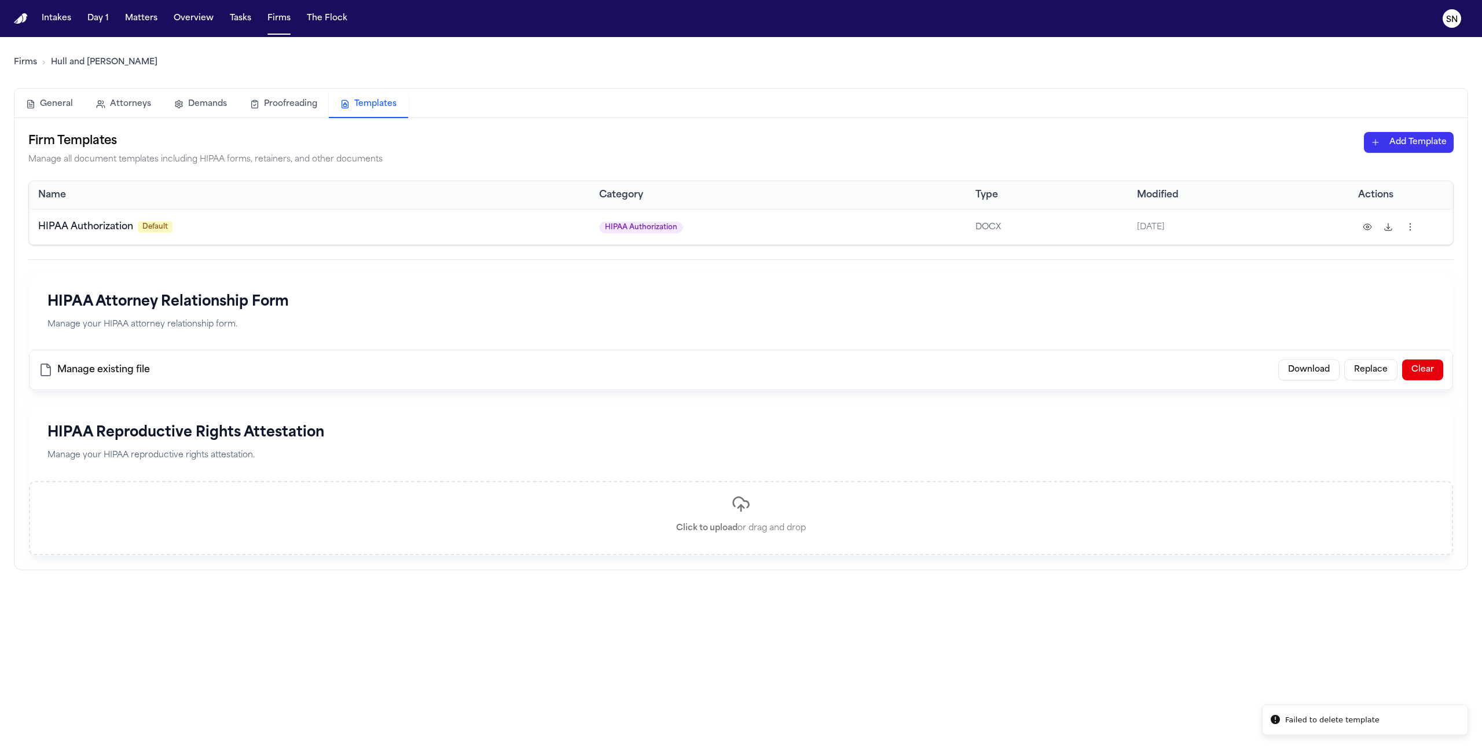
click at [1430, 145] on html "Failed to delete template Intakes Day 1 Matters Overview Tasks Firms The Flock …" at bounding box center [741, 374] width 1482 height 749
click at [1091, 528] on html "Failed to delete template Intakes Day 1 Matters Overview Tasks Firms The Flock …" at bounding box center [741, 374] width 1482 height 749
click at [1391, 149] on html "Intakes Day 1 Matters Overview Tasks Firms The Flock SN Firms Hull and Zimmerma…" at bounding box center [741, 374] width 1482 height 749
click at [1377, 181] on div "HIPAA Authorization" at bounding box center [1389, 186] width 124 height 19
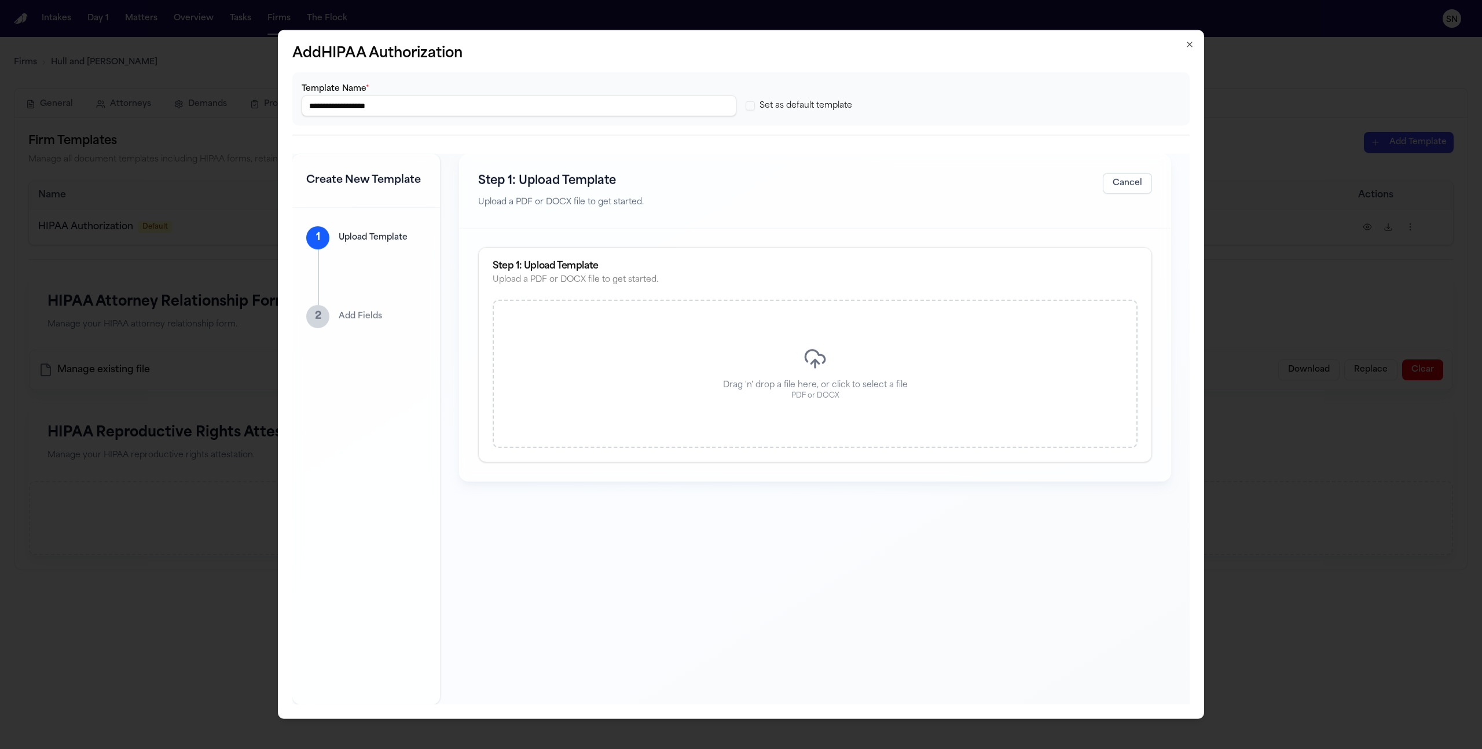
click at [814, 387] on p "Drag 'n' drop a file here, or click to select a file" at bounding box center [815, 386] width 185 height 12
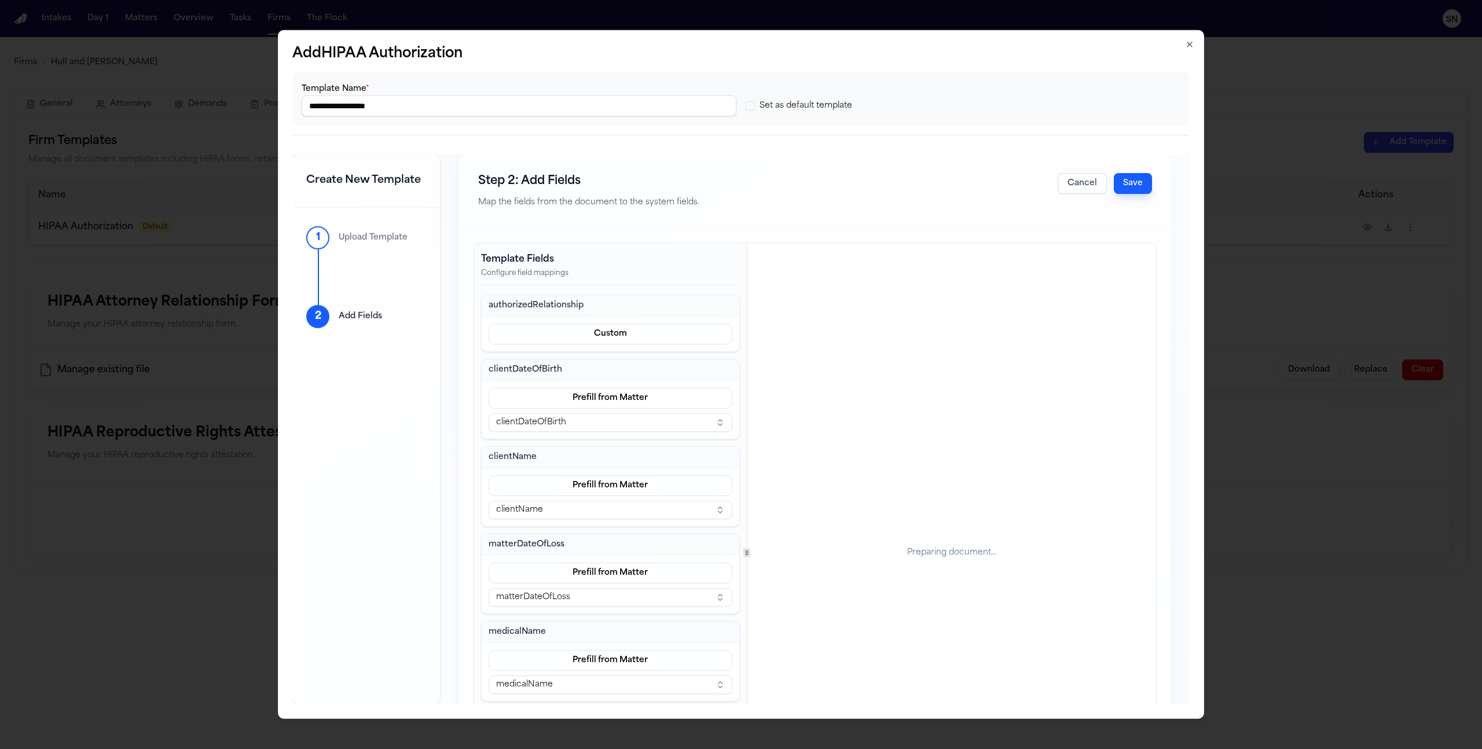
click at [458, 109] on input "**********" at bounding box center [519, 106] width 435 height 21
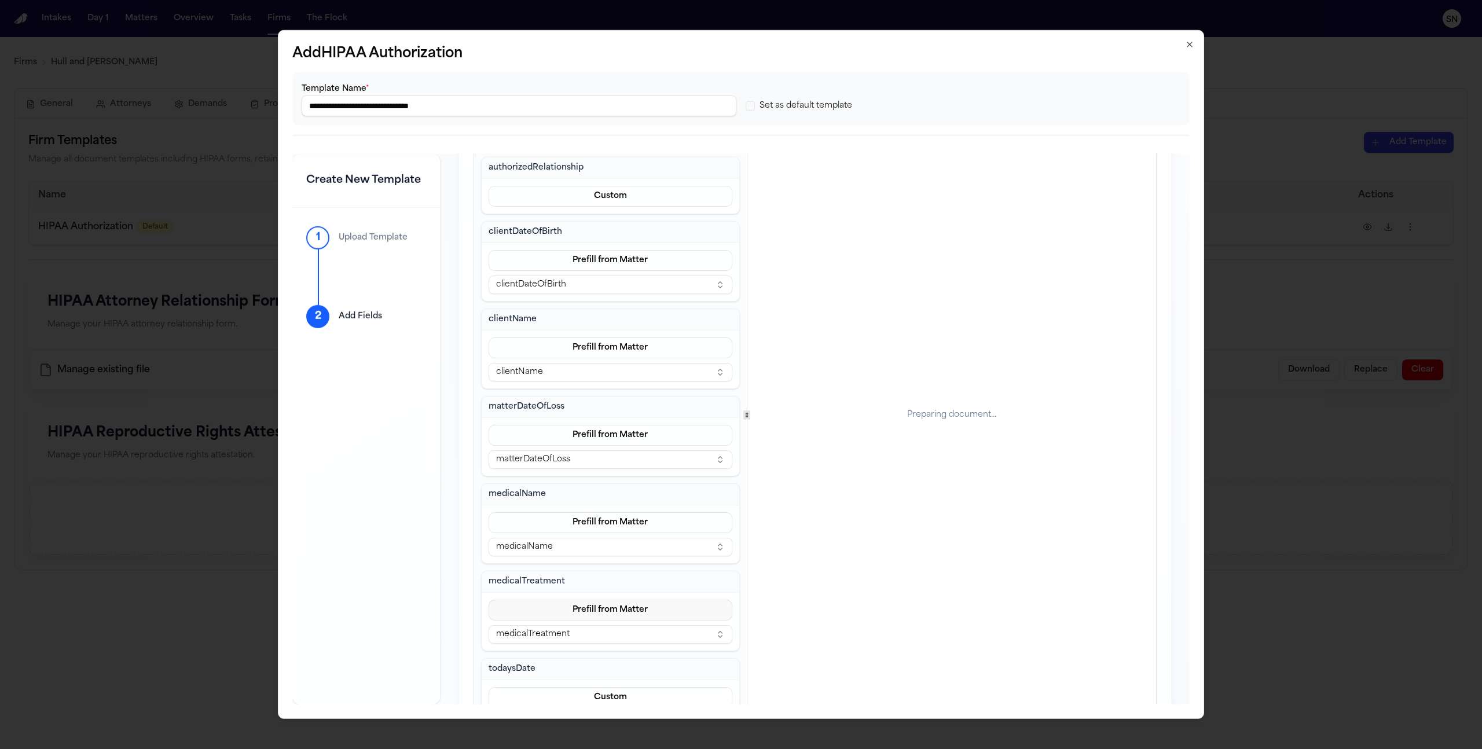
scroll to position [173, 0]
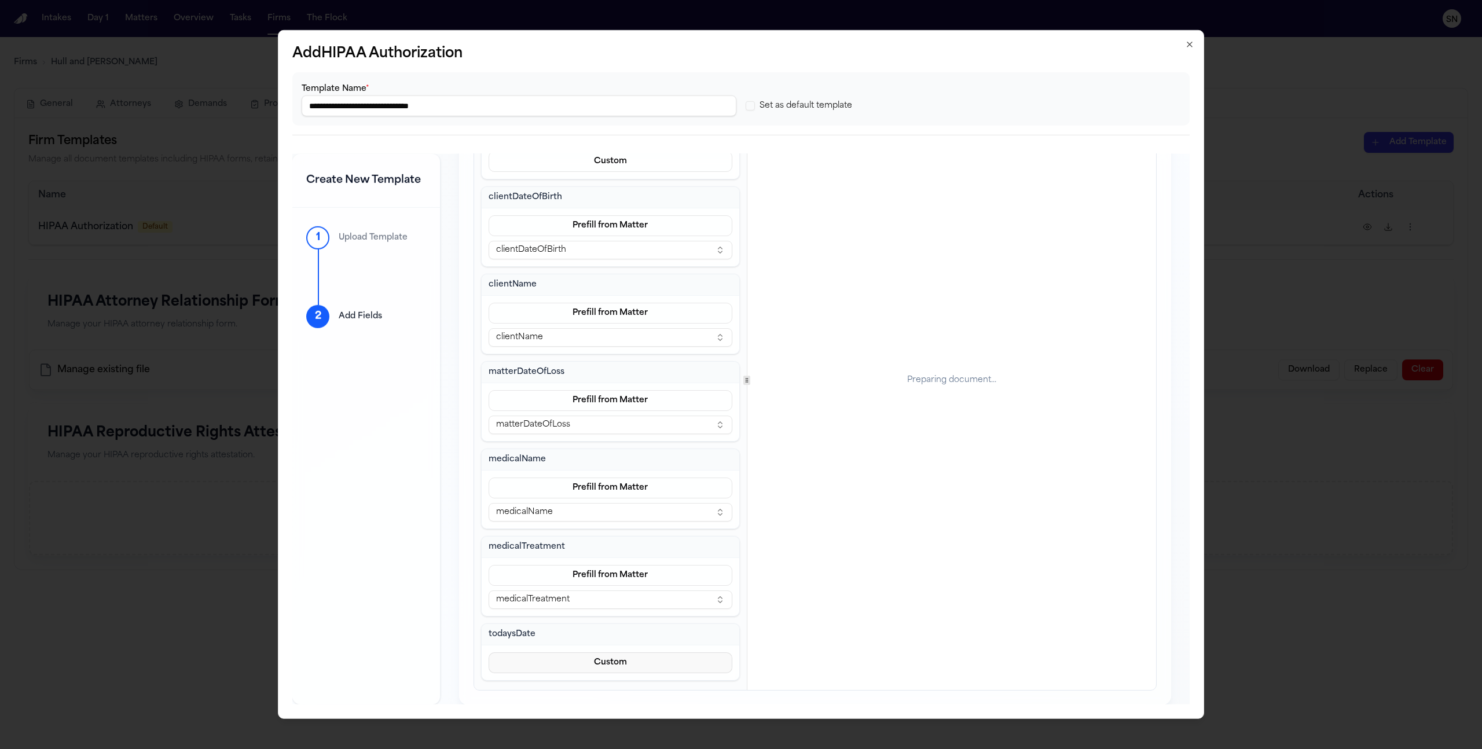
type input "**********"
click at [611, 665] on button "Custom" at bounding box center [611, 662] width 244 height 21
click at [611, 663] on button "Custom" at bounding box center [611, 662] width 244 height 21
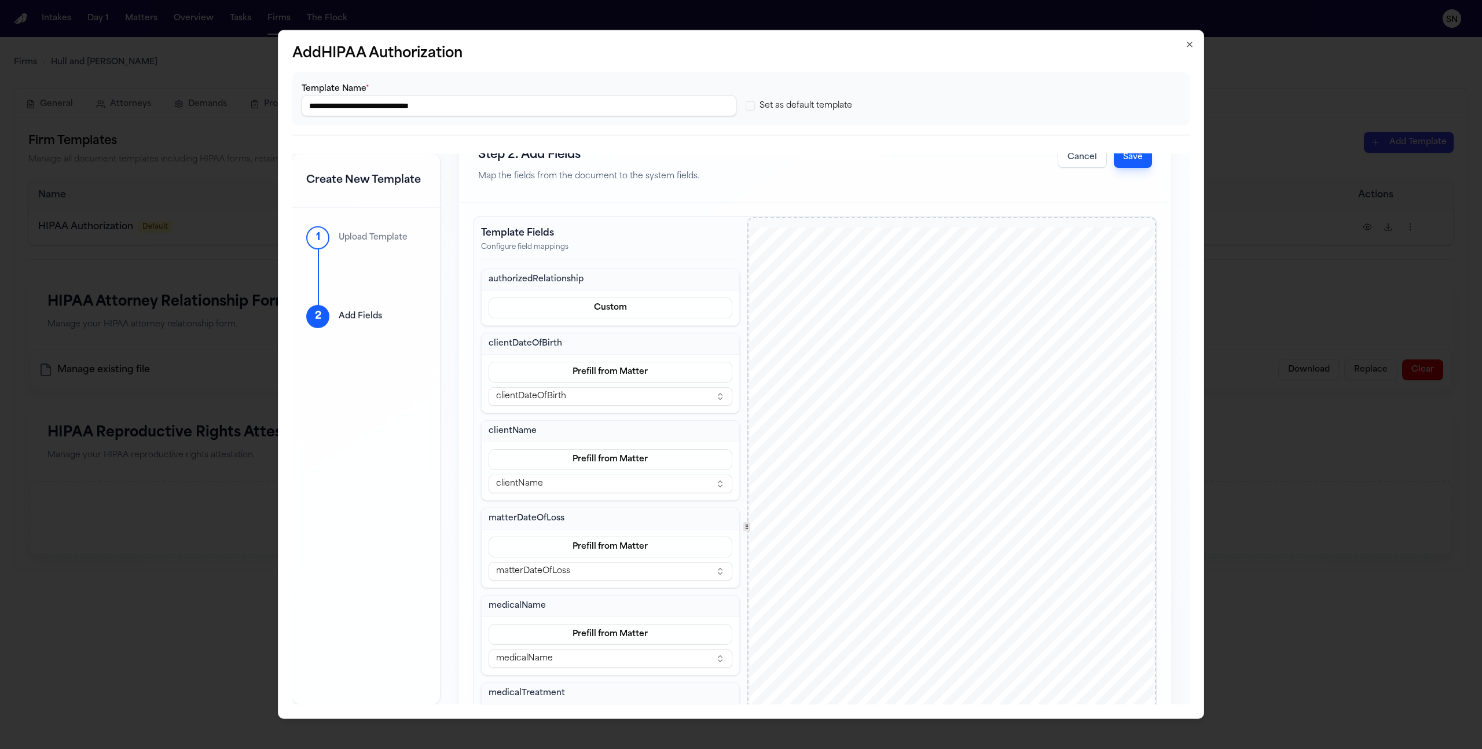
scroll to position [0, 0]
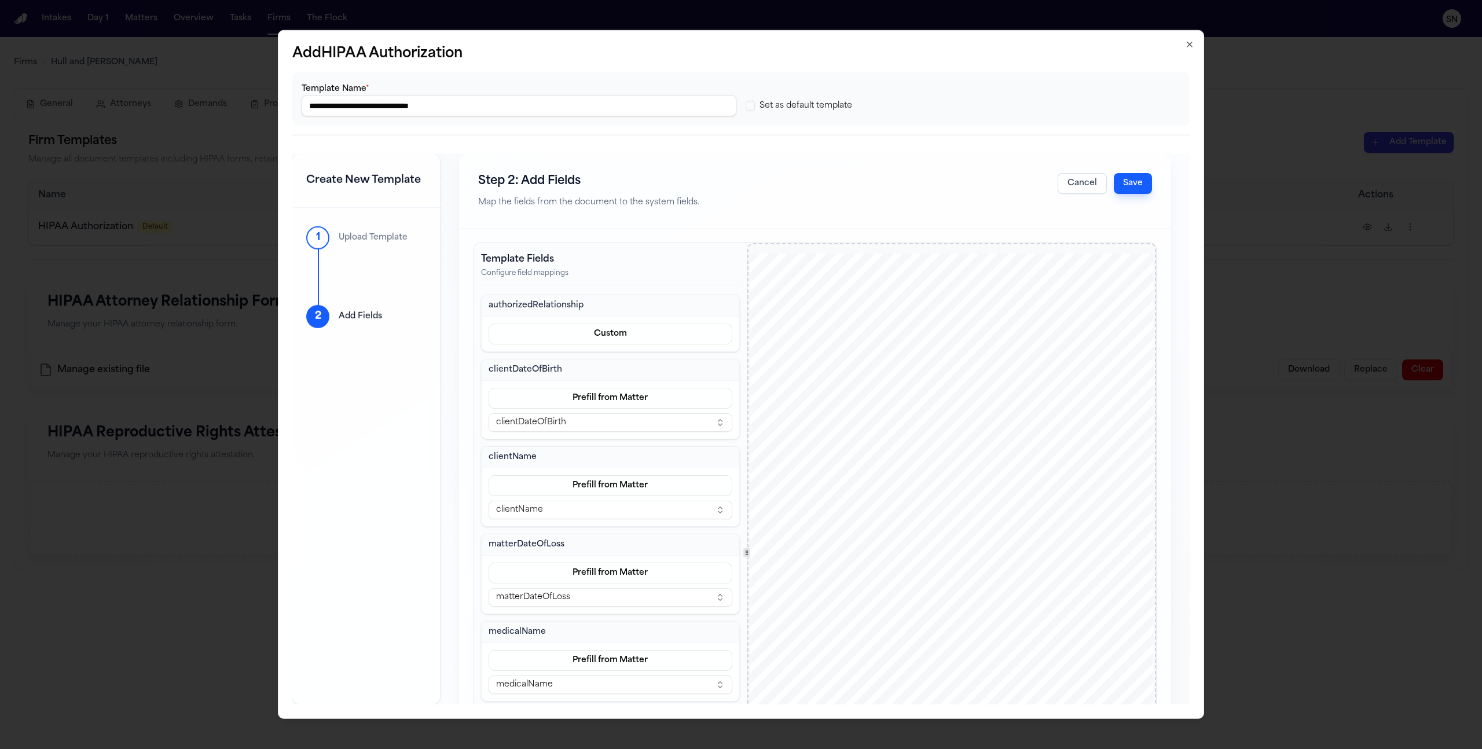
click at [1131, 188] on button "Save" at bounding box center [1133, 183] width 38 height 21
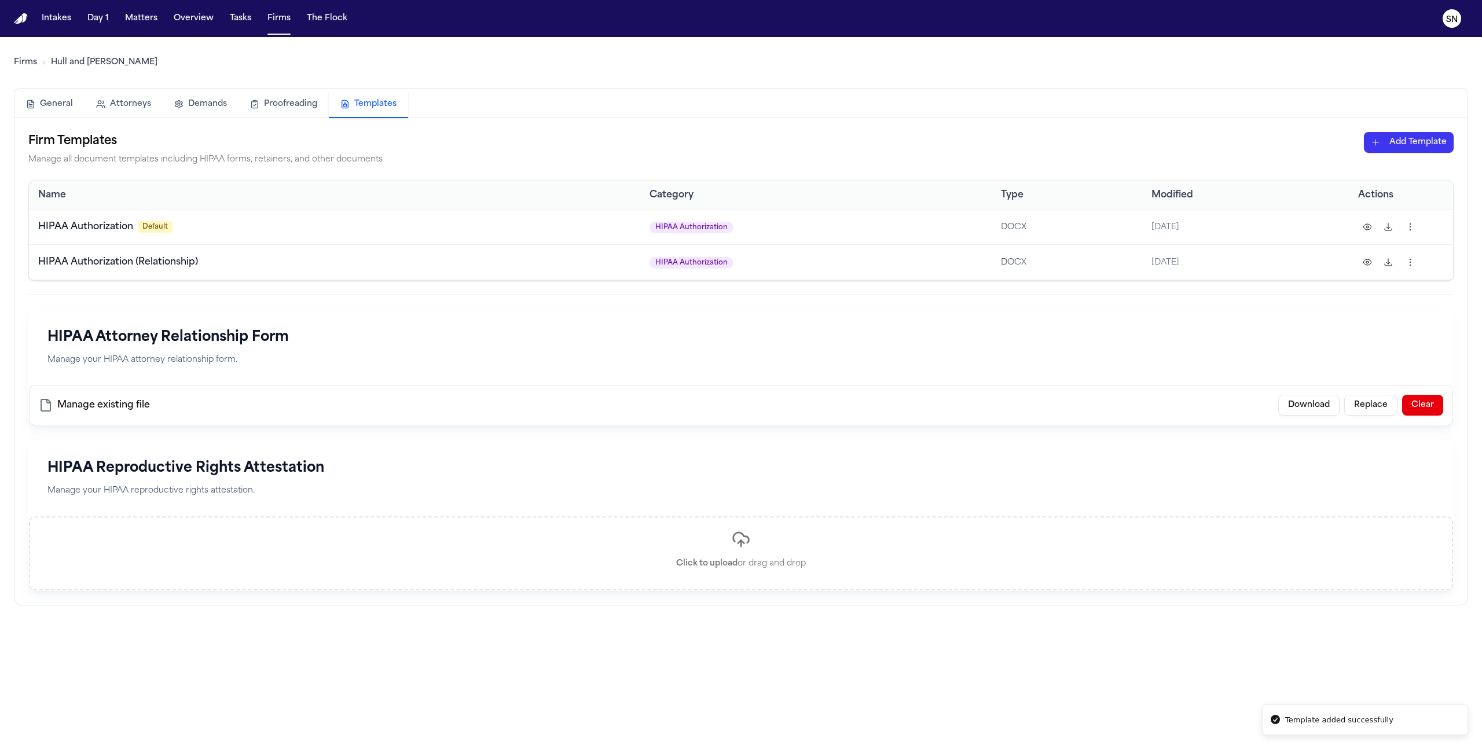
click at [1407, 258] on html "Template added successfully Intakes Day 1 Matters Overview Tasks Firms The Floc…" at bounding box center [741, 374] width 1482 height 749
click at [1420, 210] on html "Template added successfully Intakes Day 1 Matters Overview Tasks Firms The Floc…" at bounding box center [741, 374] width 1482 height 749
click at [1410, 230] on html "Template added successfully Intakes Day 1 Matters Overview Tasks Firms The Floc…" at bounding box center [741, 374] width 1482 height 749
click at [1358, 336] on div "Delete" at bounding box center [1364, 336] width 105 height 19
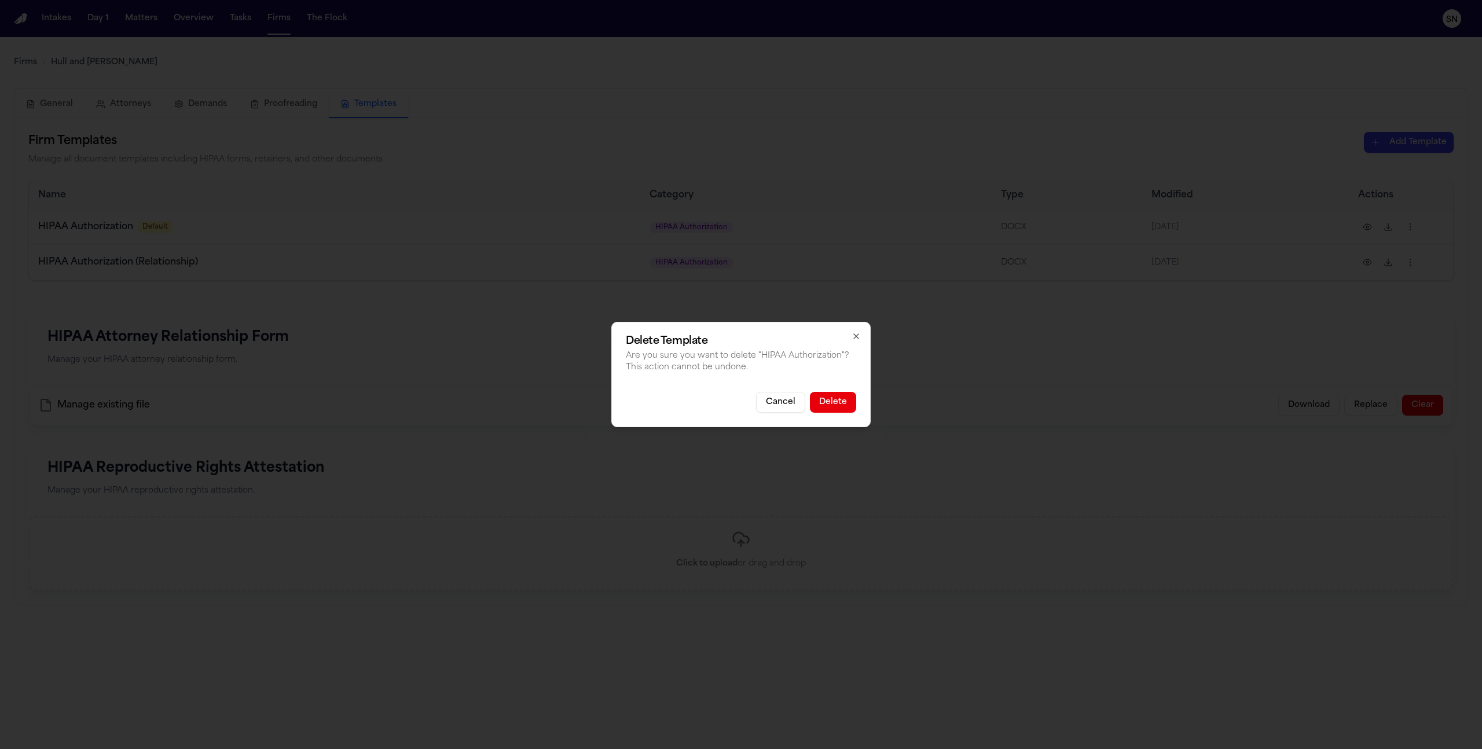
click at [836, 395] on button "Delete" at bounding box center [833, 402] width 46 height 21
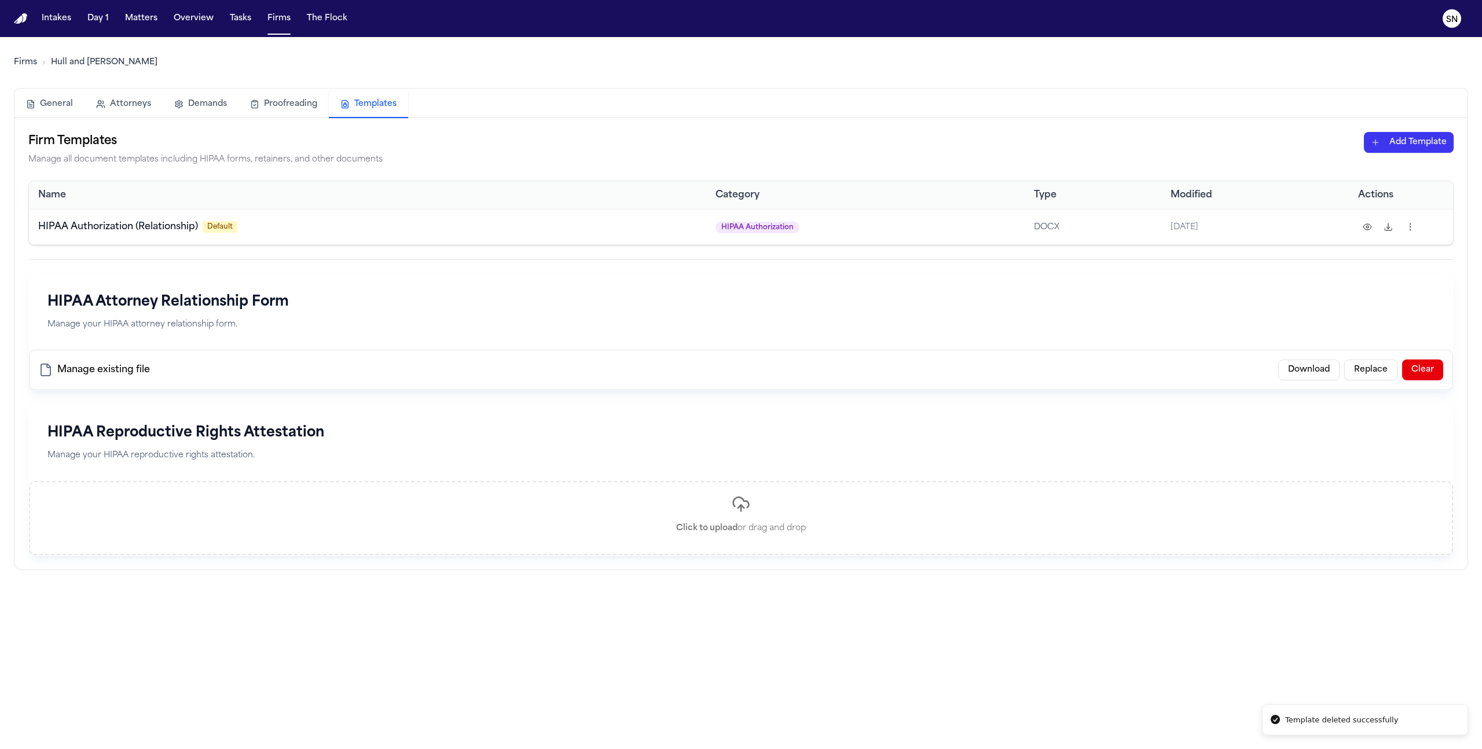
click at [1429, 147] on html "Template deleted successfully Intakes Day 1 Matters Overview Tasks Firms The Fl…" at bounding box center [741, 374] width 1482 height 749
click at [1370, 184] on div "HIPAA Authorization" at bounding box center [1389, 186] width 124 height 19
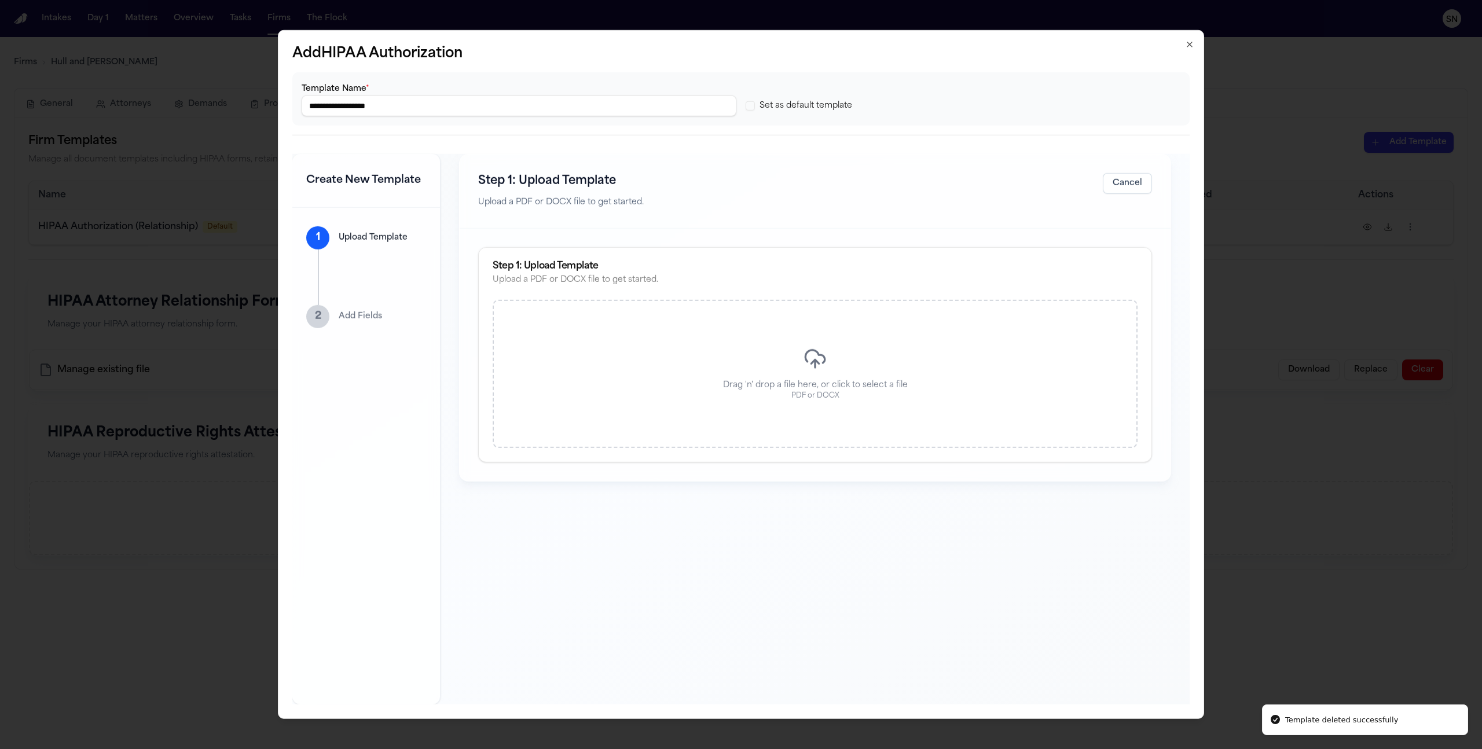
click at [808, 351] on icon at bounding box center [814, 356] width 19 height 13
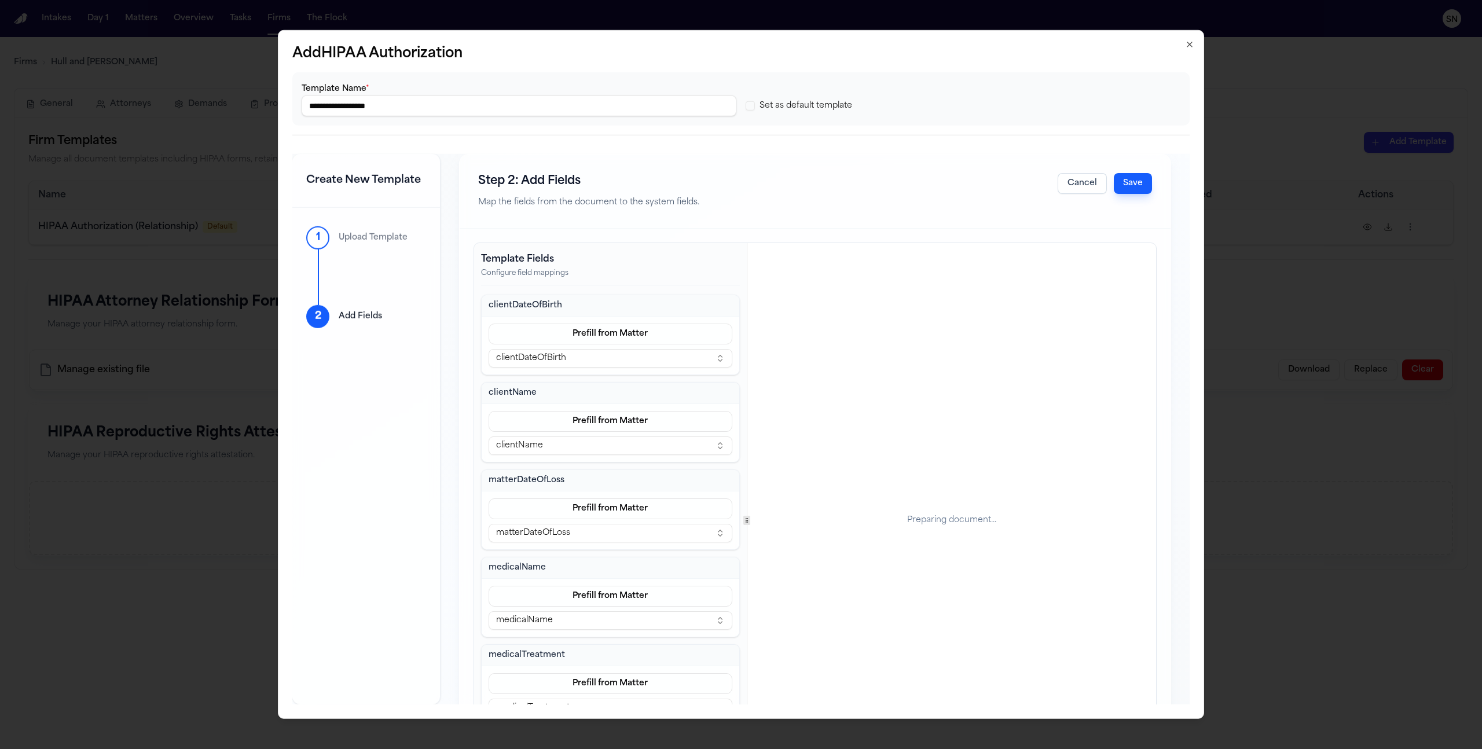
click at [490, 105] on input "**********" at bounding box center [519, 106] width 435 height 21
type input "**********"
click at [1114, 188] on button "Save" at bounding box center [1133, 183] width 38 height 21
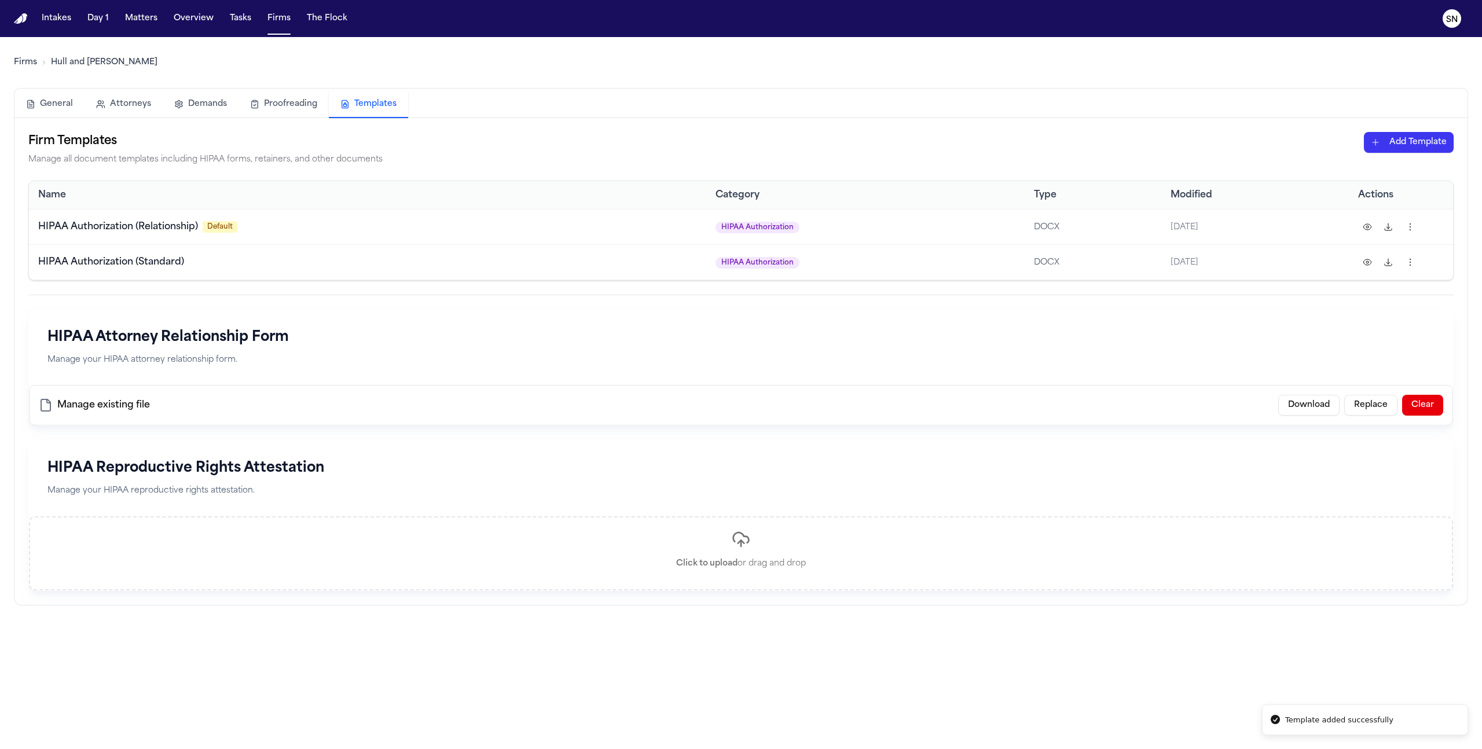
click at [1414, 263] on html "Template added successfully Intakes Day 1 Matters Overview Tasks Firms The Floc…" at bounding box center [741, 374] width 1482 height 749
click at [1383, 350] on div "Set as Default" at bounding box center [1364, 348] width 105 height 19
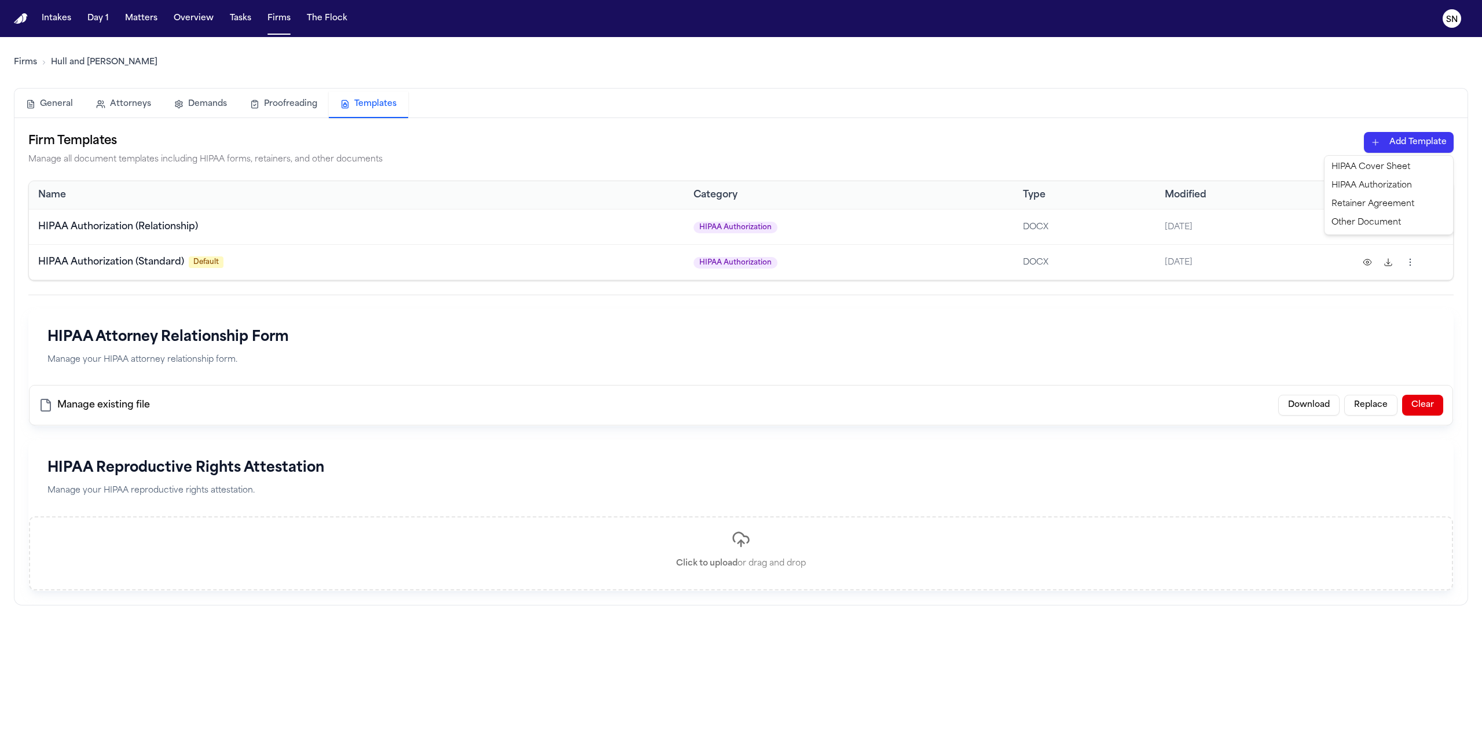
click at [1404, 134] on html "Intakes Day 1 Matters Overview Tasks Firms The Flock SN Firms Hull and Zimmerma…" at bounding box center [741, 374] width 1482 height 749
click at [1366, 168] on div "HIPAA Cover Sheet" at bounding box center [1389, 167] width 124 height 19
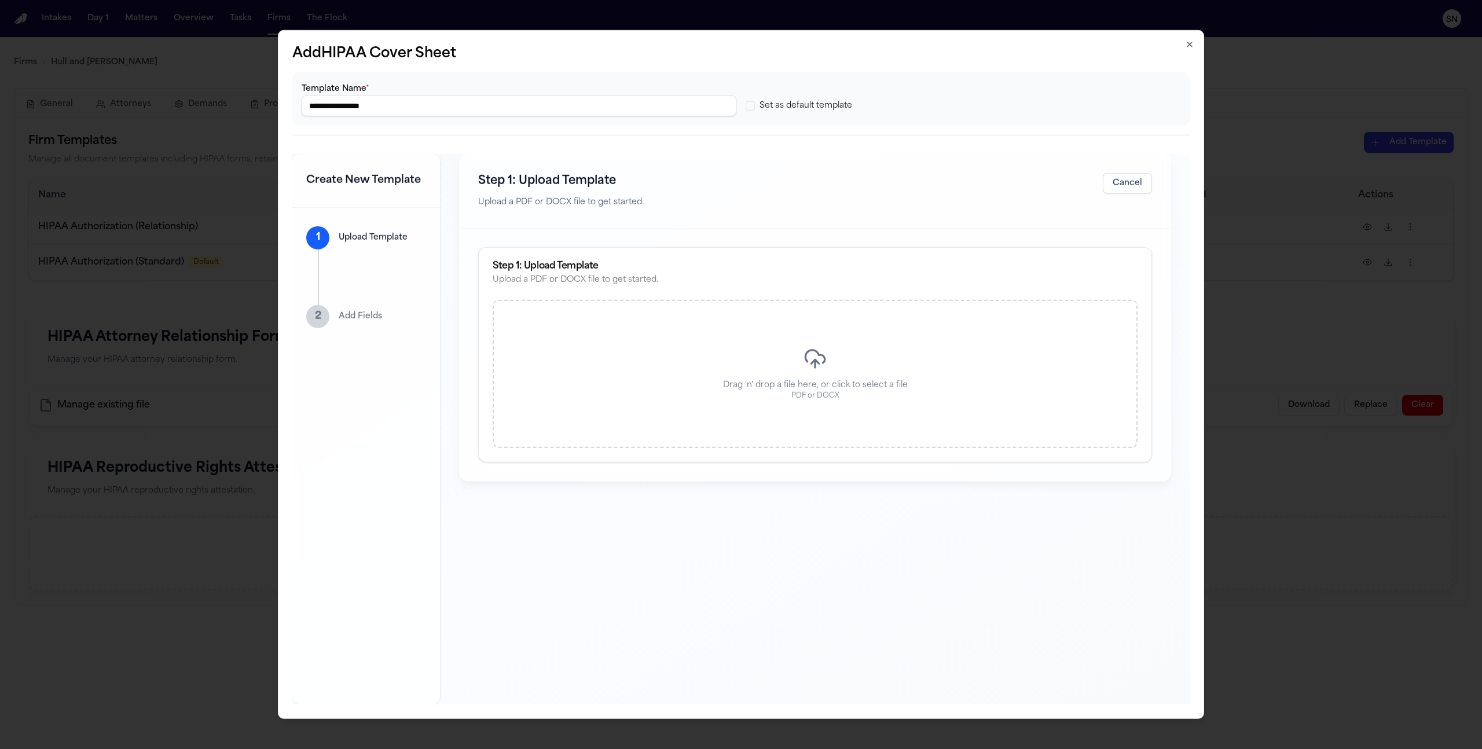
click at [693, 361] on div "Drag 'n' drop a file here, or click to select a file PDF or DOCX" at bounding box center [815, 374] width 645 height 148
click at [1076, 189] on button "Cancel" at bounding box center [1082, 183] width 49 height 21
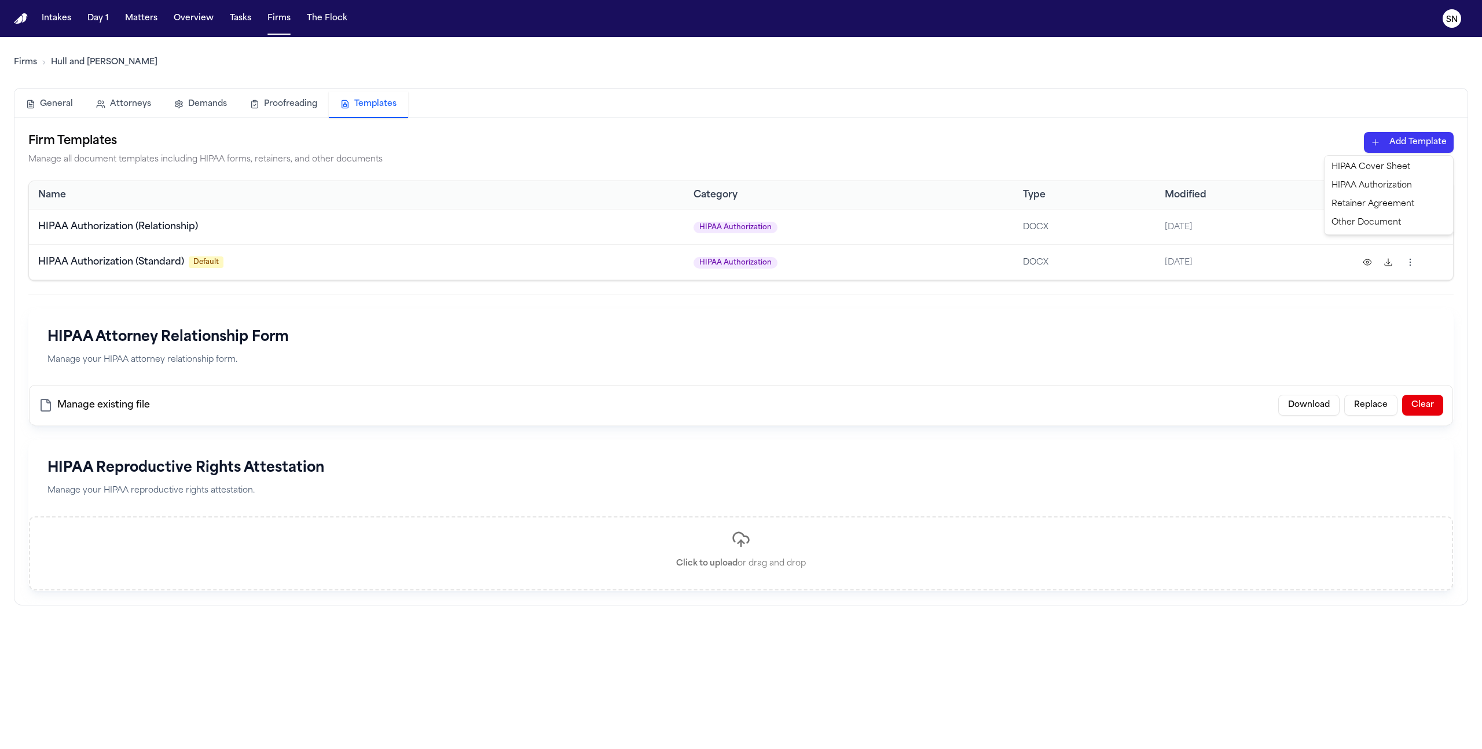
click at [1377, 144] on html "Intakes Day 1 Matters Overview Tasks Firms The Flock SN Firms Hull and Zimmerma…" at bounding box center [741, 374] width 1482 height 749
click at [1345, 173] on div "HIPAA Cover Sheet" at bounding box center [1389, 167] width 124 height 19
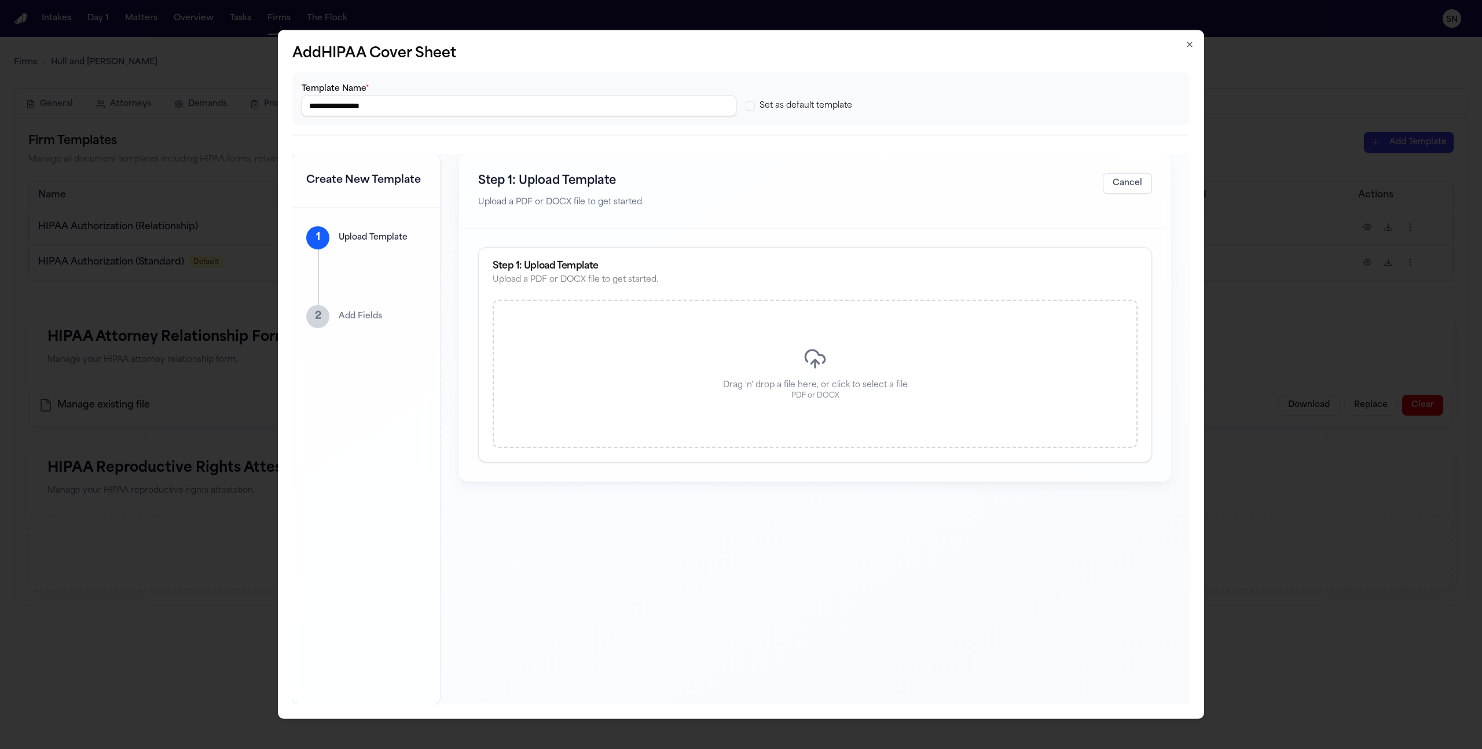
click at [889, 356] on div "Drag 'n' drop a file here, or click to select a file PDF or DOCX" at bounding box center [815, 374] width 645 height 148
click at [769, 380] on p "Drag 'n' drop a file here, or click to select a file" at bounding box center [815, 386] width 185 height 12
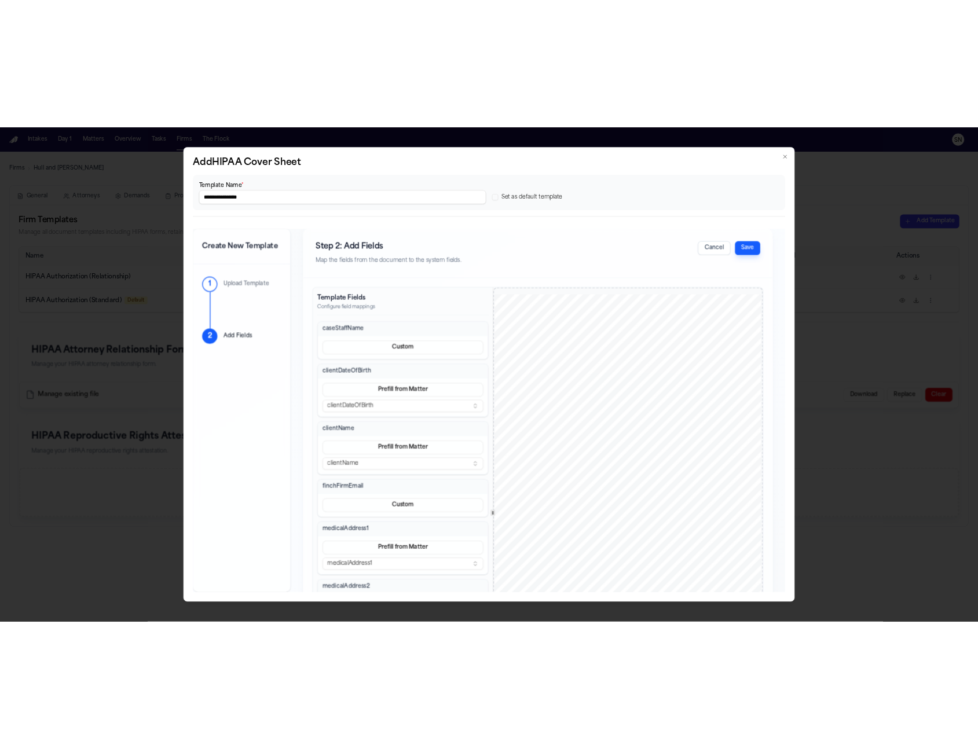
scroll to position [2, 0]
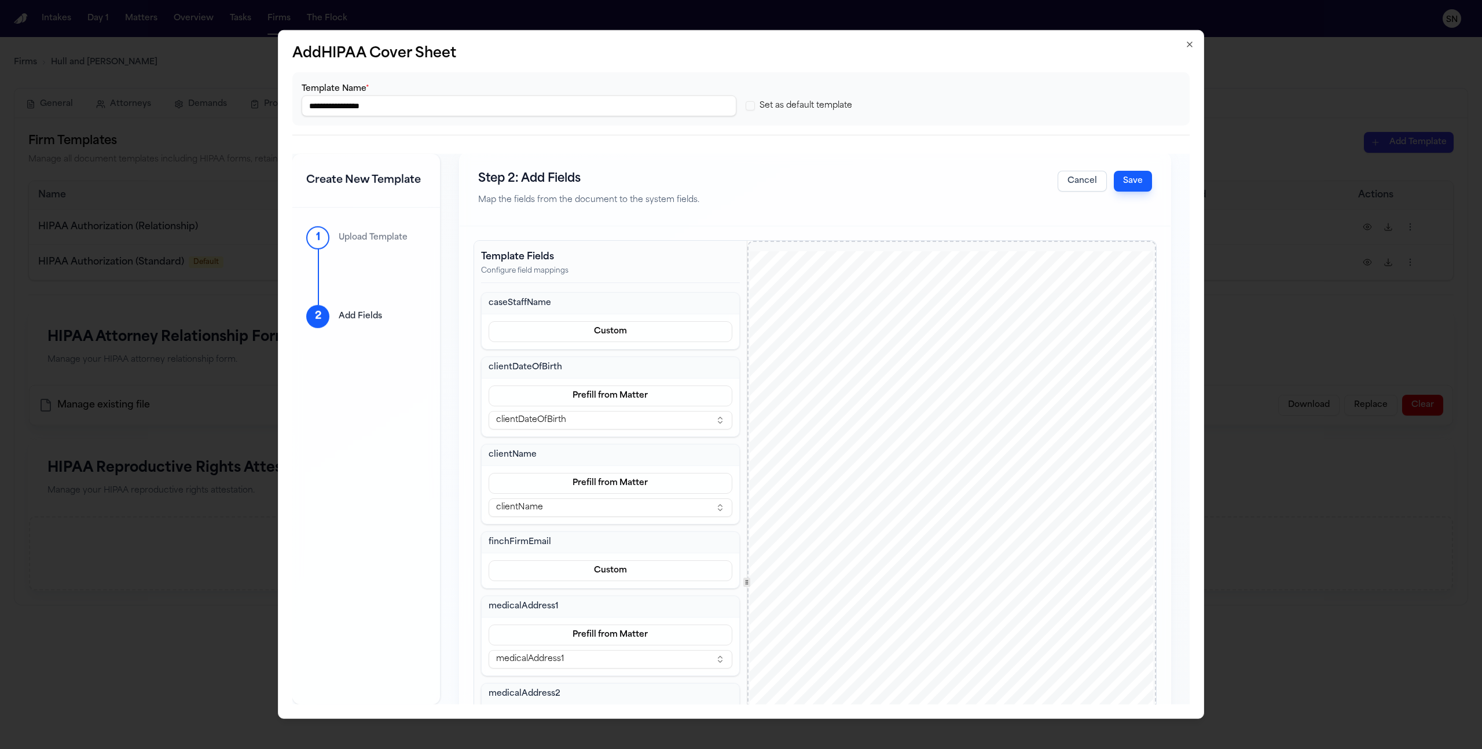
click at [1132, 184] on button "Save" at bounding box center [1133, 181] width 38 height 21
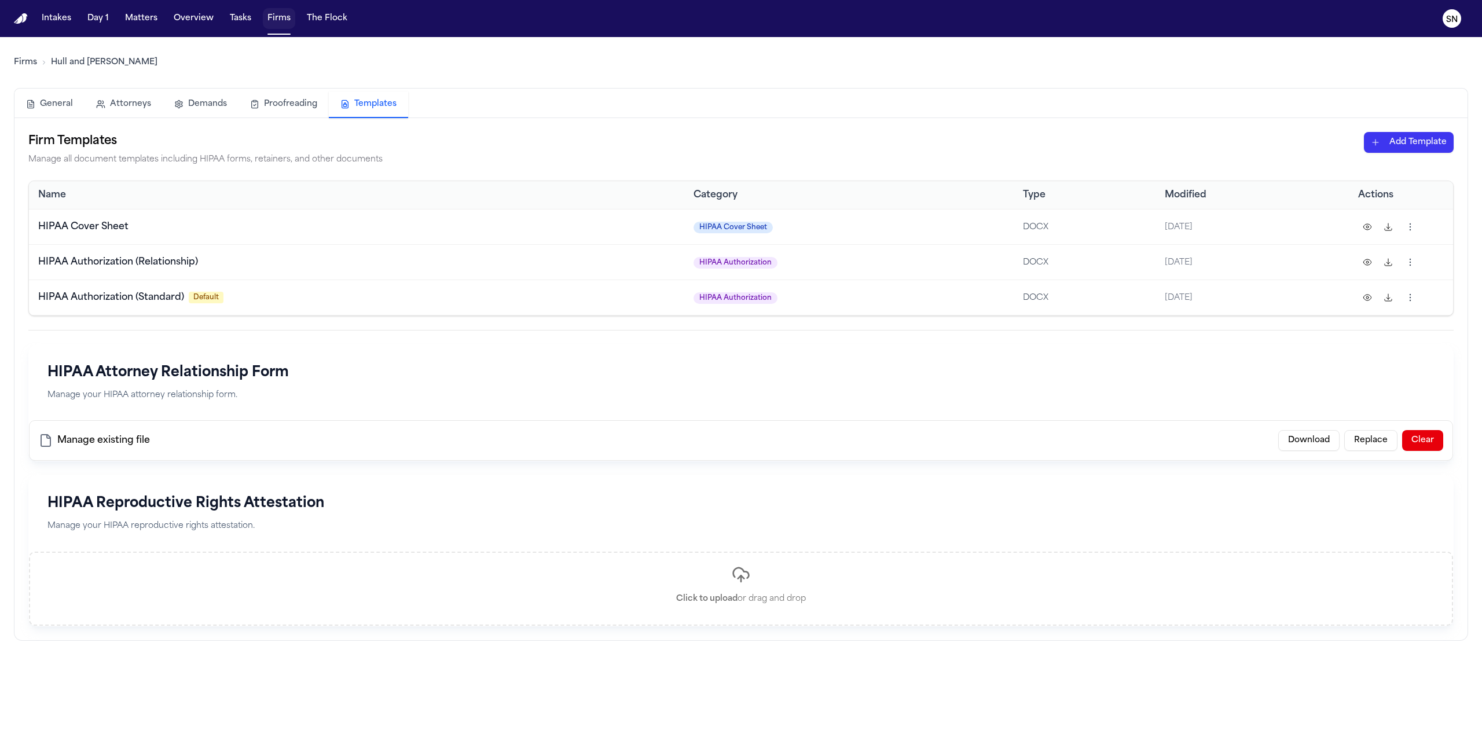
click at [287, 19] on button "Firms" at bounding box center [279, 18] width 32 height 21
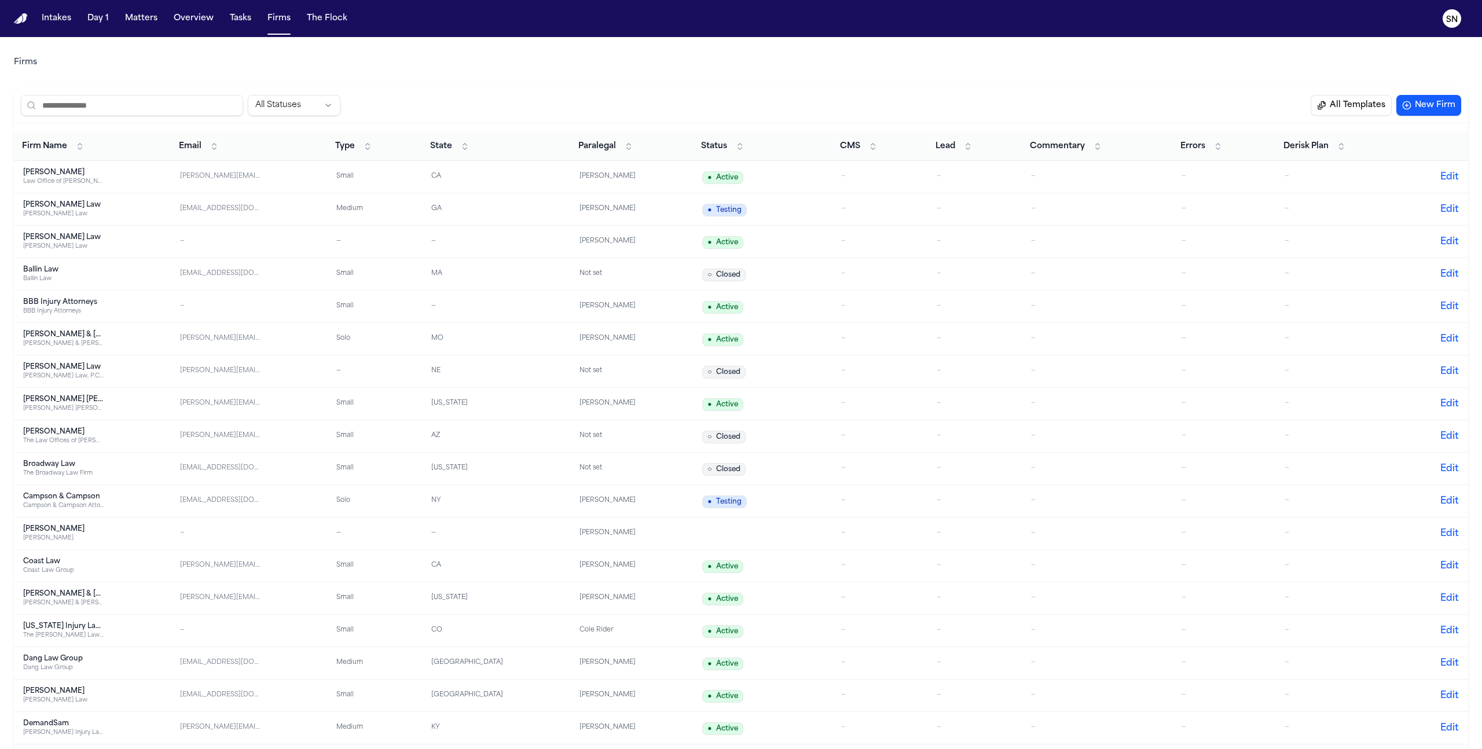
click at [1368, 108] on button "All Templates" at bounding box center [1351, 105] width 81 height 21
